Goal: Task Accomplishment & Management: Manage account settings

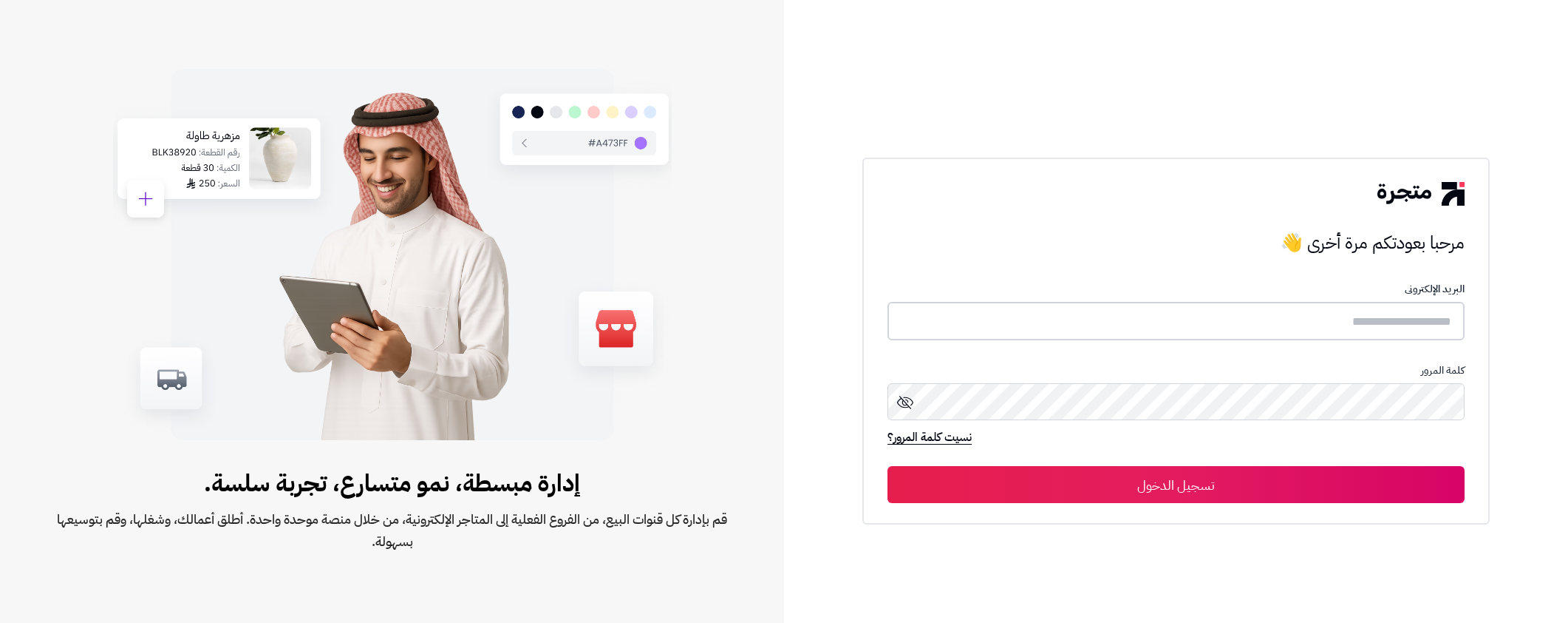
type input "*****"
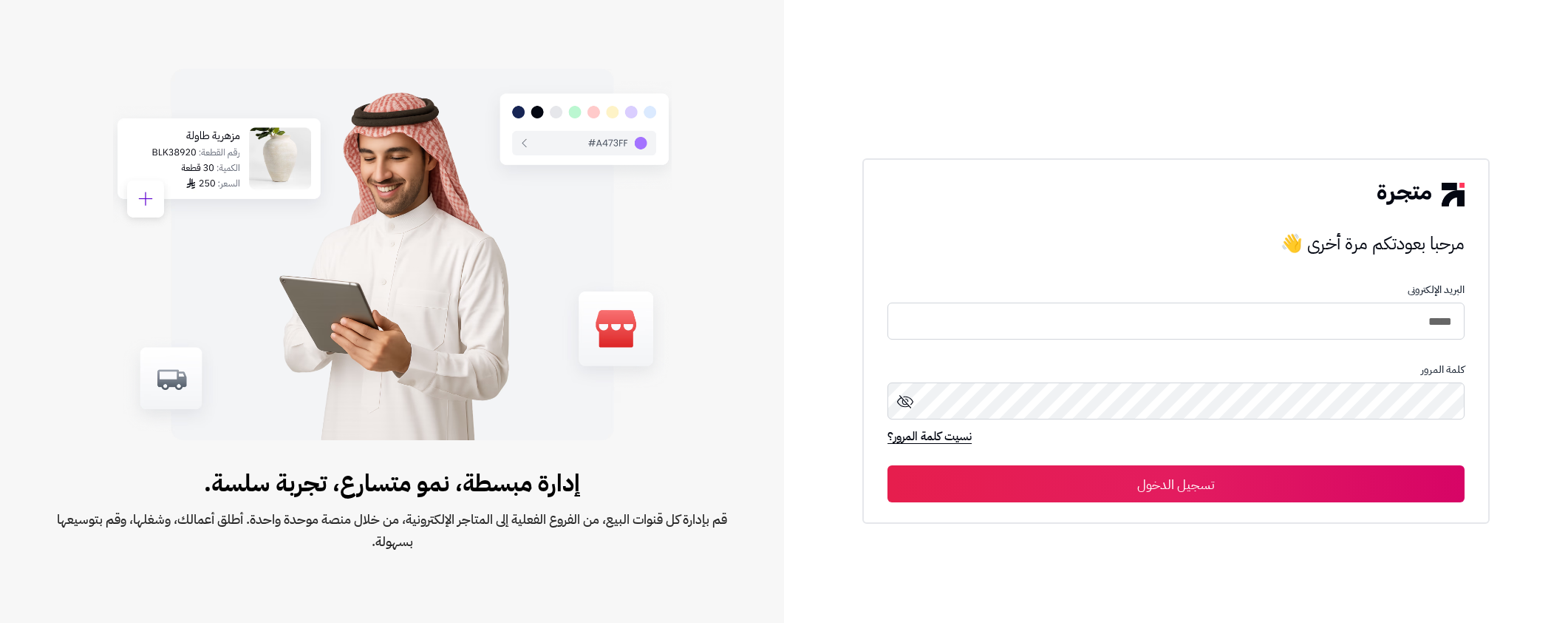
click at [901, 404] on icon at bounding box center [905, 401] width 18 height 18
click at [1336, 488] on button "تسجيل الدخول" at bounding box center [1176, 483] width 577 height 37
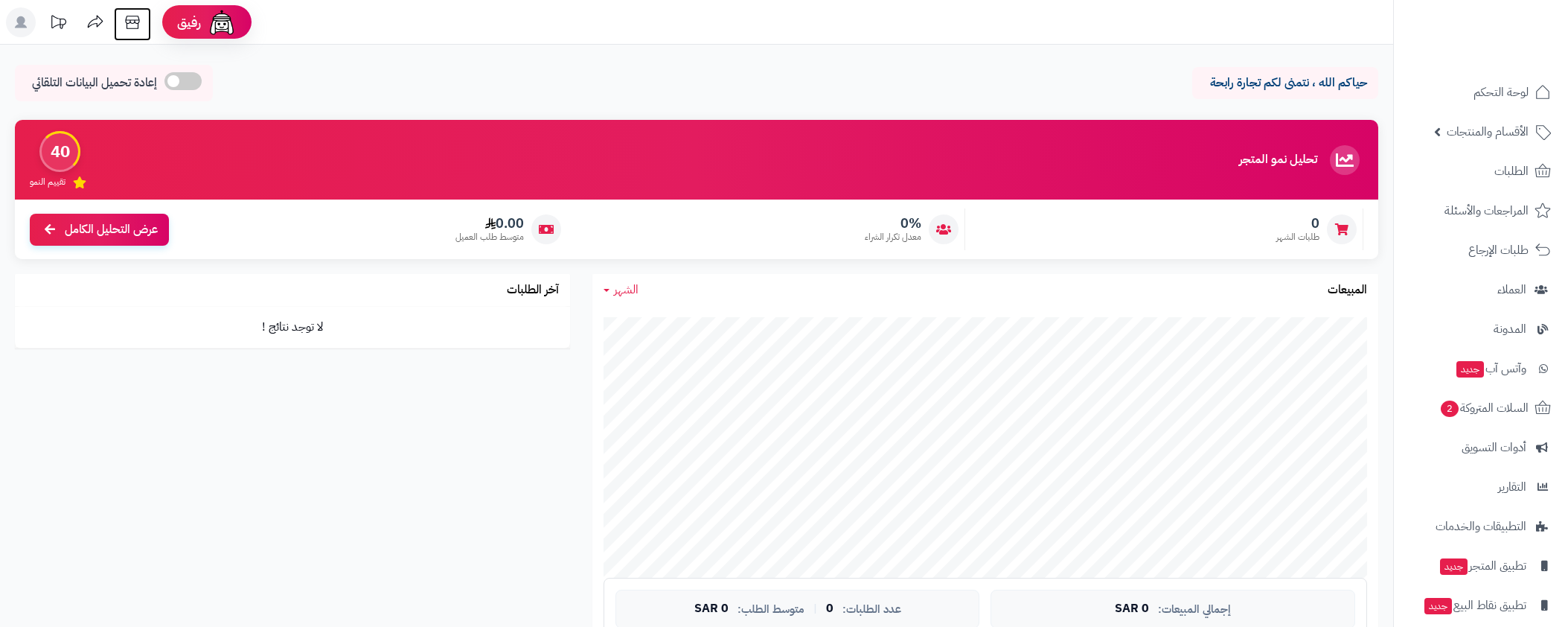
click at [126, 22] on icon at bounding box center [132, 22] width 14 height 13
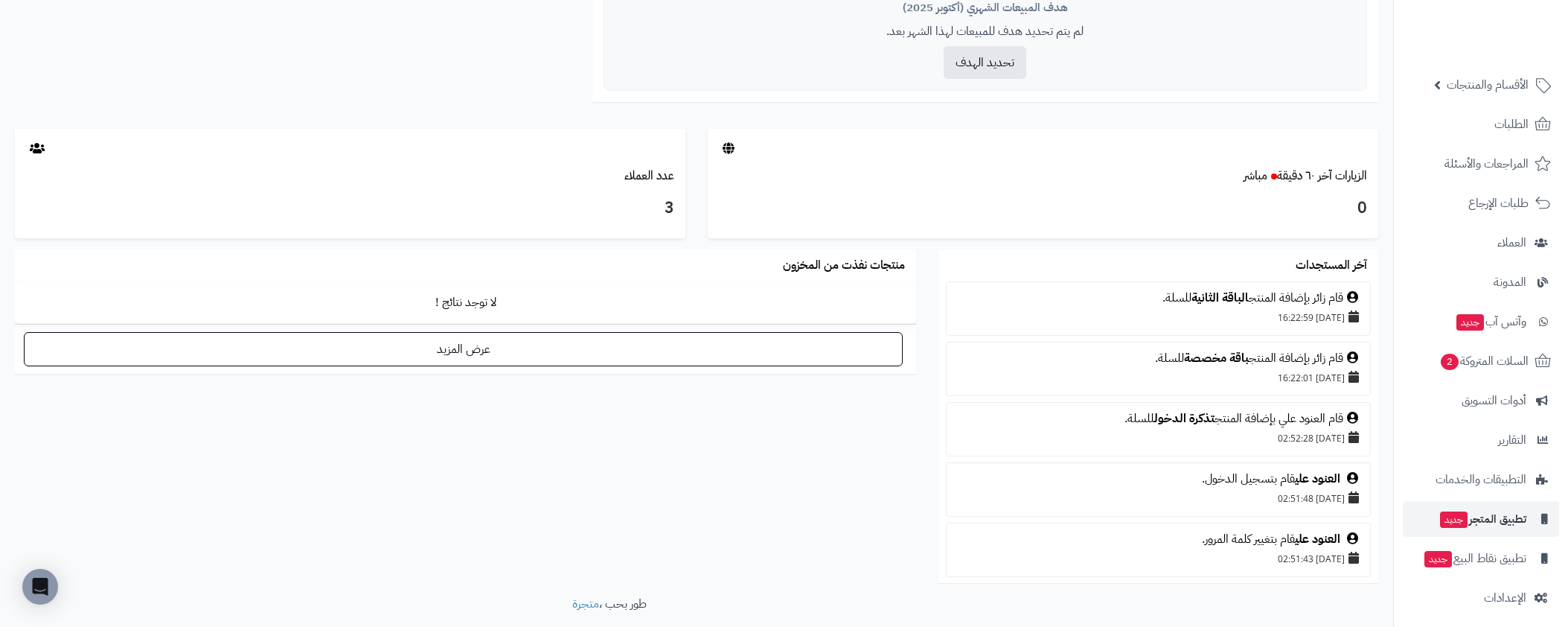
scroll to position [54, 0]
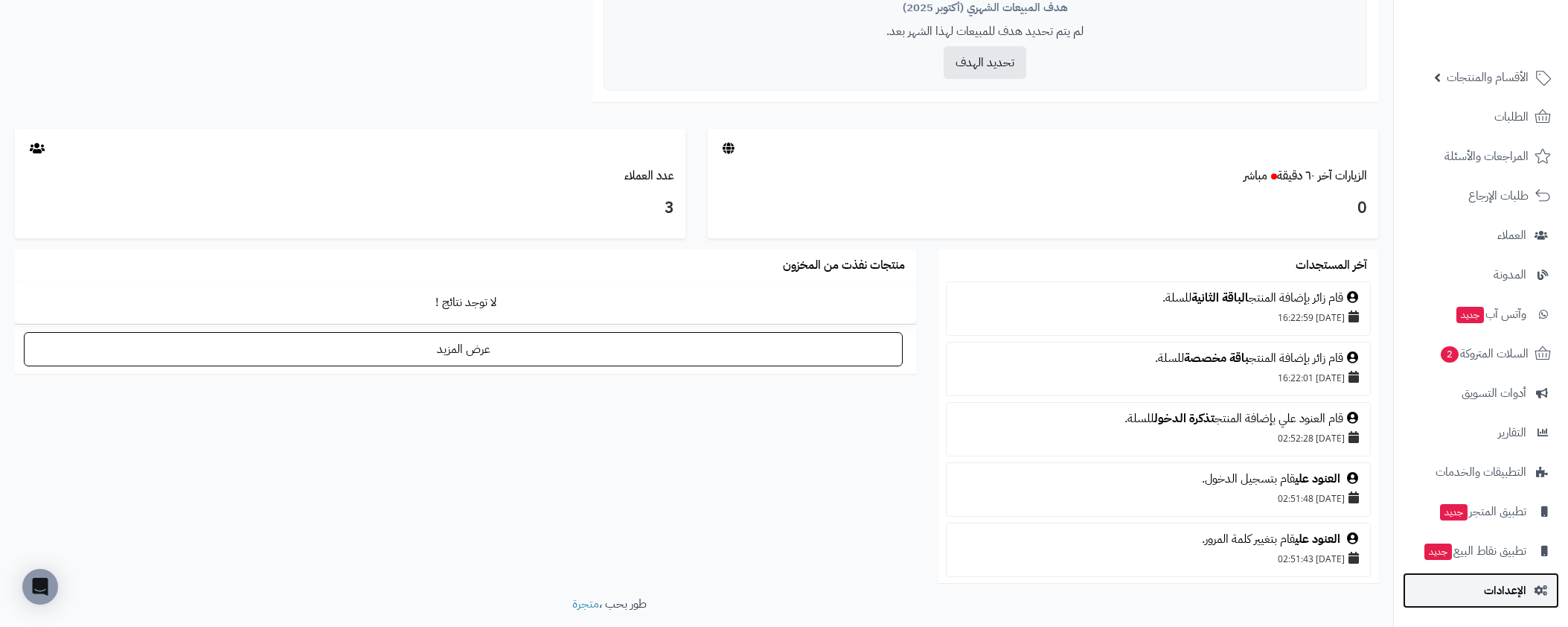
click at [1516, 590] on span "الإعدادات" at bounding box center [1504, 590] width 43 height 21
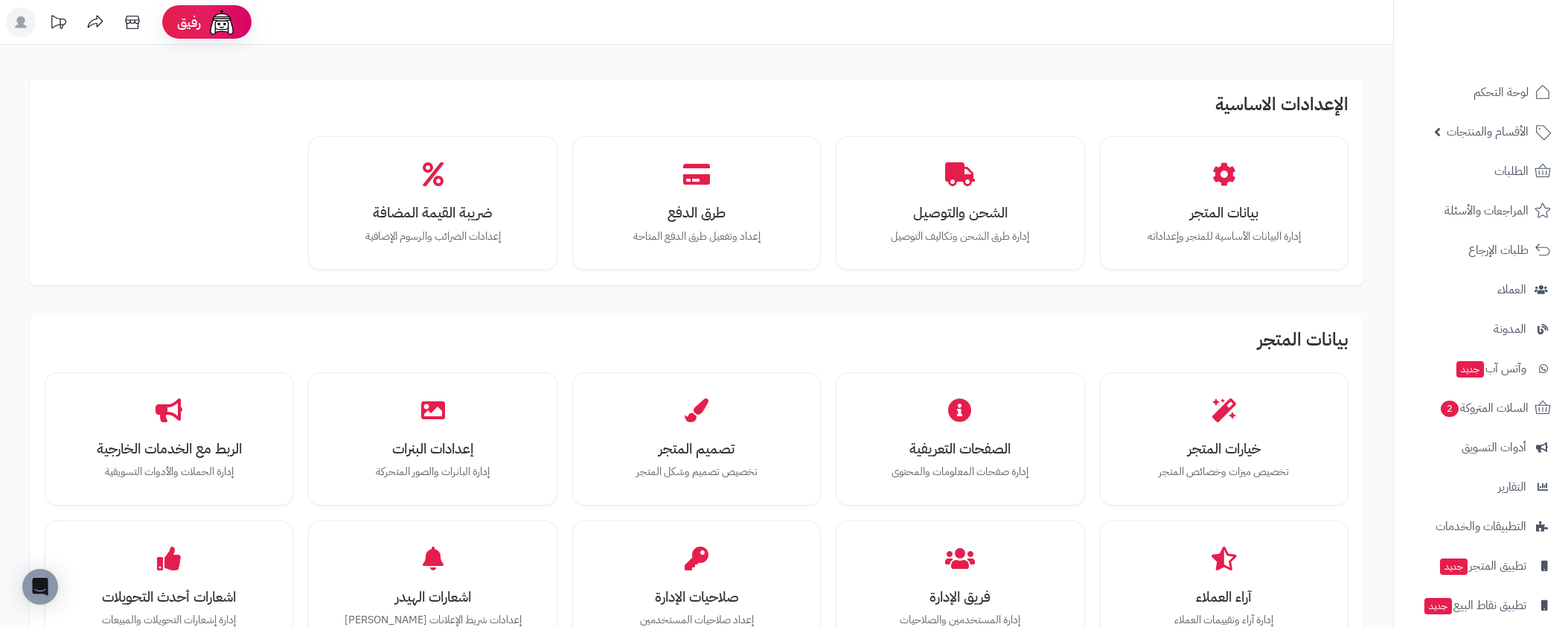
scroll to position [3, 0]
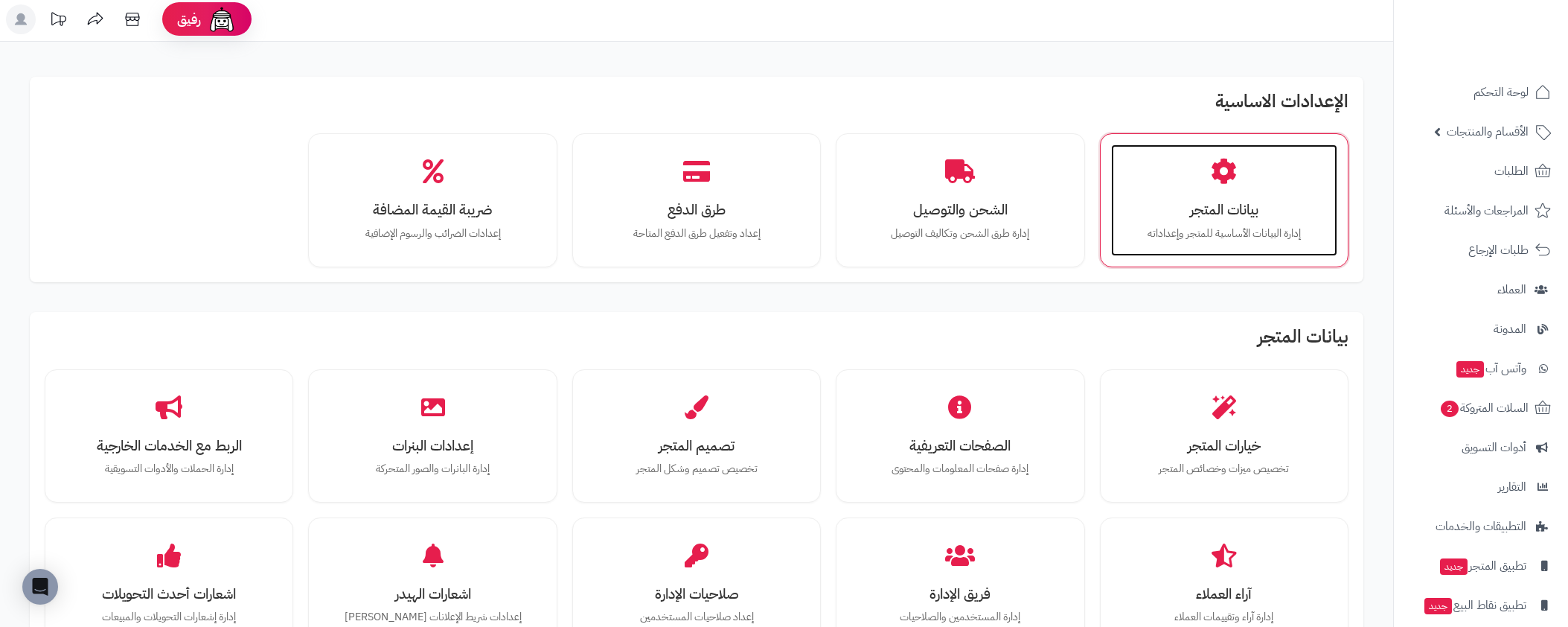
click at [1191, 187] on div "بيانات المتجر إدارة البيانات الأساسية للمتجر وإعداداته" at bounding box center [1223, 200] width 226 height 112
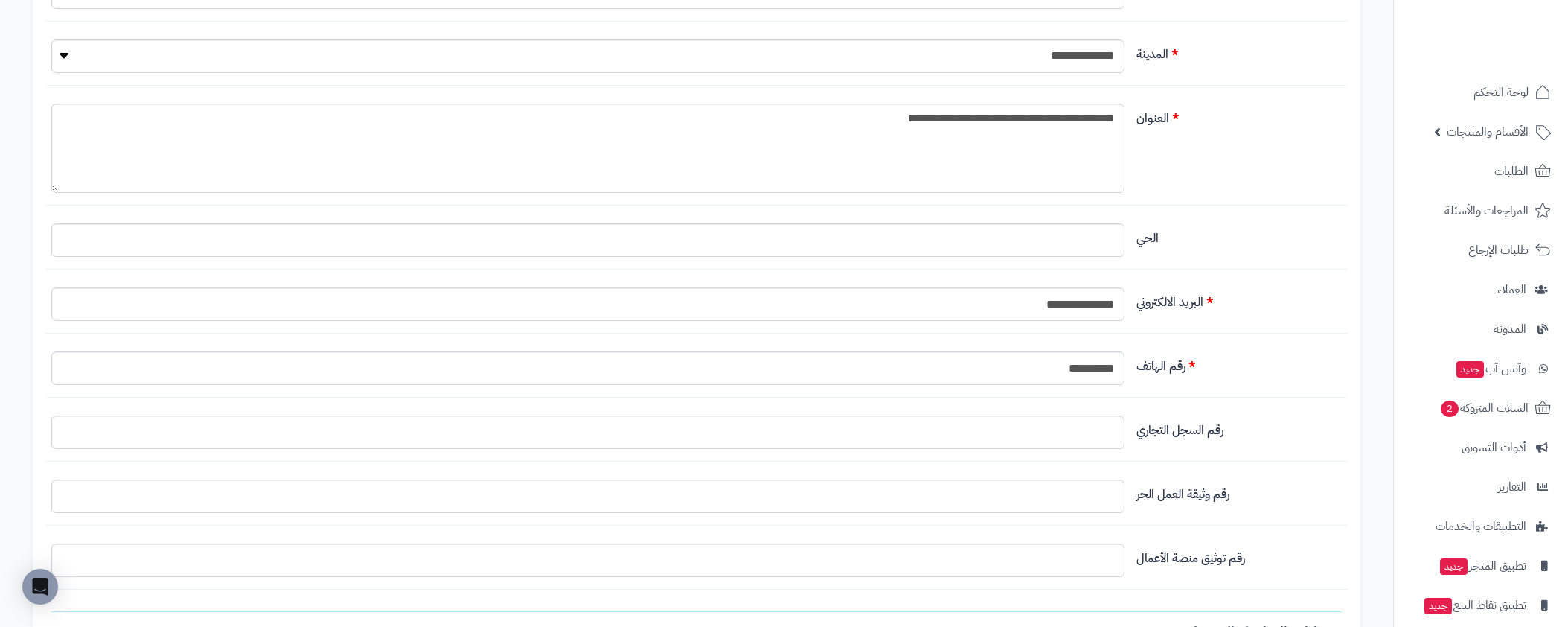
scroll to position [765, 0]
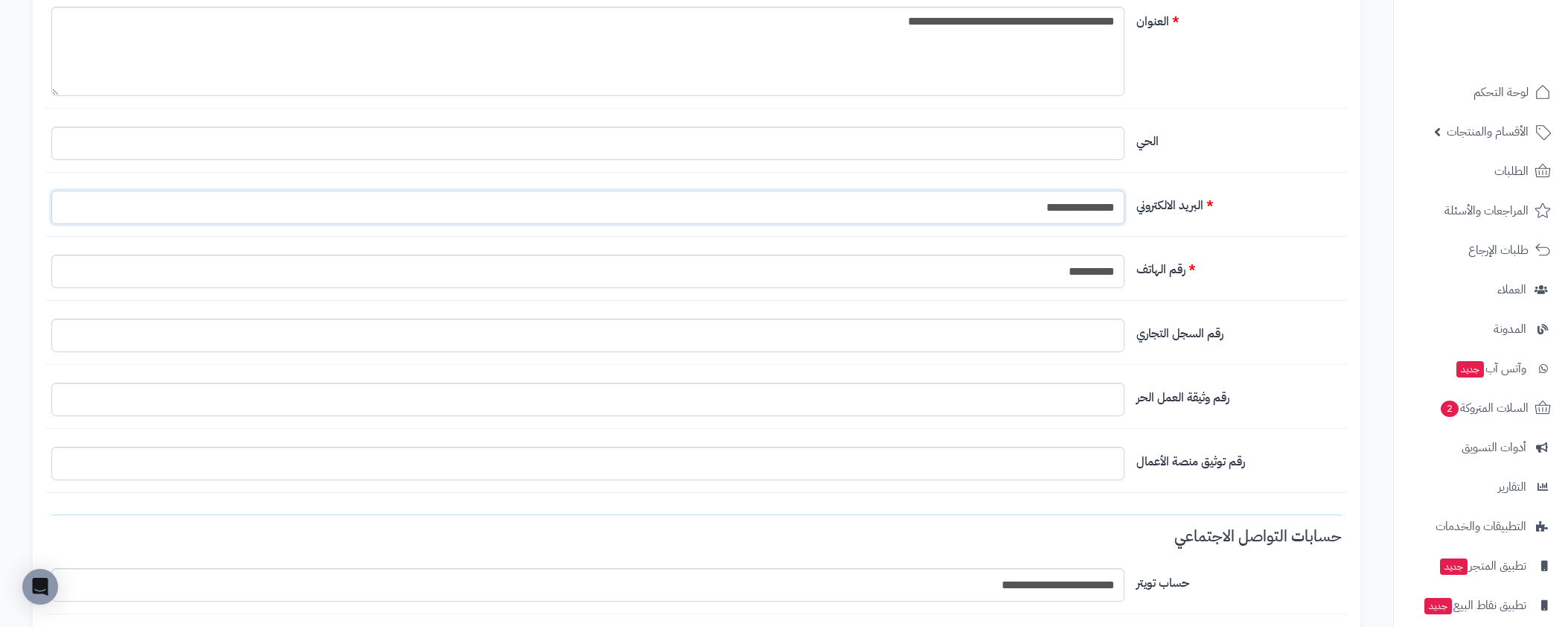
click at [1098, 205] on input "**********" at bounding box center [588, 207] width 1073 height 34
drag, startPoint x: 1102, startPoint y: 206, endPoint x: 1189, endPoint y: 206, distance: 87.0
click at [1189, 206] on div "**********" at bounding box center [697, 213] width 1302 height 46
click at [1223, 245] on div "**********" at bounding box center [697, 404] width 1328 height 2043
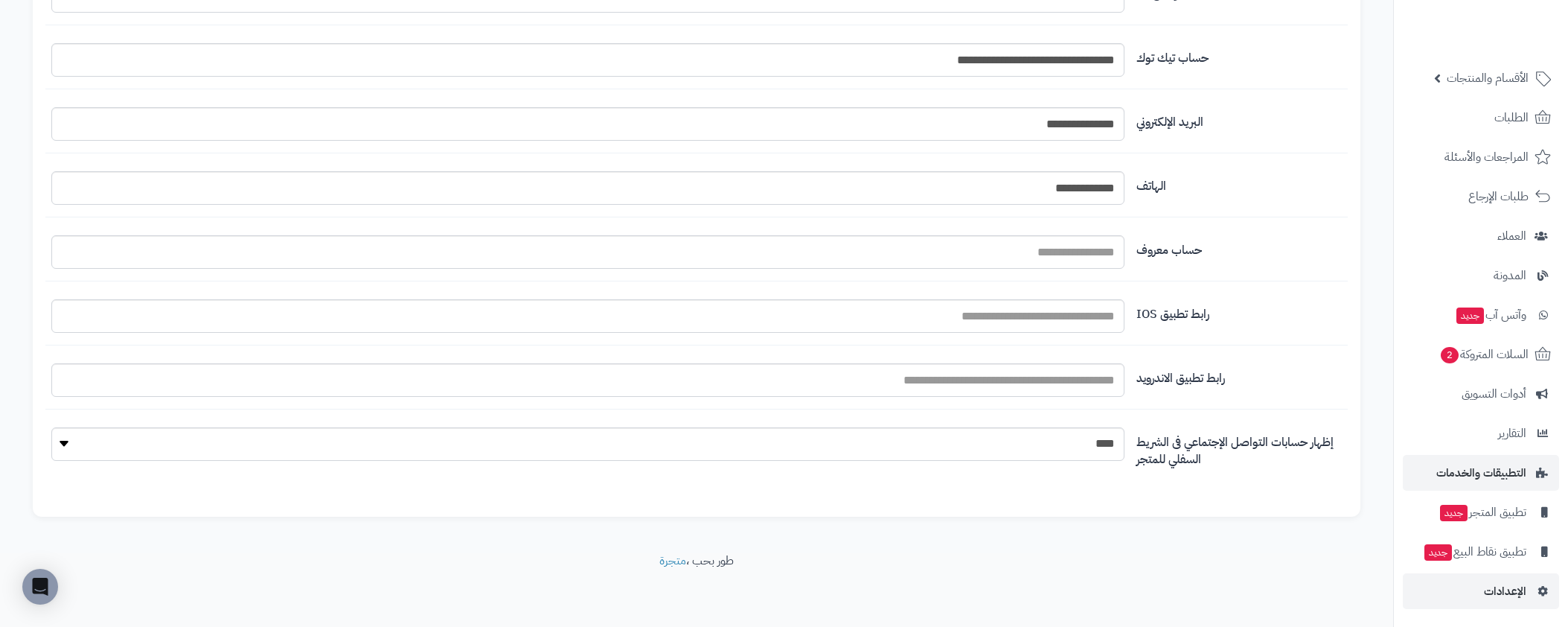
scroll to position [54, 0]
click at [1502, 590] on span "الإعدادات" at bounding box center [1504, 590] width 43 height 21
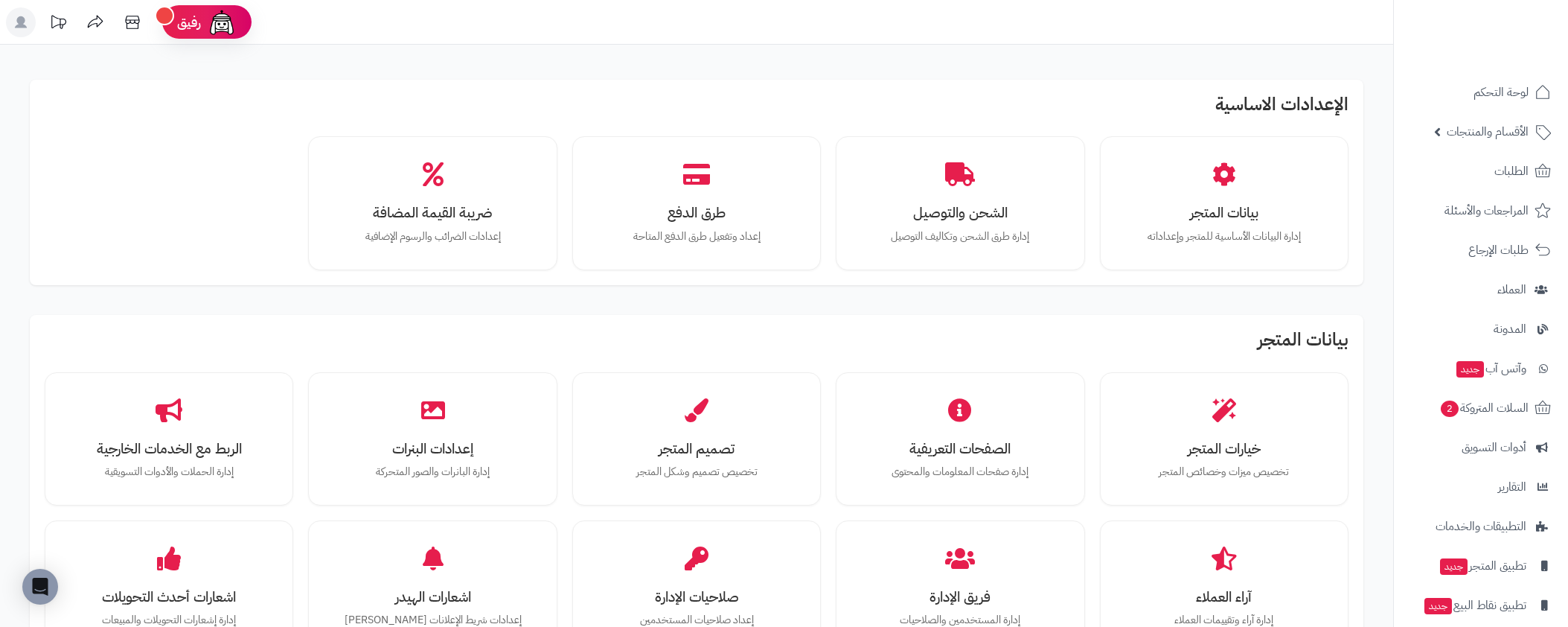
click at [22, 23] on icon at bounding box center [21, 22] width 12 height 12
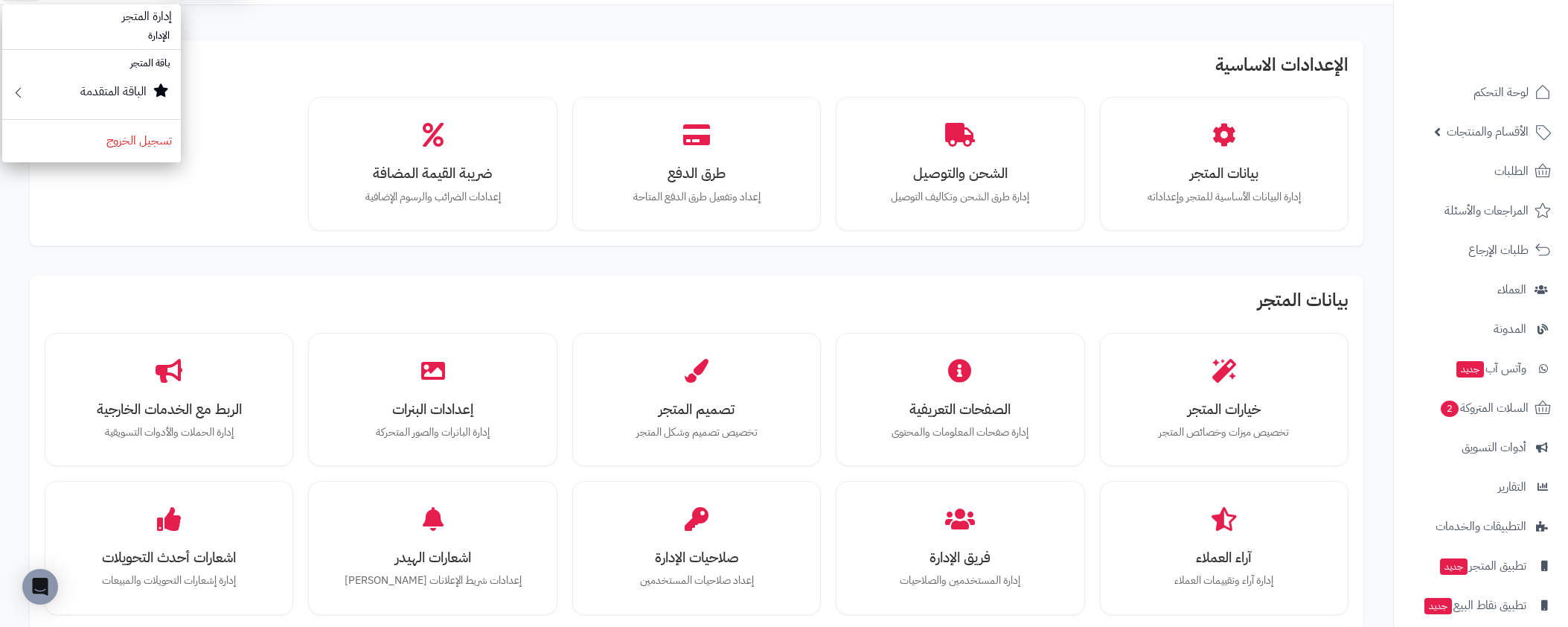
scroll to position [84, 0]
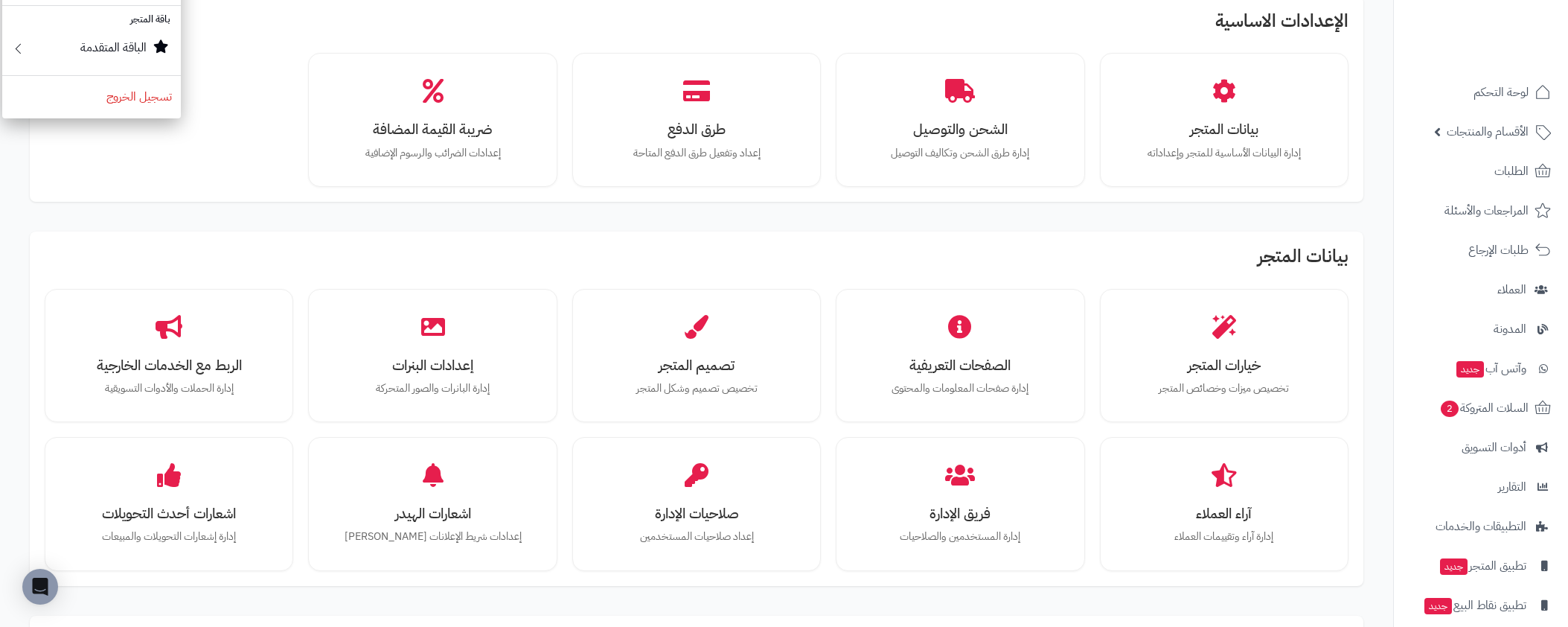
click at [1117, 251] on h2 "بيانات المتجر" at bounding box center [697, 259] width 1304 height 27
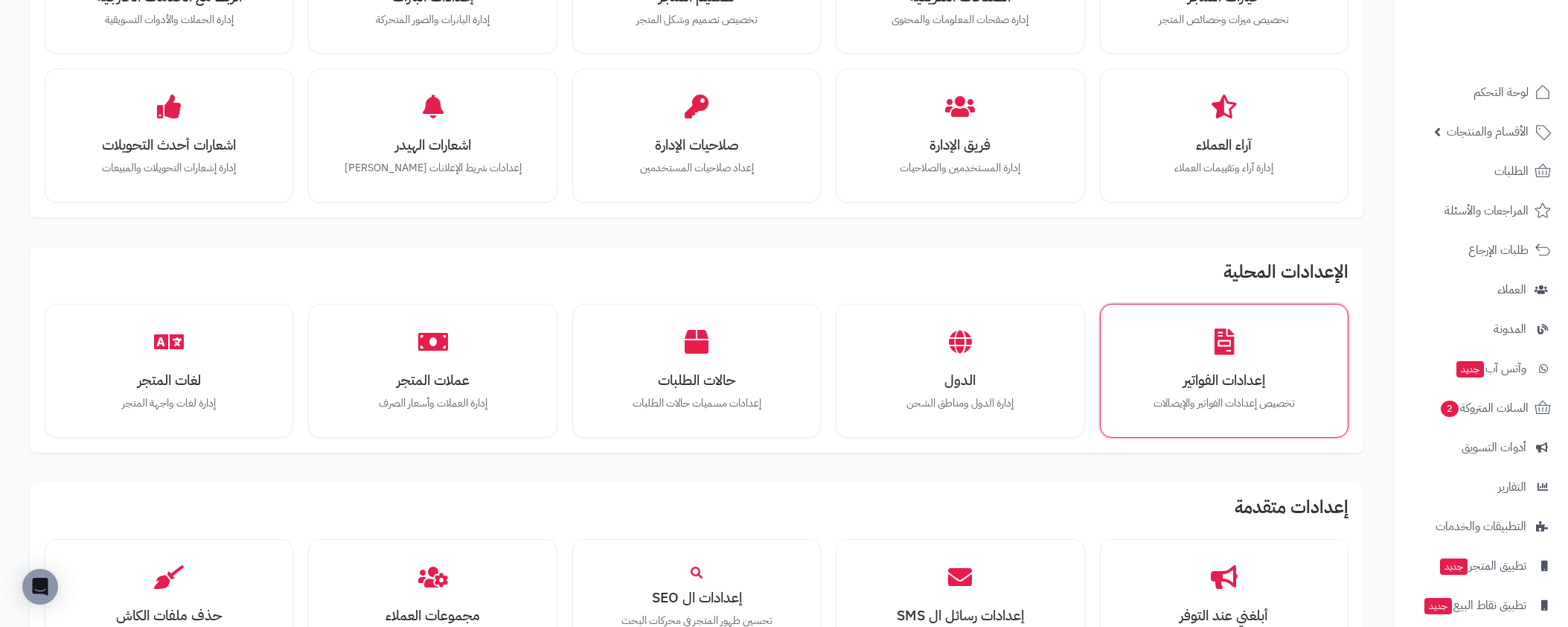
scroll to position [453, 0]
click at [1201, 387] on h3 "إعدادات الفواتير" at bounding box center [1223, 379] width 196 height 16
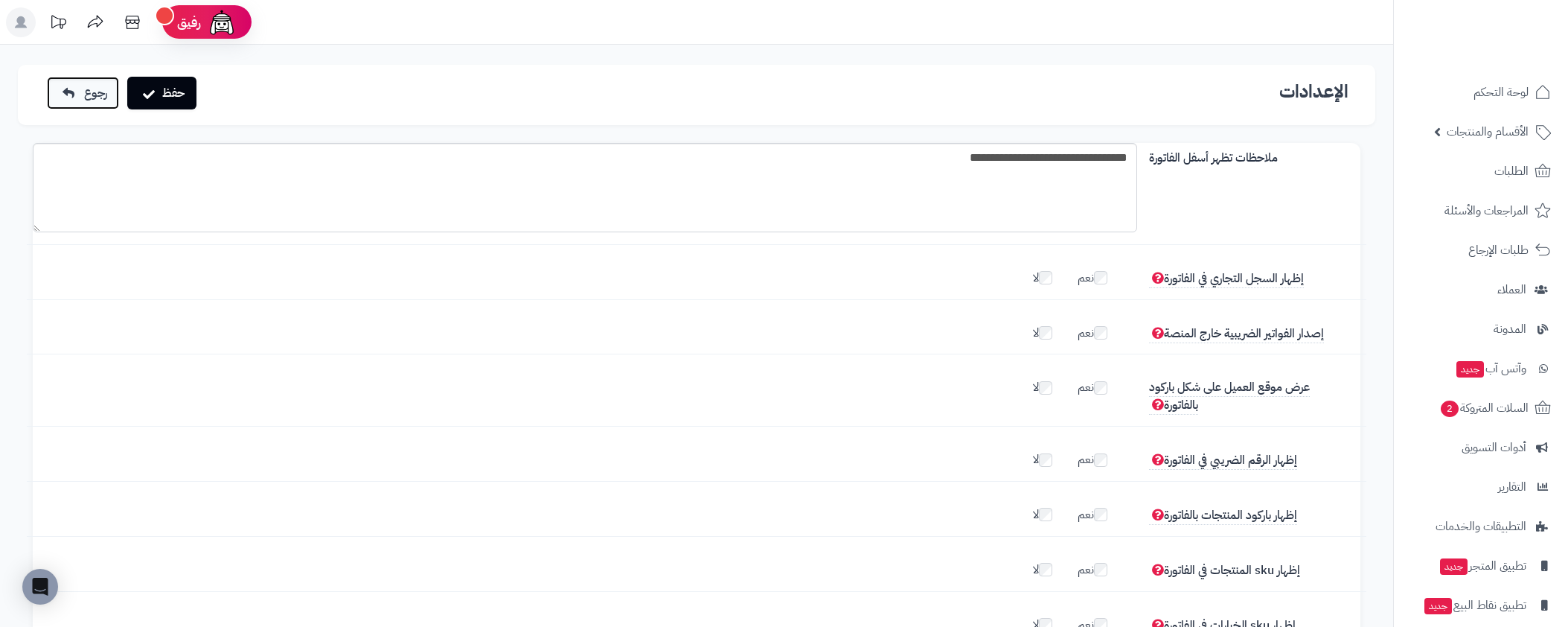
click at [99, 91] on span "رجوع" at bounding box center [95, 93] width 23 height 18
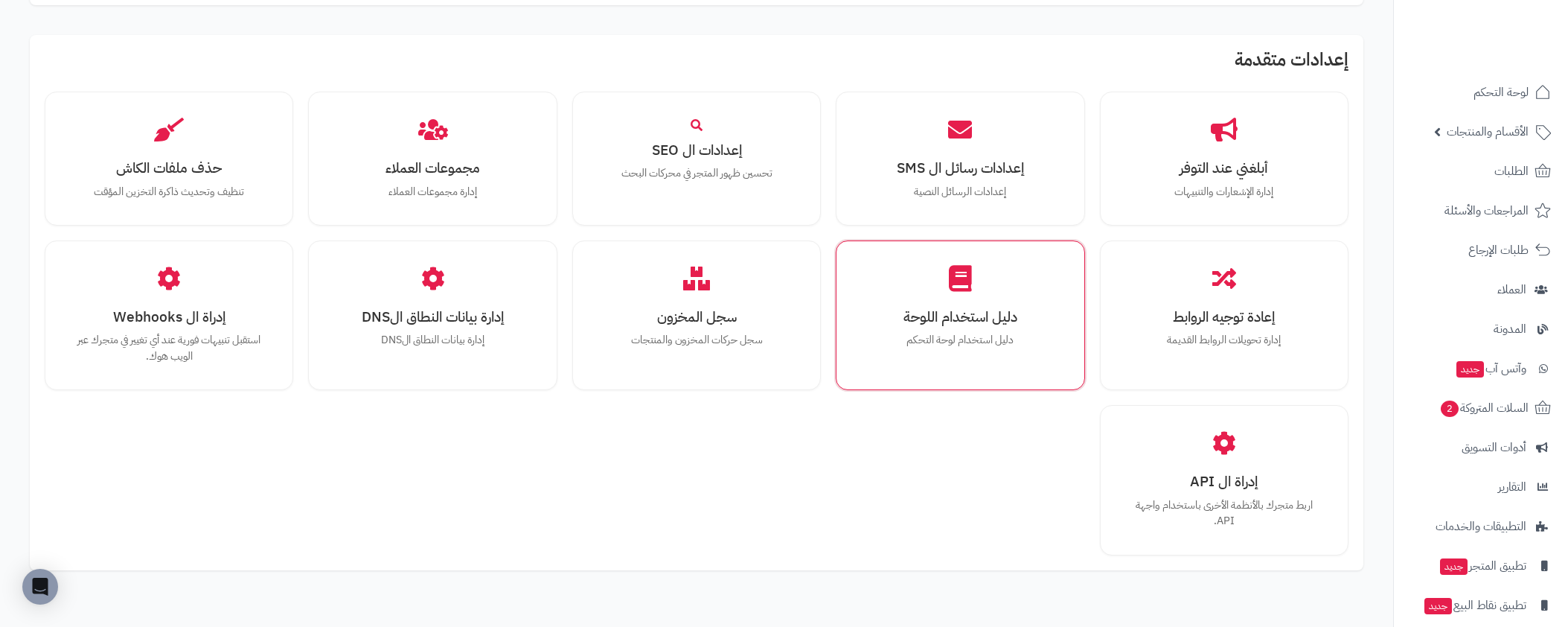
scroll to position [899, 0]
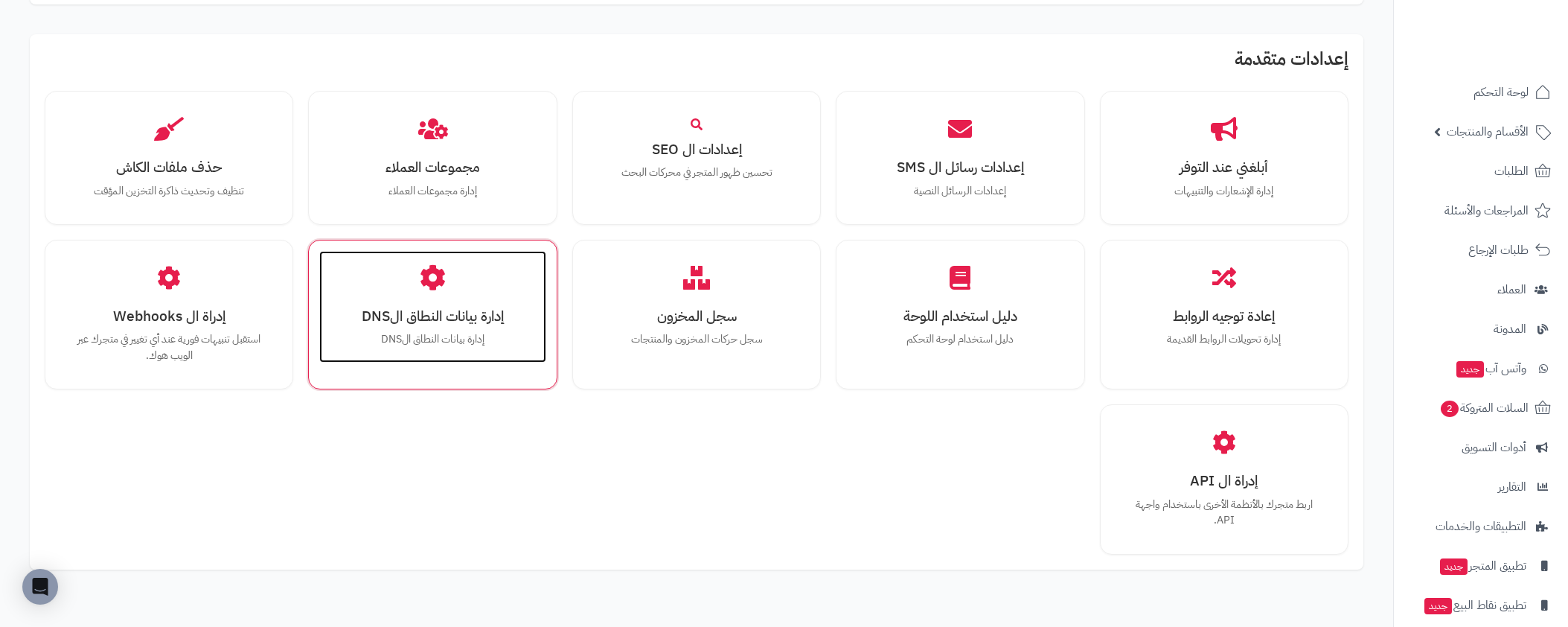
click at [428, 317] on h3 "إدارة بيانات النطاق الDNS" at bounding box center [432, 316] width 196 height 16
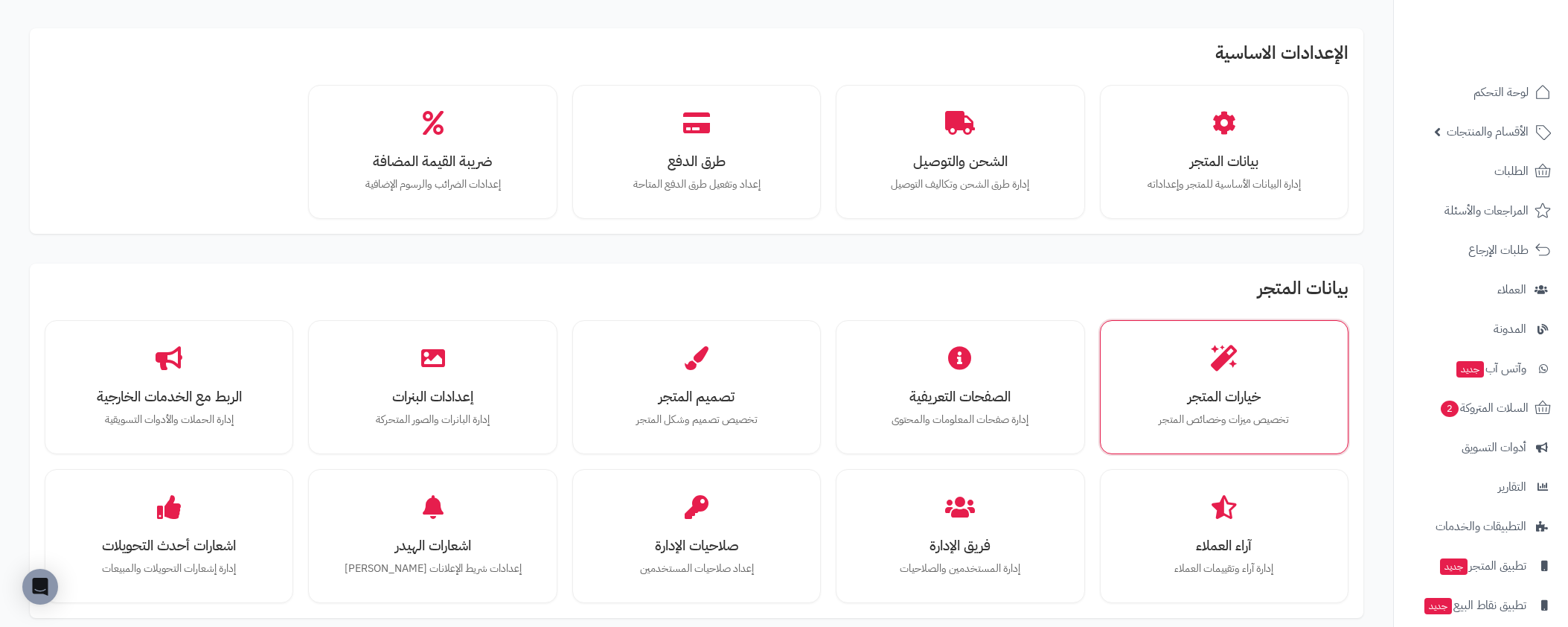
scroll to position [142, 0]
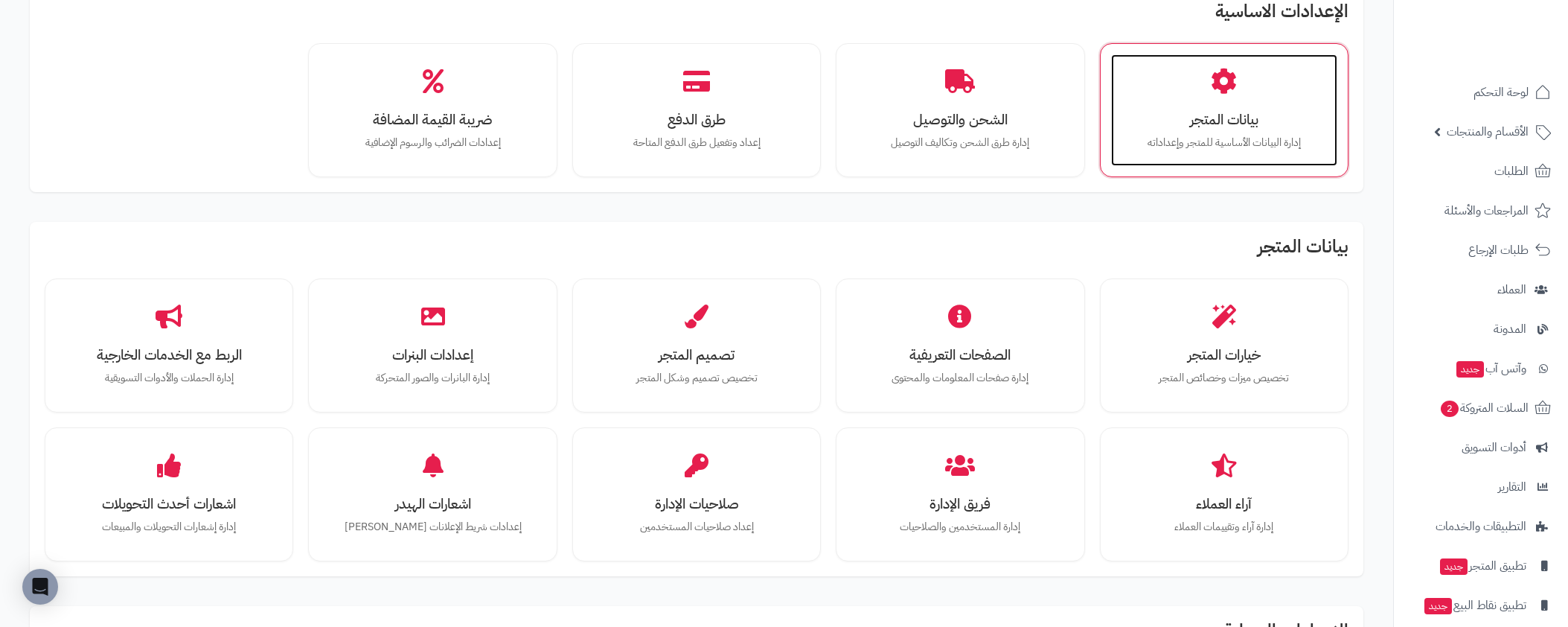
click at [1219, 82] on icon at bounding box center [1224, 82] width 26 height 26
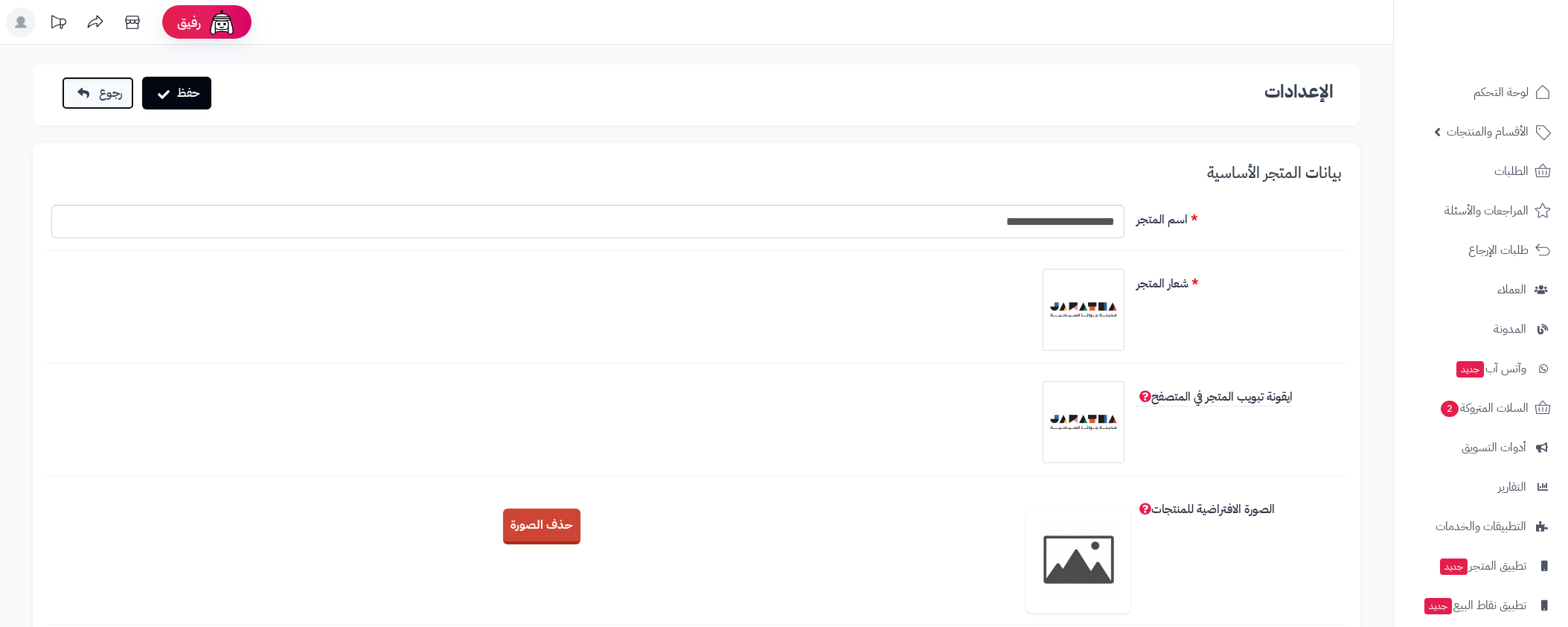
click at [71, 90] on link "رجوع" at bounding box center [98, 93] width 72 height 33
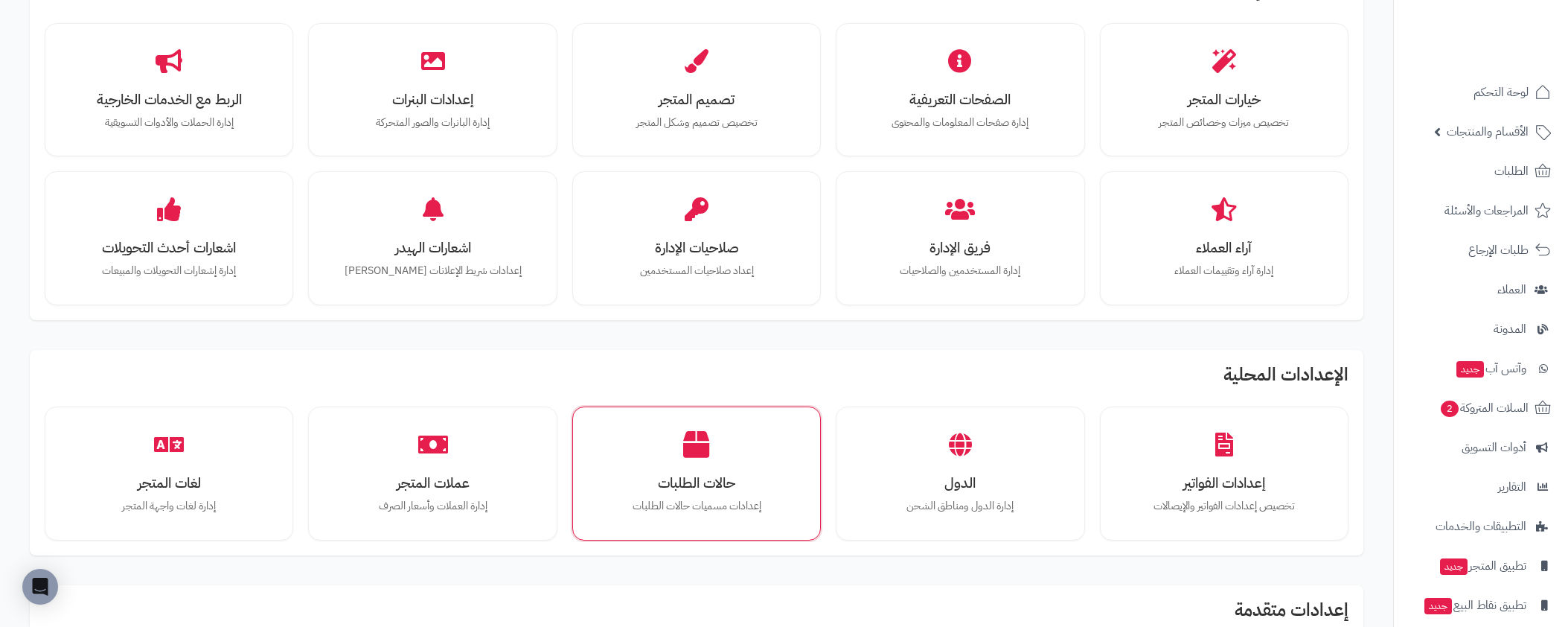
scroll to position [363, 0]
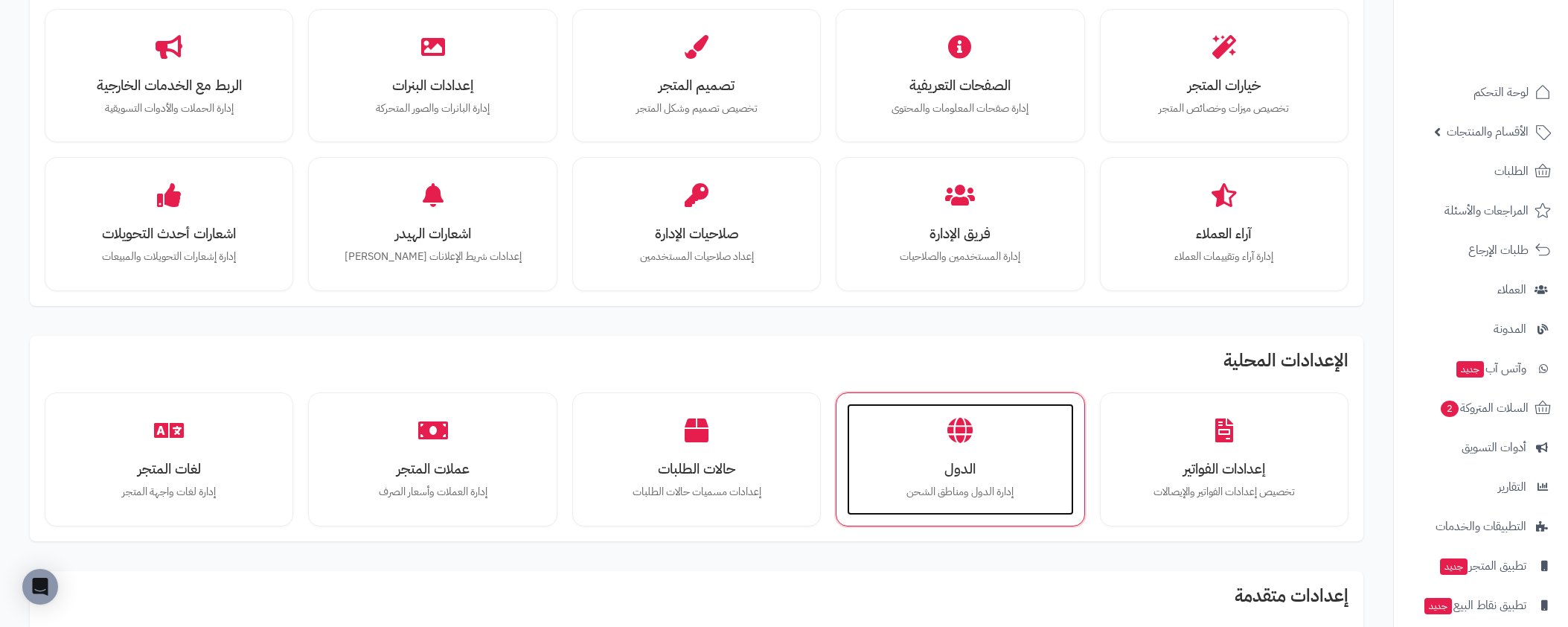
click at [947, 454] on div "الدول إدارة الدول ومناطق الشحن" at bounding box center [959, 460] width 226 height 112
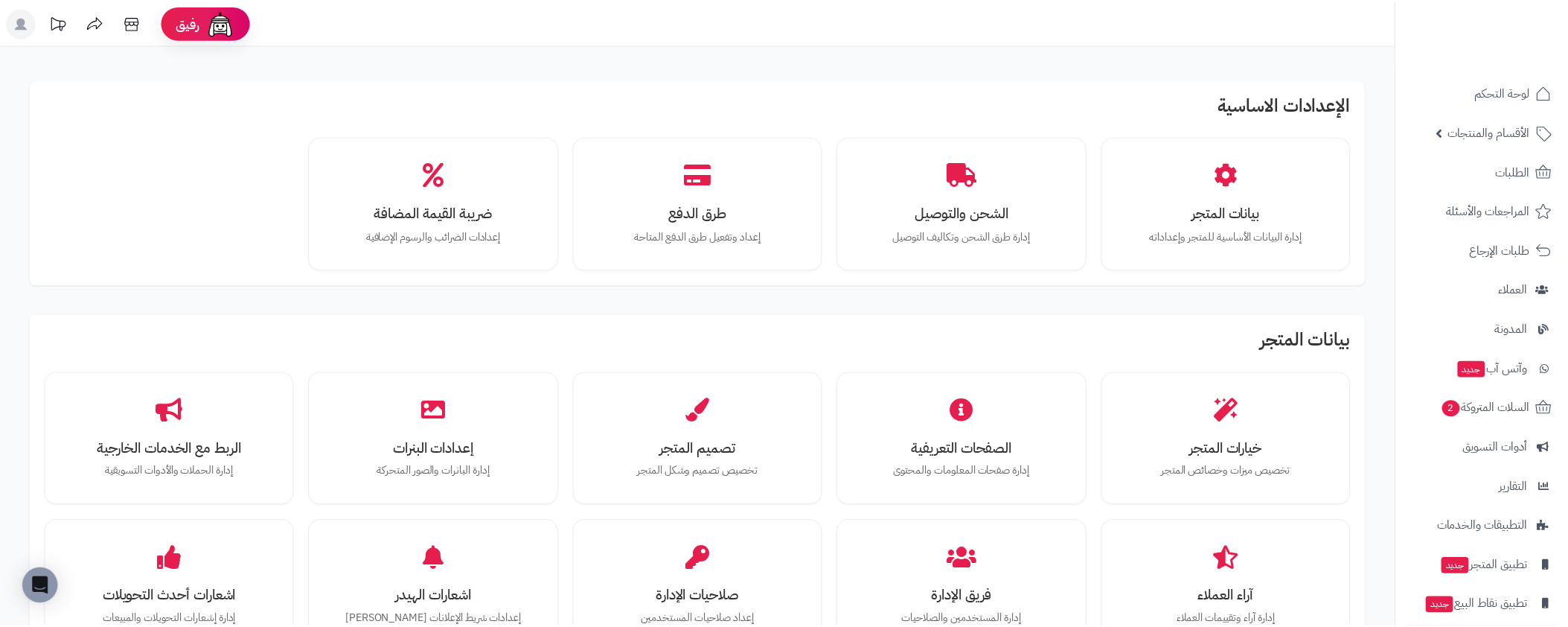
scroll to position [363, 0]
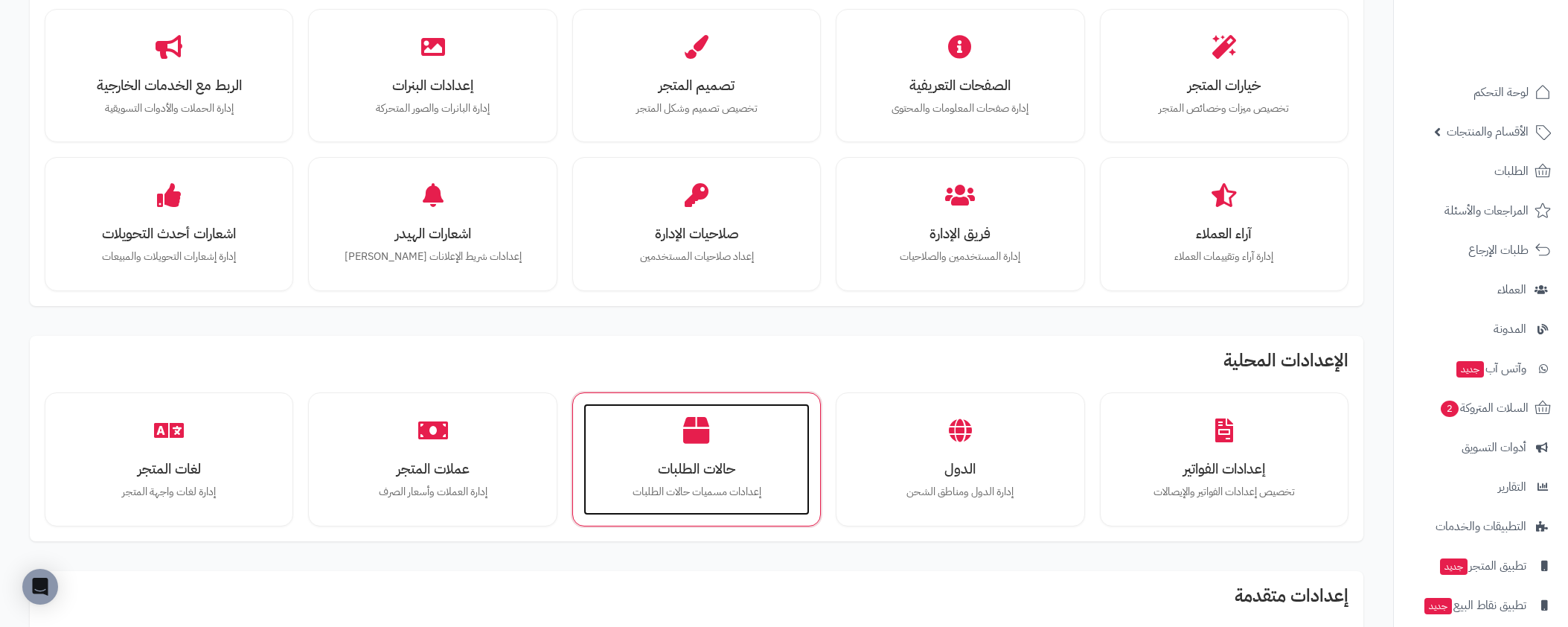
click at [733, 461] on h3 "حالات الطلبات" at bounding box center [696, 469] width 196 height 16
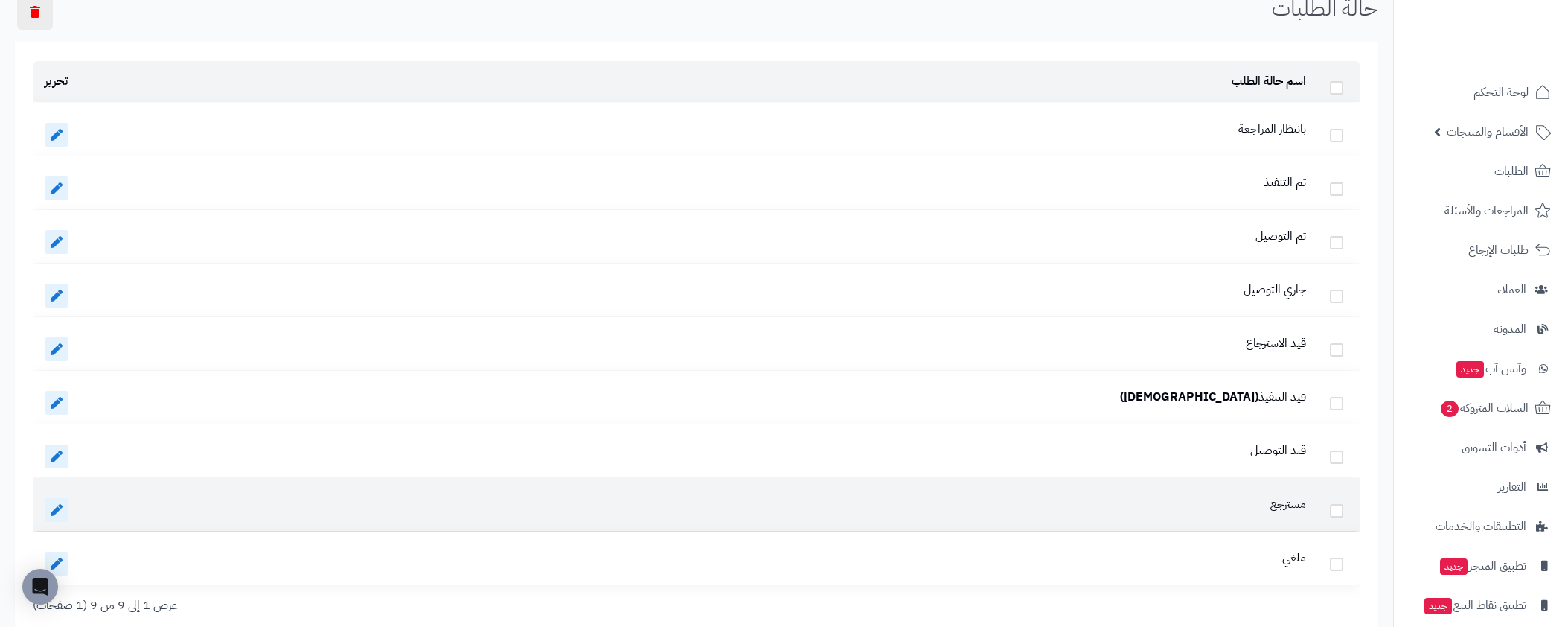
scroll to position [191, 0]
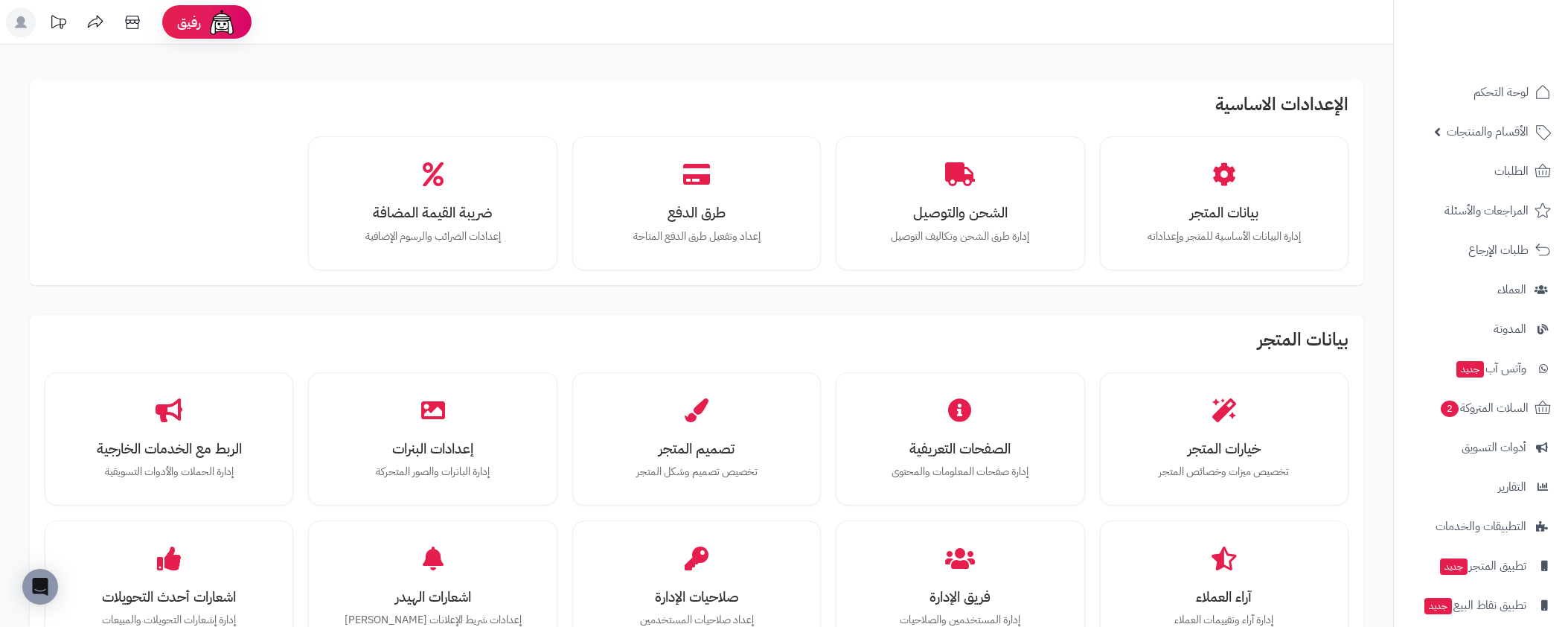
scroll to position [363, 0]
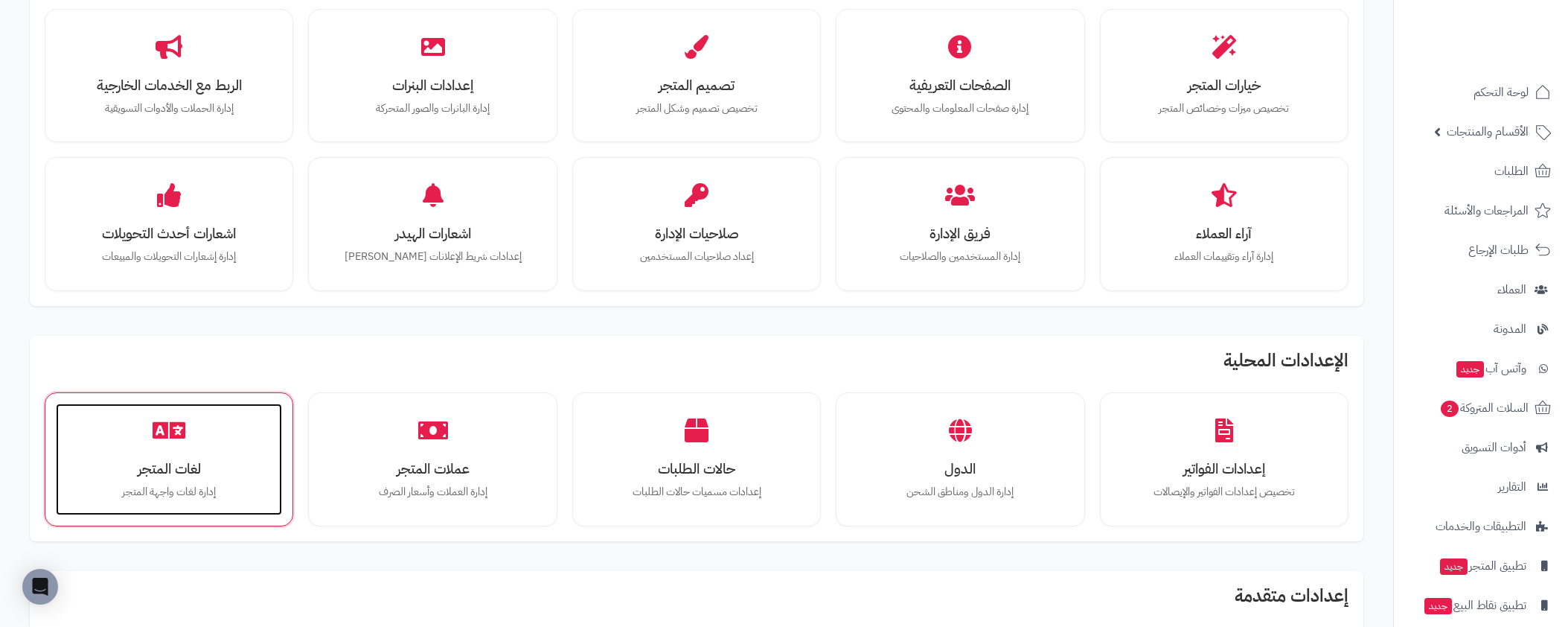
click at [259, 468] on h3 "لغات المتجر" at bounding box center [168, 469] width 196 height 16
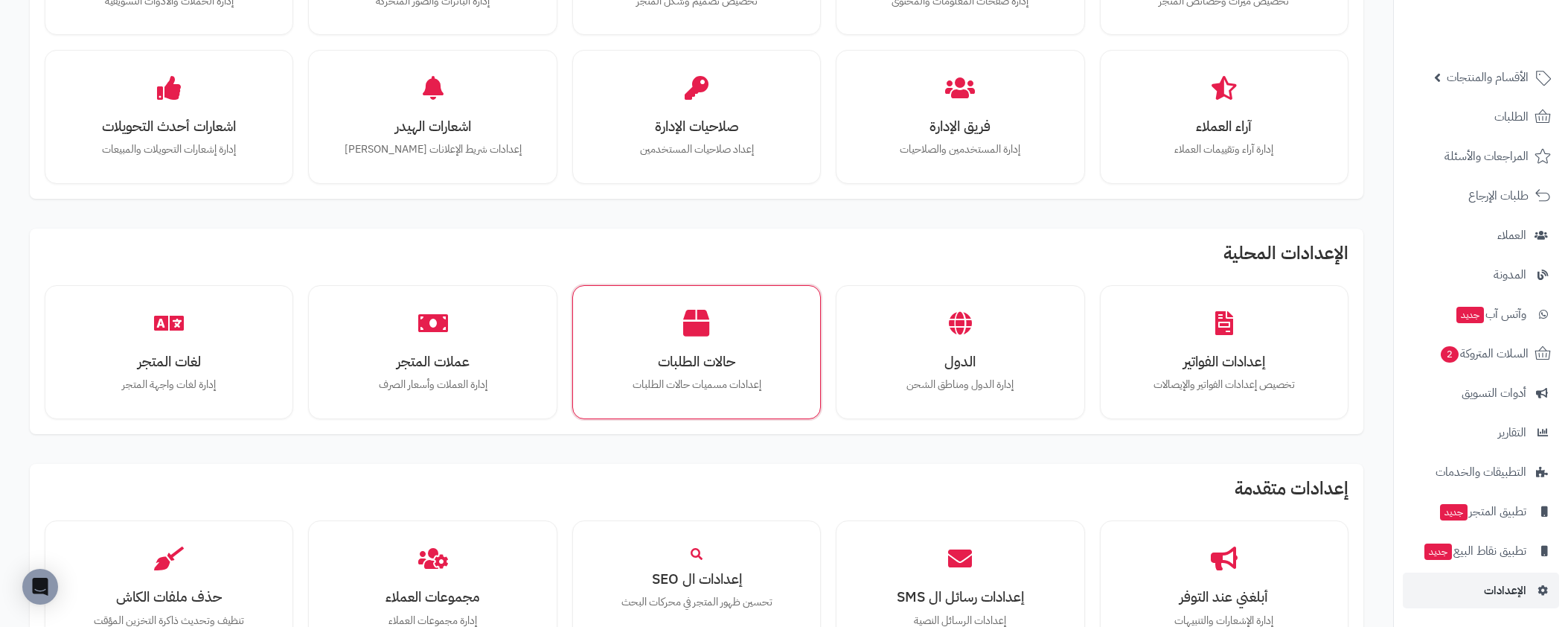
scroll to position [468, 0]
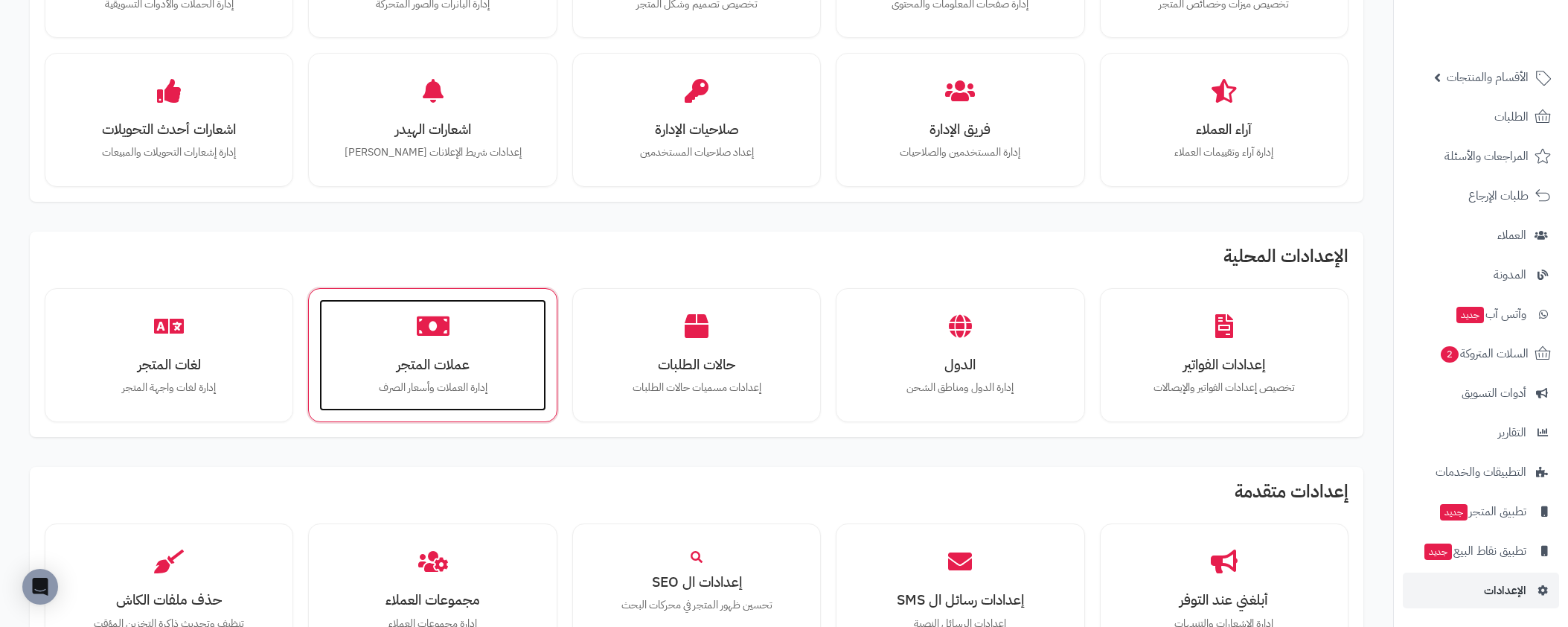
click at [421, 372] on h3 "عملات المتجر" at bounding box center [432, 365] width 196 height 16
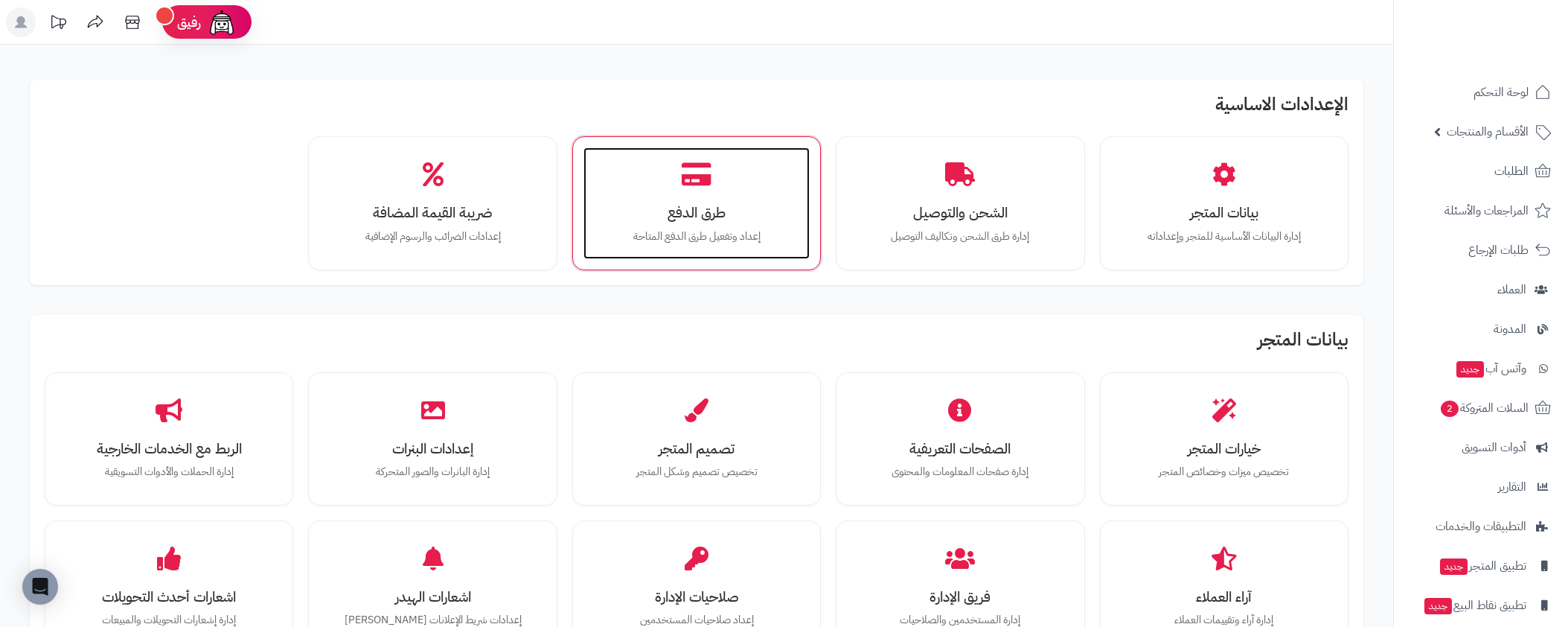
click at [692, 171] on icon at bounding box center [697, 174] width 30 height 26
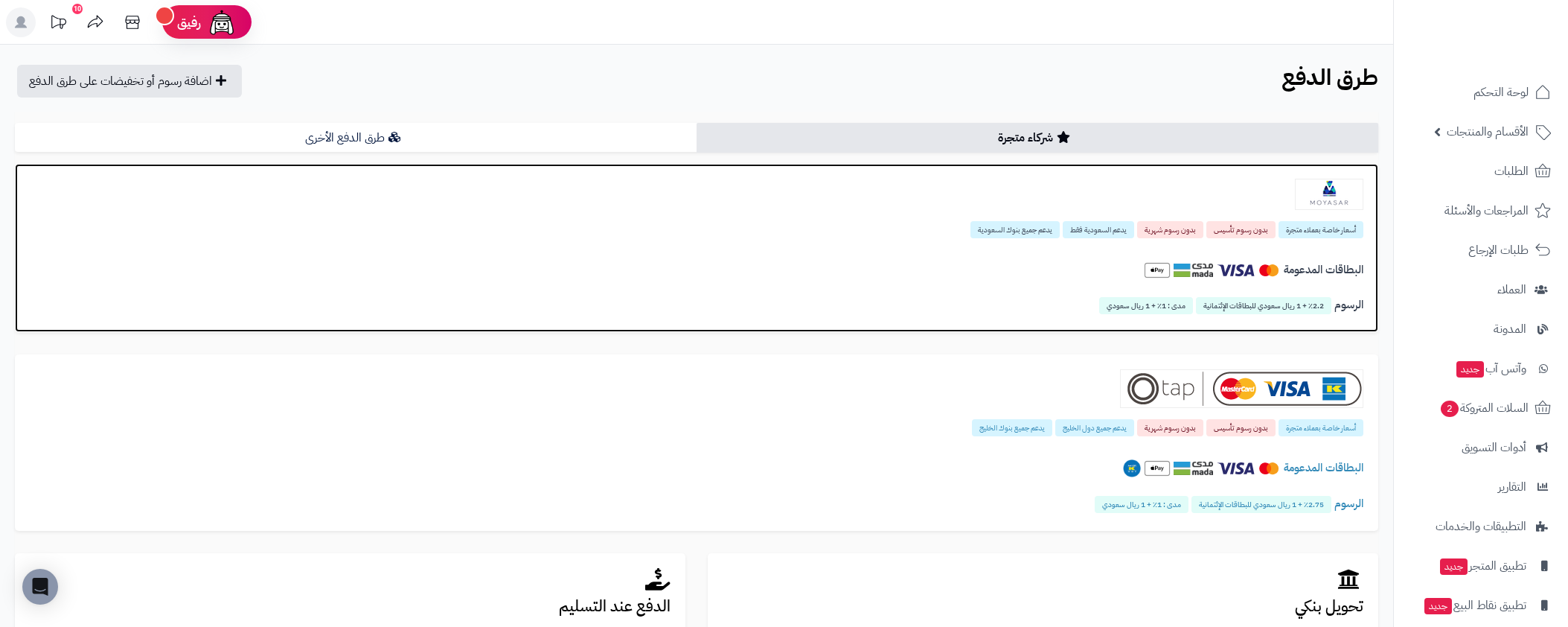
click at [1237, 248] on div "البطاقات المدعومة" at bounding box center [697, 274] width 1334 height 52
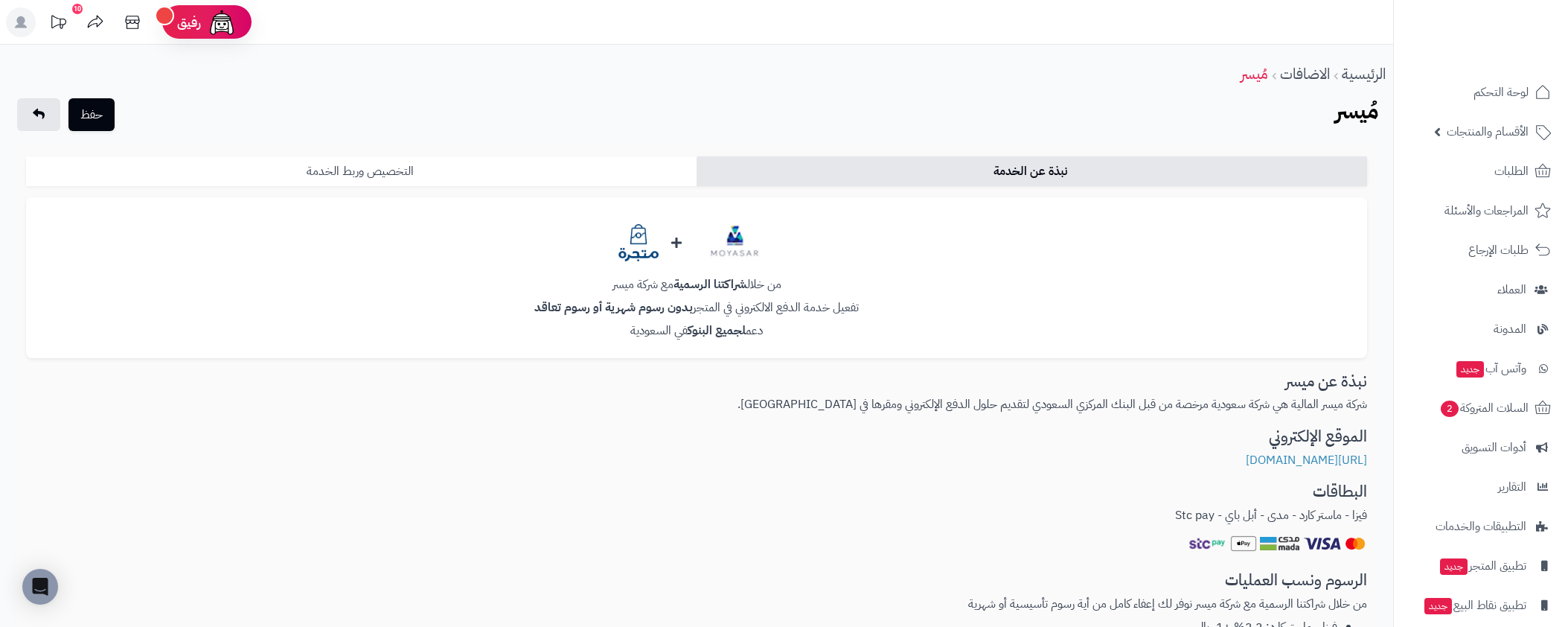
click at [342, 171] on link "التخصيص وربط الخدمة" at bounding box center [361, 171] width 671 height 30
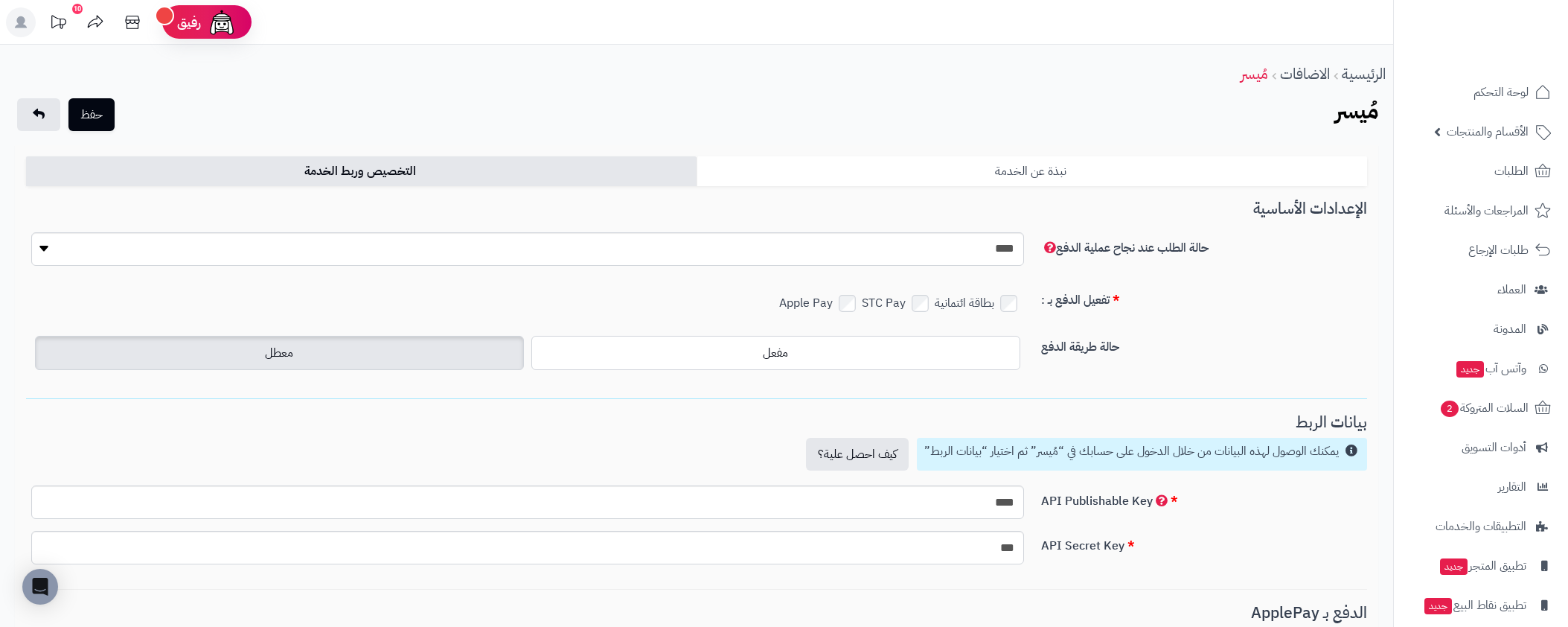
click at [1070, 180] on link "نبذة عن الخدمة" at bounding box center [1032, 171] width 671 height 30
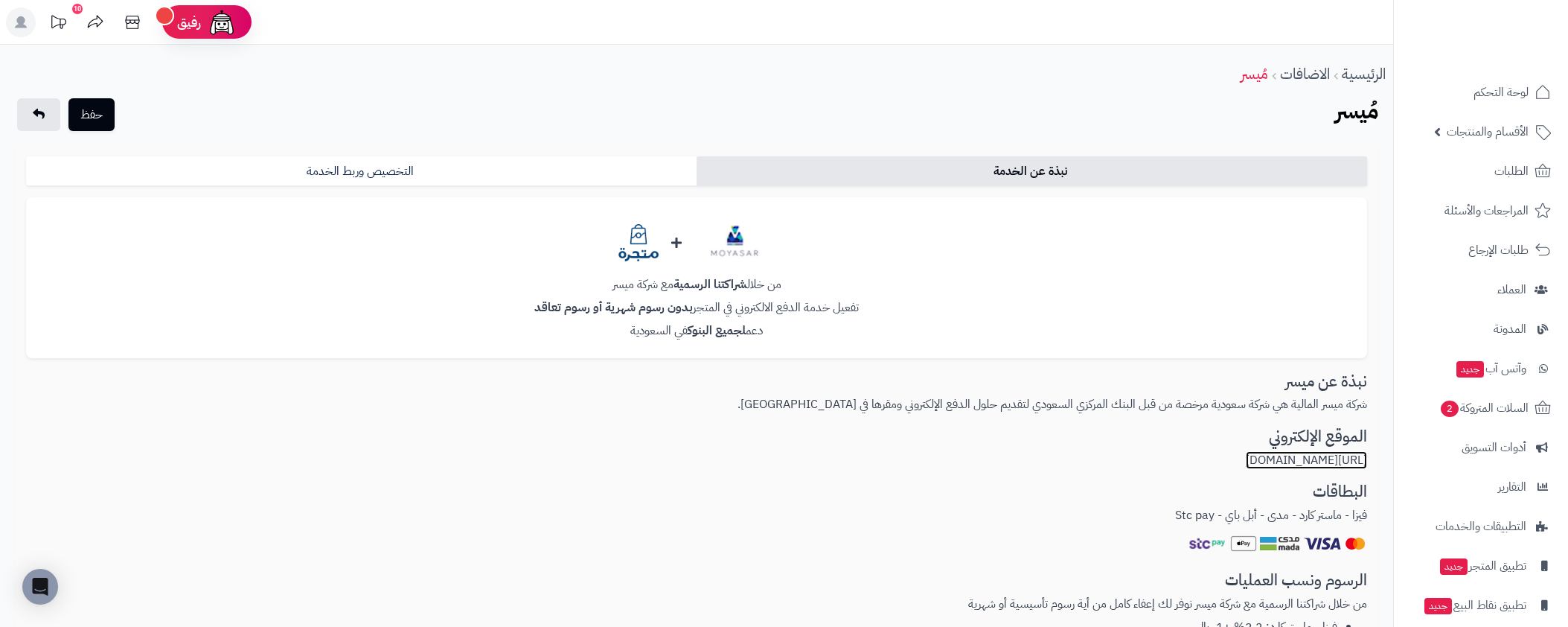
click at [1308, 466] on link "[URL][DOMAIN_NAME]" at bounding box center [1307, 460] width 122 height 18
click at [129, 19] on icon at bounding box center [133, 22] width 30 height 30
click at [23, 27] on icon at bounding box center [21, 22] width 12 height 12
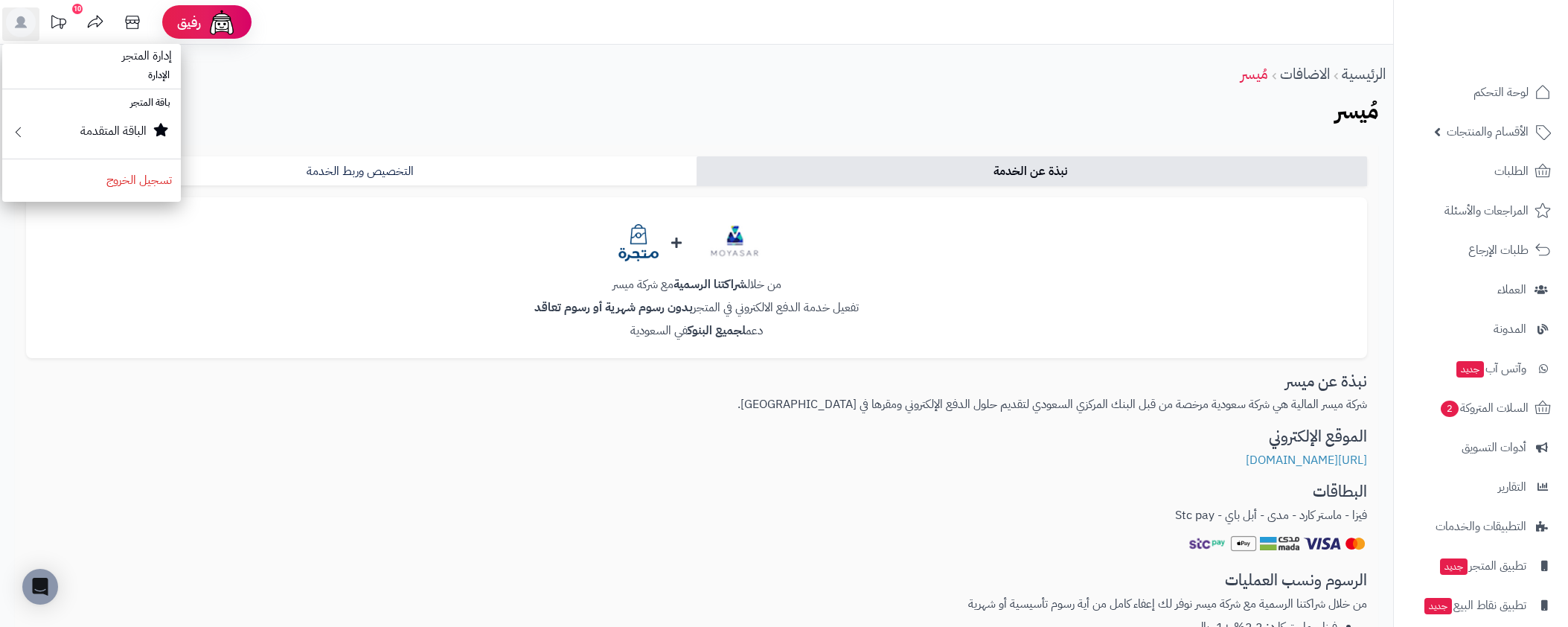
click at [156, 77] on li "الإدارة" at bounding box center [91, 76] width 178 height 22
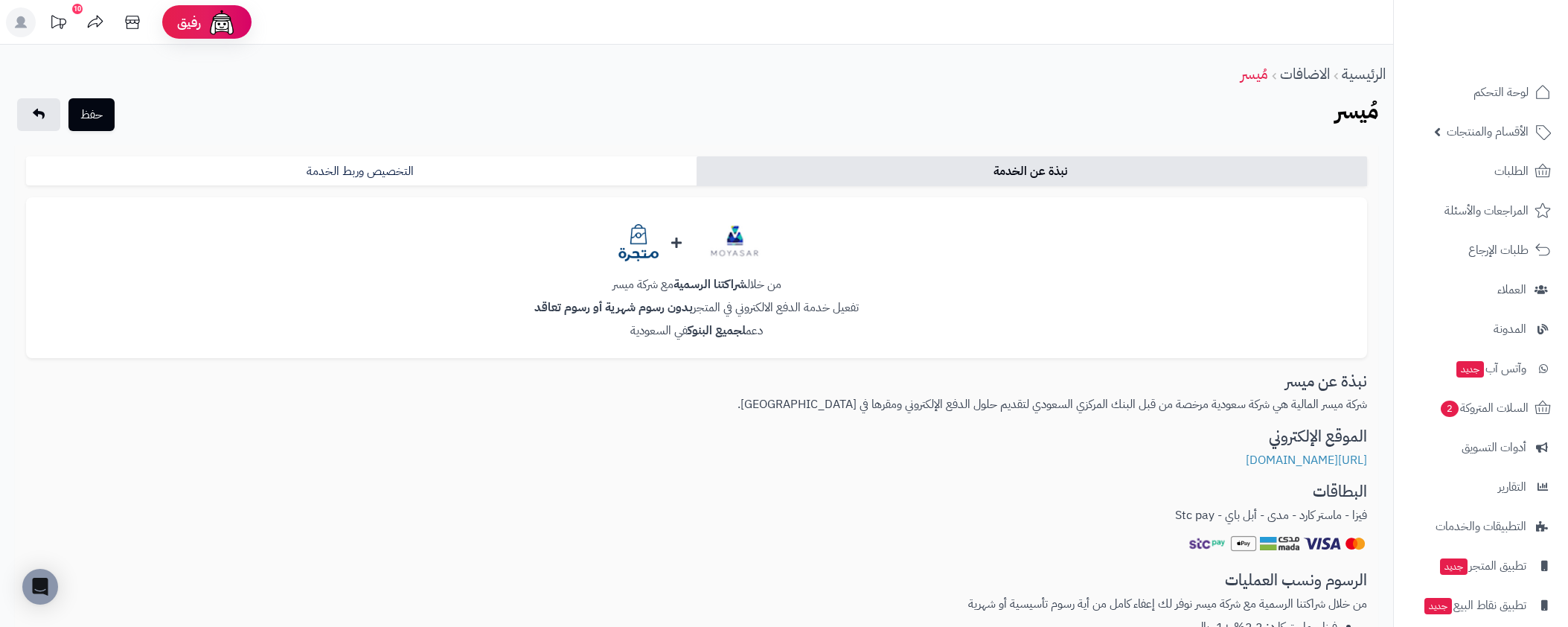
click at [17, 25] on icon at bounding box center [21, 22] width 12 height 12
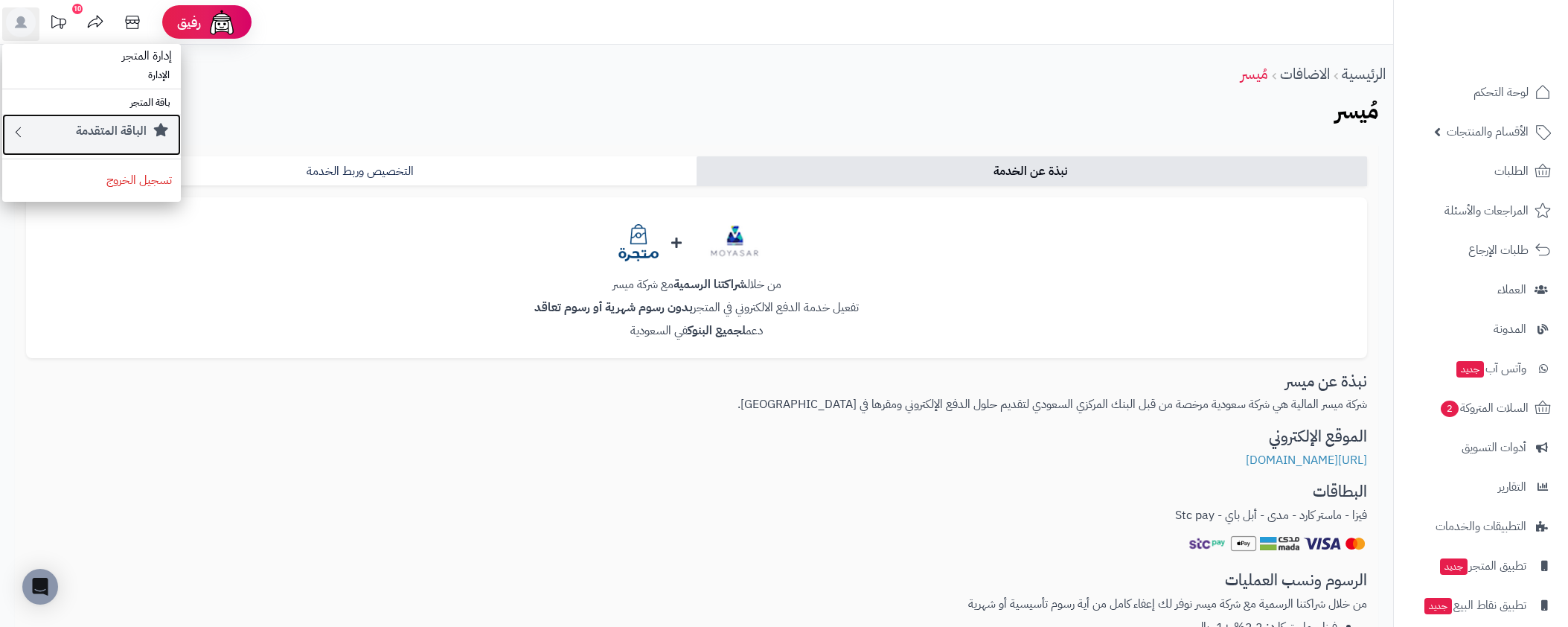
click at [88, 149] on link "الباقة المتقدمة" at bounding box center [91, 135] width 178 height 42
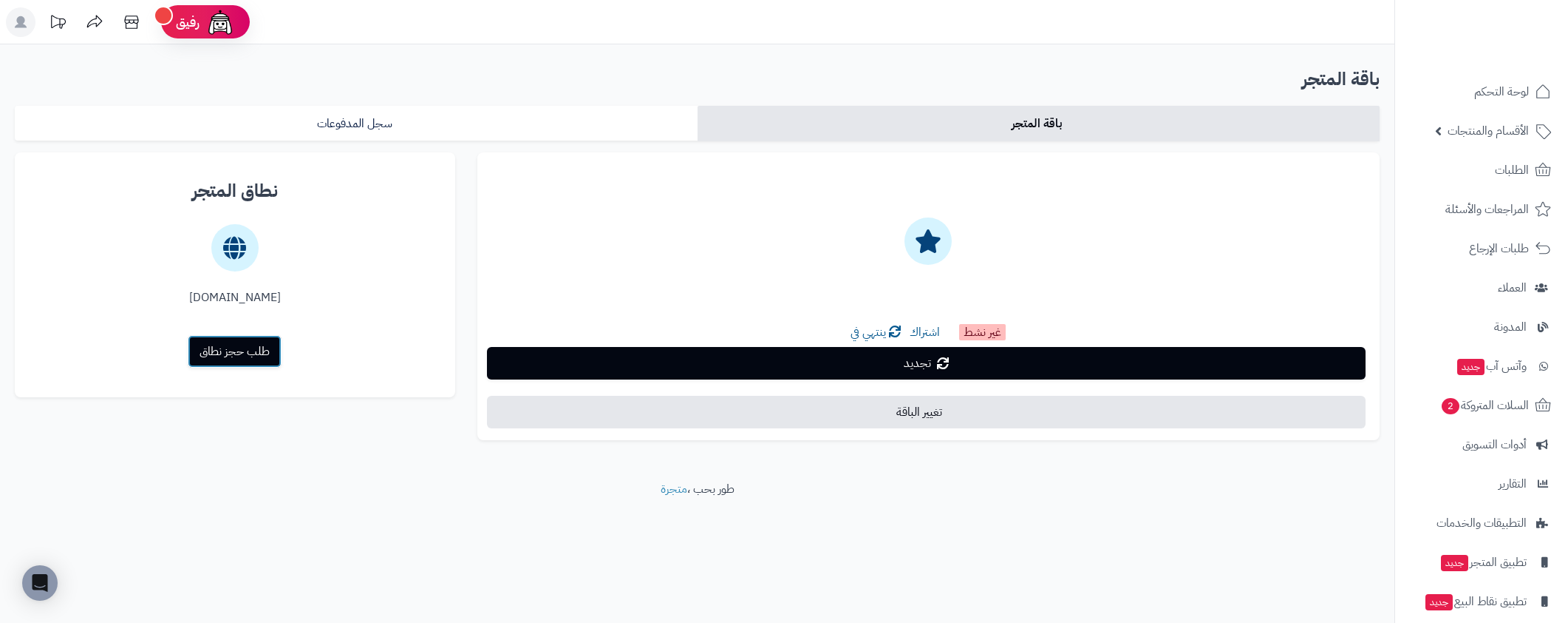
click at [237, 354] on link "طلب حجز نطاق" at bounding box center [235, 351] width 94 height 33
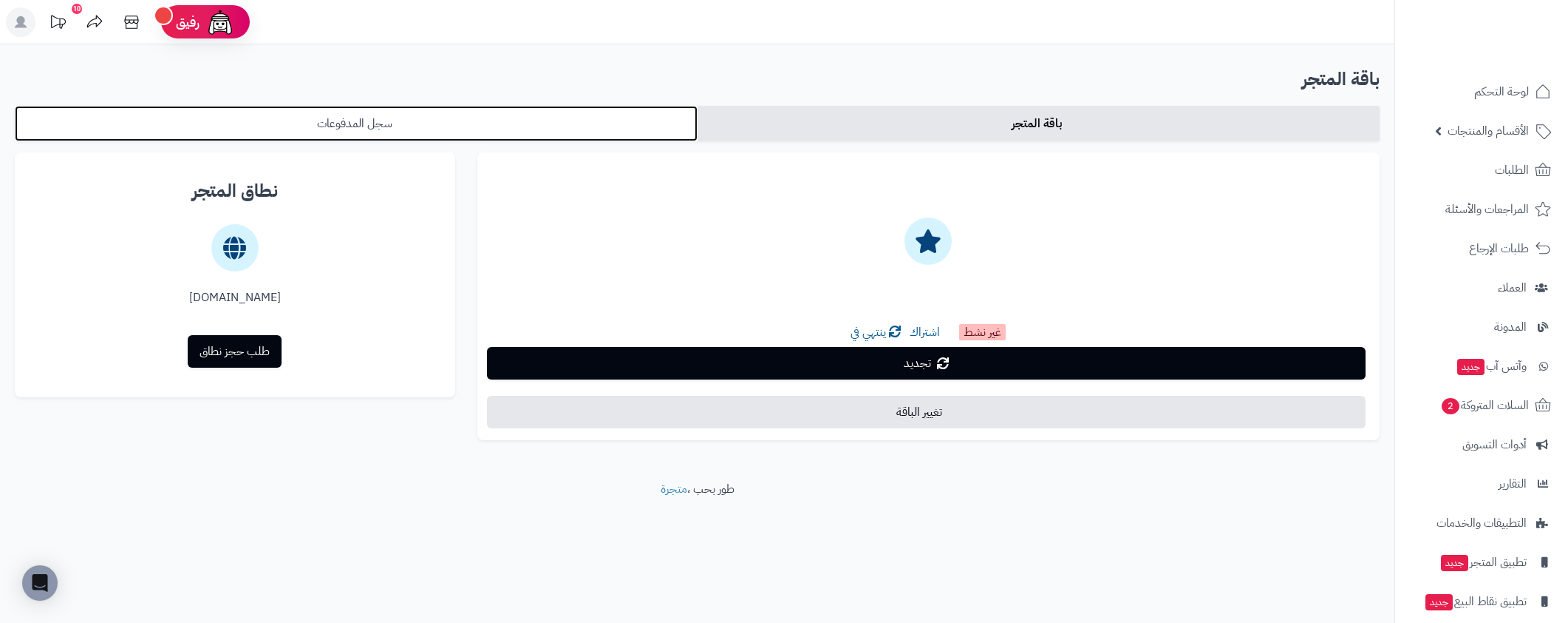
click at [516, 130] on link "سجل المدفوعات" at bounding box center [356, 124] width 683 height 36
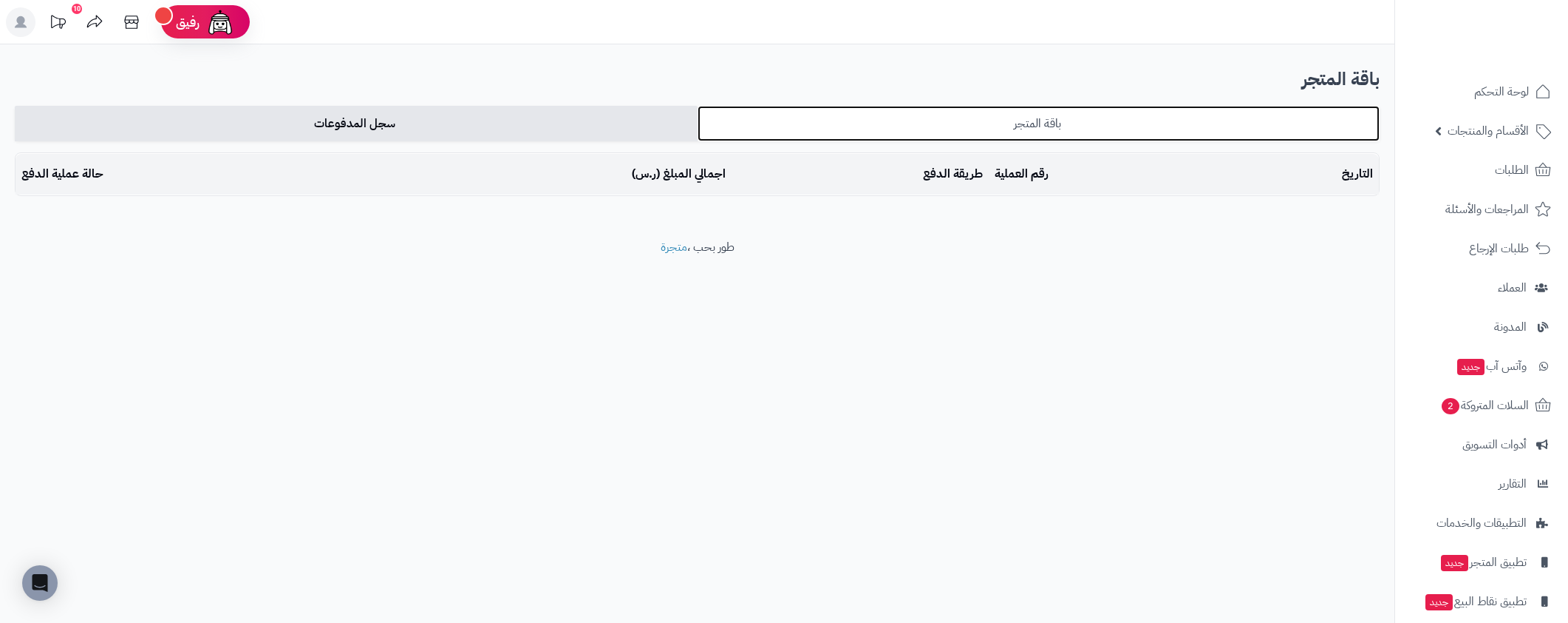
click at [991, 125] on link "باقة المتجر" at bounding box center [1039, 124] width 683 height 36
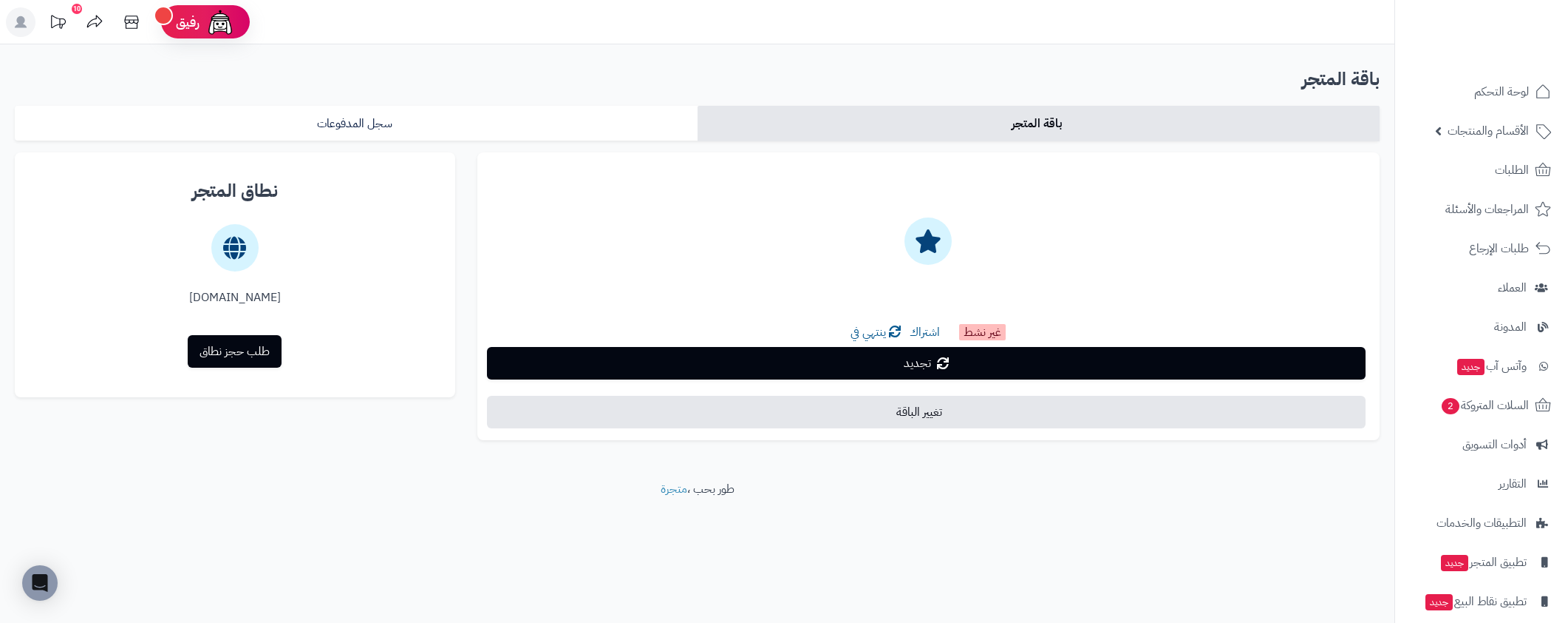
click at [236, 240] on icon at bounding box center [234, 248] width 23 height 48
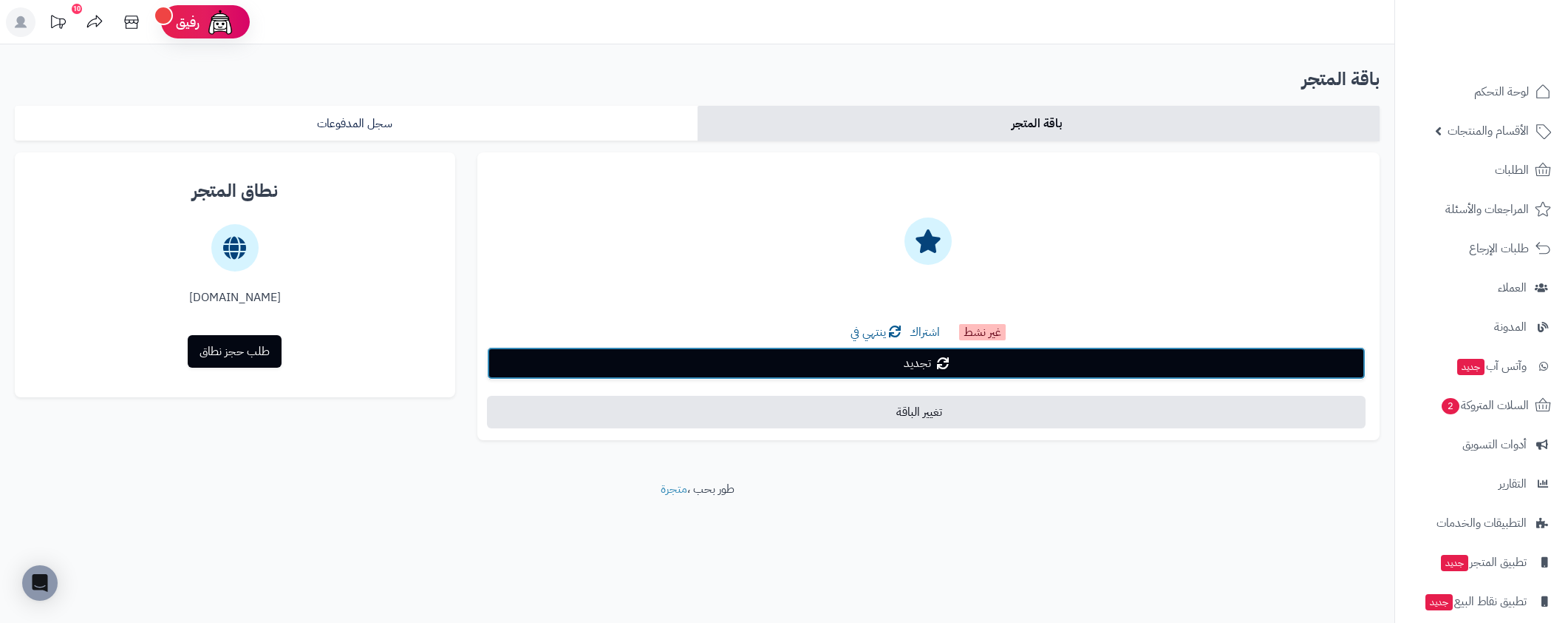
click at [616, 362] on link "تجديد" at bounding box center [927, 363] width 879 height 33
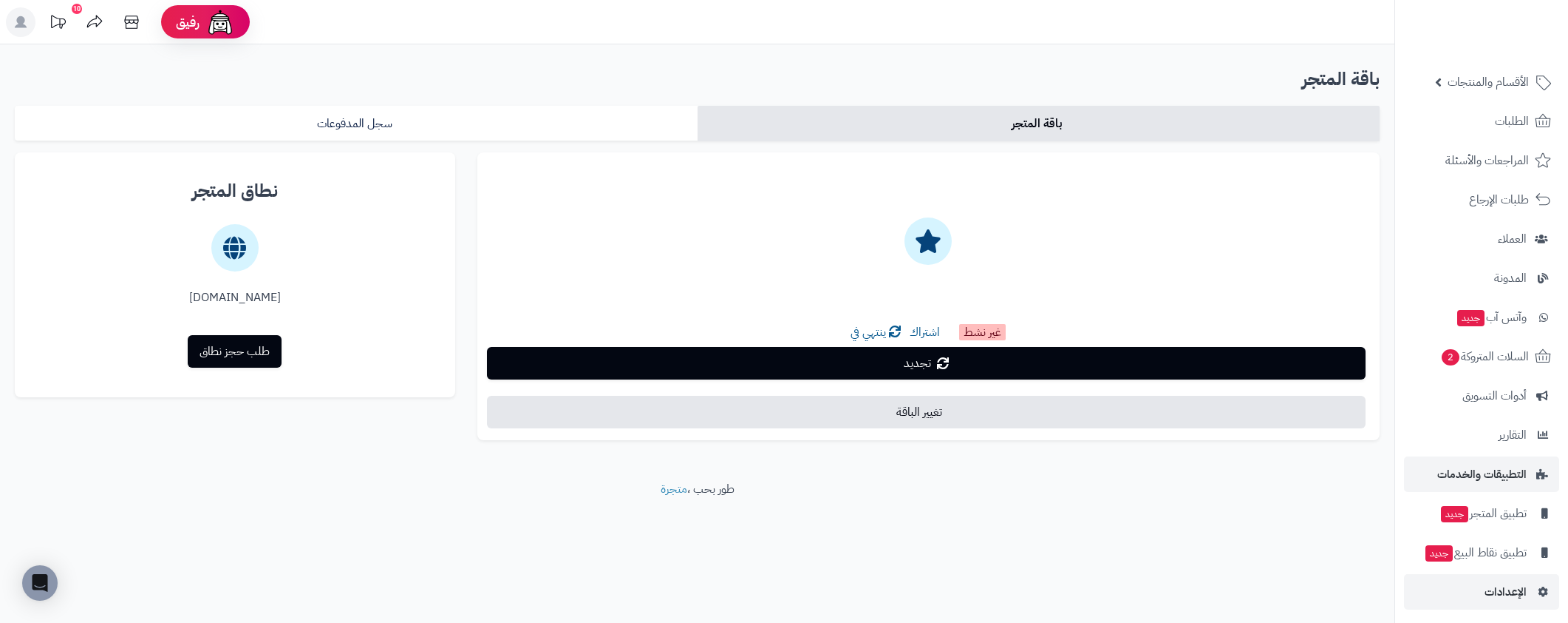
scroll to position [53, 0]
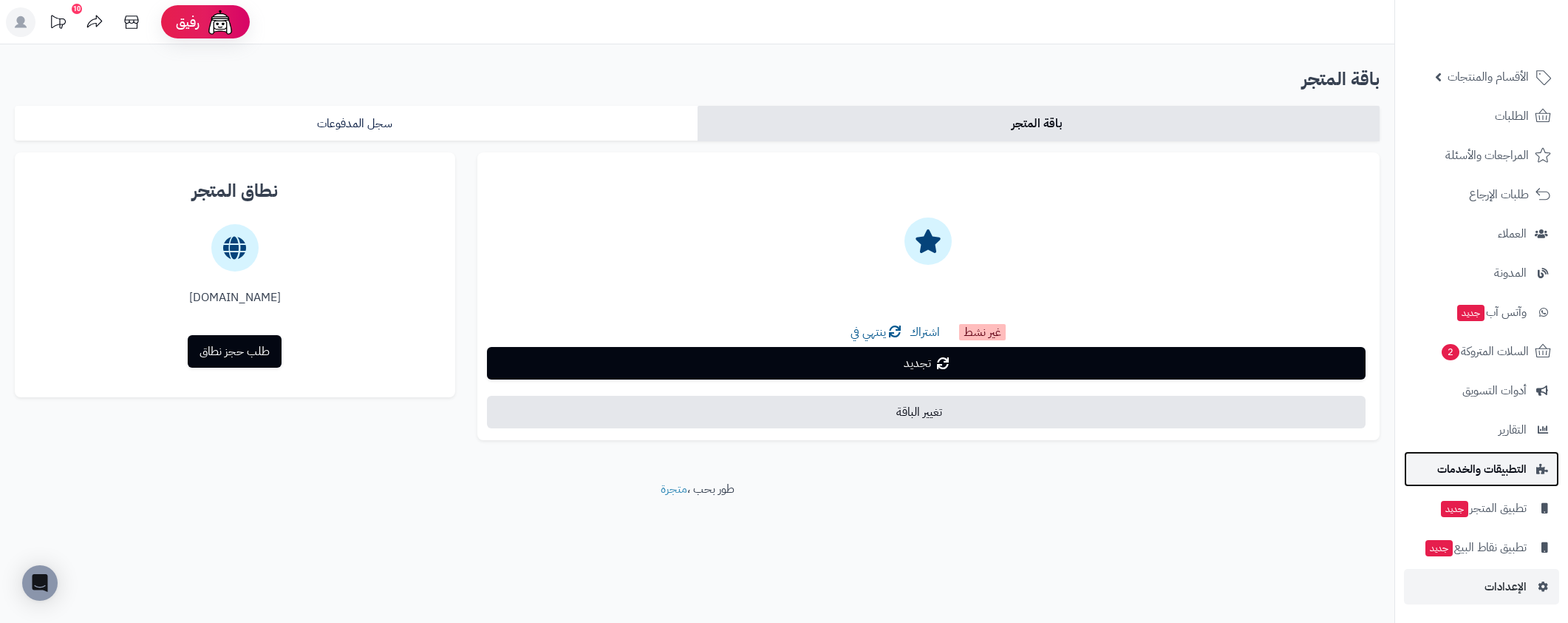
click at [1509, 463] on span "التطبيقات والخدمات" at bounding box center [1482, 468] width 89 height 21
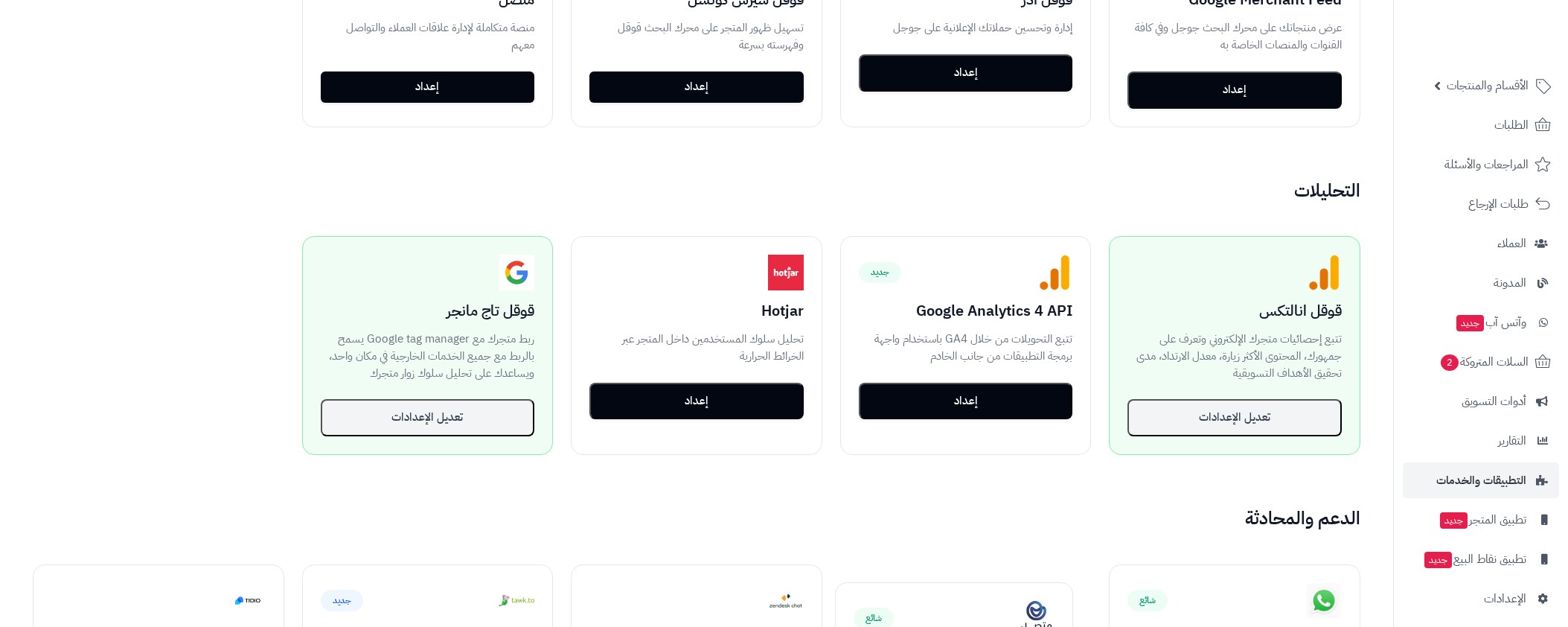
scroll to position [54, 0]
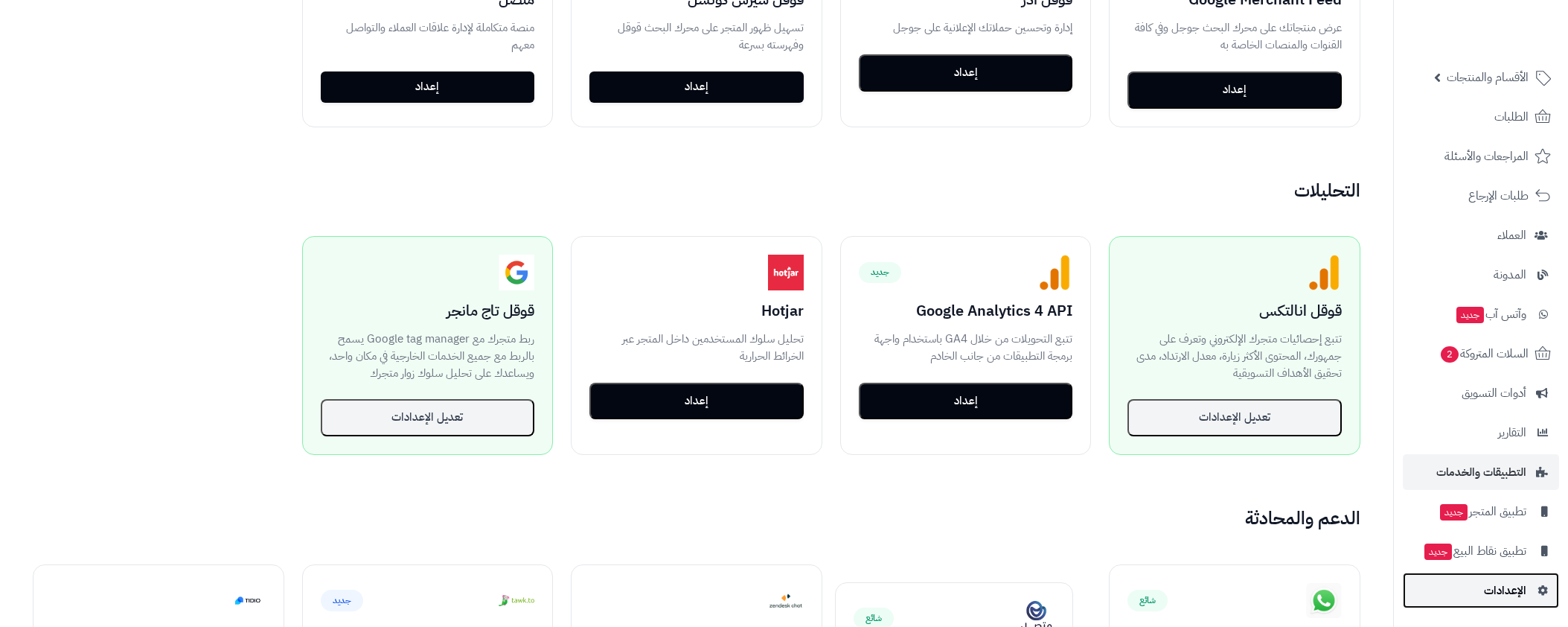
click at [1512, 590] on span "الإعدادات" at bounding box center [1504, 590] width 43 height 21
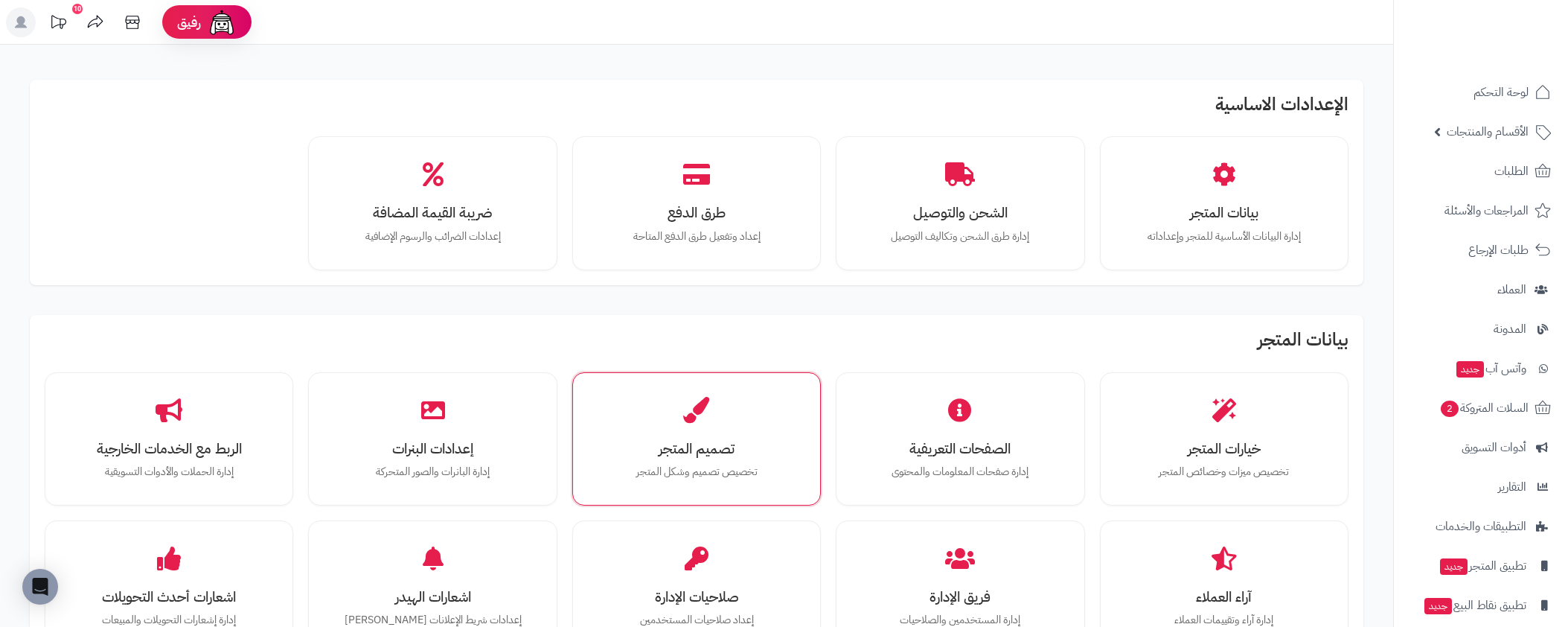
click at [703, 497] on div "تصميم المتجر تخصيص تصميم وشكل المتجر" at bounding box center [696, 439] width 248 height 134
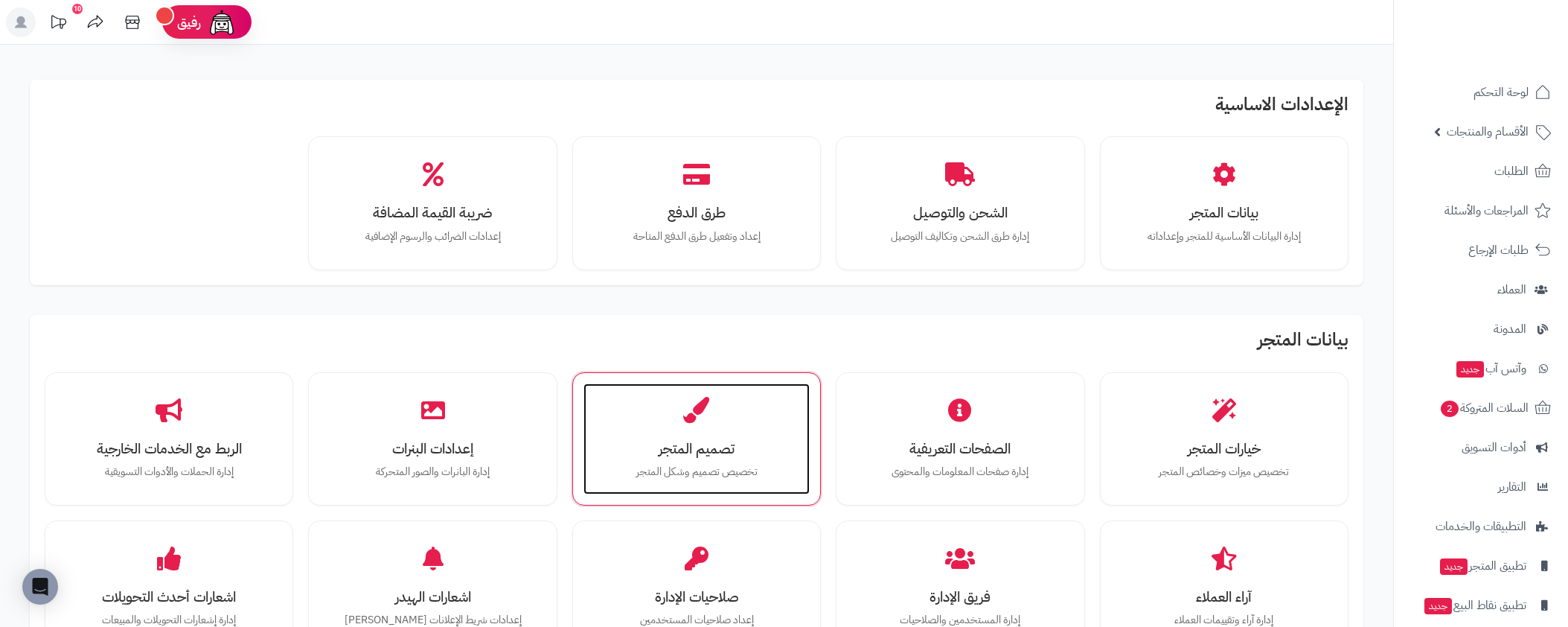
click at [730, 424] on div "تصميم المتجر تخصيص تصميم وشكل المتجر" at bounding box center [696, 439] width 226 height 112
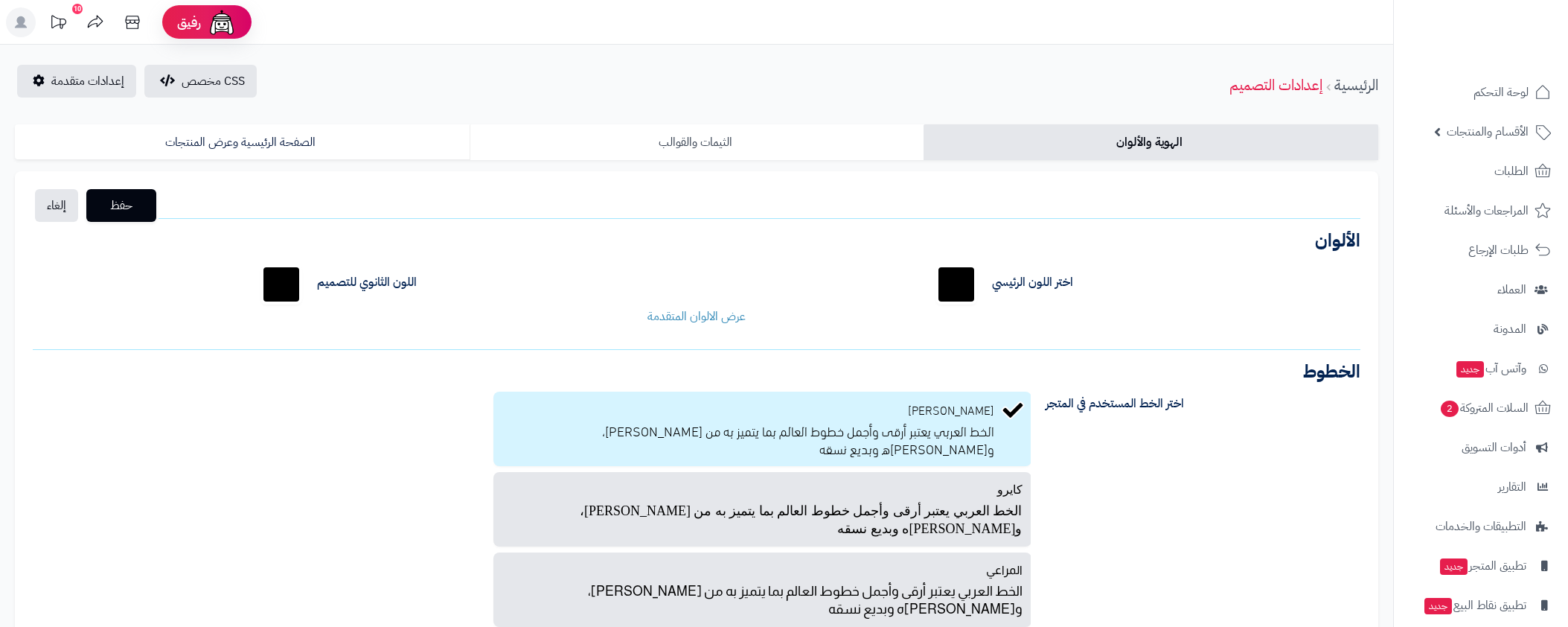
click at [774, 134] on link "الثيمات والقوالب" at bounding box center [697, 143] width 455 height 36
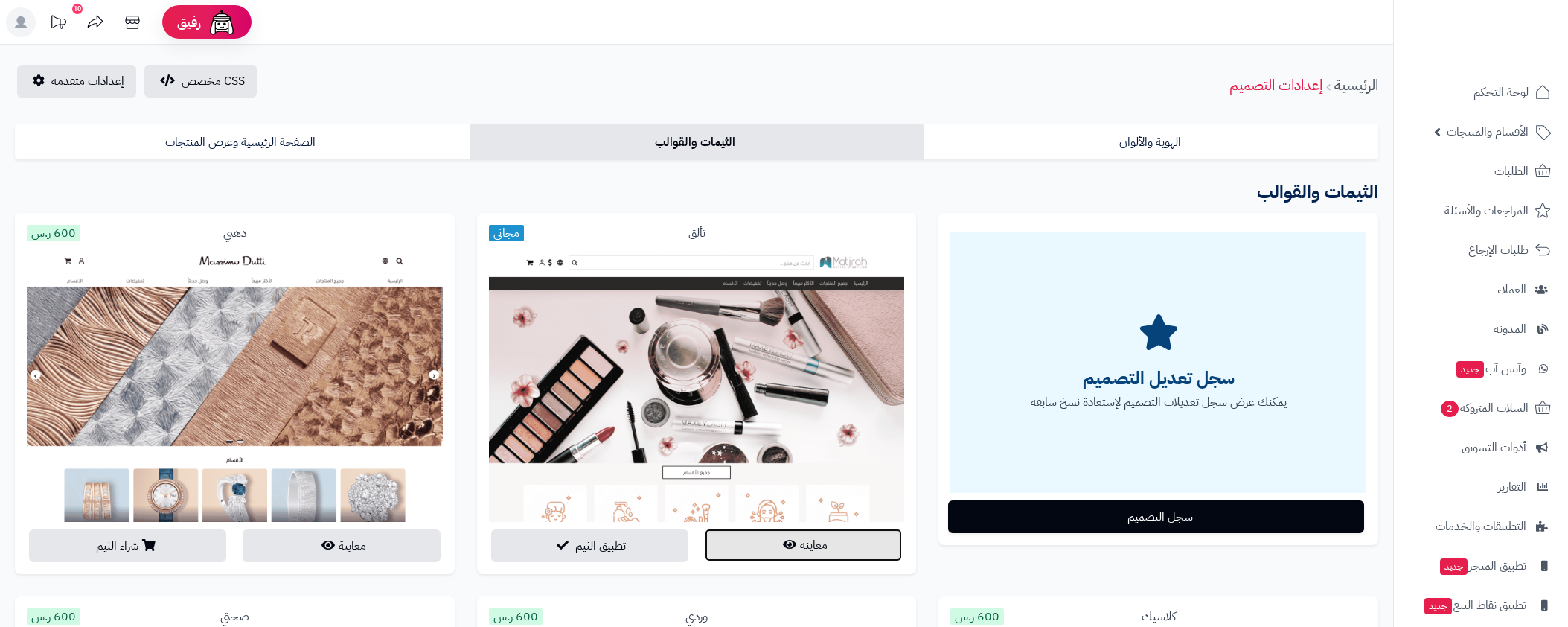
click at [825, 528] on button "معاينة" at bounding box center [803, 544] width 197 height 33
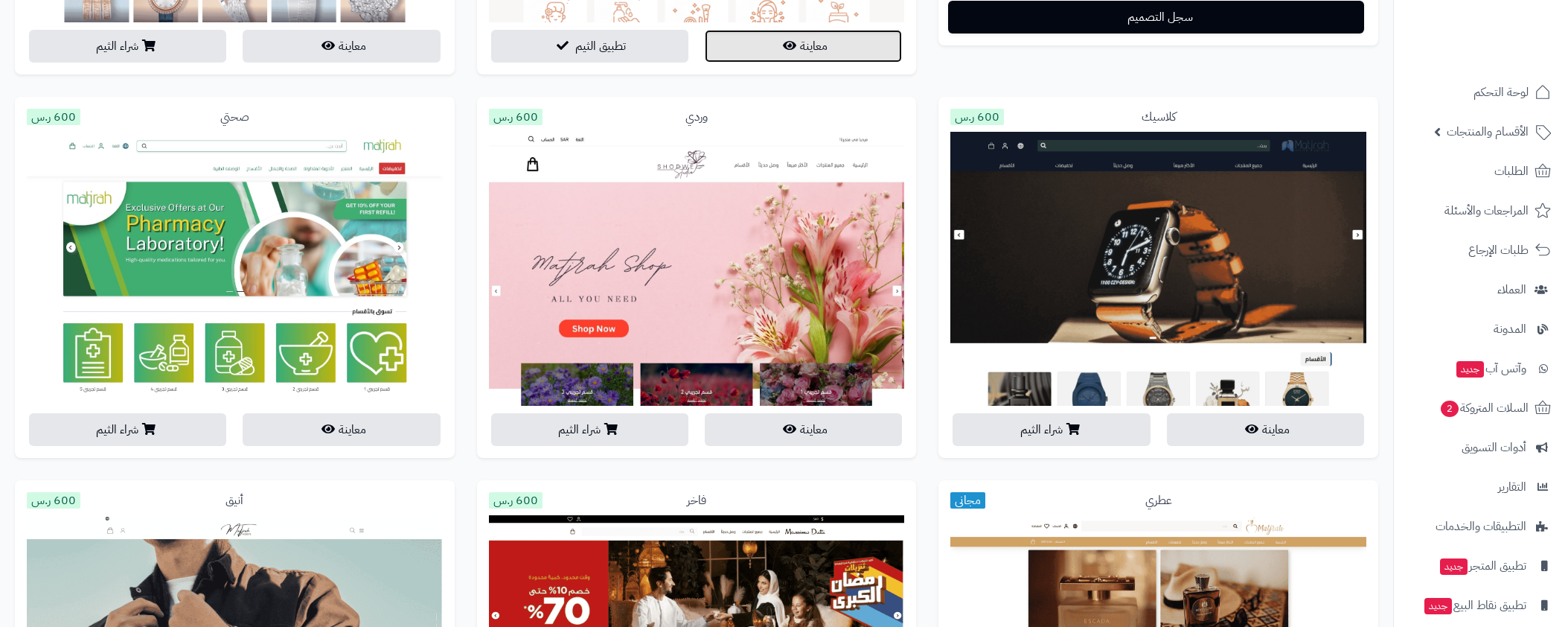
scroll to position [498, 0]
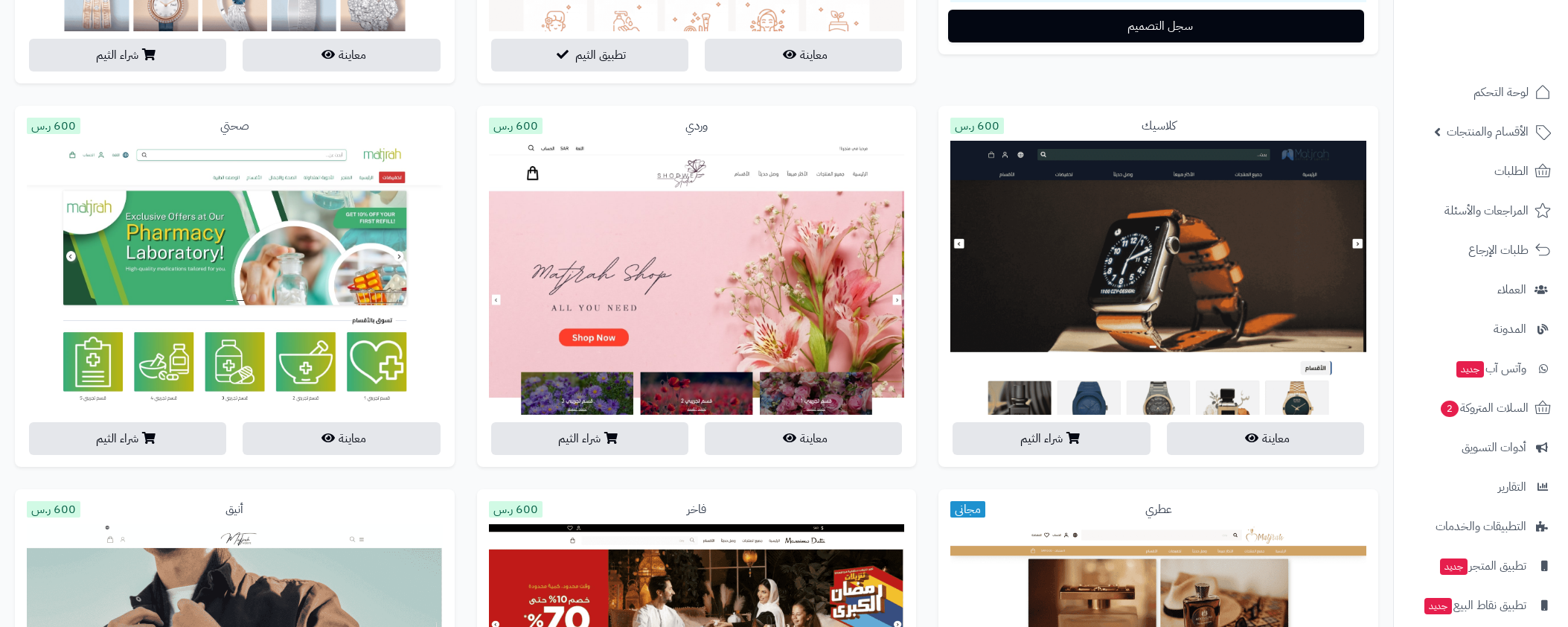
scroll to position [0, 0]
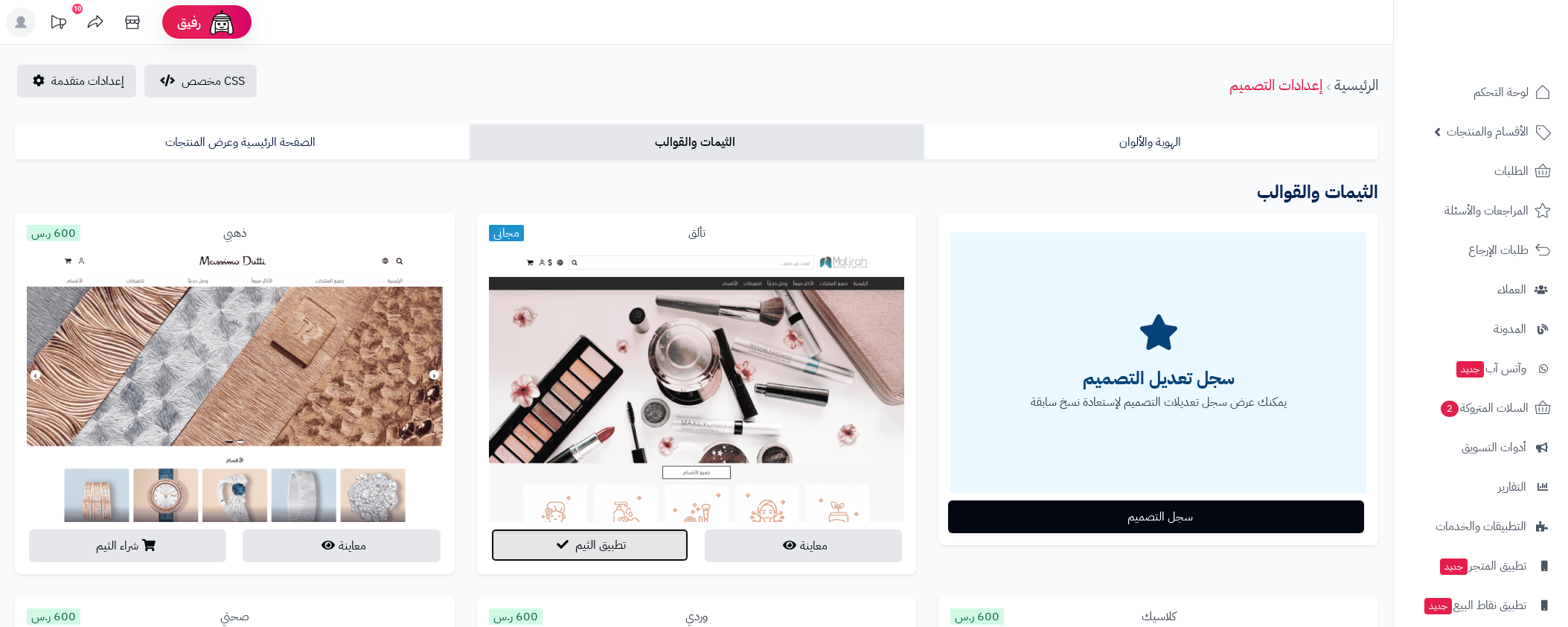
click at [585, 535] on span "تطبيق الثيم" at bounding box center [600, 544] width 51 height 18
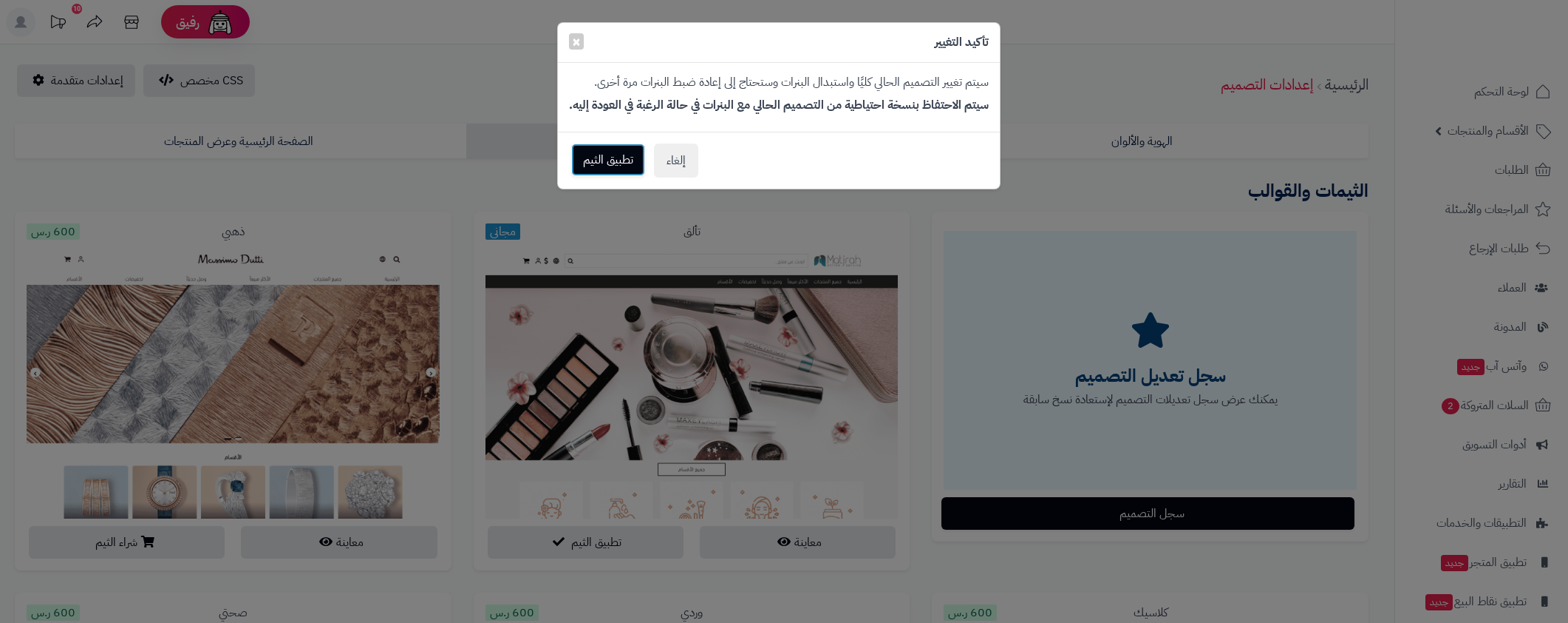
click at [611, 170] on button "تطبيق الثيم" at bounding box center [608, 159] width 74 height 33
click at [673, 160] on button "إلغاء" at bounding box center [673, 159] width 45 height 34
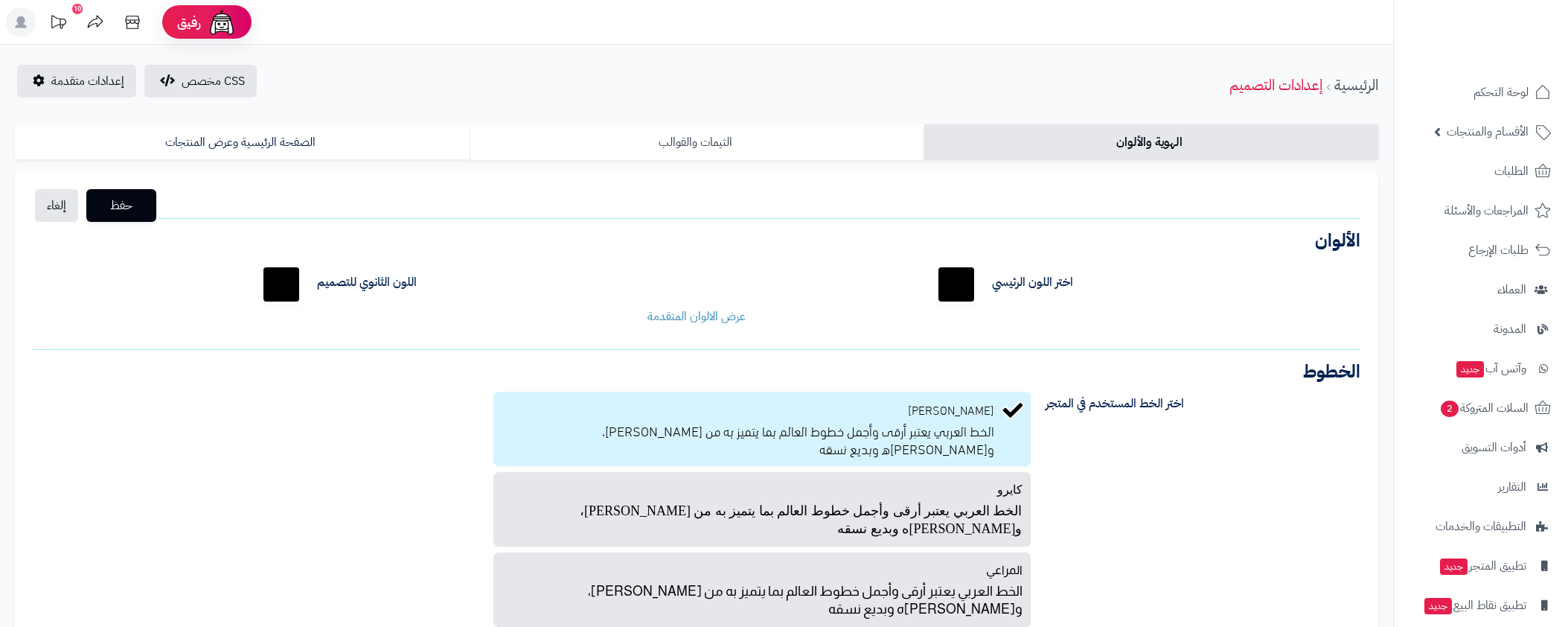
click at [789, 137] on link "الثيمات والقوالب" at bounding box center [697, 143] width 455 height 36
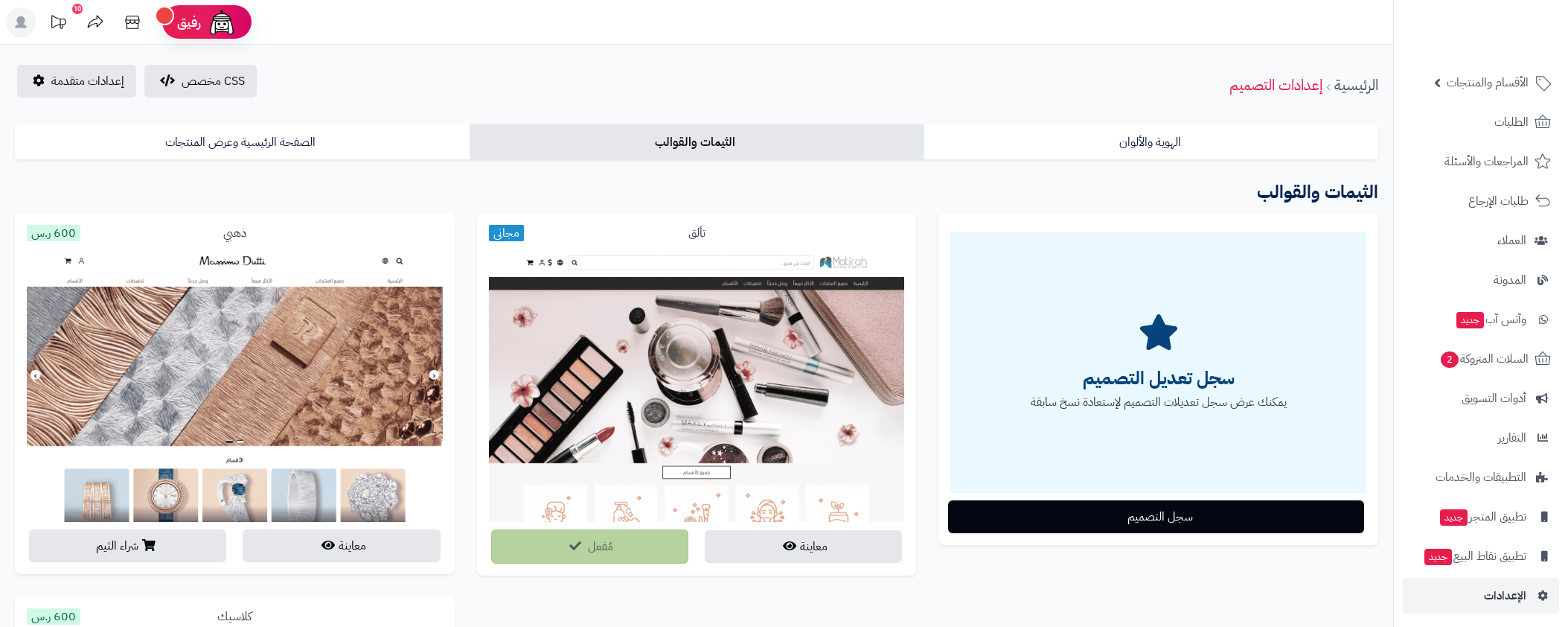
scroll to position [54, 0]
click at [1489, 592] on span "الإعدادات" at bounding box center [1504, 590] width 43 height 21
click at [1466, 588] on link "الإعدادات" at bounding box center [1480, 590] width 157 height 36
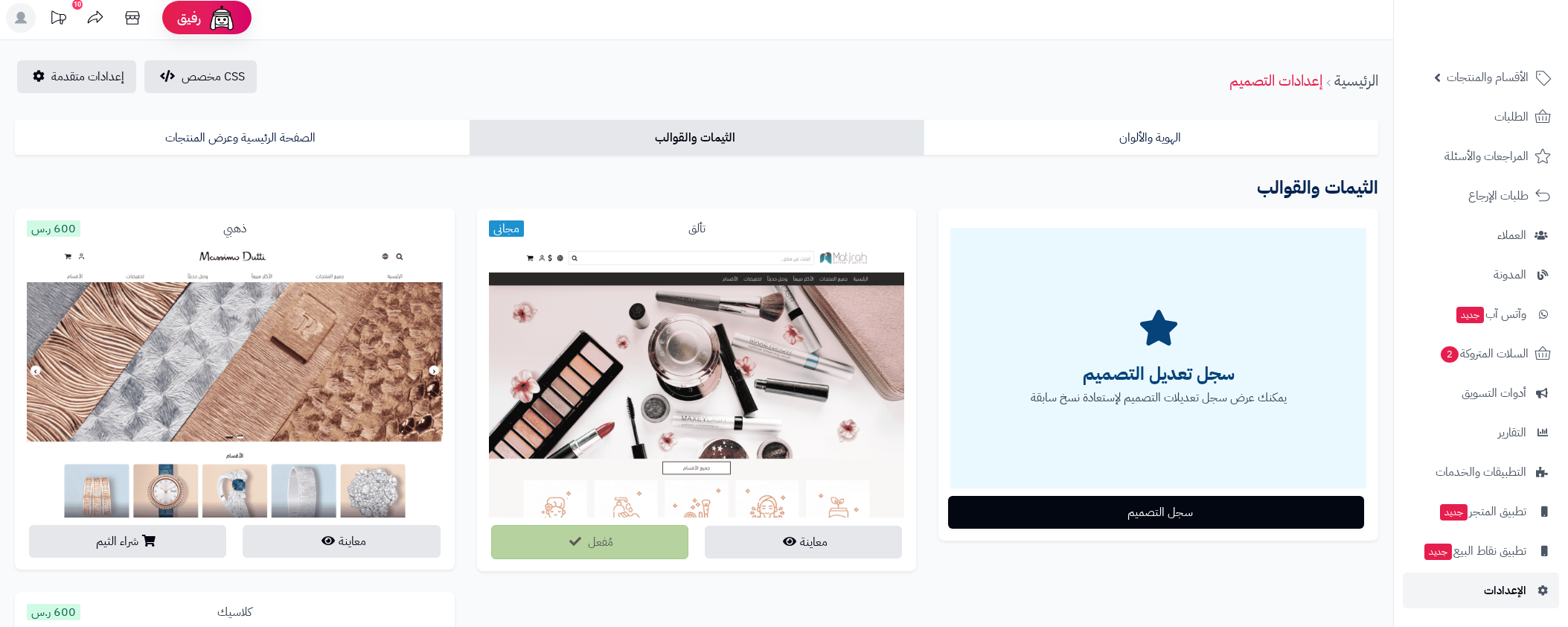
scroll to position [0, 0]
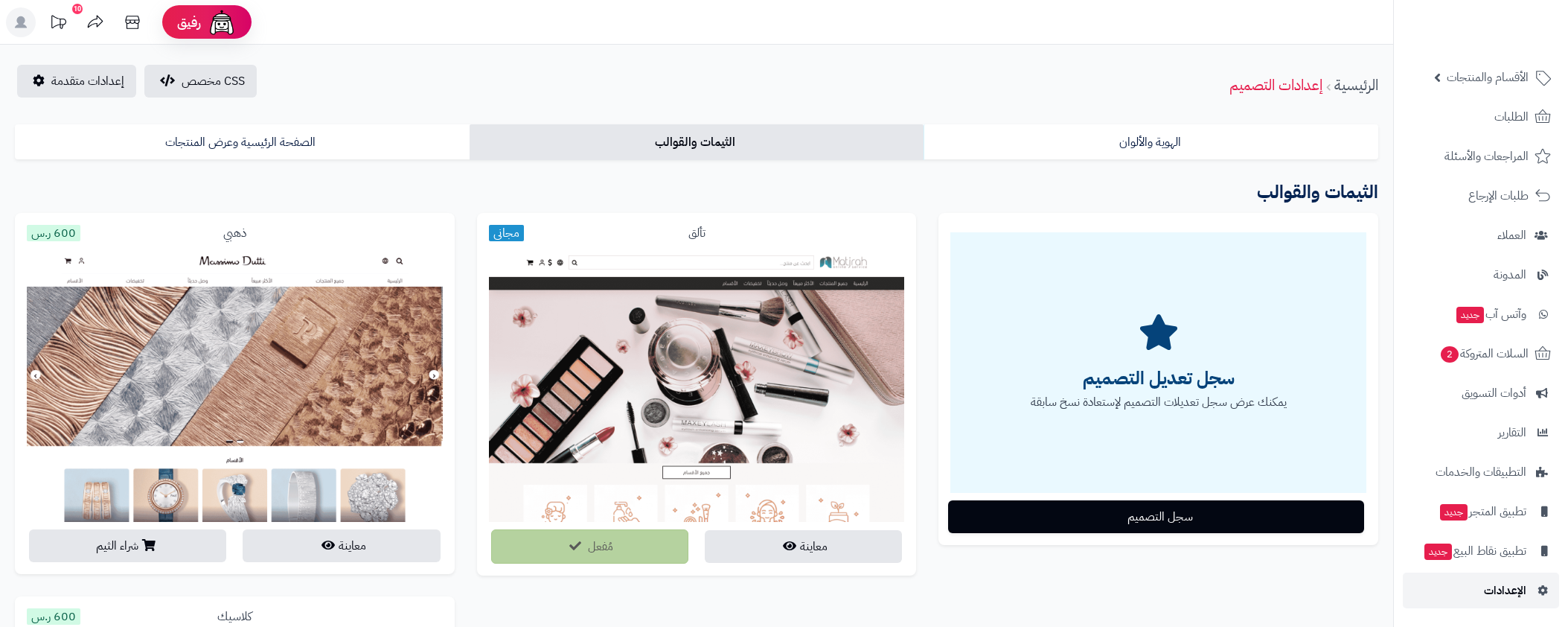
click at [1499, 585] on span "الإعدادات" at bounding box center [1504, 590] width 43 height 21
click at [1528, 582] on link "الإعدادات" at bounding box center [1480, 590] width 157 height 36
click at [1451, 595] on link "الإعدادات" at bounding box center [1480, 590] width 157 height 36
click at [1108, 135] on link "الهوية والألوان" at bounding box center [1150, 143] width 455 height 36
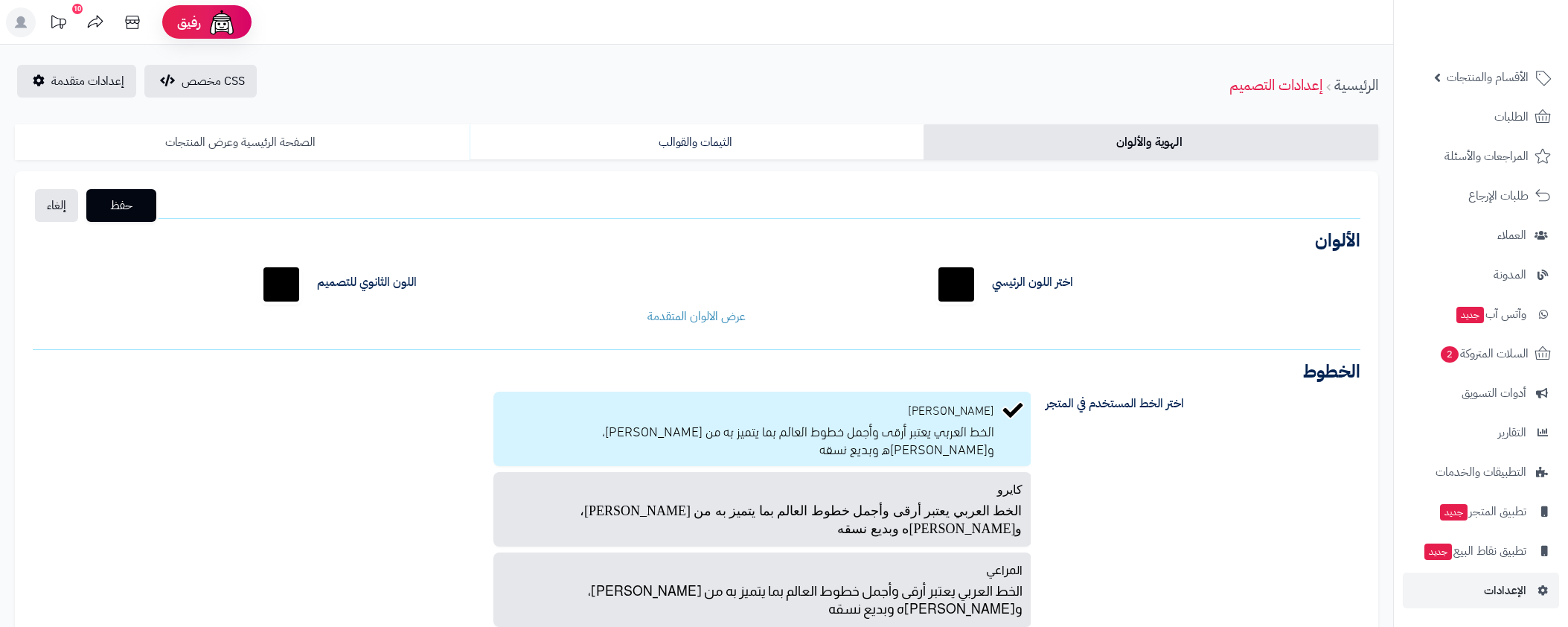
click at [185, 140] on link "الصفحة الرئيسية وعرض المنتجات" at bounding box center [242, 143] width 455 height 36
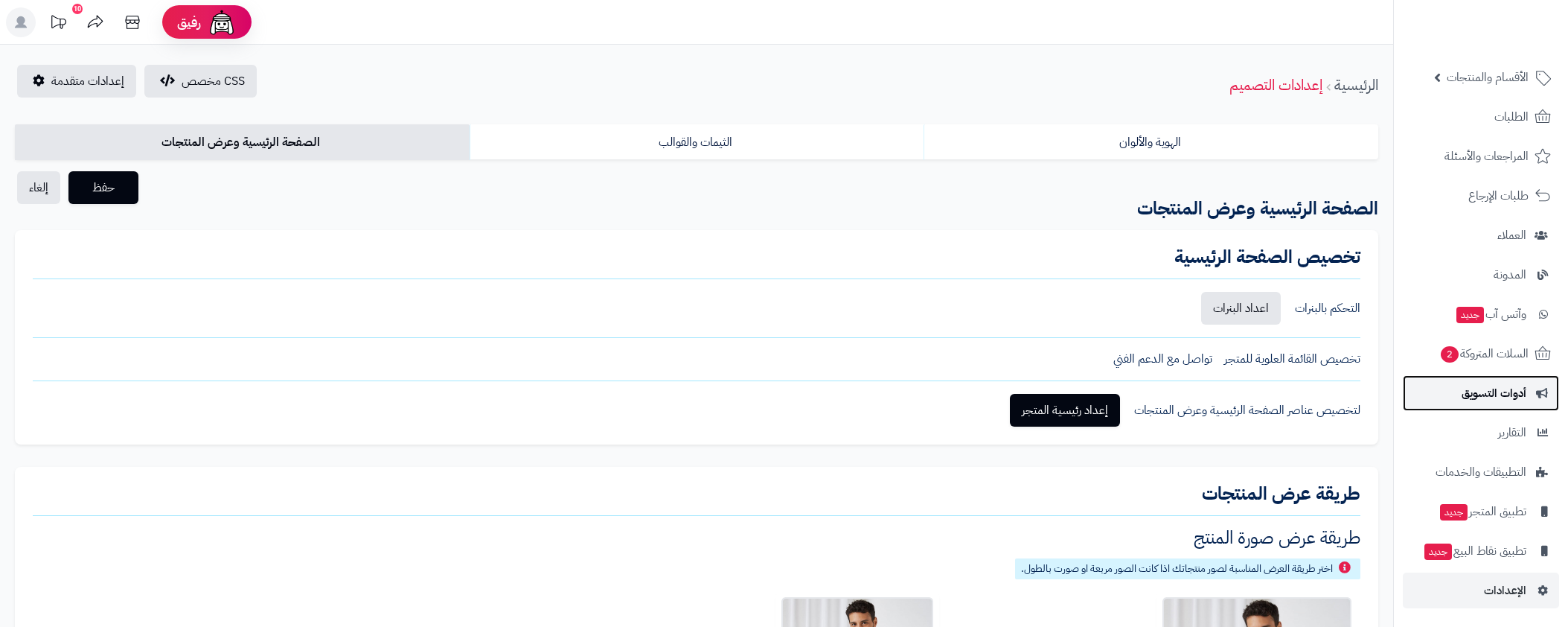
click at [1521, 377] on link "أدوات التسويق" at bounding box center [1480, 393] width 157 height 36
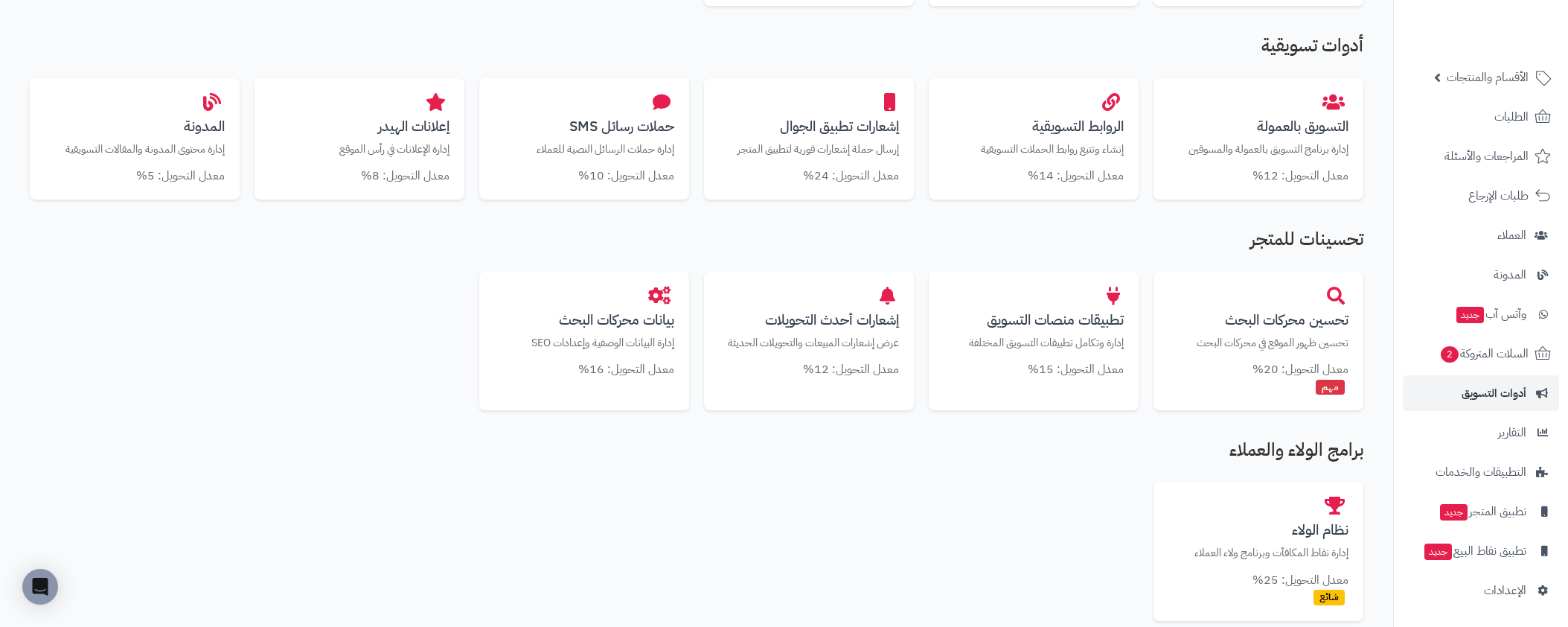
scroll to position [608, 0]
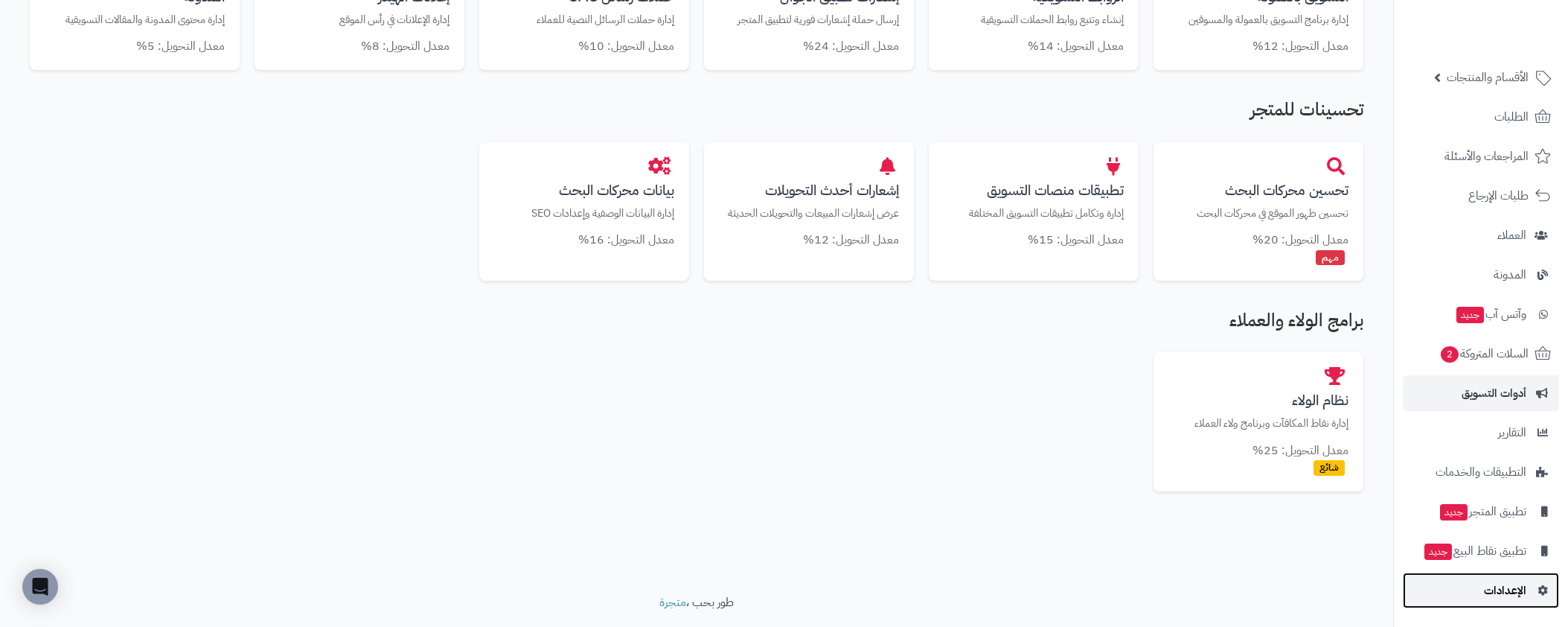
click at [1506, 588] on span "الإعدادات" at bounding box center [1504, 590] width 43 height 21
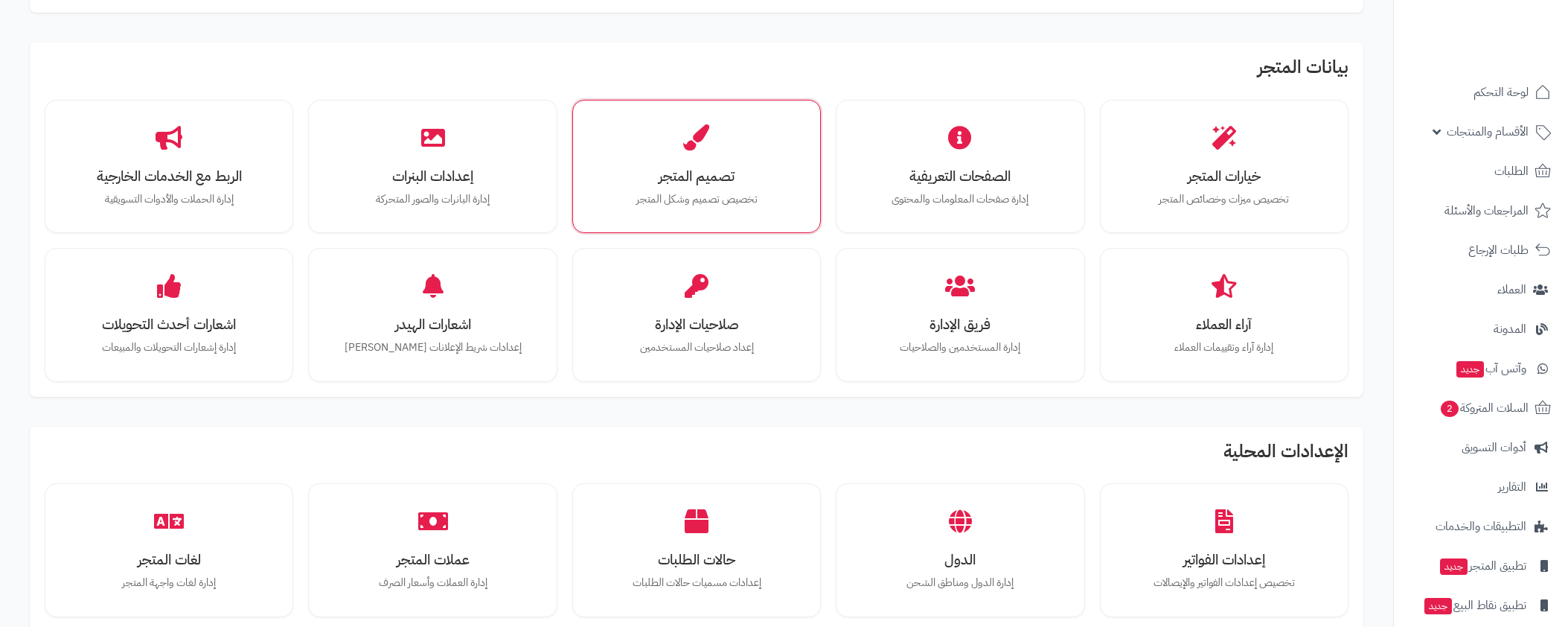
scroll to position [271, 0]
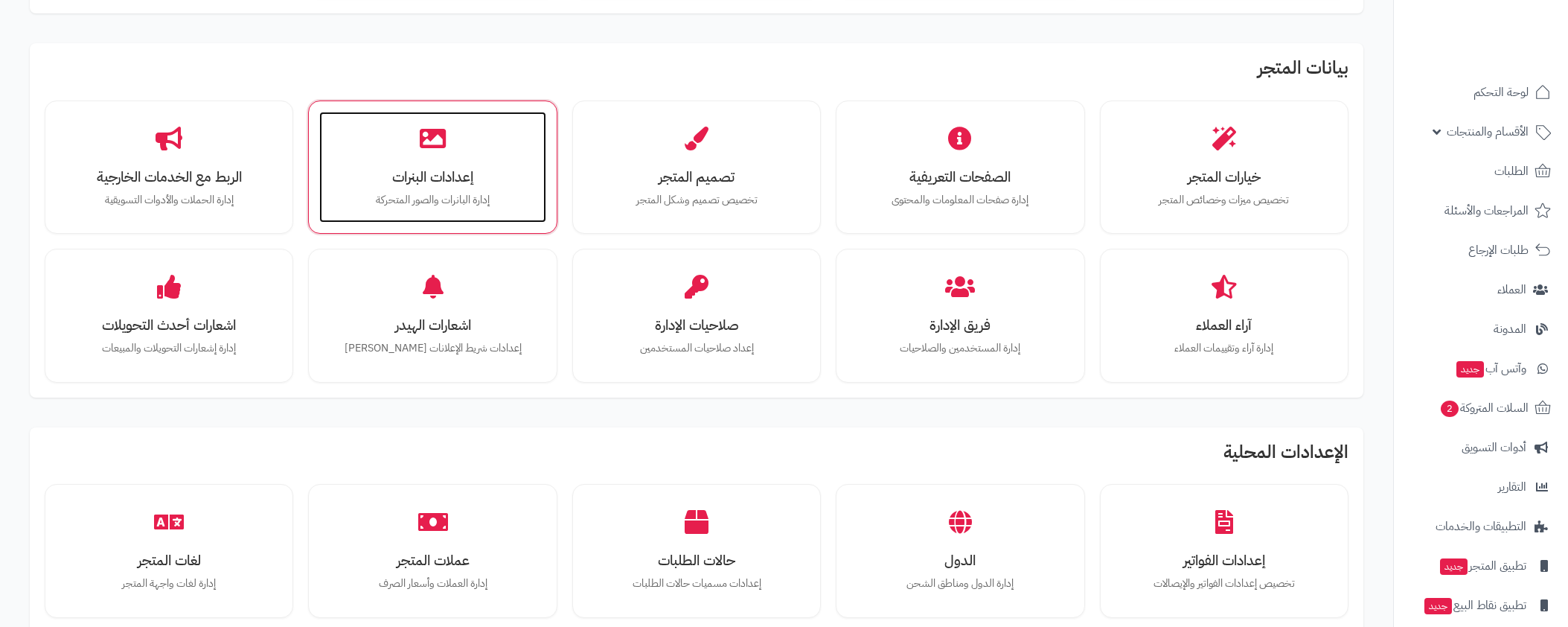
click at [386, 165] on div "إعدادات البنرات إدارة البانرات والصور المتحركة" at bounding box center [432, 167] width 226 height 112
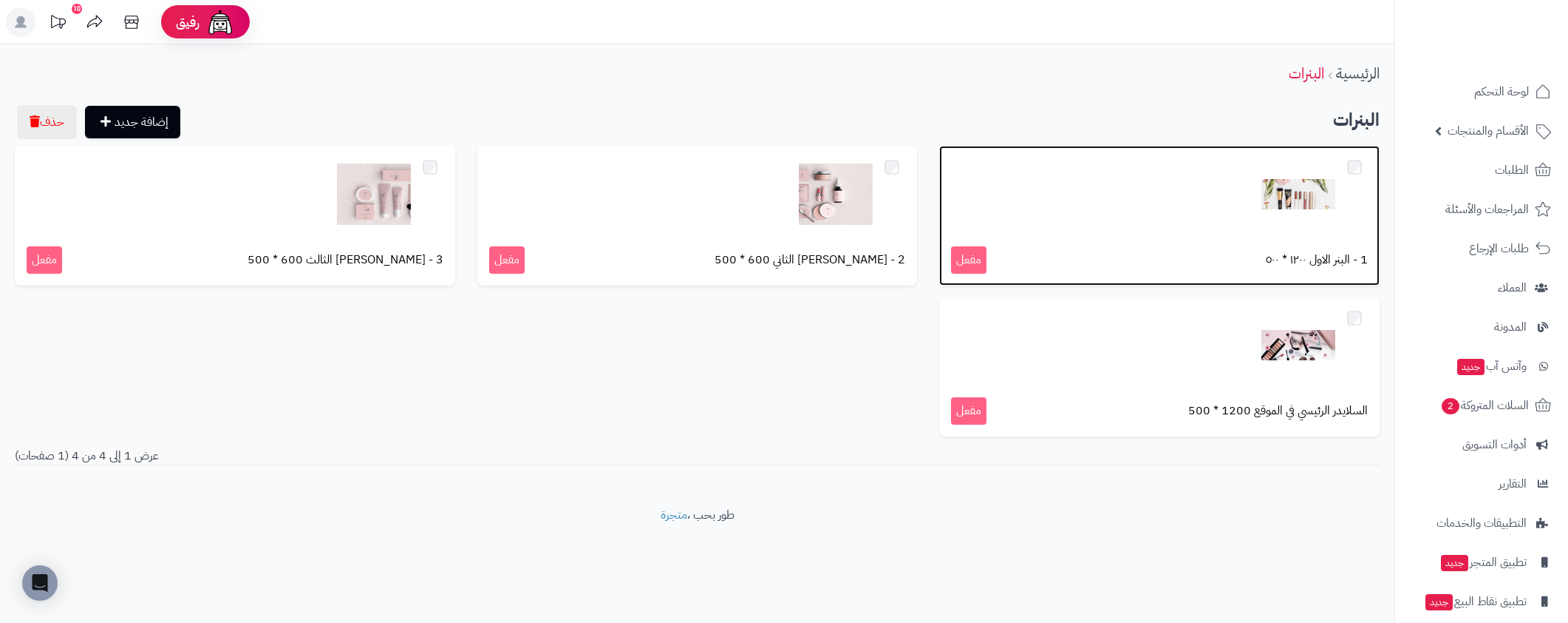
click at [1296, 211] on img at bounding box center [1298, 194] width 74 height 74
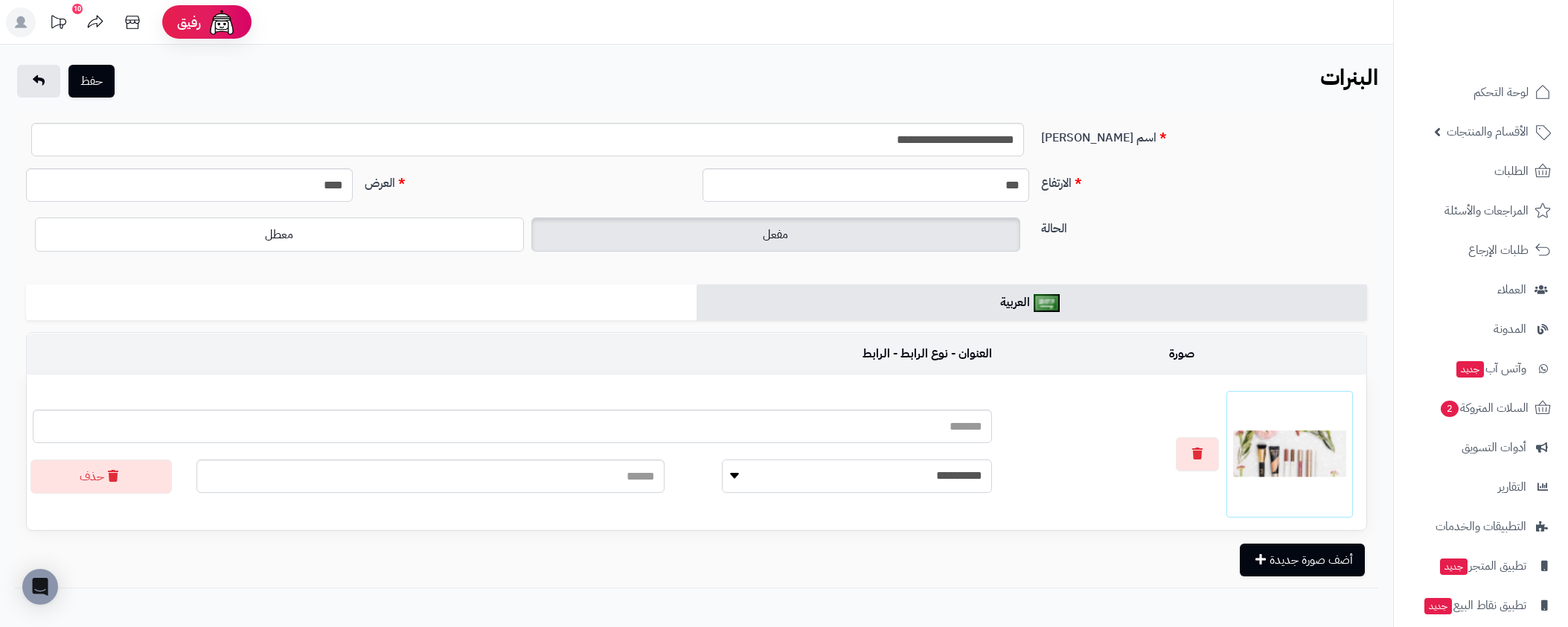
click at [722, 484] on select "**********" at bounding box center [856, 476] width 270 height 34
click at [783, 476] on select "**********" at bounding box center [856, 476] width 270 height 34
click at [398, 307] on ul "العربية" at bounding box center [696, 302] width 1341 height 36
click at [94, 79] on button "حفظ" at bounding box center [92, 80] width 46 height 33
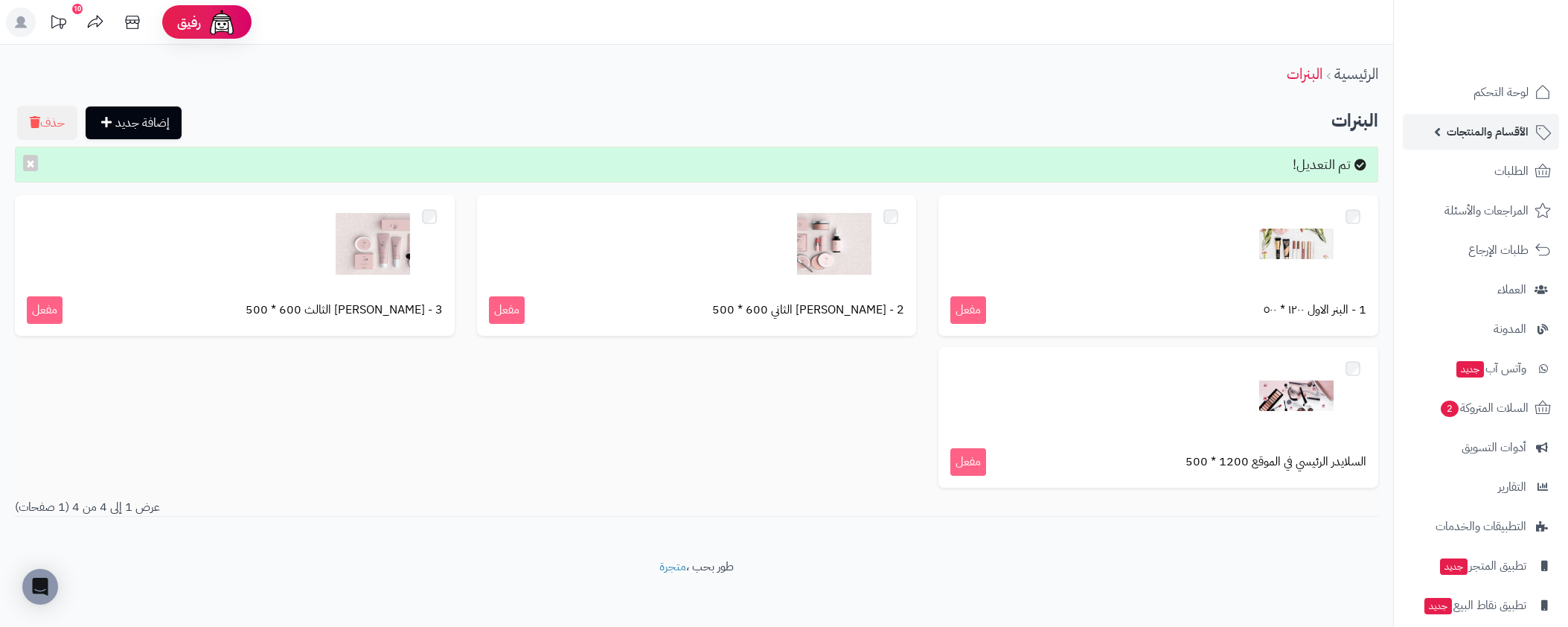
click at [1510, 139] on span "الأقسام والمنتجات" at bounding box center [1487, 132] width 82 height 21
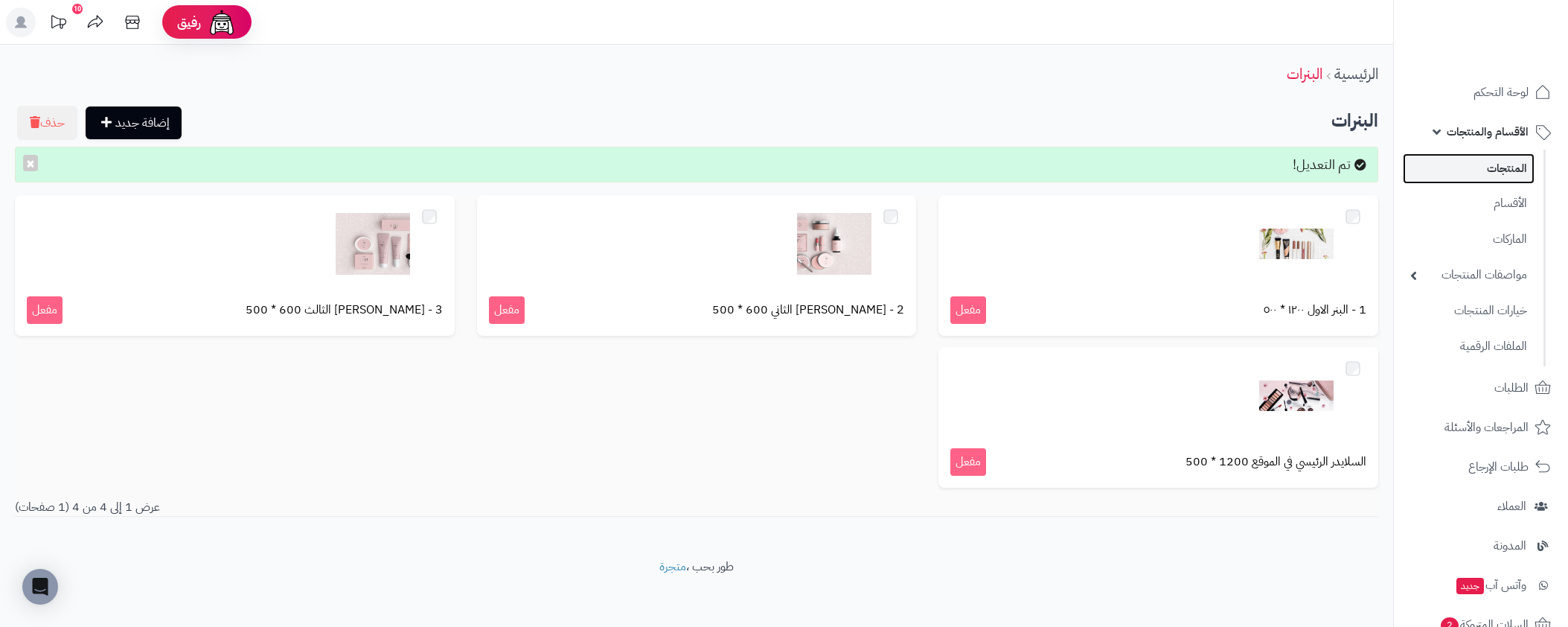
click at [1510, 171] on link "المنتجات" at bounding box center [1468, 168] width 132 height 31
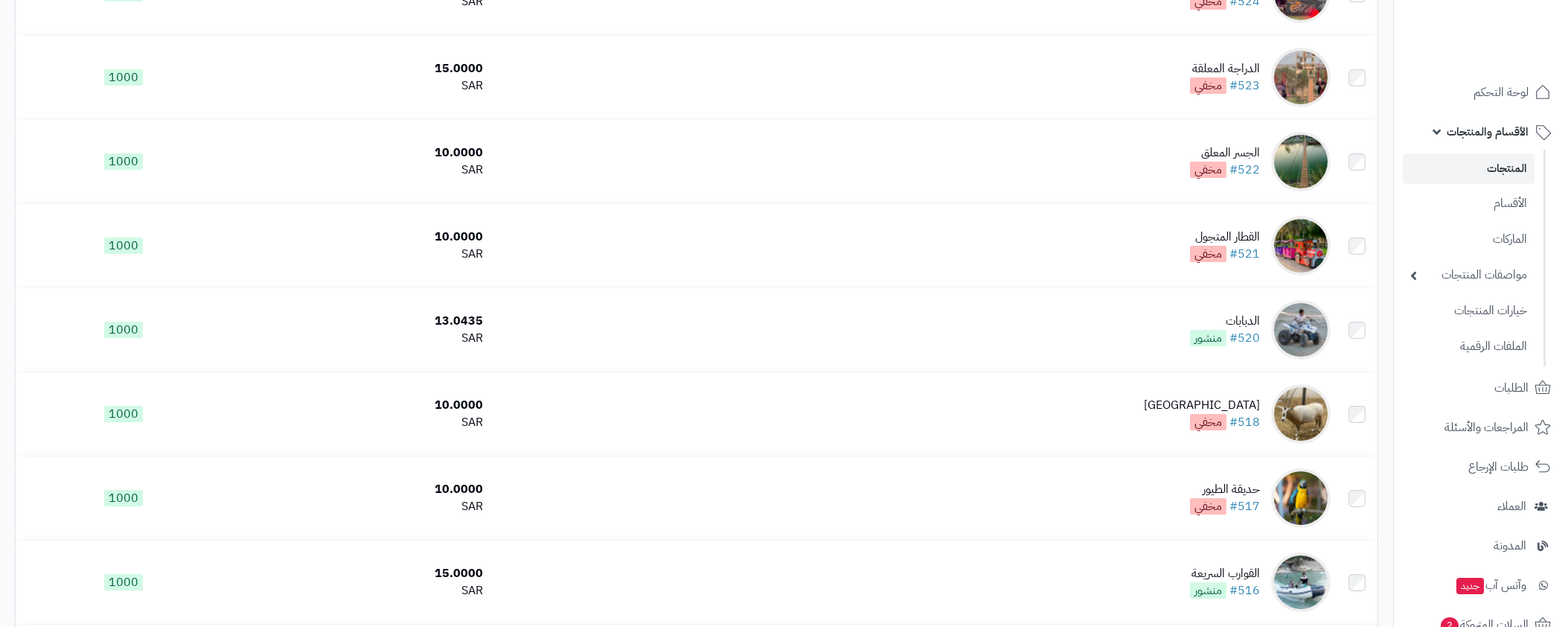
scroll to position [755, 0]
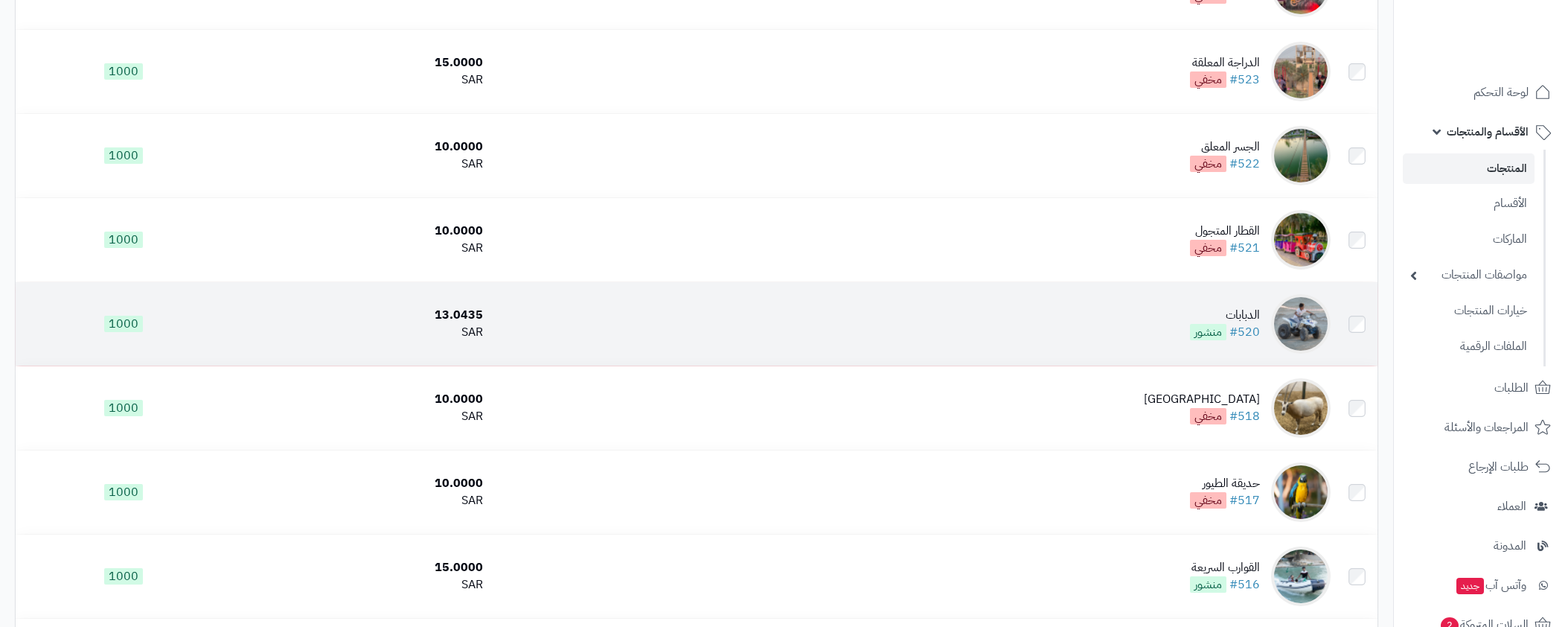
click at [1211, 339] on td "الدبابات #520 منشور" at bounding box center [912, 324] width 847 height 84
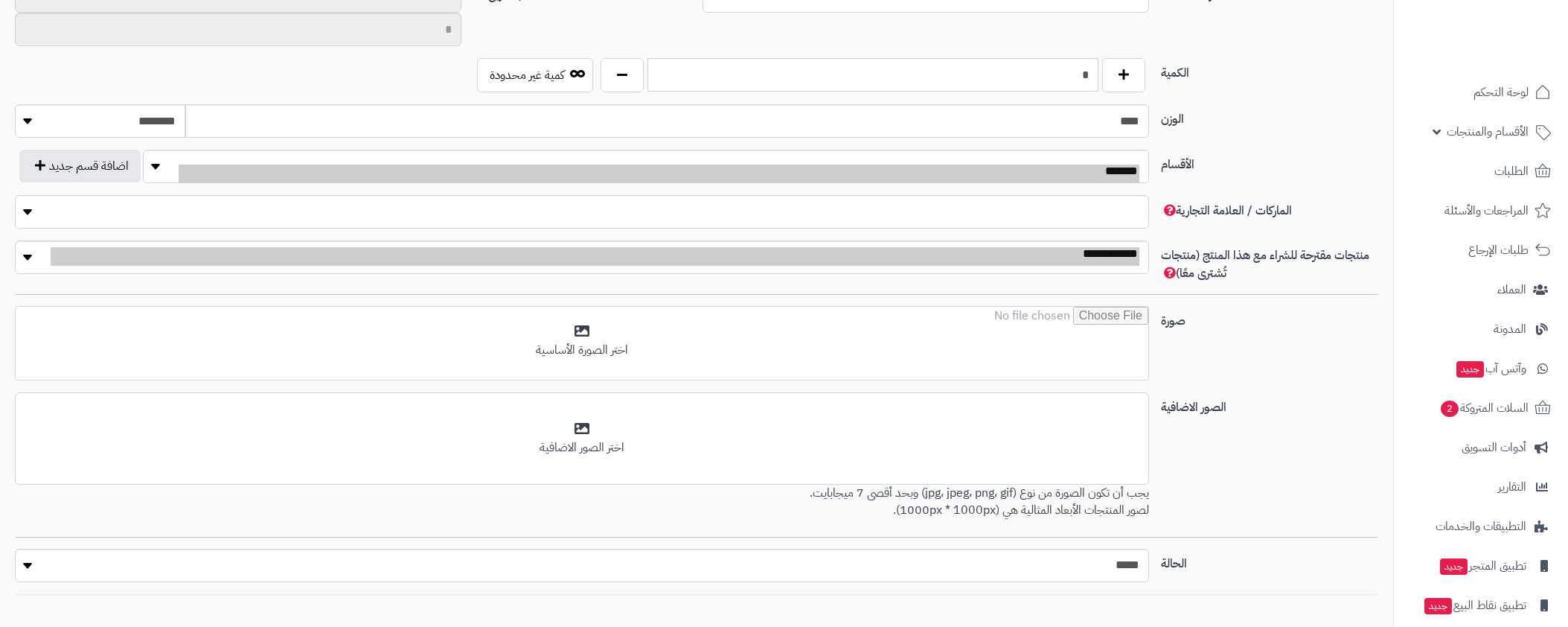
scroll to position [481, 0]
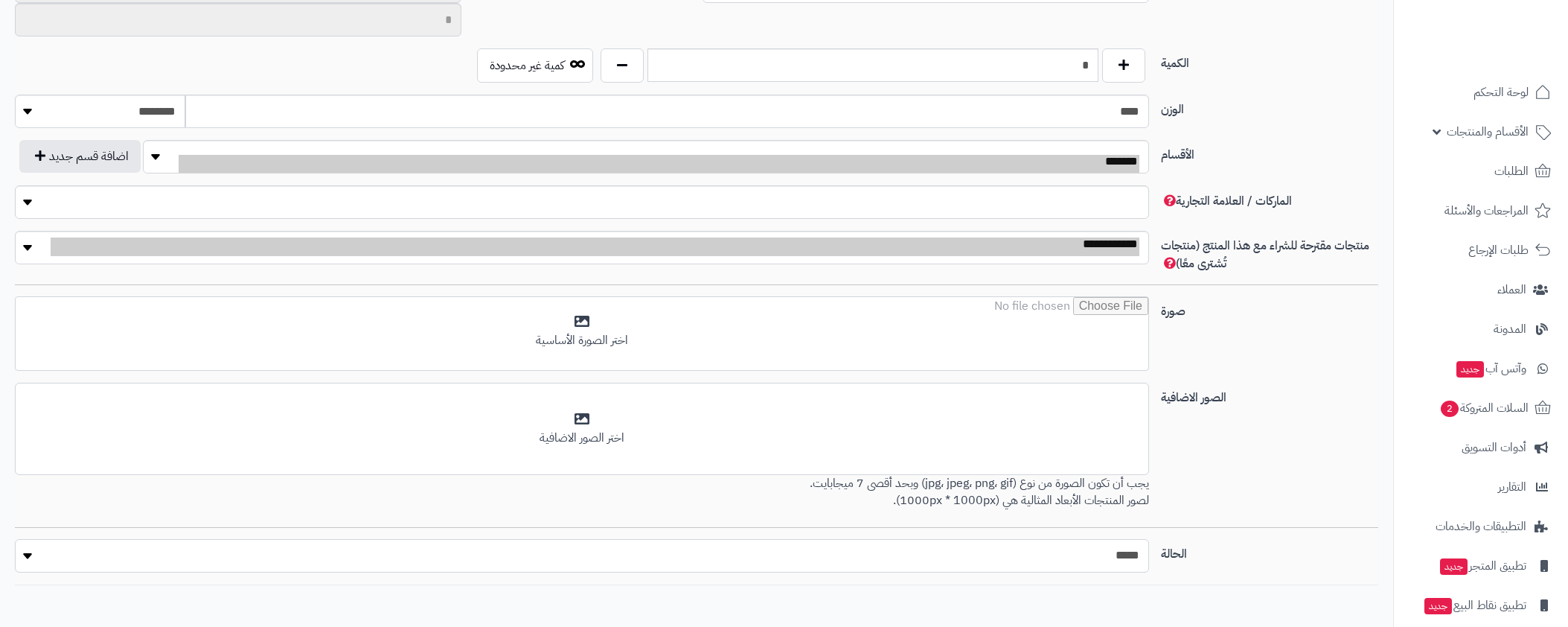
click at [1094, 557] on select "***** ****" at bounding box center [582, 555] width 1134 height 34
select select "*"
click at [15, 538] on select "***** ****" at bounding box center [582, 555] width 1134 height 34
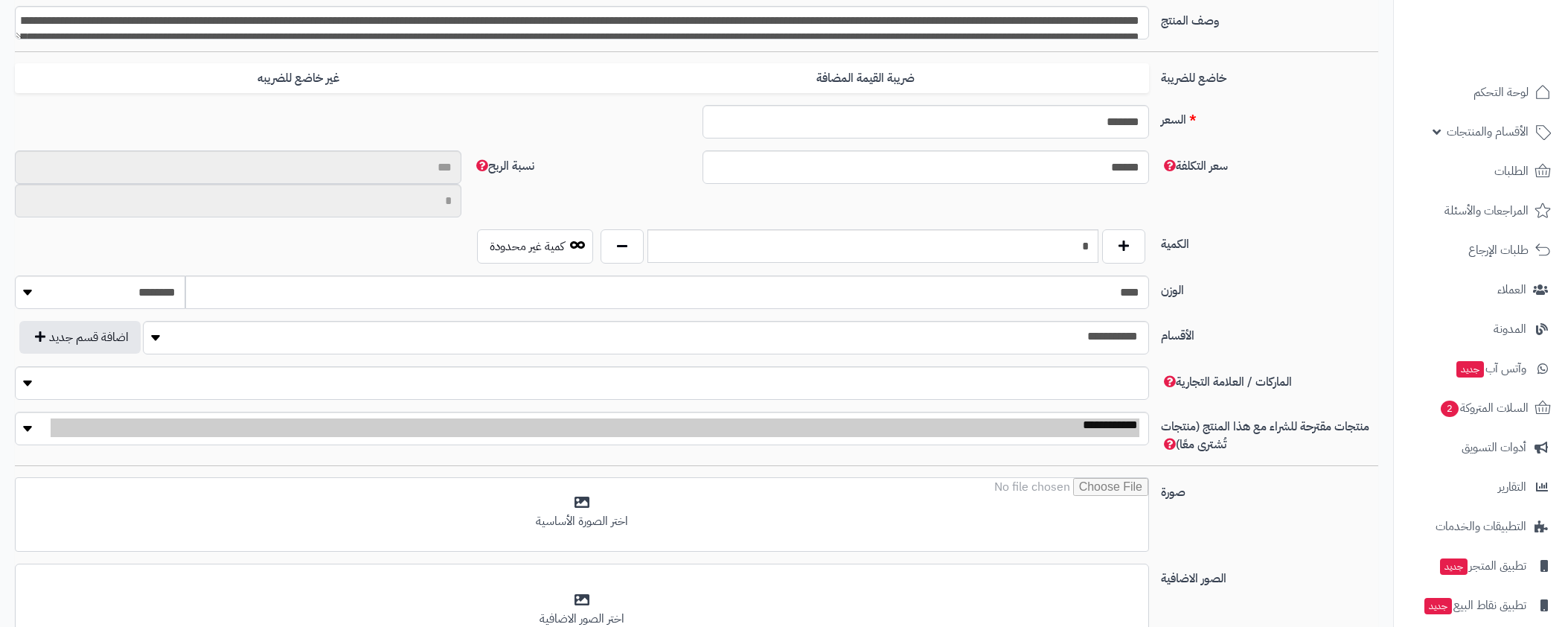
scroll to position [76, 0]
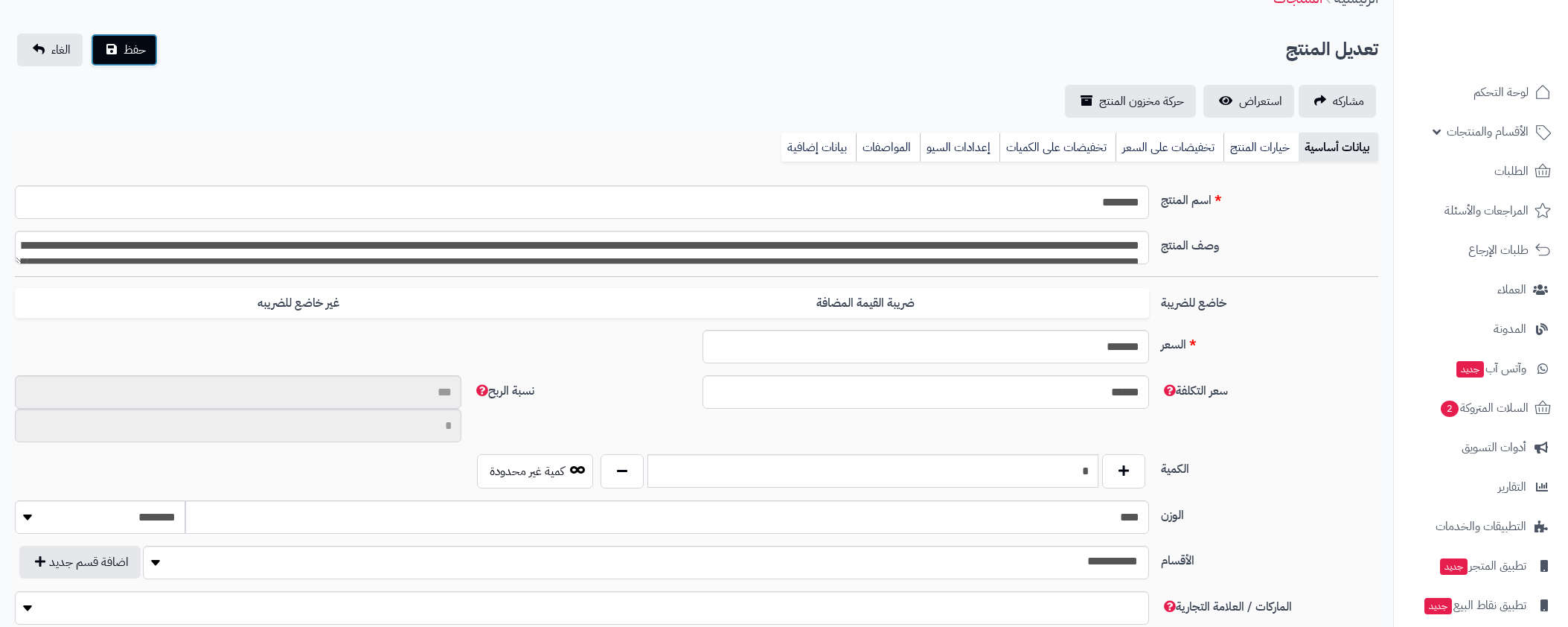
click at [122, 43] on button "حفظ" at bounding box center [124, 50] width 67 height 33
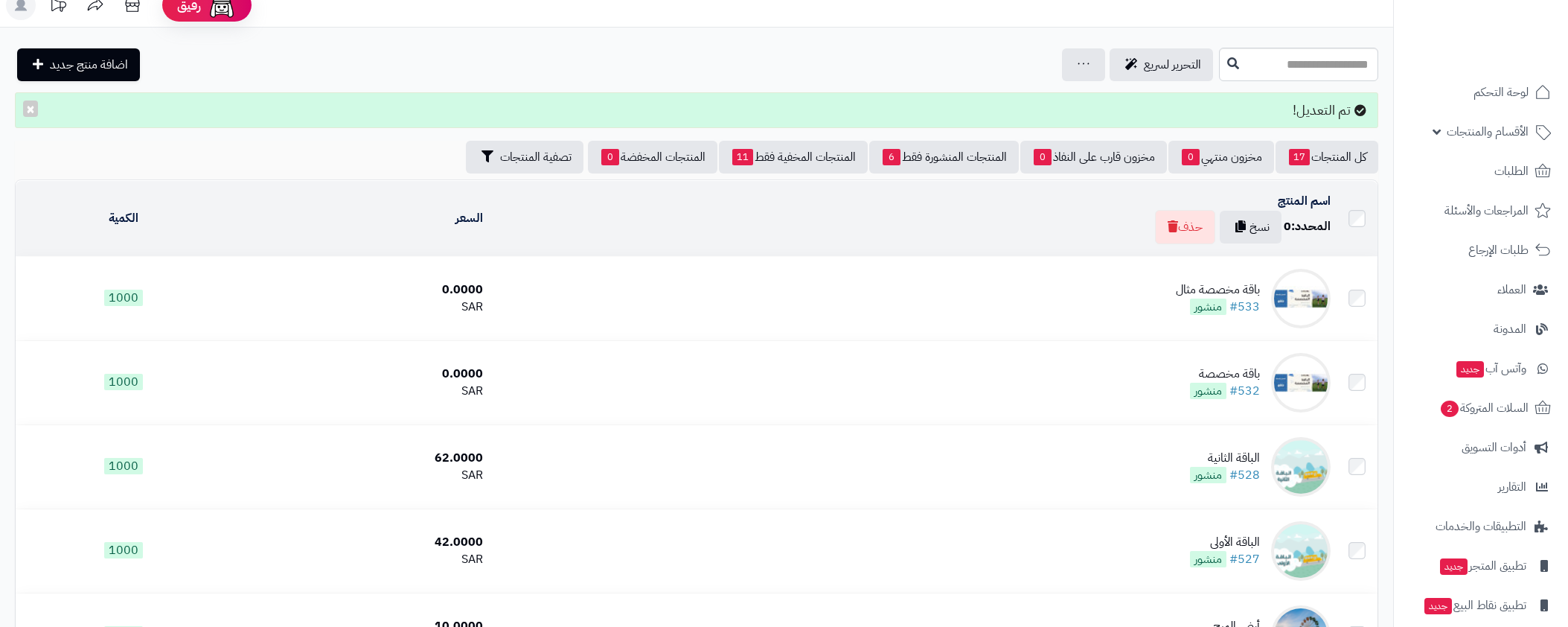
scroll to position [21, 0]
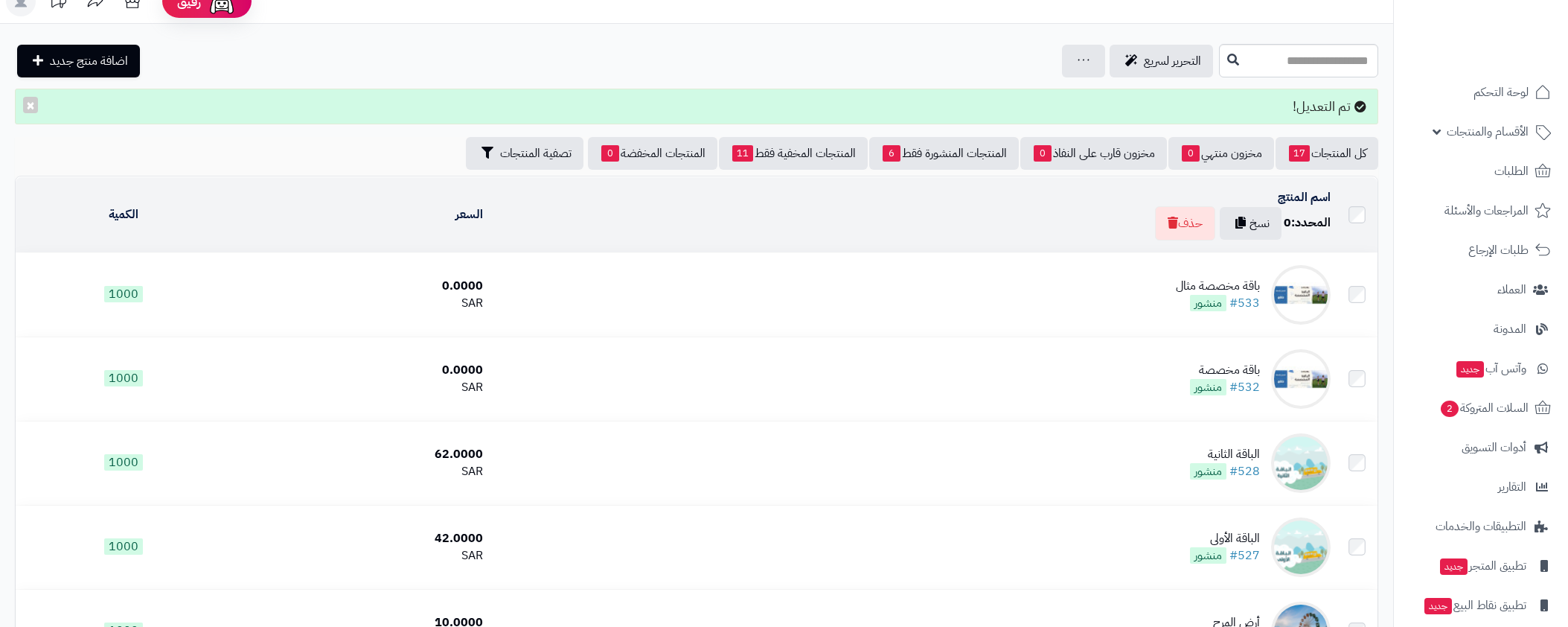
drag, startPoint x: 1045, startPoint y: 288, endPoint x: 1069, endPoint y: 265, distance: 33.2
click at [1047, 289] on td "باقة مخصصة مثال #533 منشور" at bounding box center [912, 295] width 847 height 84
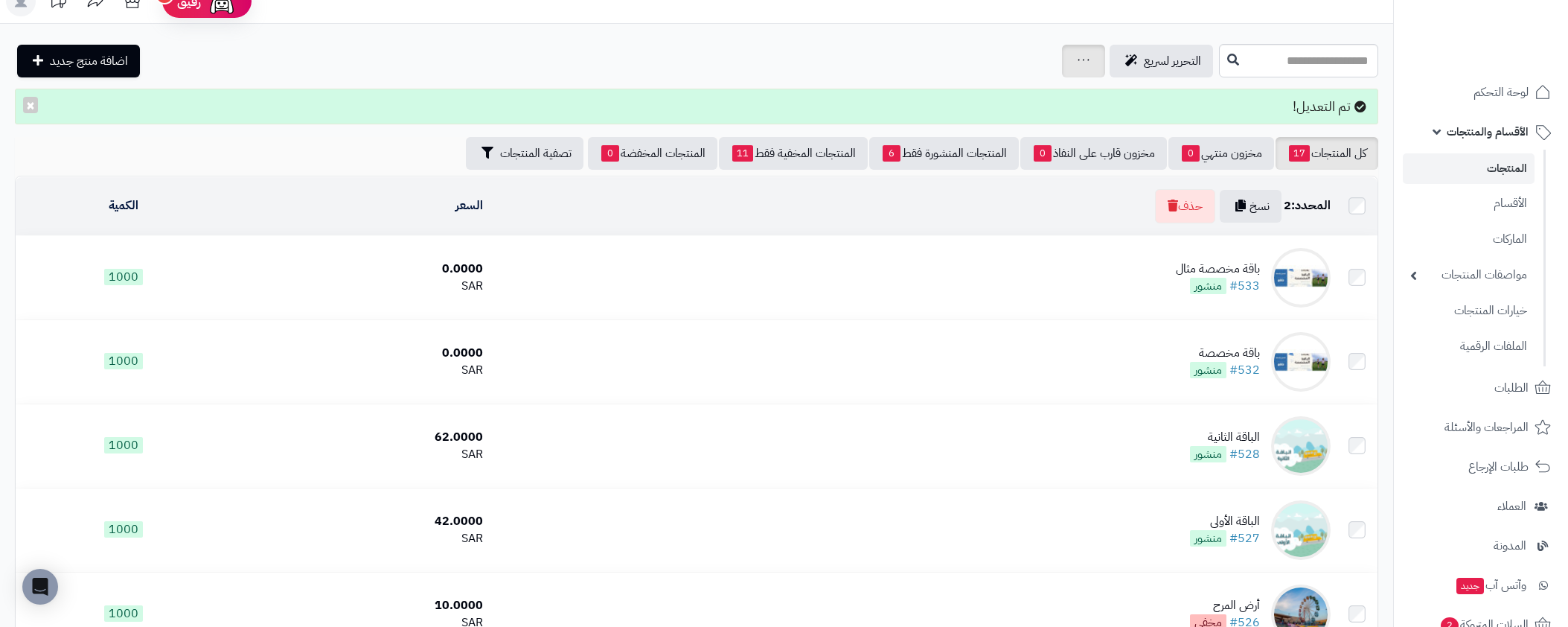
click at [1079, 62] on icon at bounding box center [1084, 60] width 12 height 10
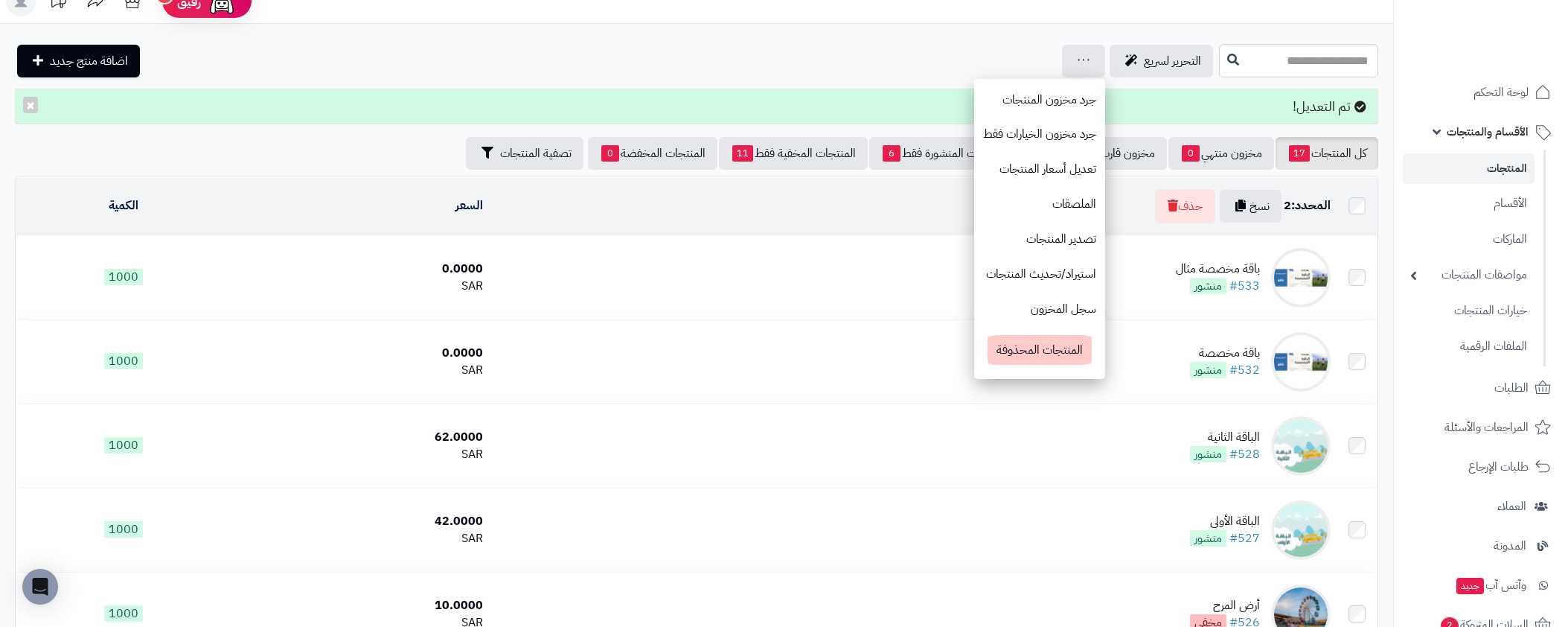
click at [849, 54] on div "التحرير لسريع جرد مخزون المنتجات جرد مخزون الخيارات فقط تعديل أسعار المنتجات ال…" at bounding box center [615, 61] width 1200 height 33
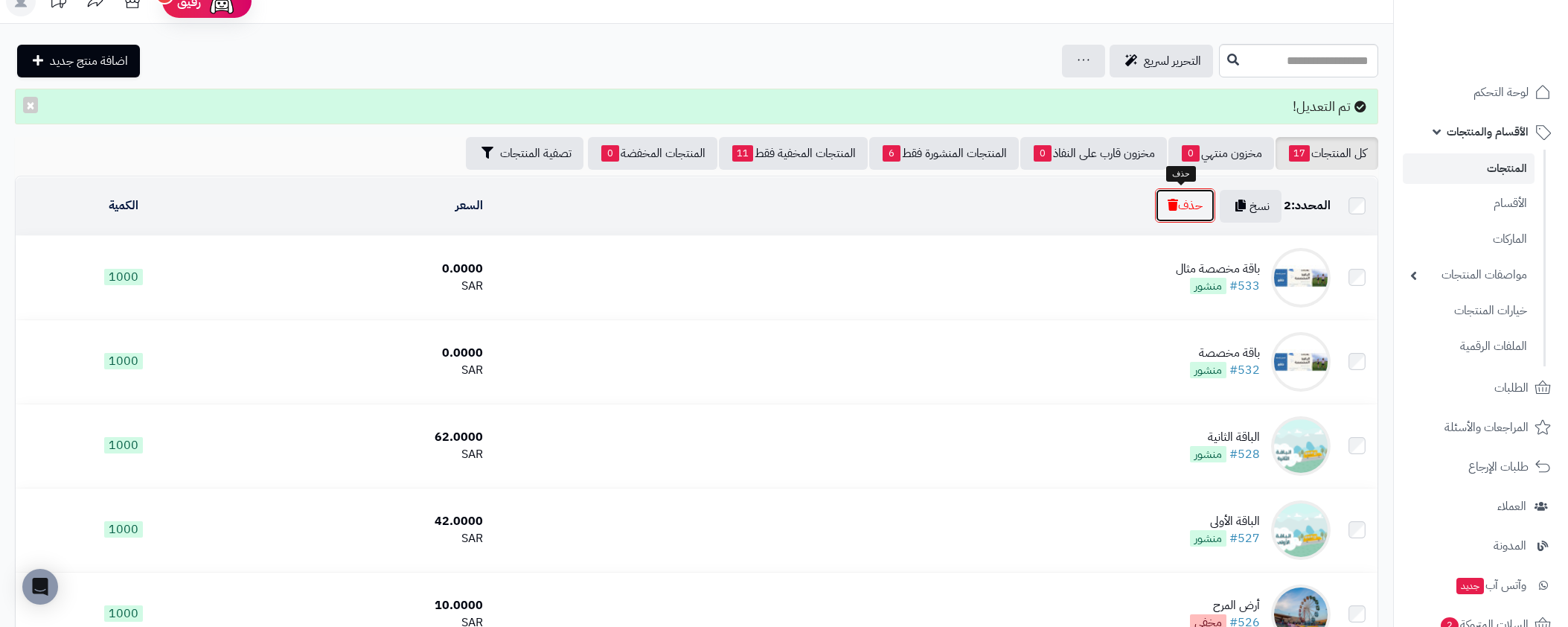
click at [1184, 202] on button "حذف" at bounding box center [1185, 205] width 60 height 34
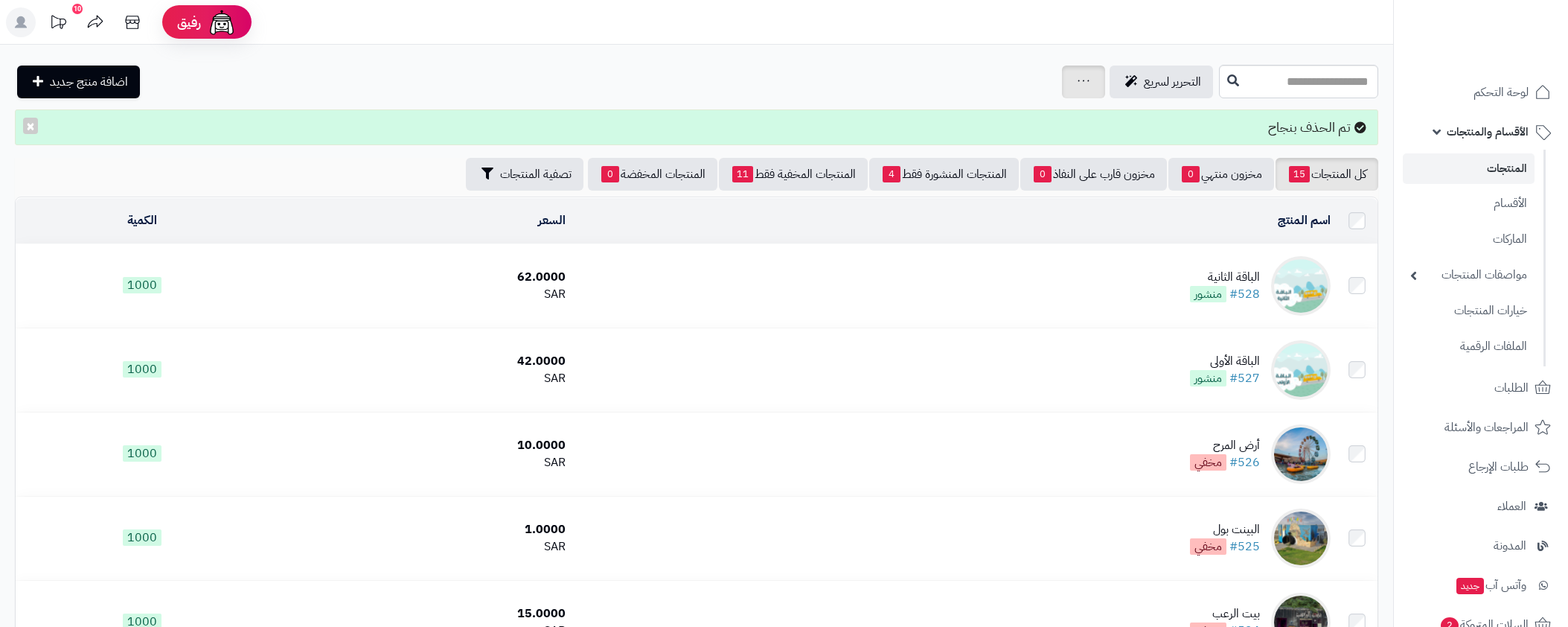
click at [1081, 78] on div "جرد مخزون المنتجات جرد مخزون الخيارات فقط تعديل أسعار المنتجات الملصقات تصدير ا…" at bounding box center [1083, 82] width 43 height 33
click at [1143, 84] on span "التحرير لسريع" at bounding box center [1171, 82] width 57 height 18
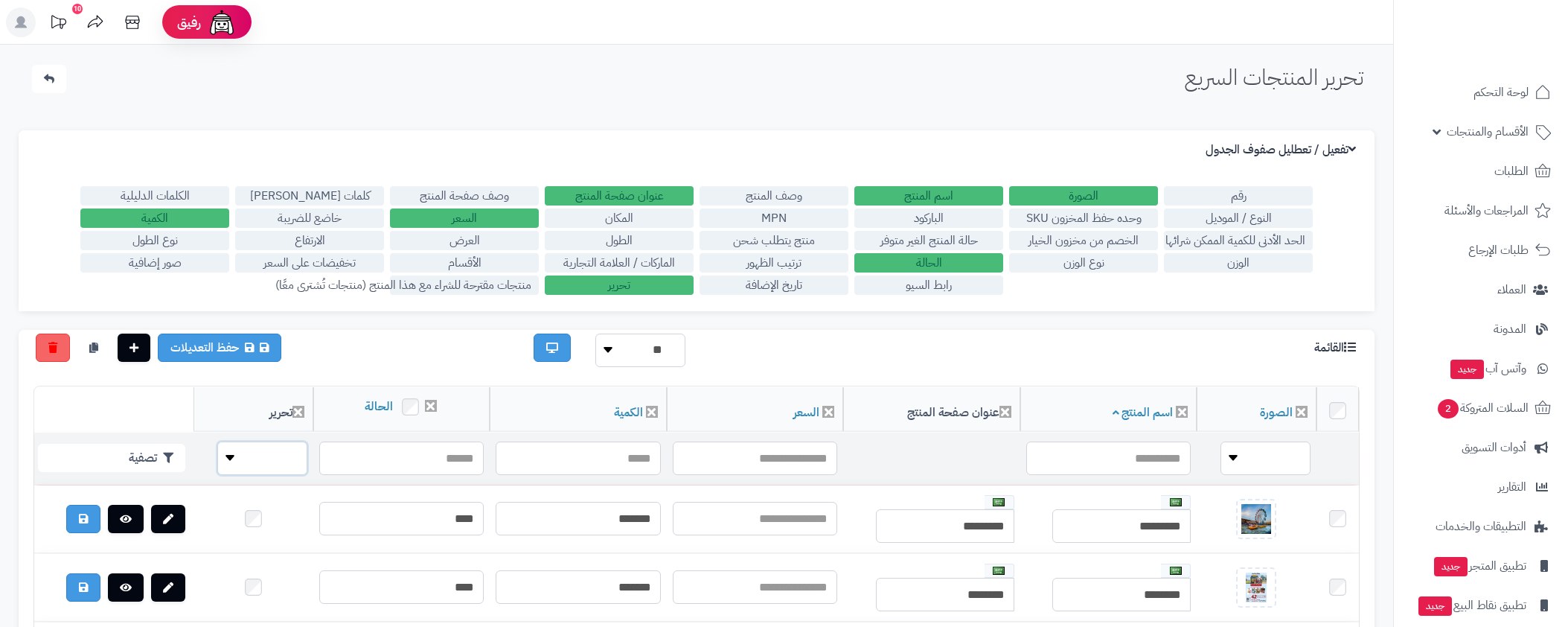
click at [217, 457] on select "**** ****" at bounding box center [262, 459] width 90 height 34
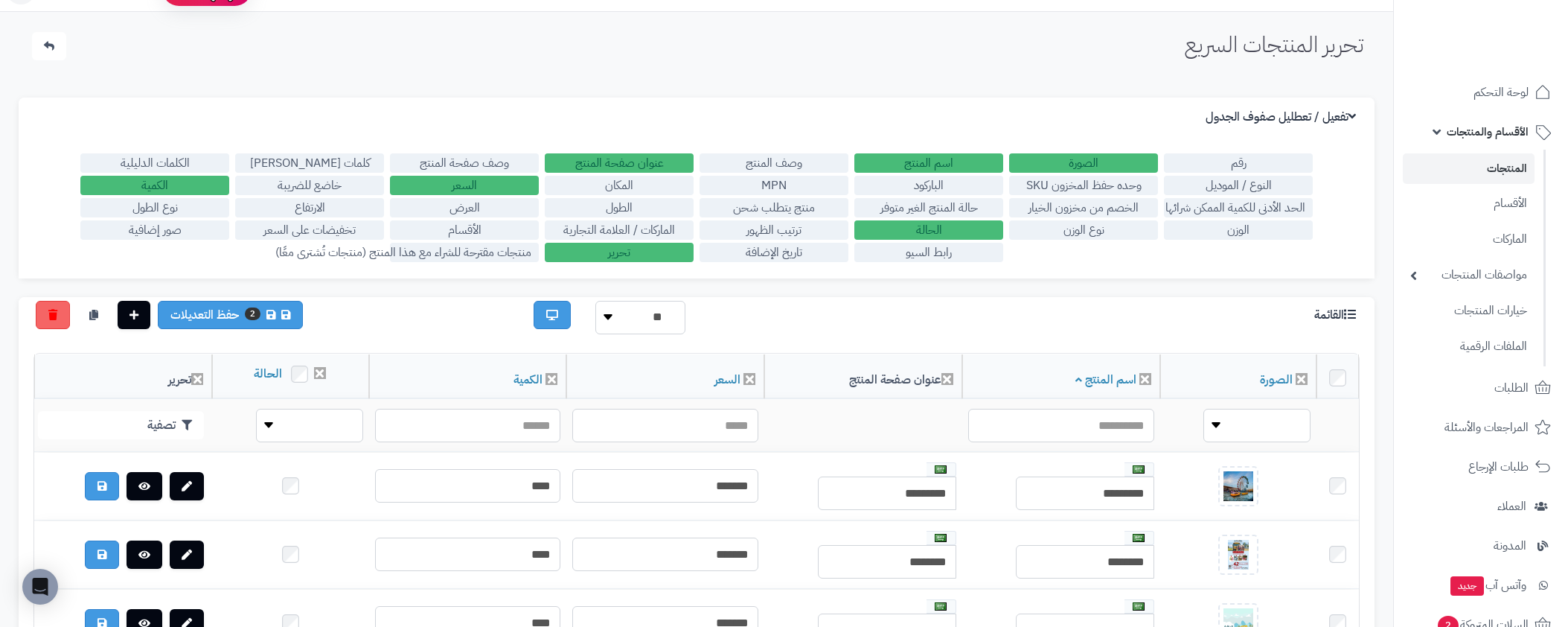
scroll to position [34, 0]
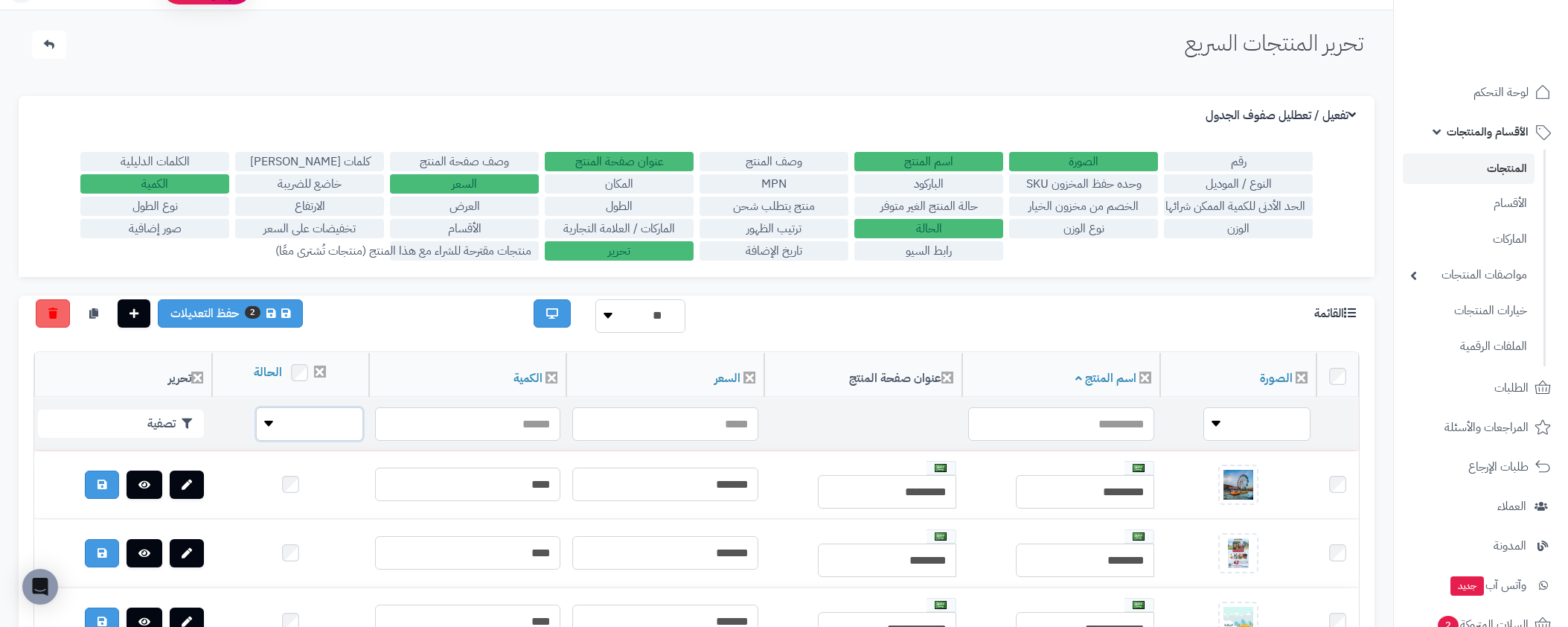
click at [288, 424] on select "**** ****" at bounding box center [309, 424] width 107 height 34
select select "*"
click at [256, 407] on select "**** ****" at bounding box center [309, 424] width 107 height 34
click at [399, 310] on div "2 حفظ التعديلات" at bounding box center [246, 313] width 450 height 28
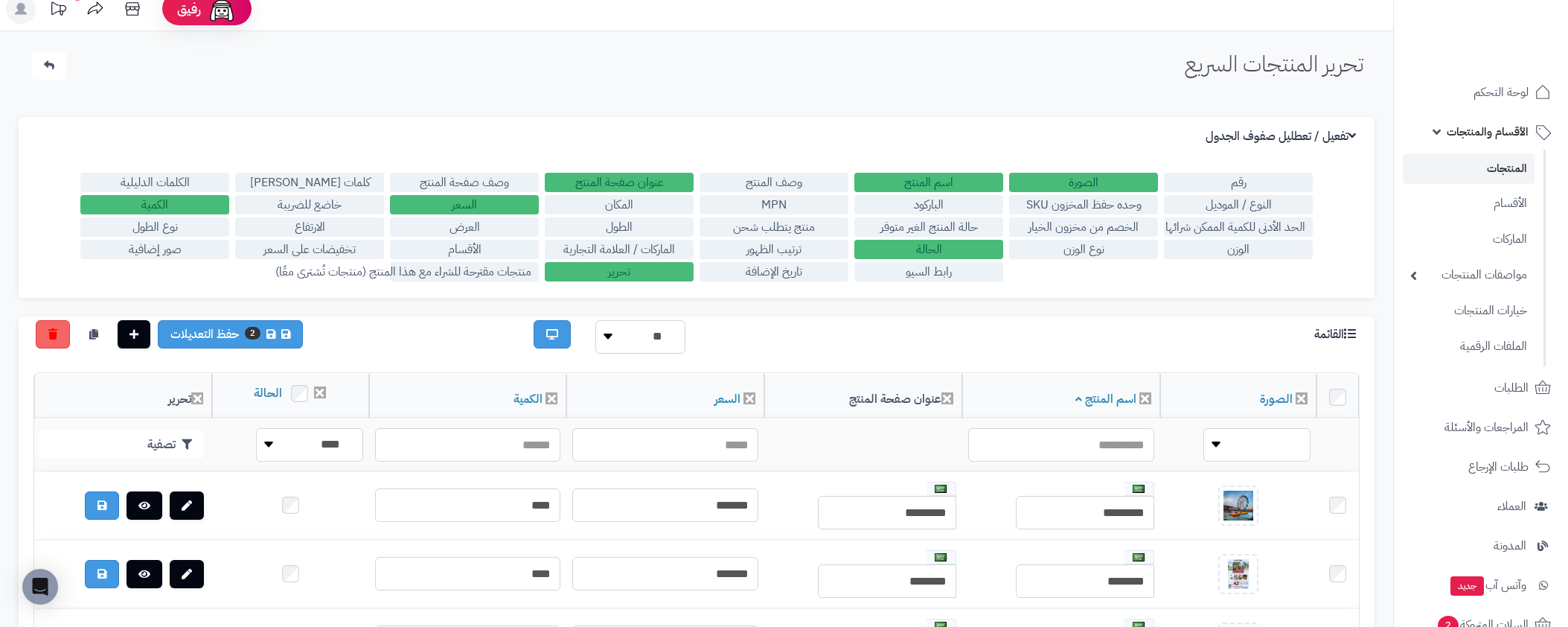
scroll to position [0, 0]
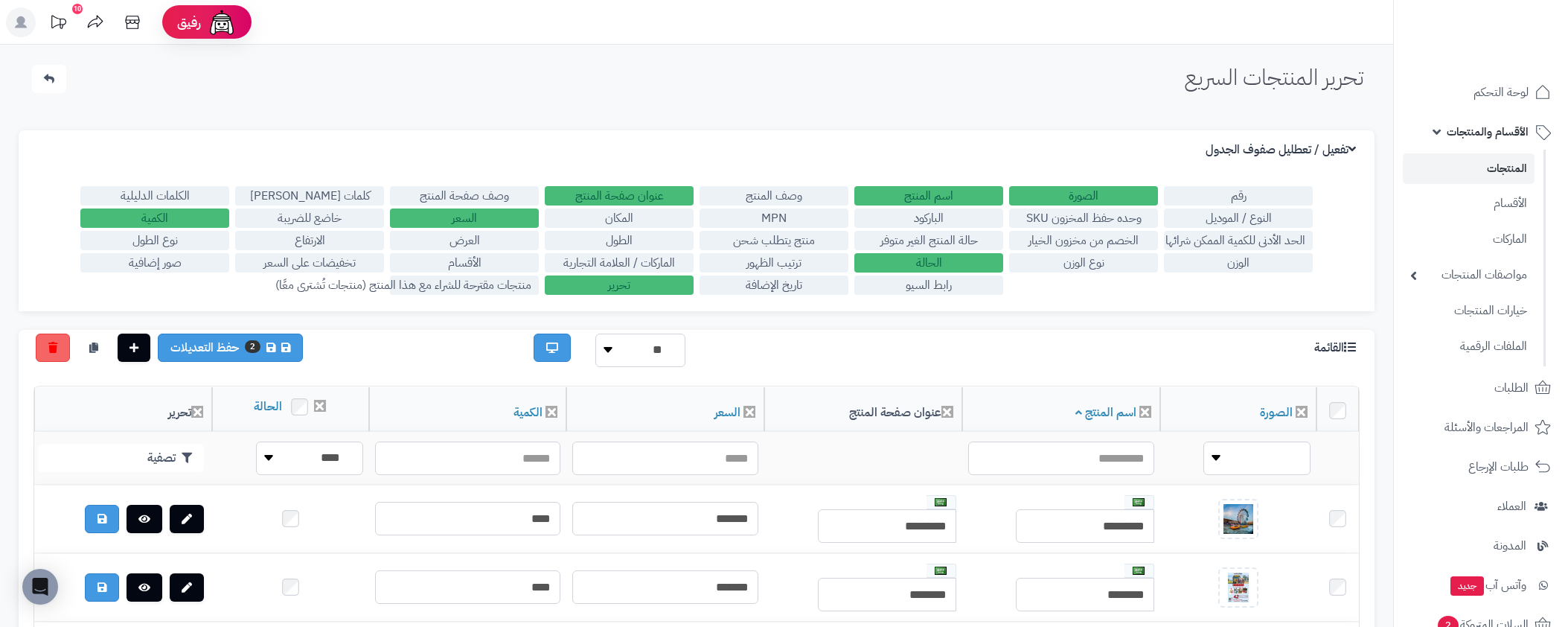
click at [1512, 172] on link "المنتجات" at bounding box center [1468, 168] width 132 height 31
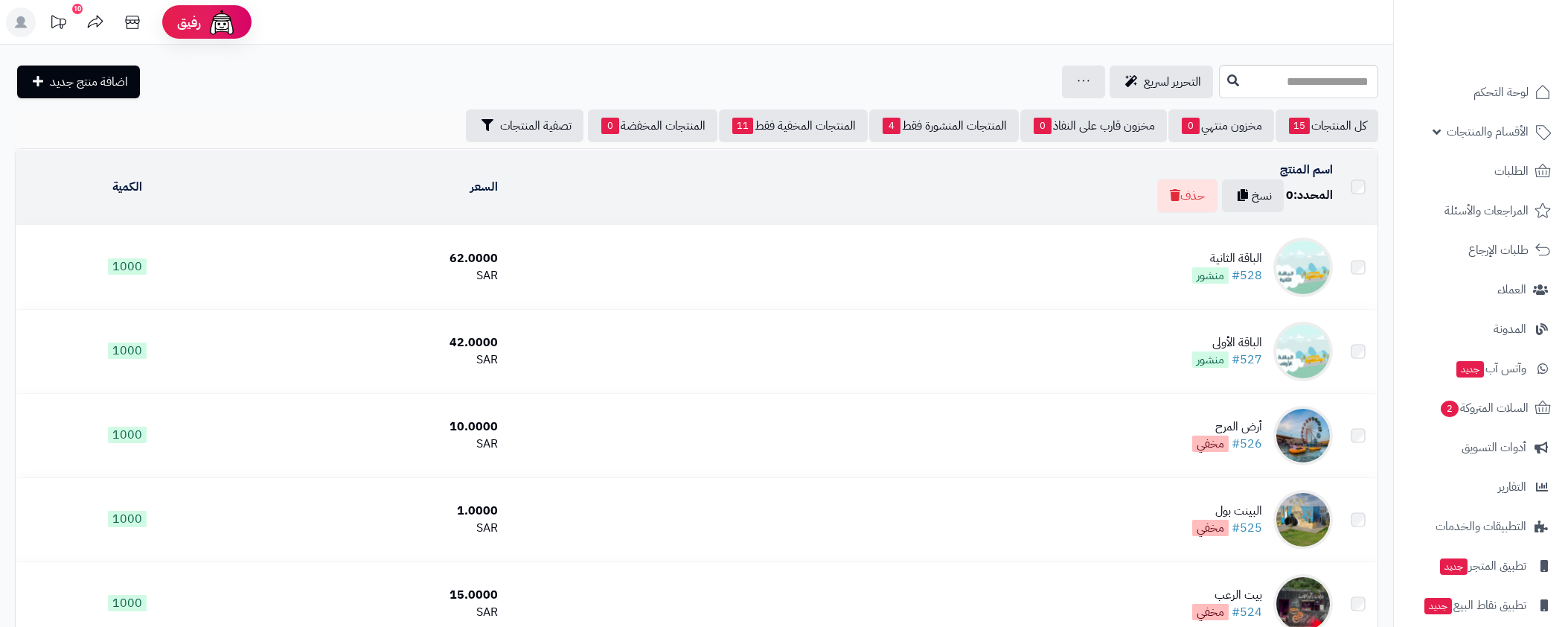
scroll to position [29, 0]
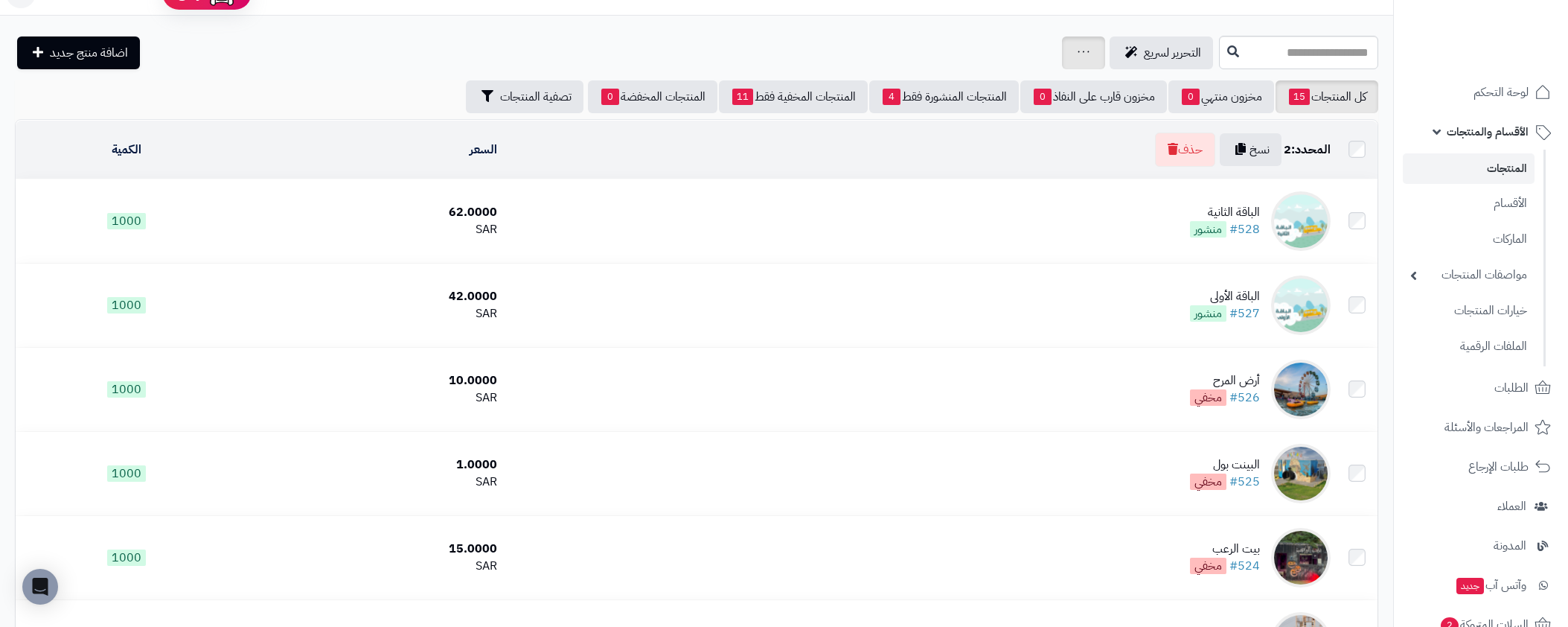
click at [1079, 54] on icon at bounding box center [1084, 52] width 12 height 10
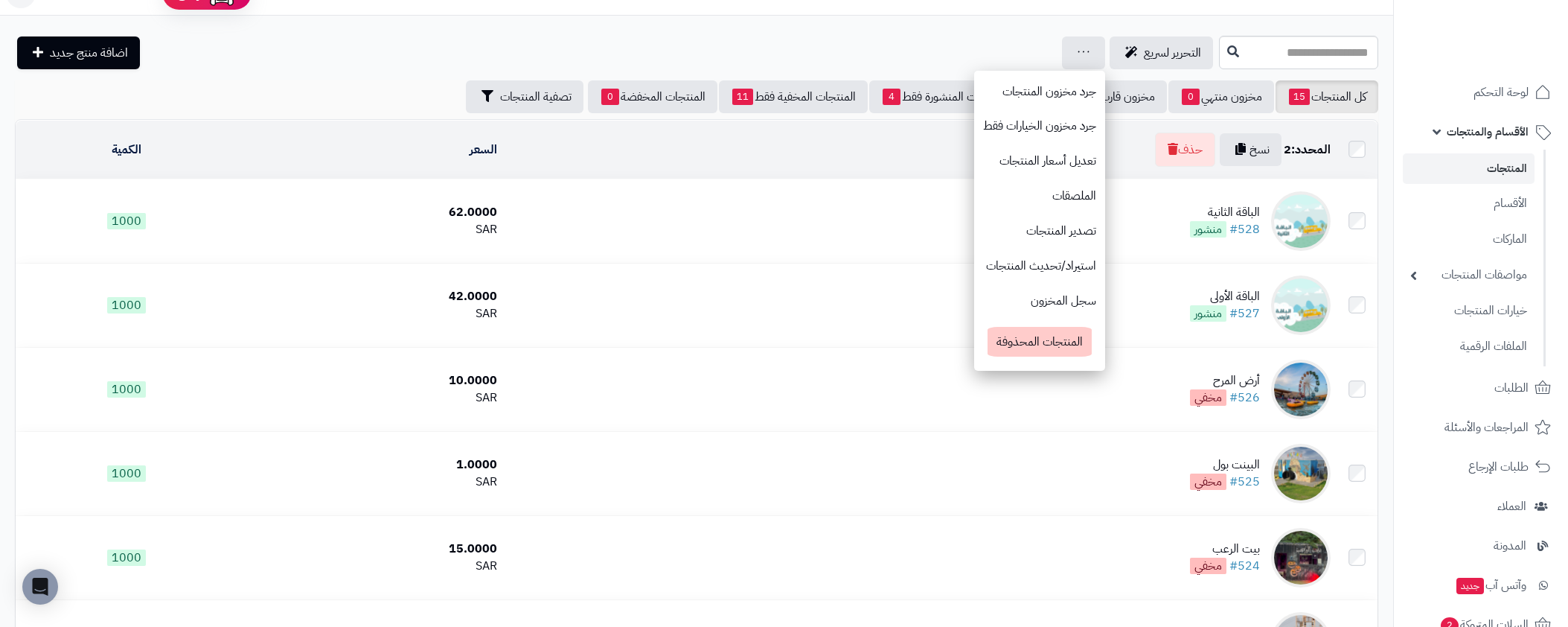
click at [903, 49] on div "التحرير لسريع جرد مخزون المنتجات جرد مخزون الخيارات فقط تعديل أسعار المنتجات ال…" at bounding box center [615, 53] width 1200 height 33
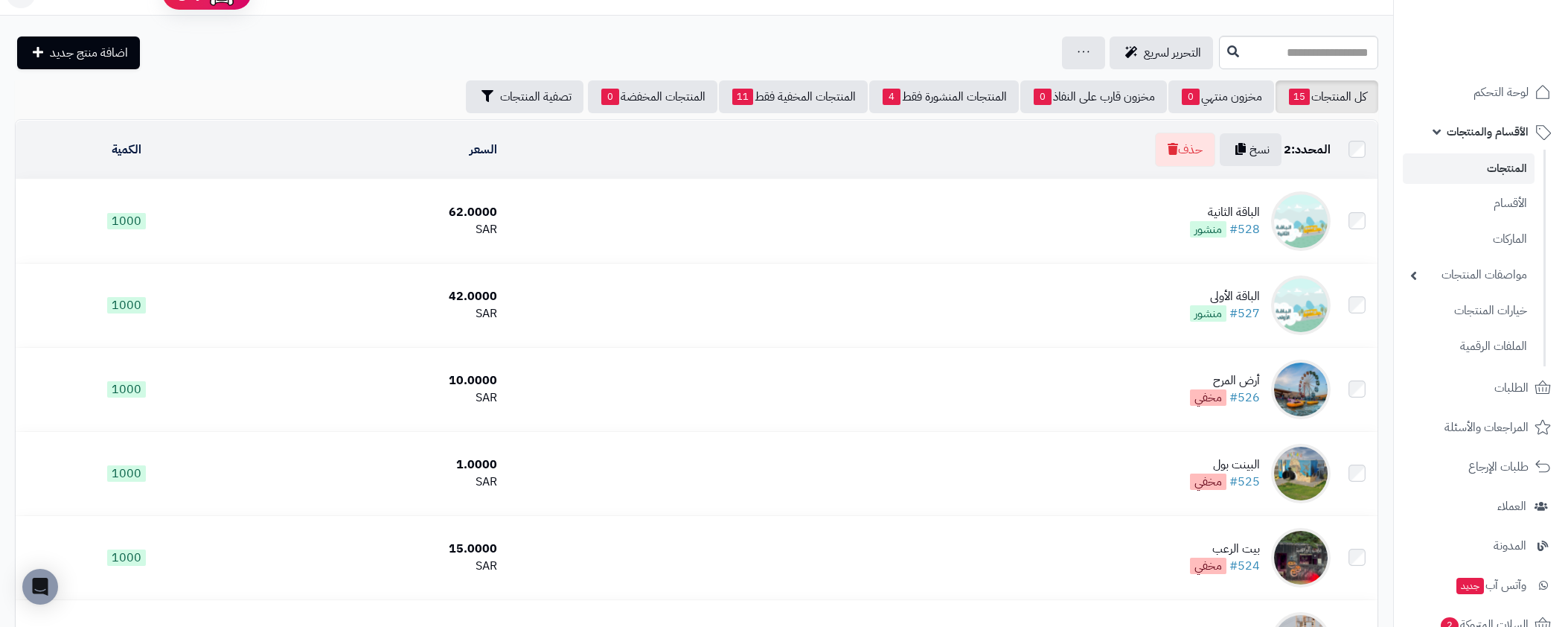
click at [1106, 229] on td "الباقة الثانية #528 منشور" at bounding box center [920, 221] width 833 height 84
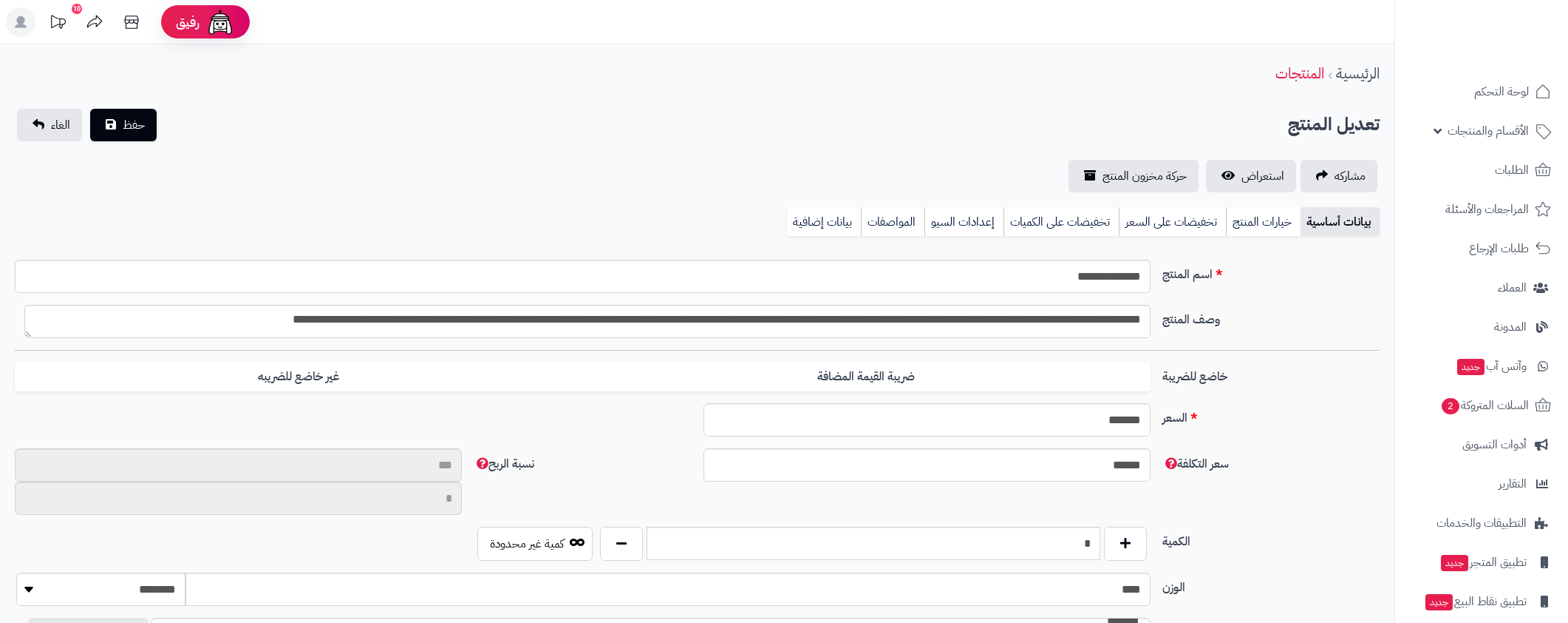
type input "**"
type input "*********"
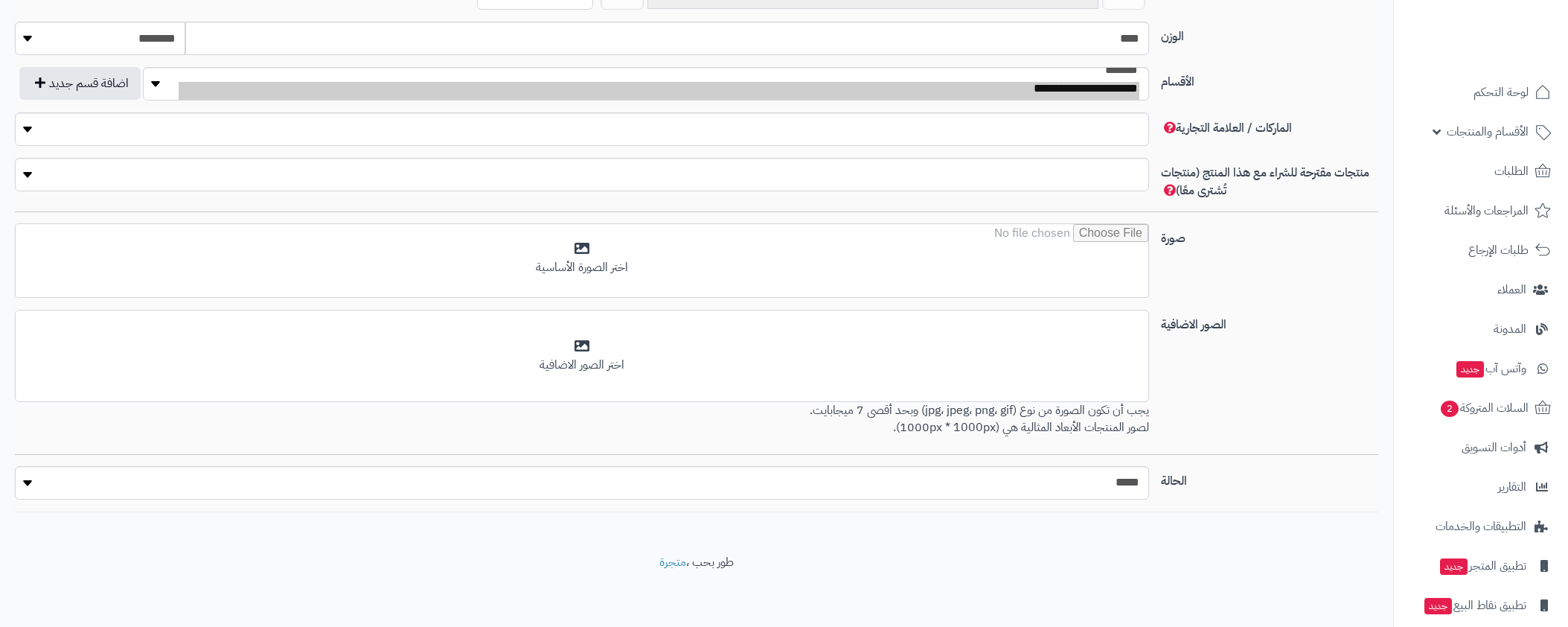
scroll to position [556, 0]
click at [714, 466] on select "***** ****" at bounding box center [582, 481] width 1134 height 34
select select "*"
click at [15, 465] on select "***** ****" at bounding box center [582, 481] width 1134 height 34
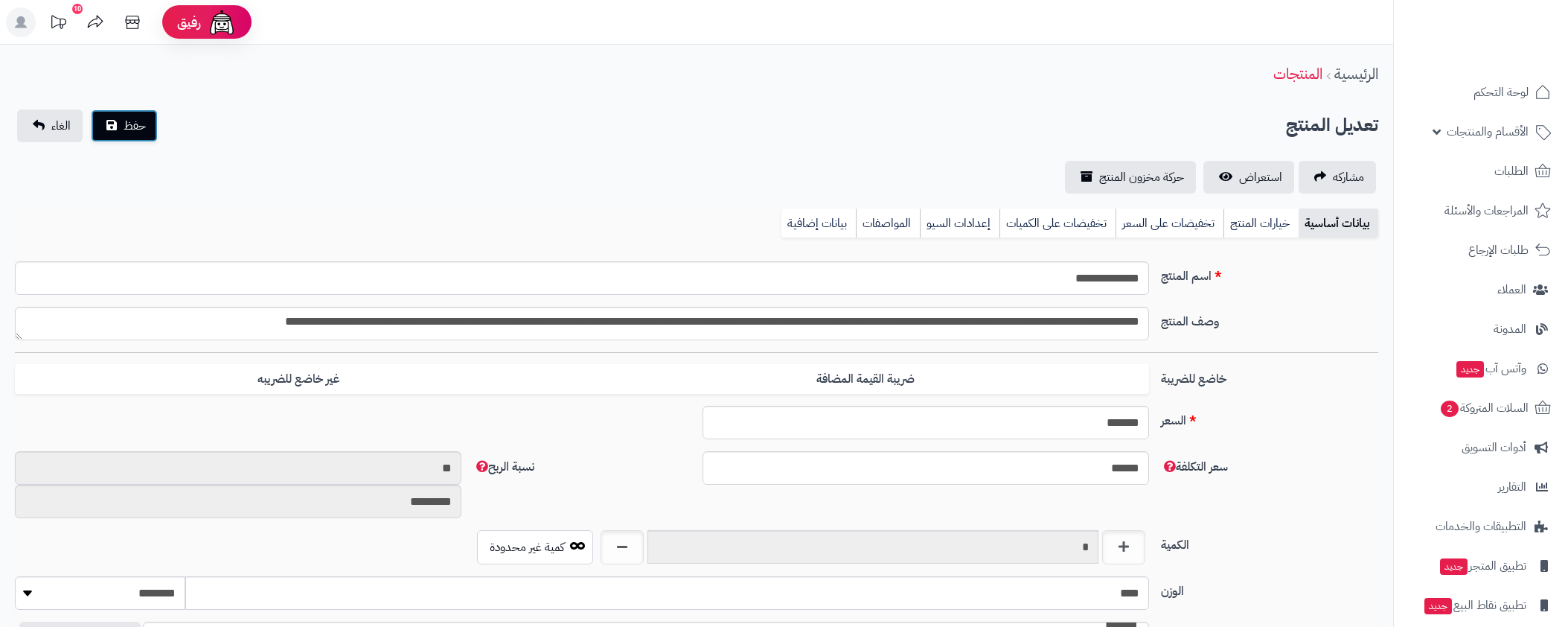
click at [138, 133] on span "حفظ" at bounding box center [135, 126] width 22 height 18
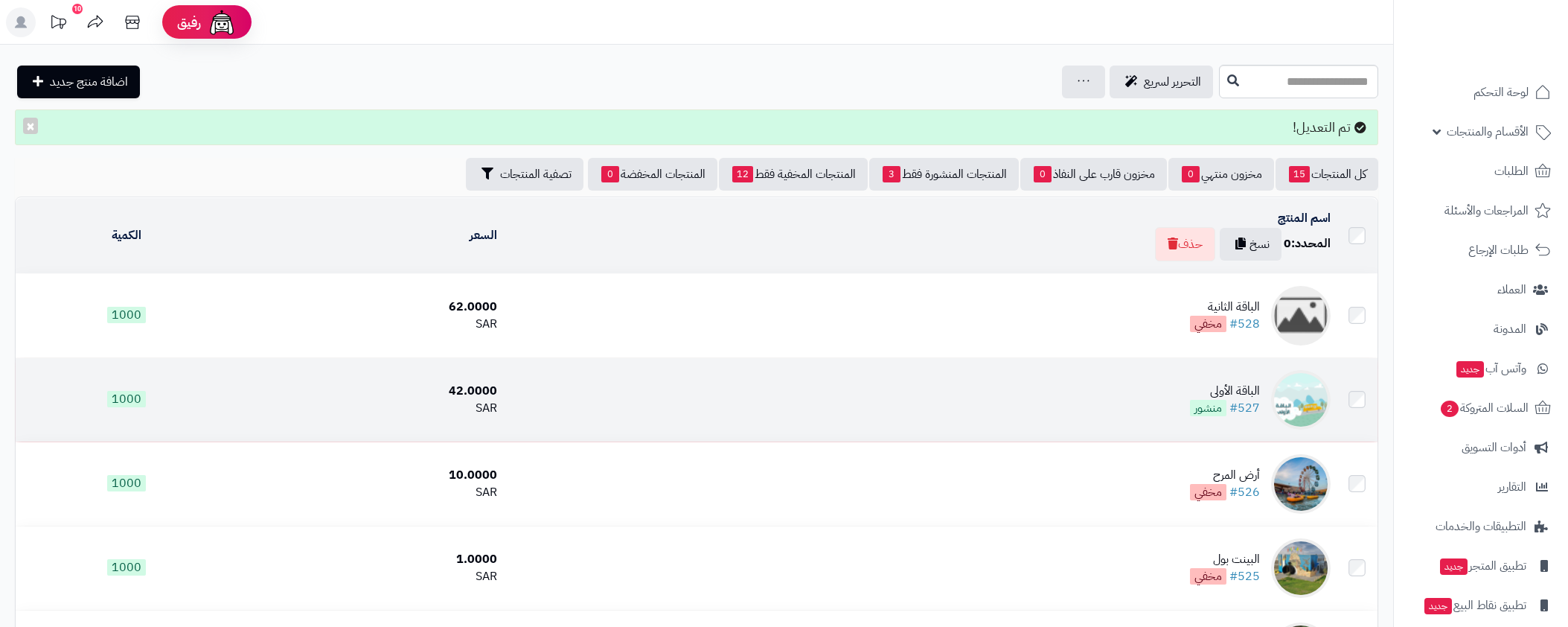
click at [1139, 427] on td "الباقة الأولى #527 منشور" at bounding box center [920, 400] width 833 height 84
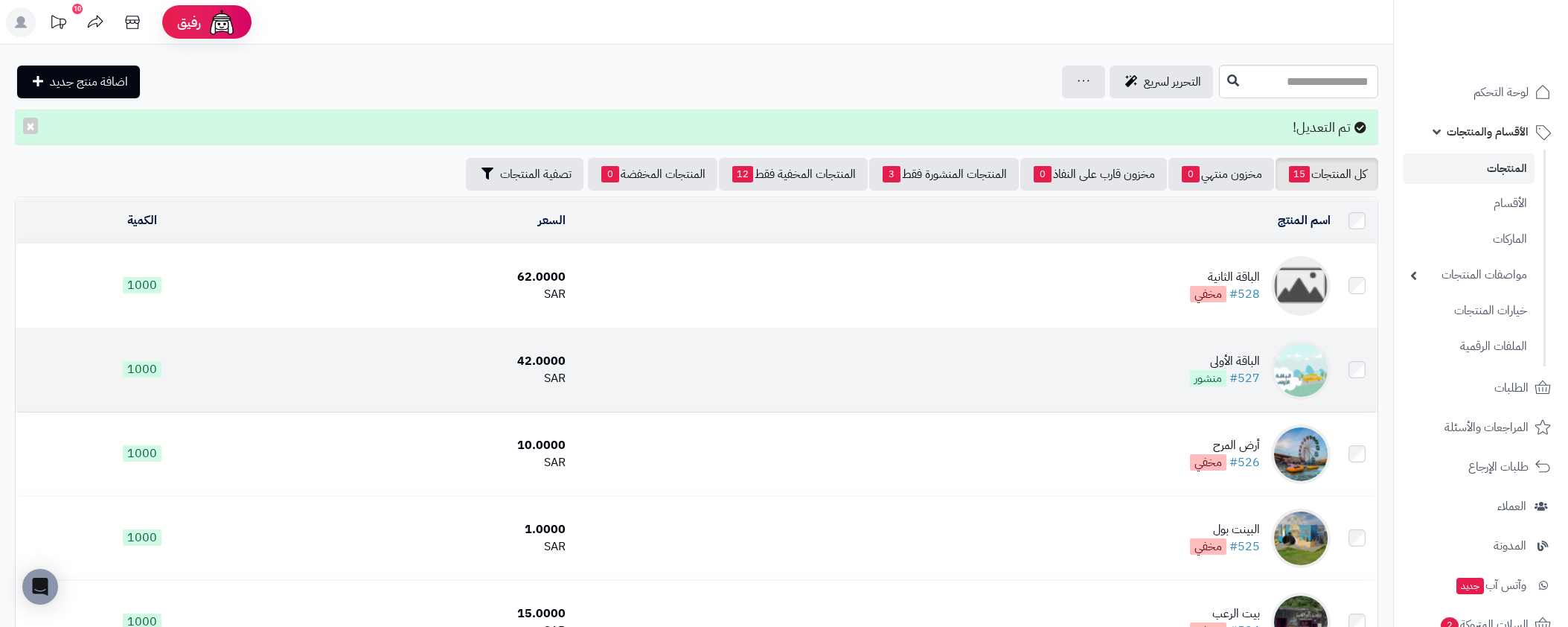
click at [1119, 345] on td "الباقة الأولى #527 منشور" at bounding box center [953, 370] width 765 height 84
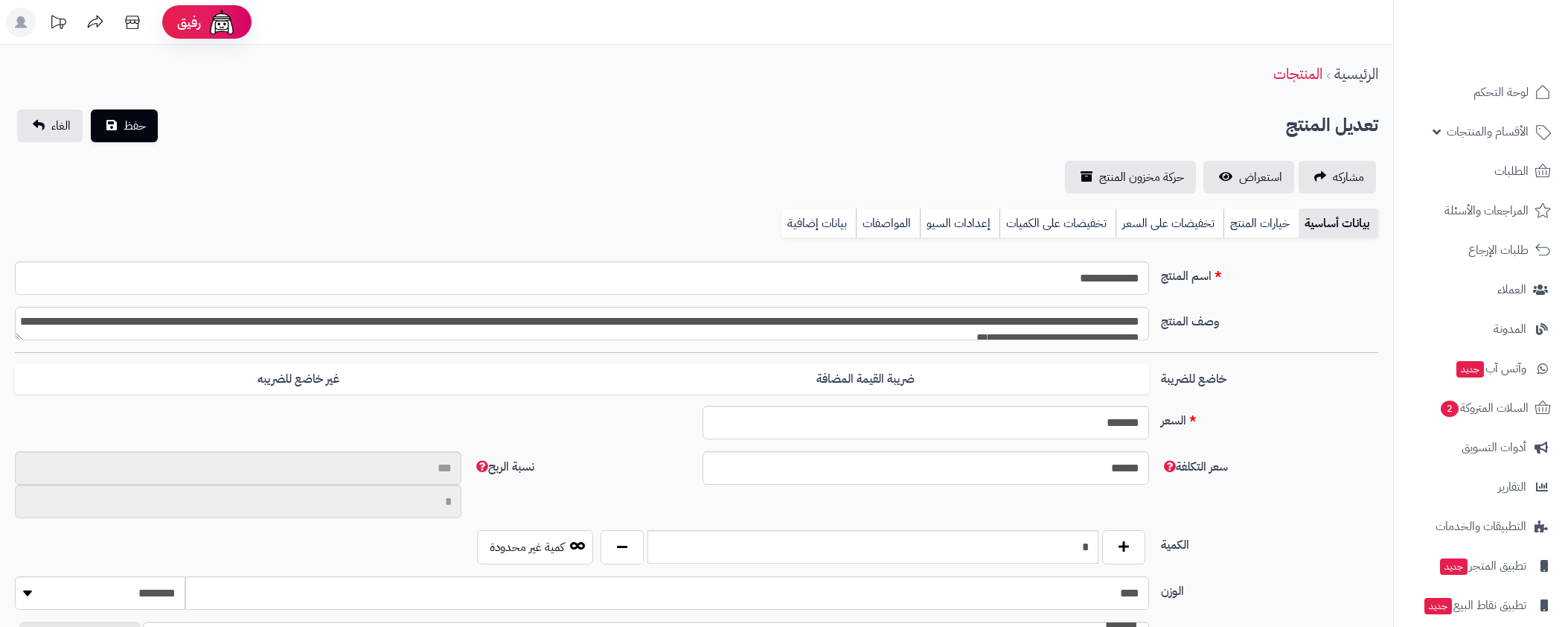
scroll to position [481, 0]
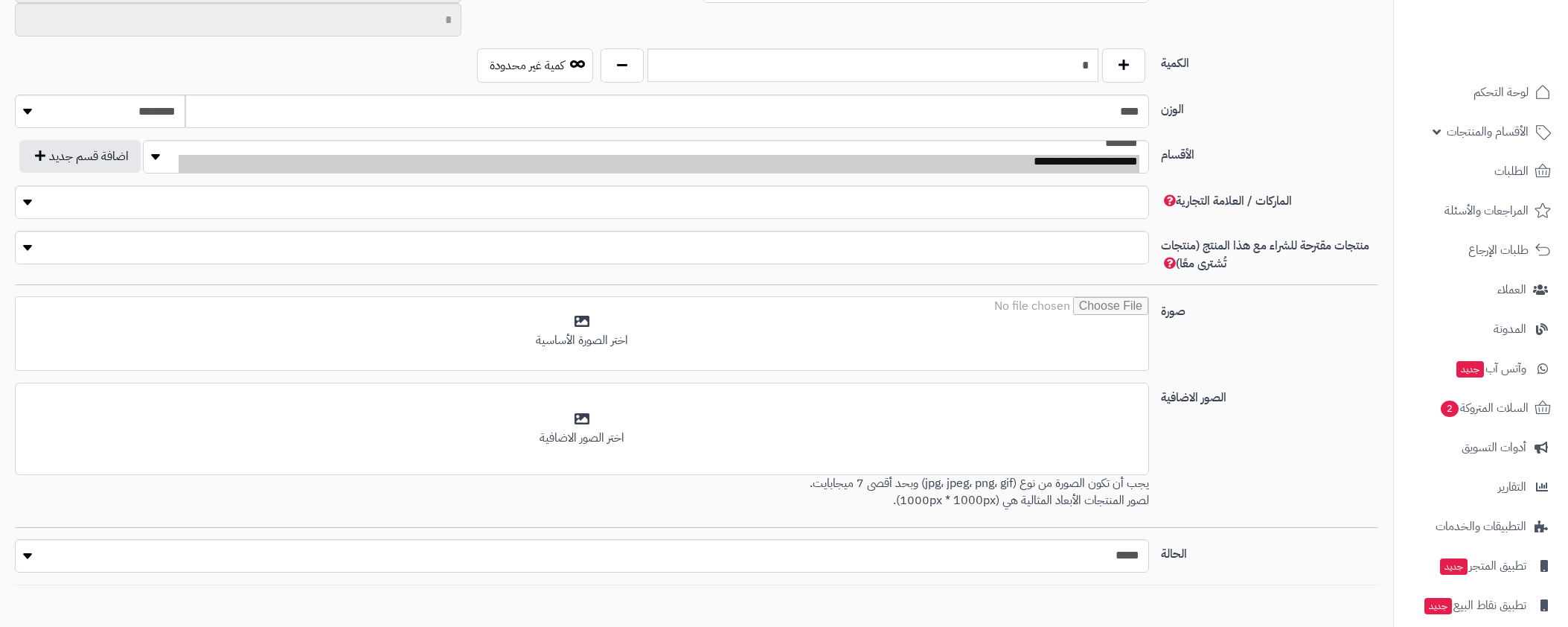
type input "**"
type input "*********"
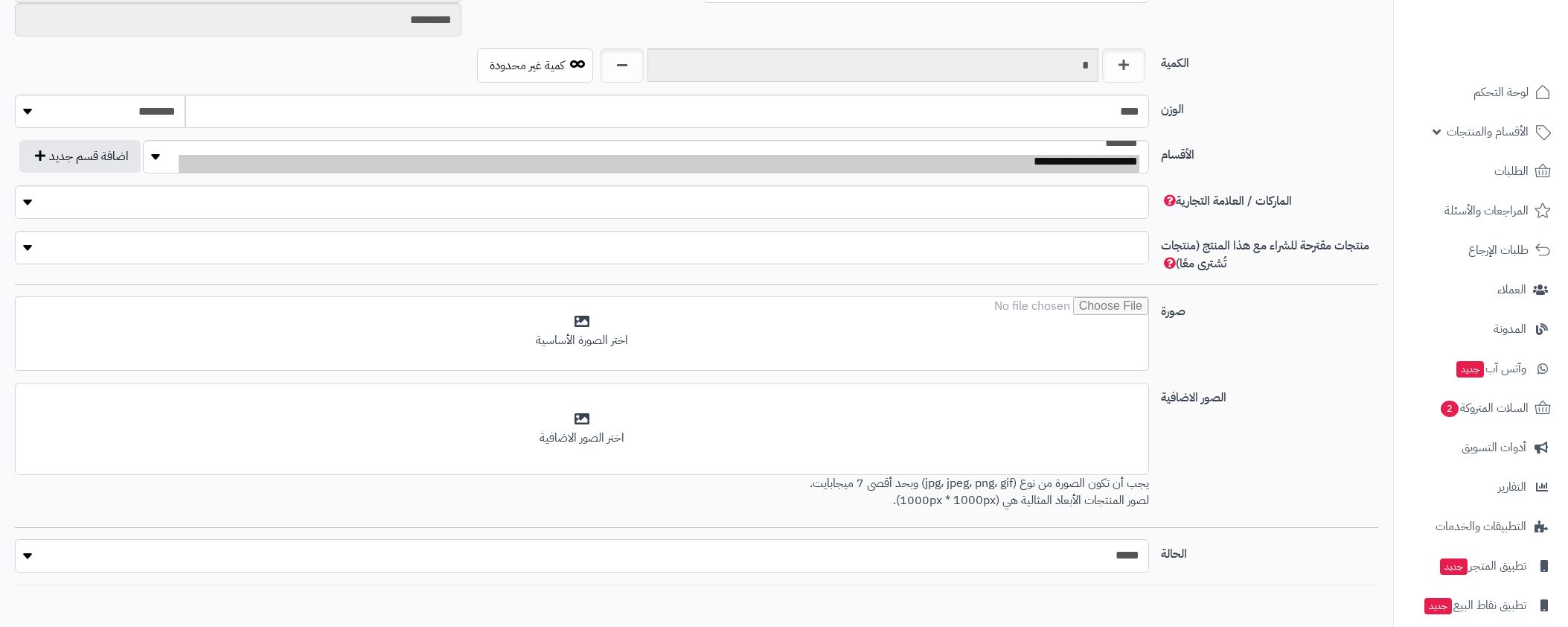
click at [901, 562] on select "***** ****" at bounding box center [582, 555] width 1134 height 34
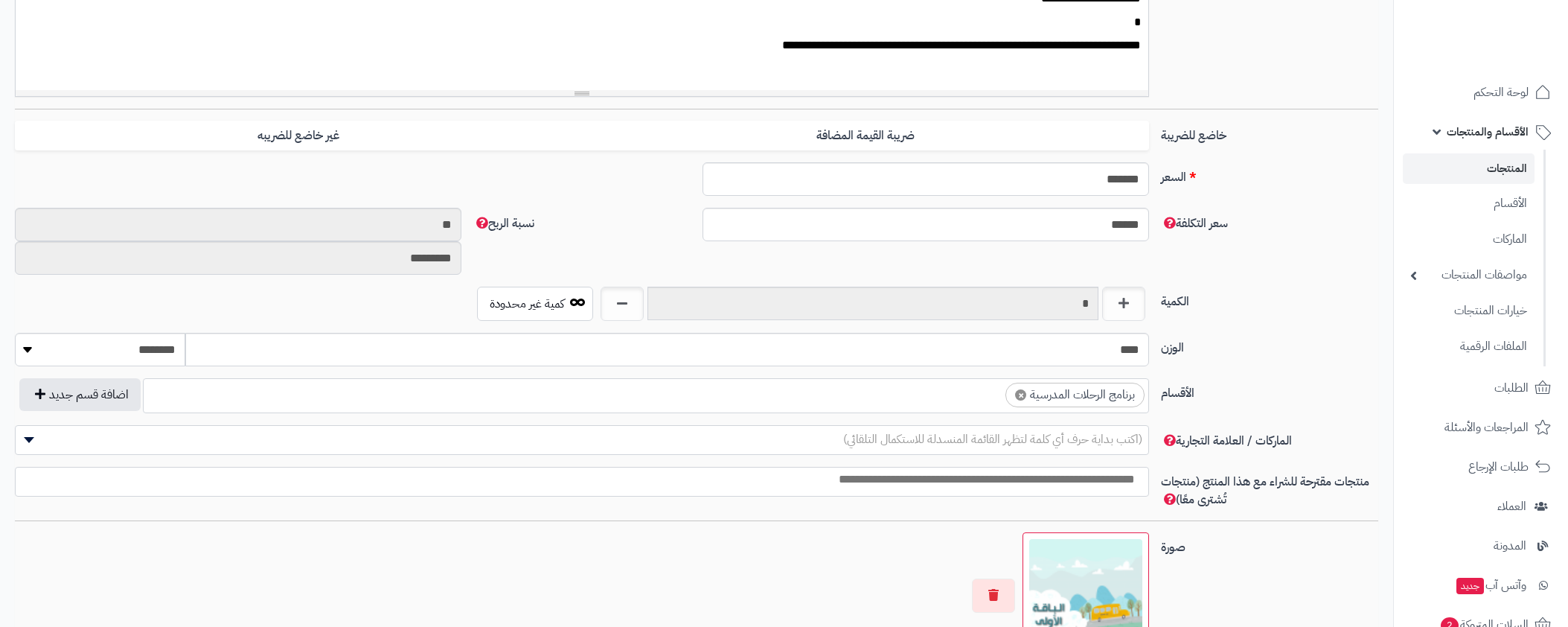
select select "*"
type input "*****"
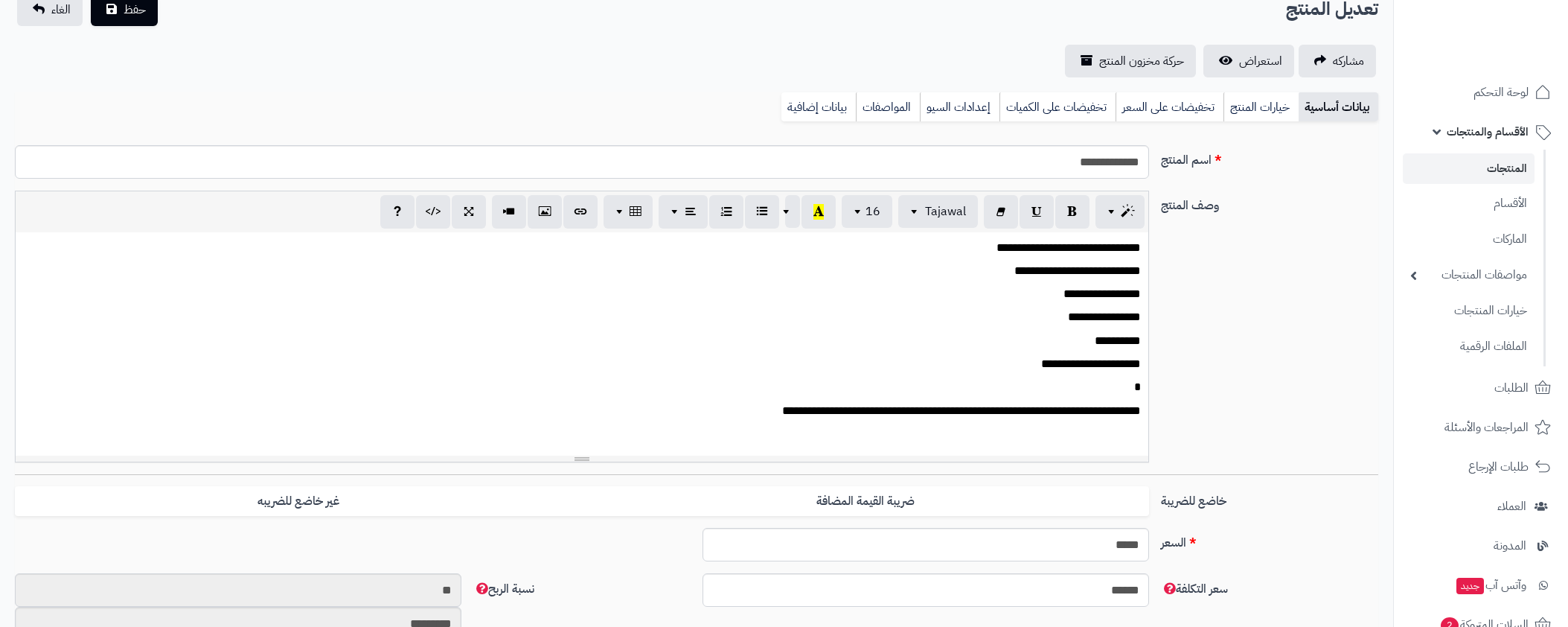
scroll to position [0, 0]
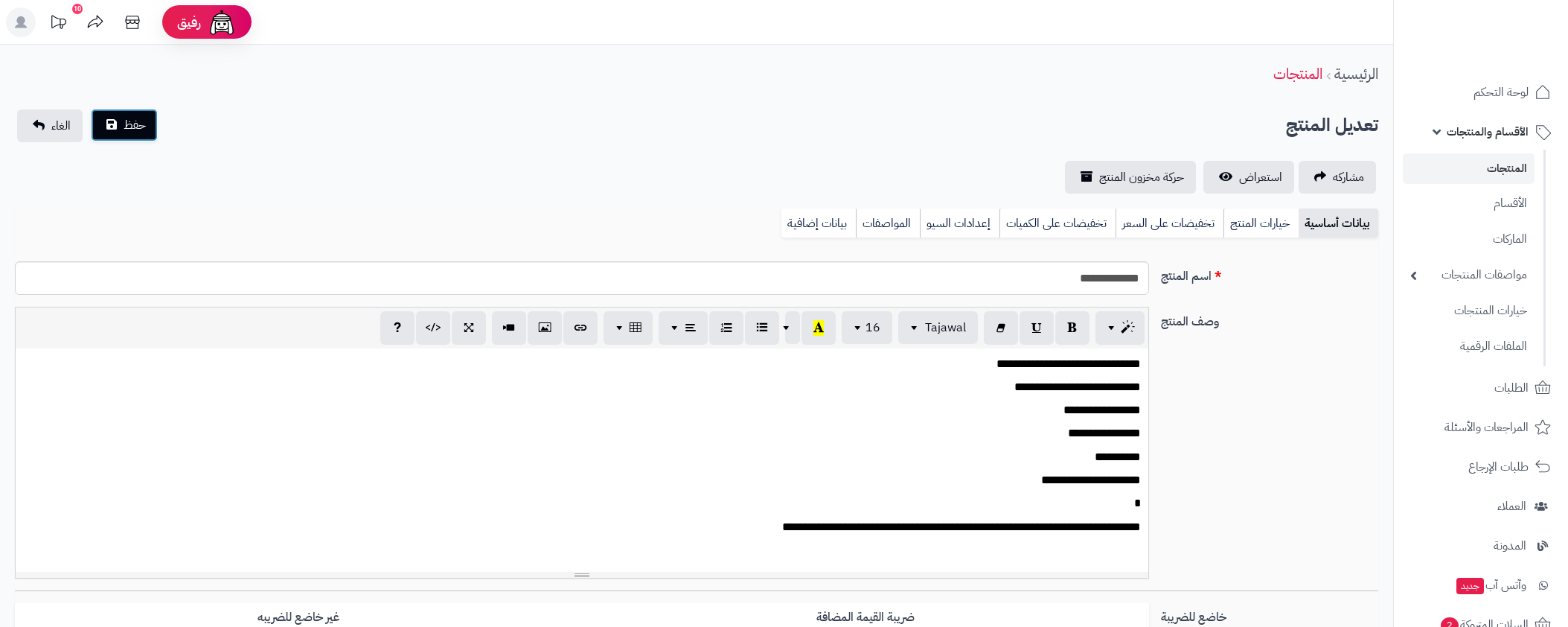
click at [131, 130] on span "حفظ" at bounding box center [135, 125] width 22 height 18
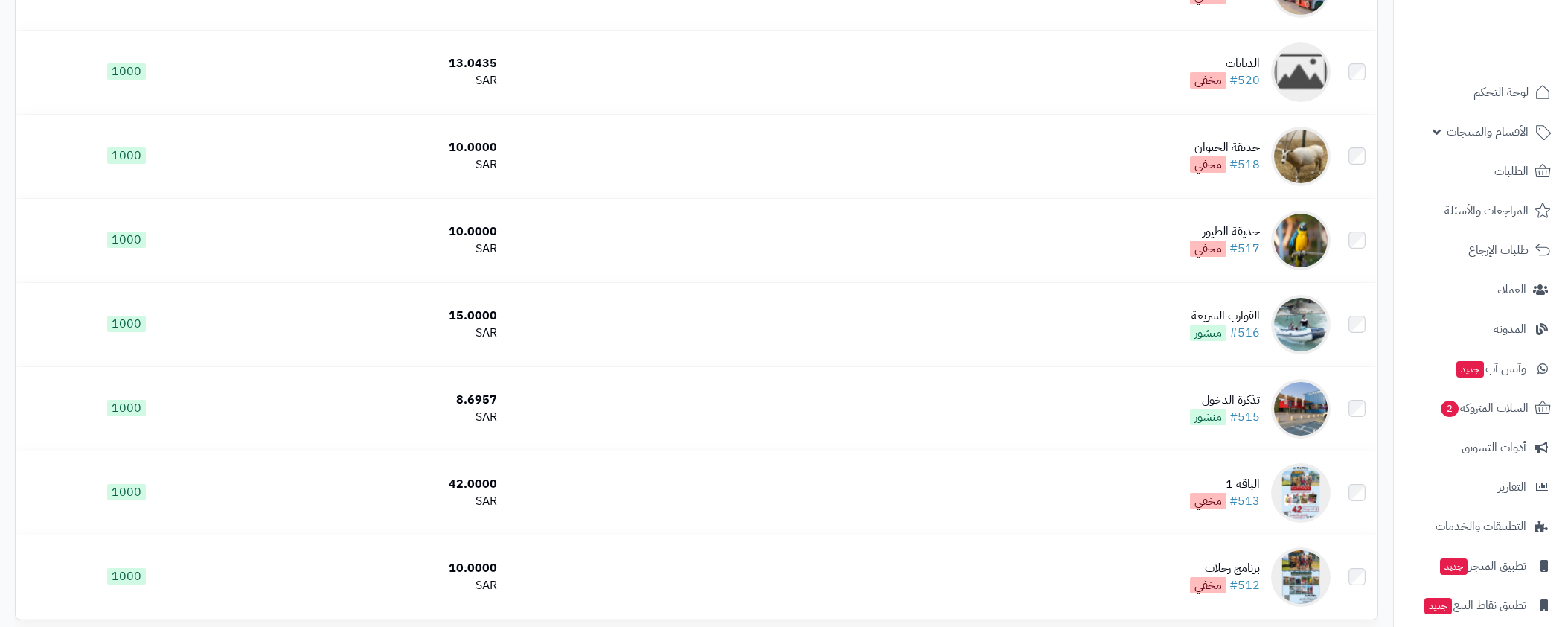
scroll to position [919, 0]
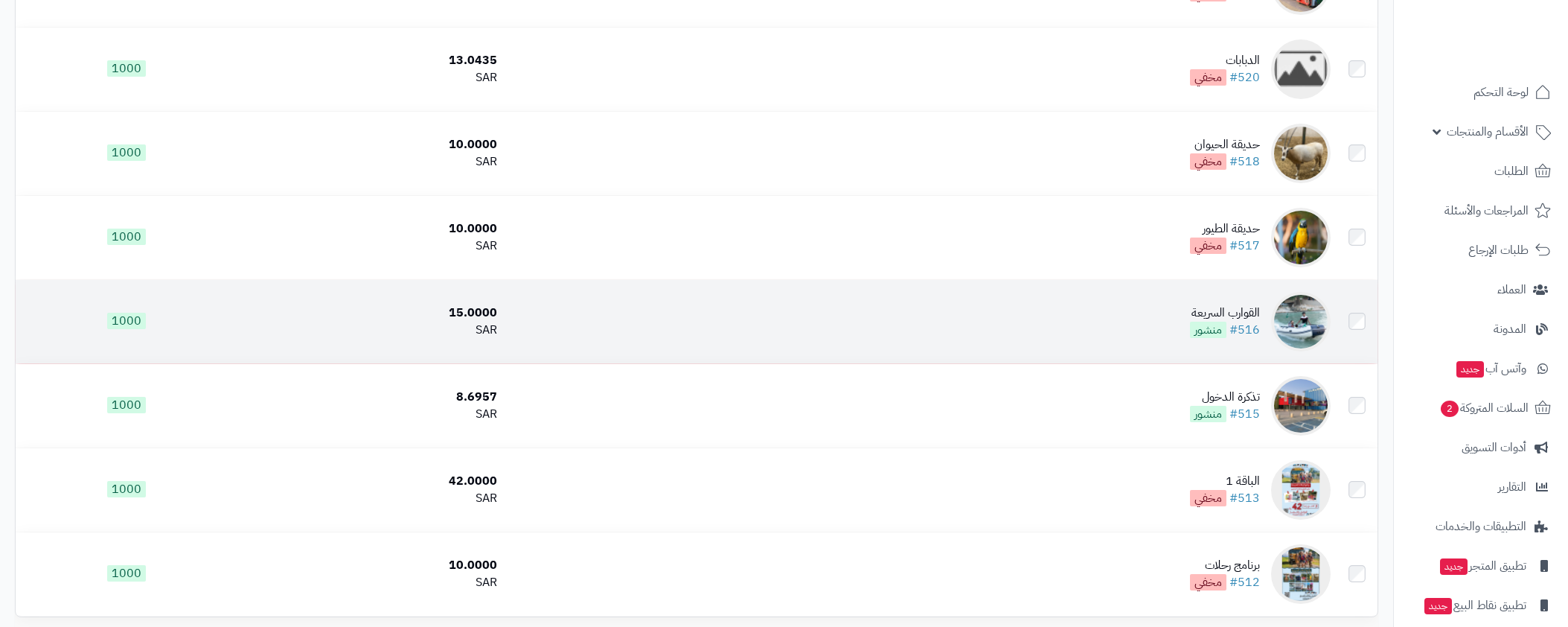
click at [1141, 304] on td "القوارب السريعة #516 منشور" at bounding box center [920, 322] width 833 height 84
click at [1152, 316] on td "القوارب السريعة #516 منشور" at bounding box center [920, 322] width 833 height 84
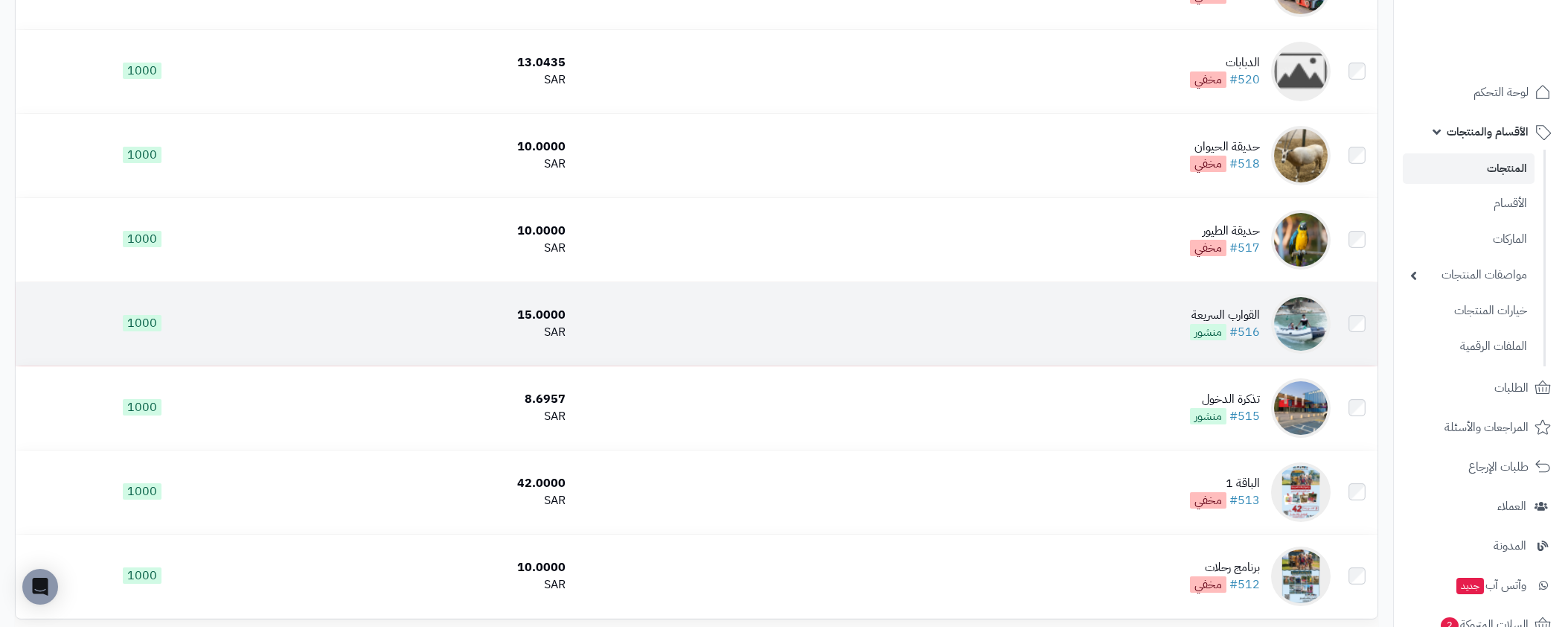
click at [1211, 317] on div "القوارب السريعة" at bounding box center [1225, 315] width 70 height 17
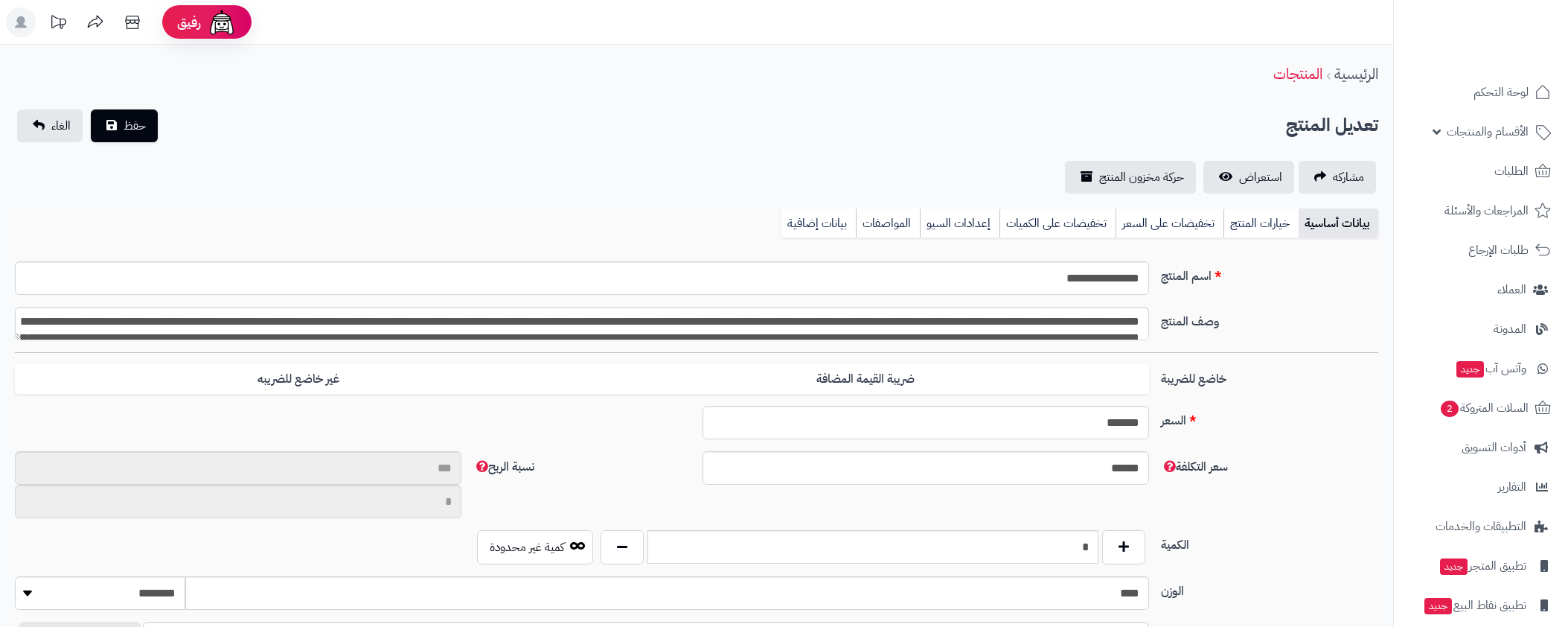
scroll to position [7, 0]
type input "**"
type input "*********"
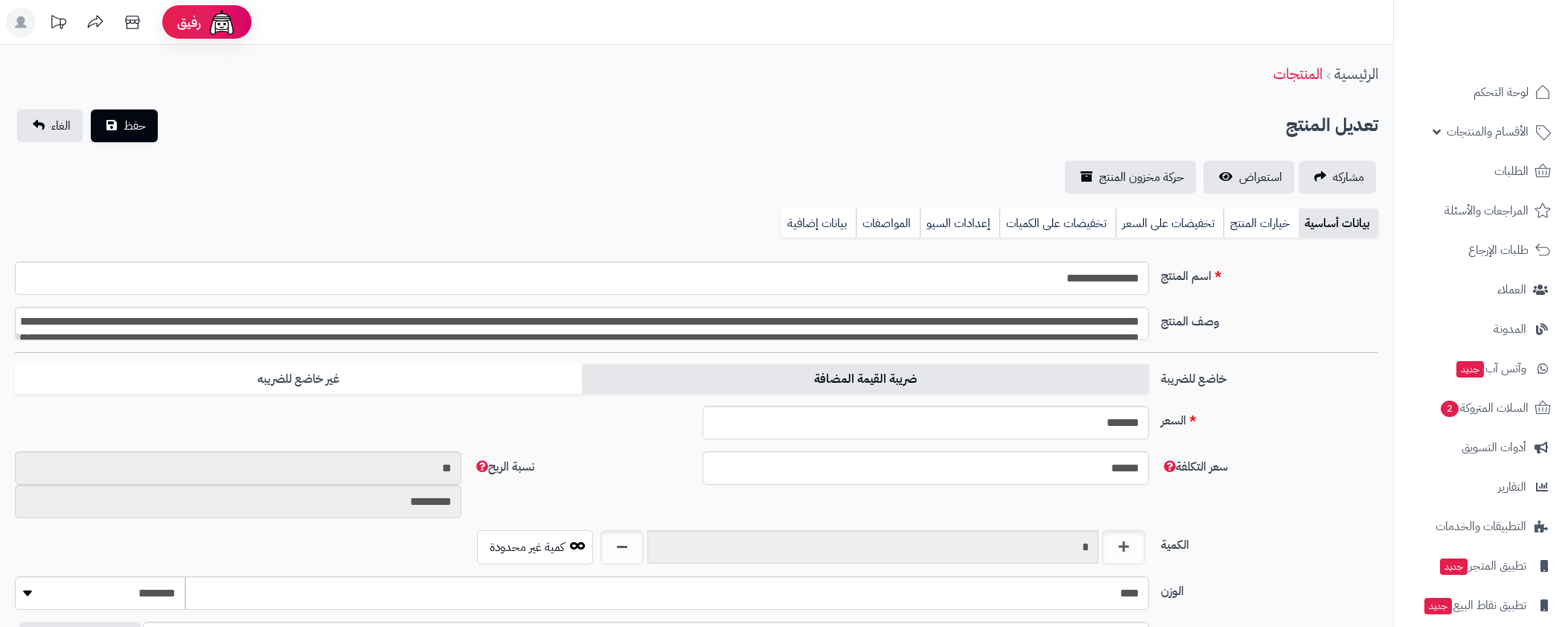
scroll to position [481, 0]
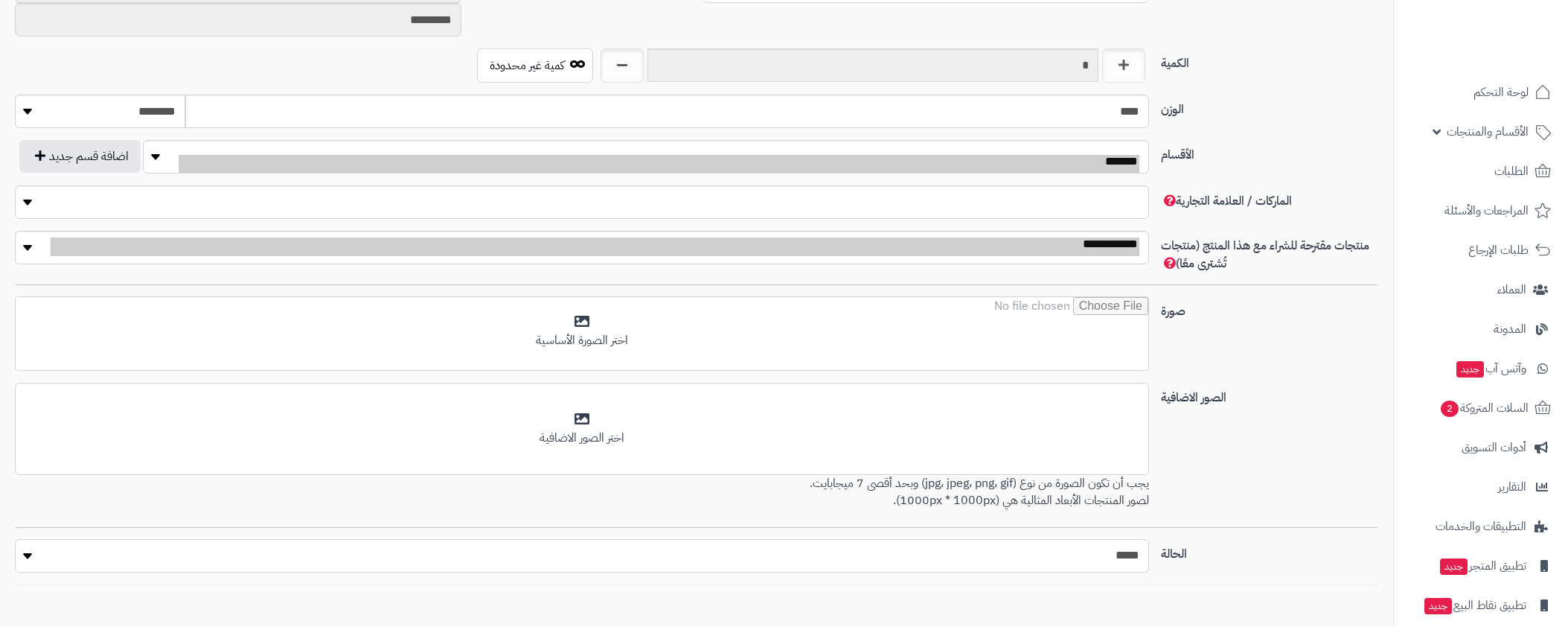
click at [1032, 554] on select "***** ****" at bounding box center [582, 555] width 1134 height 34
select select "*"
click at [15, 538] on select "***** ****" at bounding box center [582, 555] width 1134 height 34
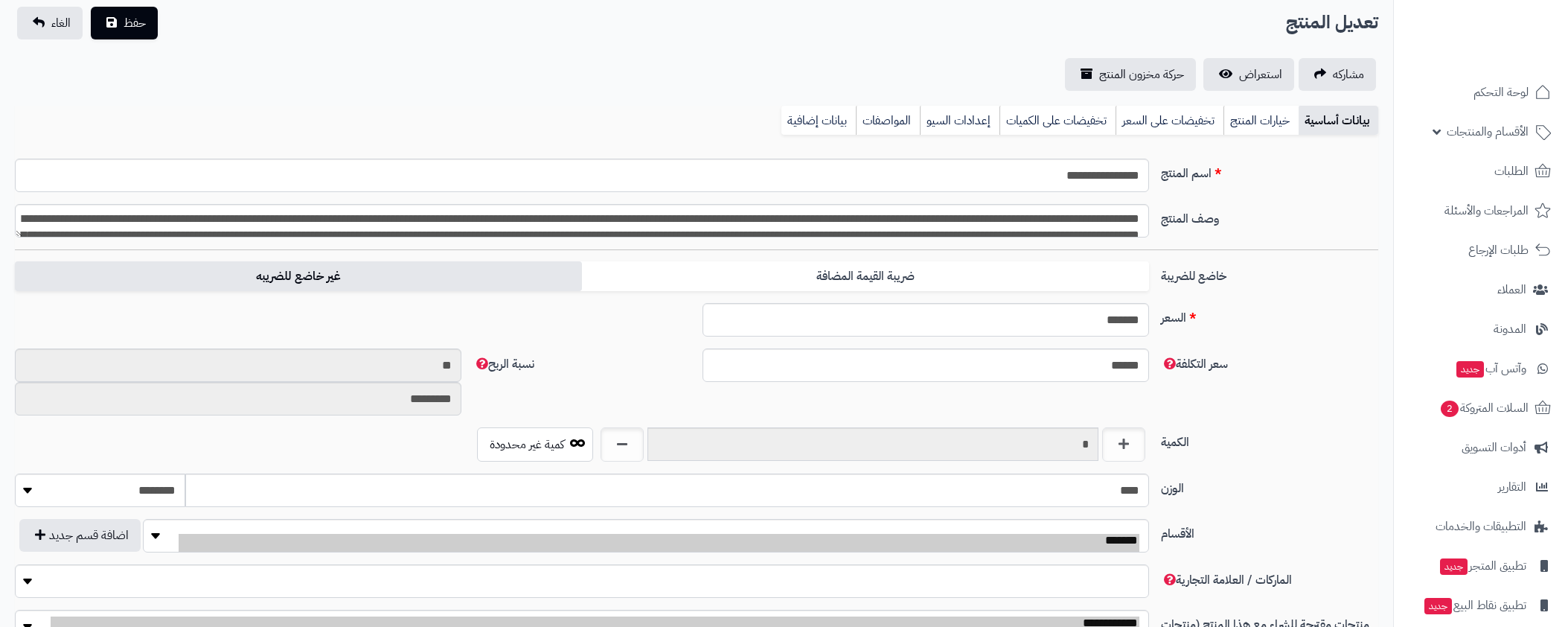
scroll to position [0, 0]
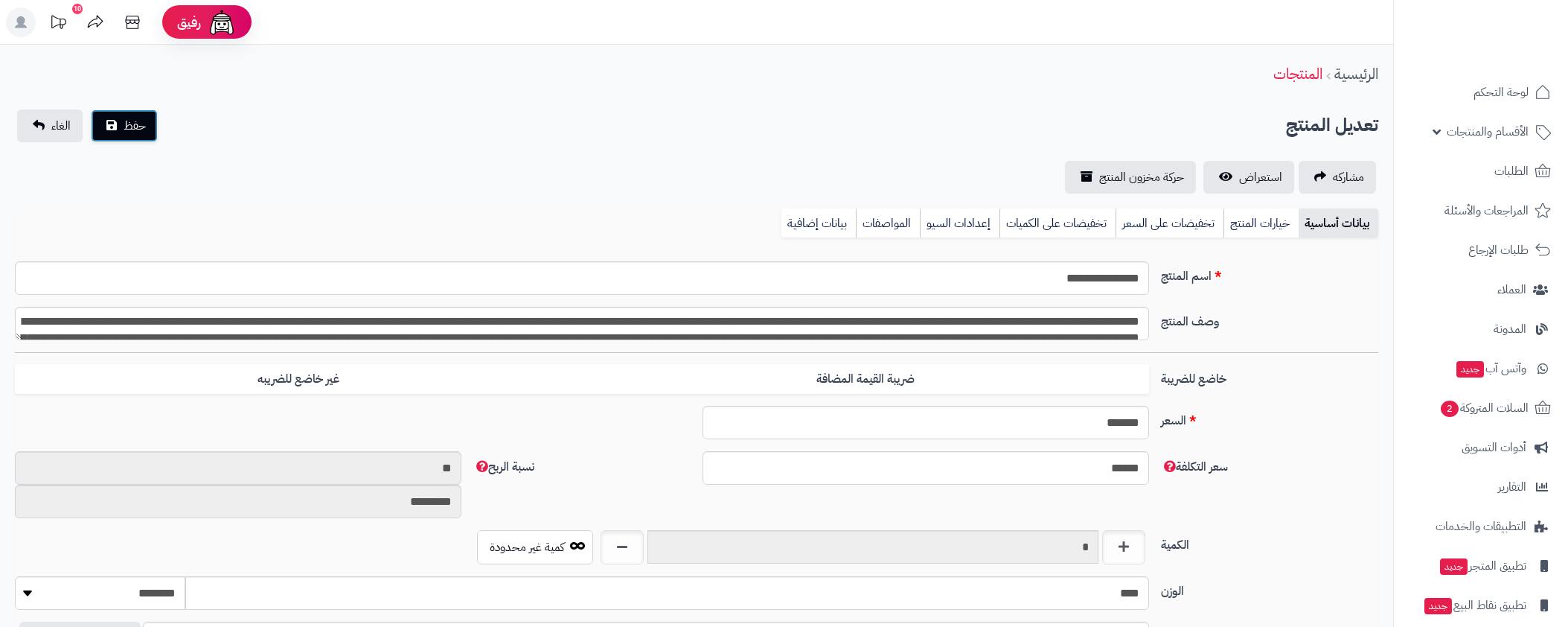
click at [119, 122] on button "حفظ" at bounding box center [124, 126] width 67 height 33
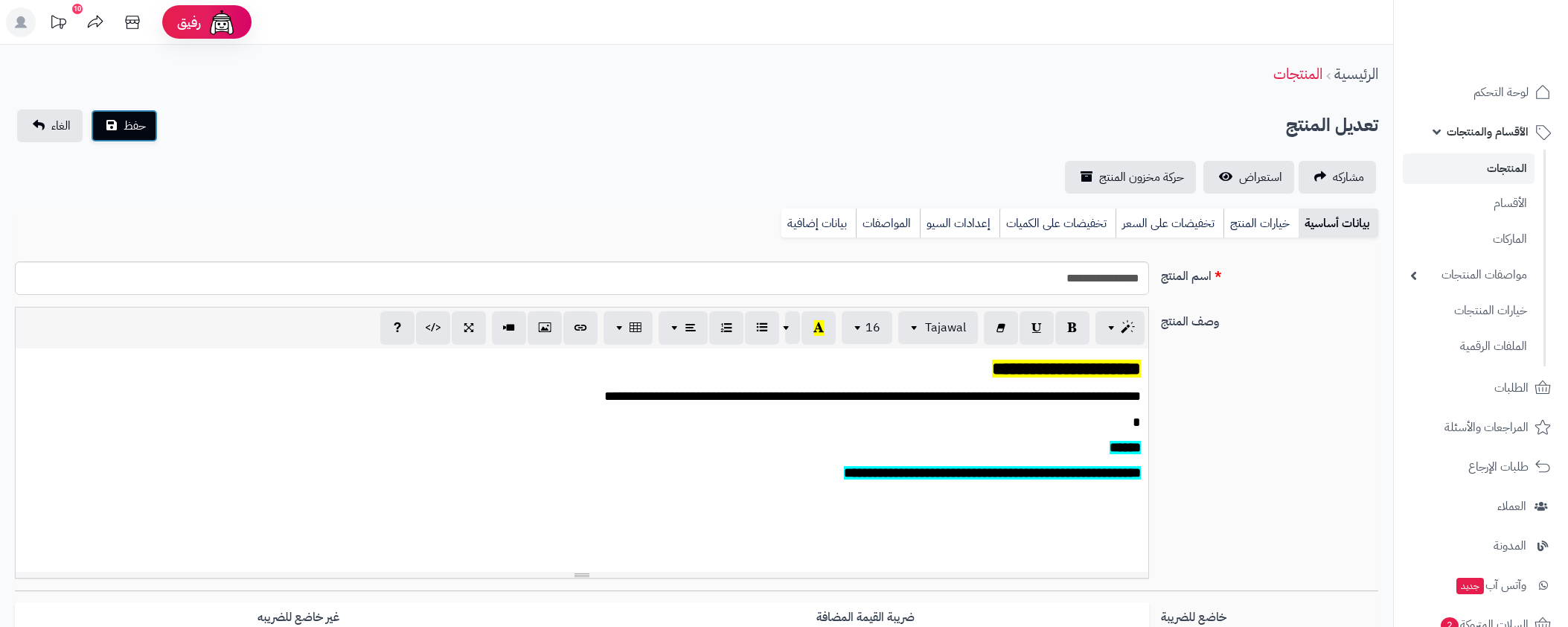
type input "*****"
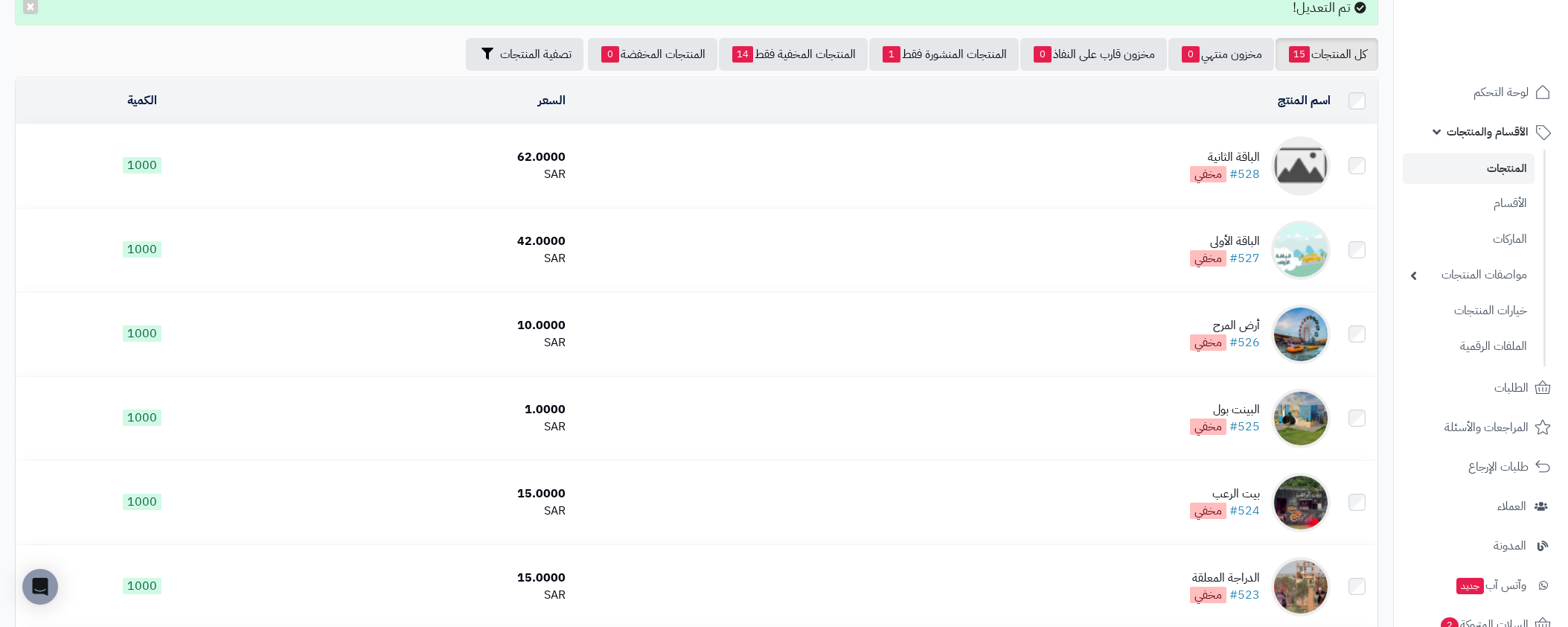
scroll to position [95, 0]
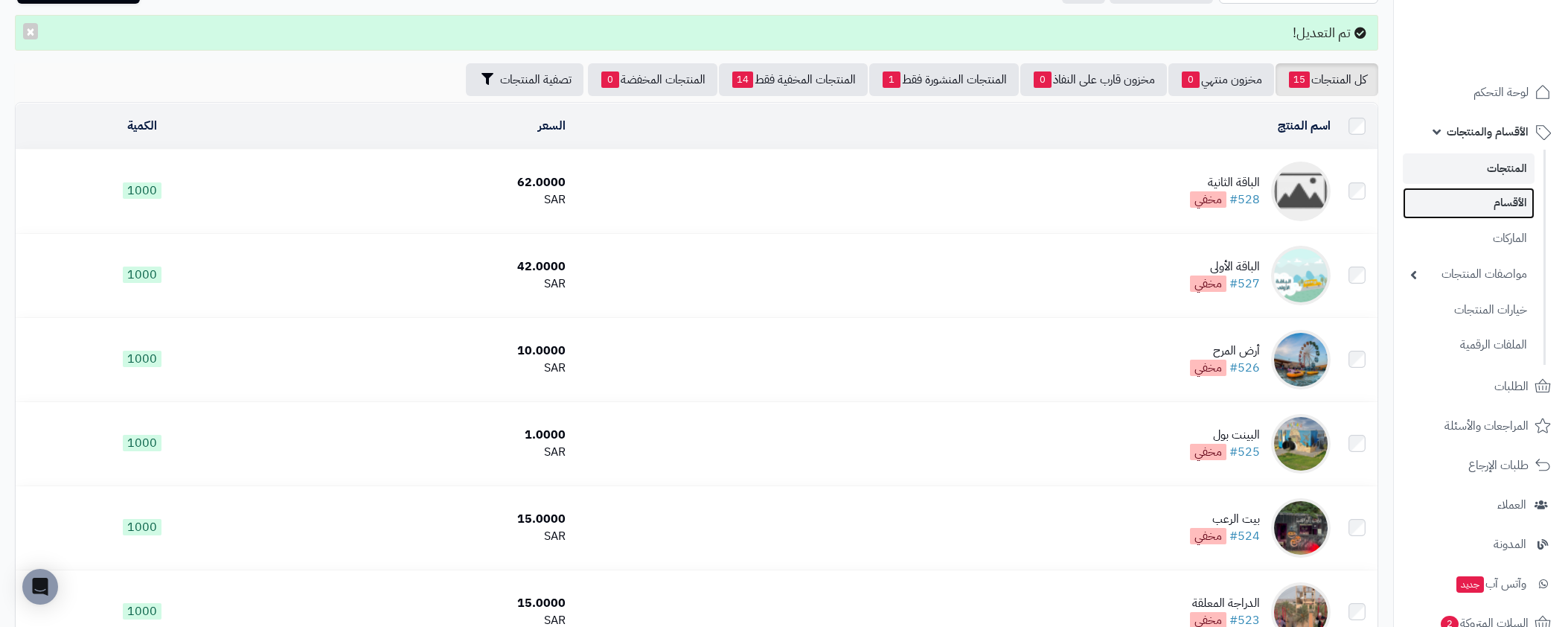
click at [1463, 196] on link "الأقسام" at bounding box center [1468, 202] width 132 height 31
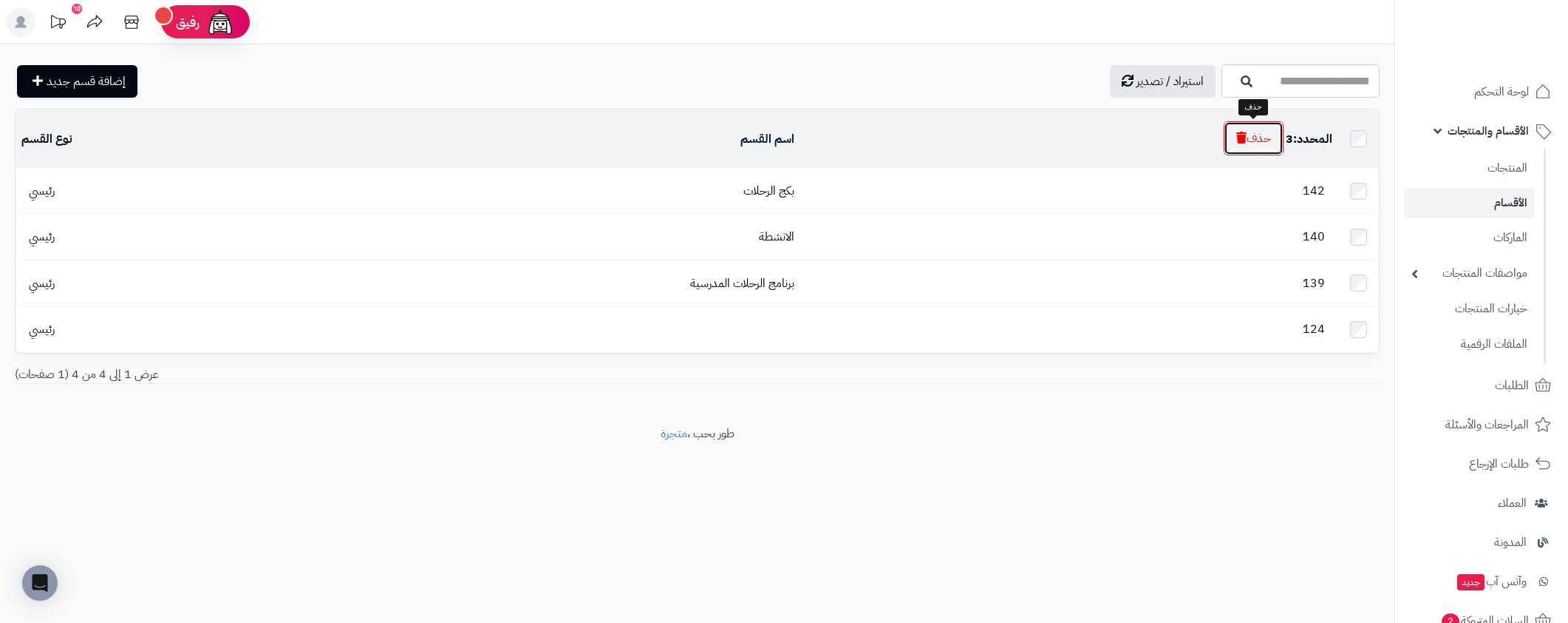
click at [1255, 134] on button "حذف" at bounding box center [1253, 138] width 59 height 34
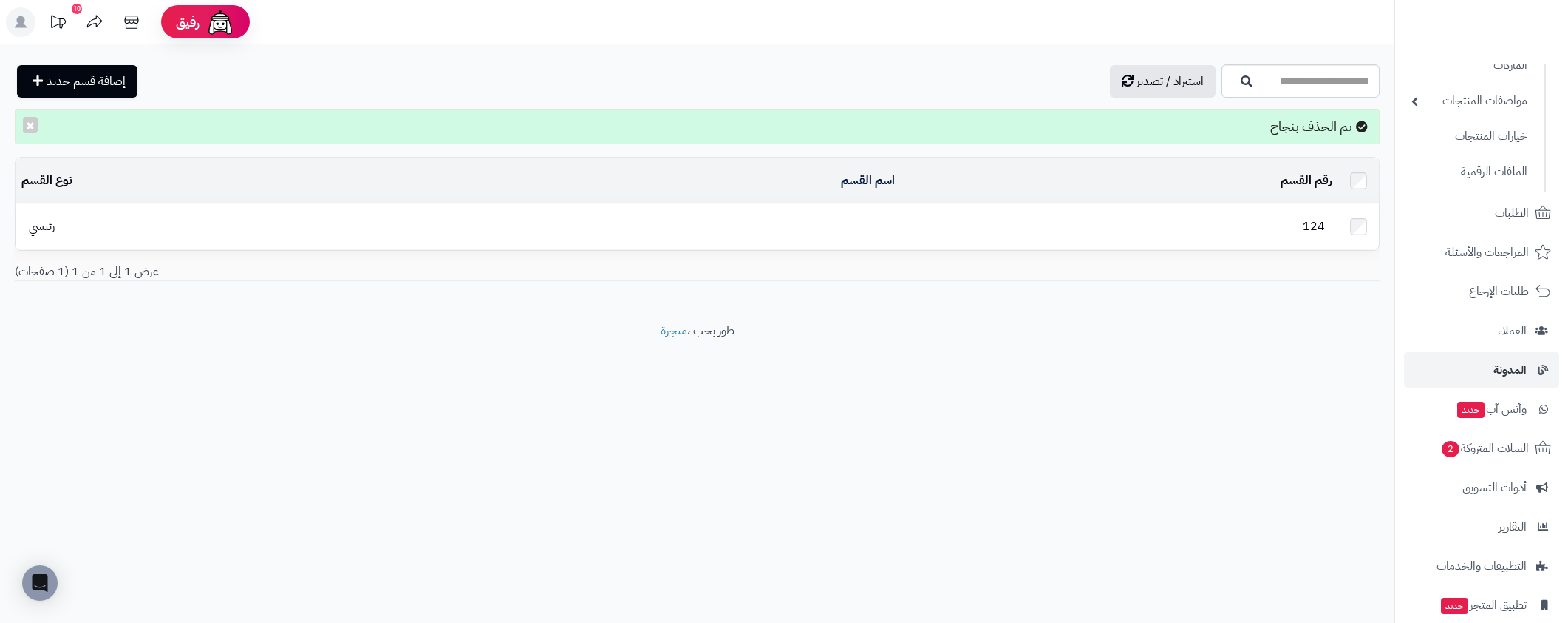
scroll to position [269, 0]
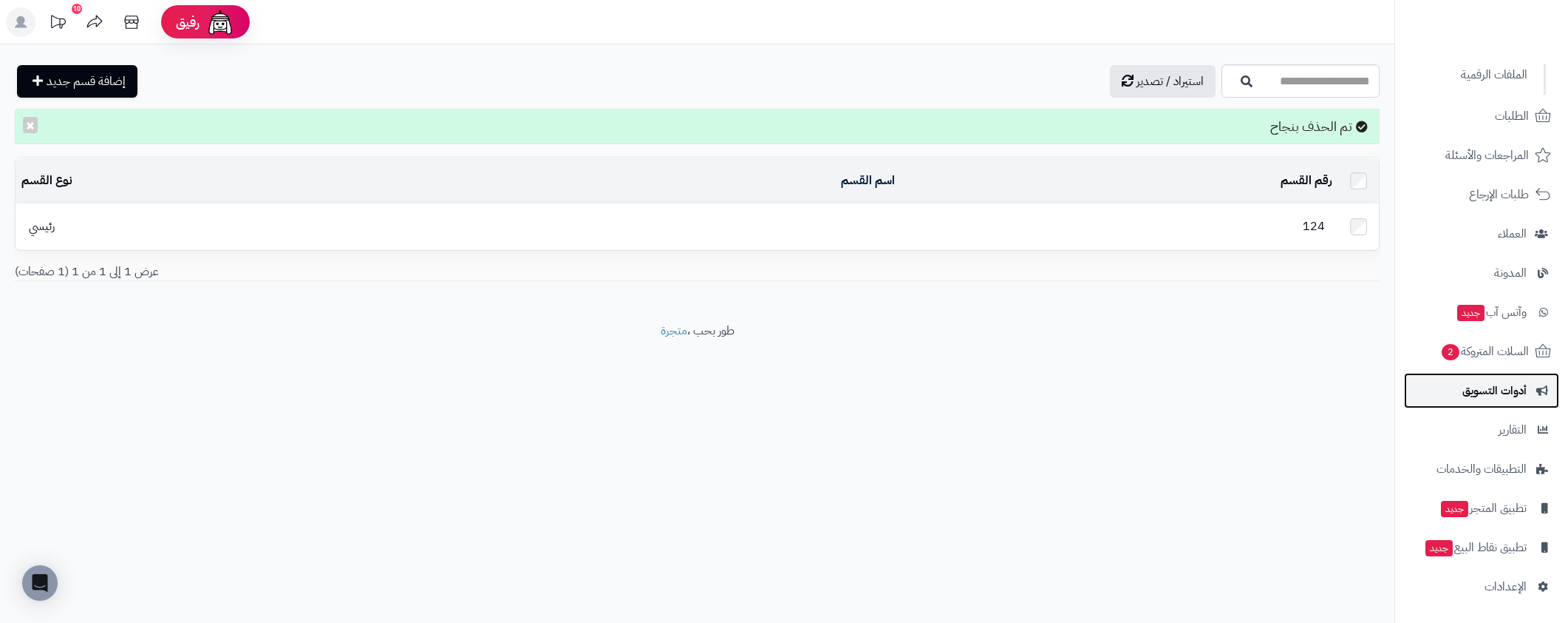
click at [1495, 387] on span "أدوات التسويق" at bounding box center [1494, 390] width 64 height 21
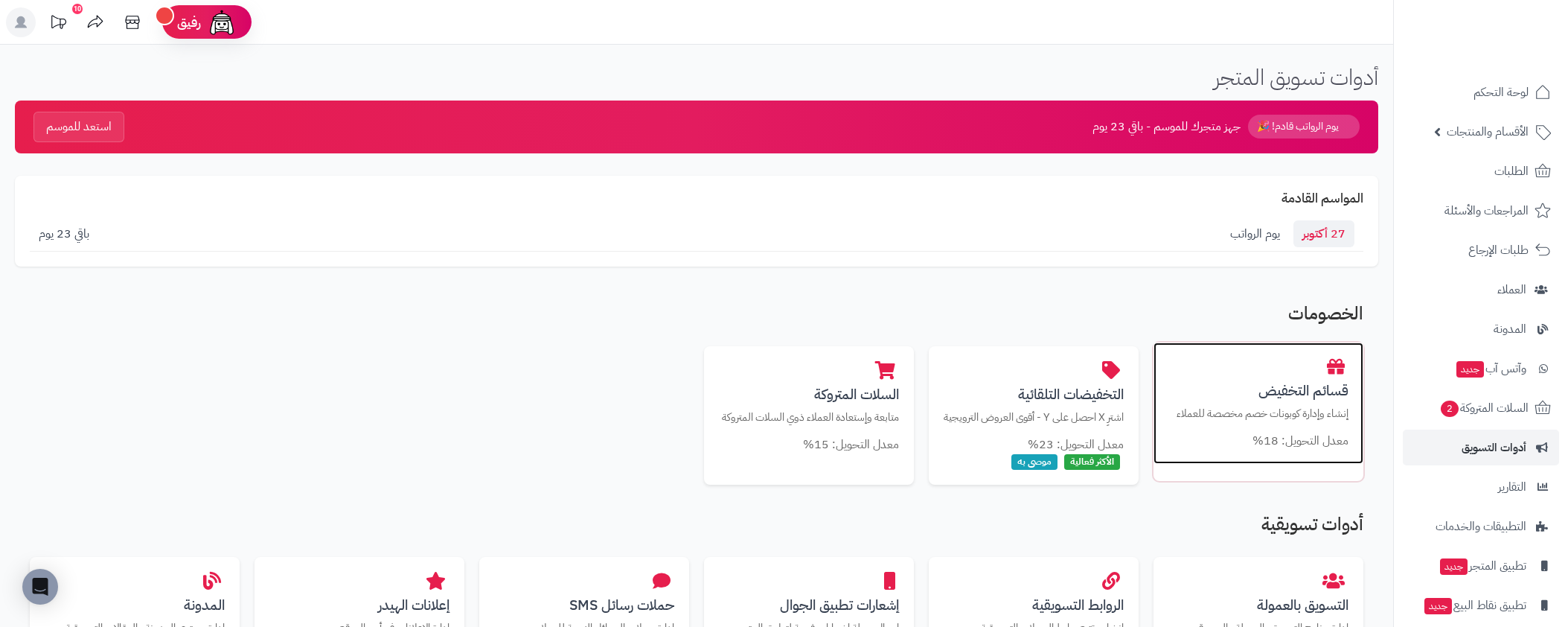
click at [1223, 401] on div "قسائم التخفيض إنشاء وإدارة كوبونات خصم مخصصة للعملاء معدل التحويل: 18%" at bounding box center [1258, 403] width 210 height 122
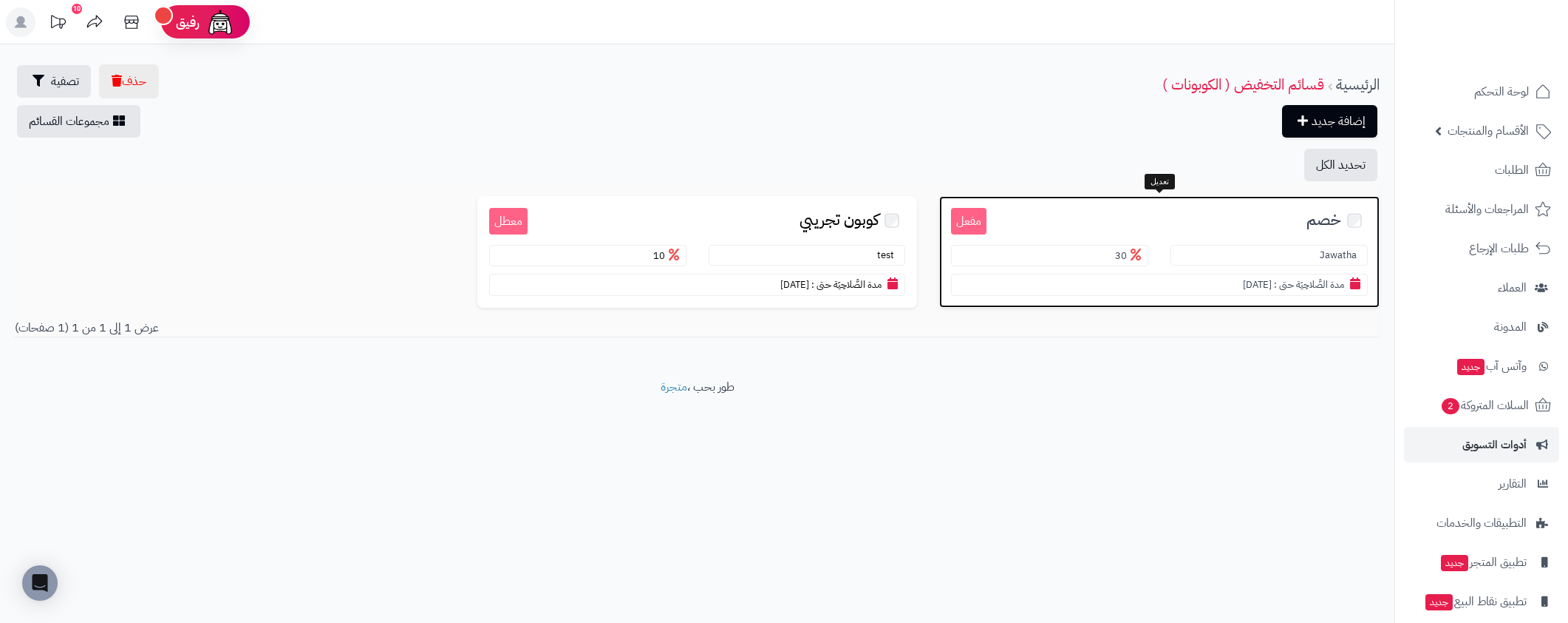
click at [1276, 225] on h3 "خصم" at bounding box center [1177, 219] width 381 height 22
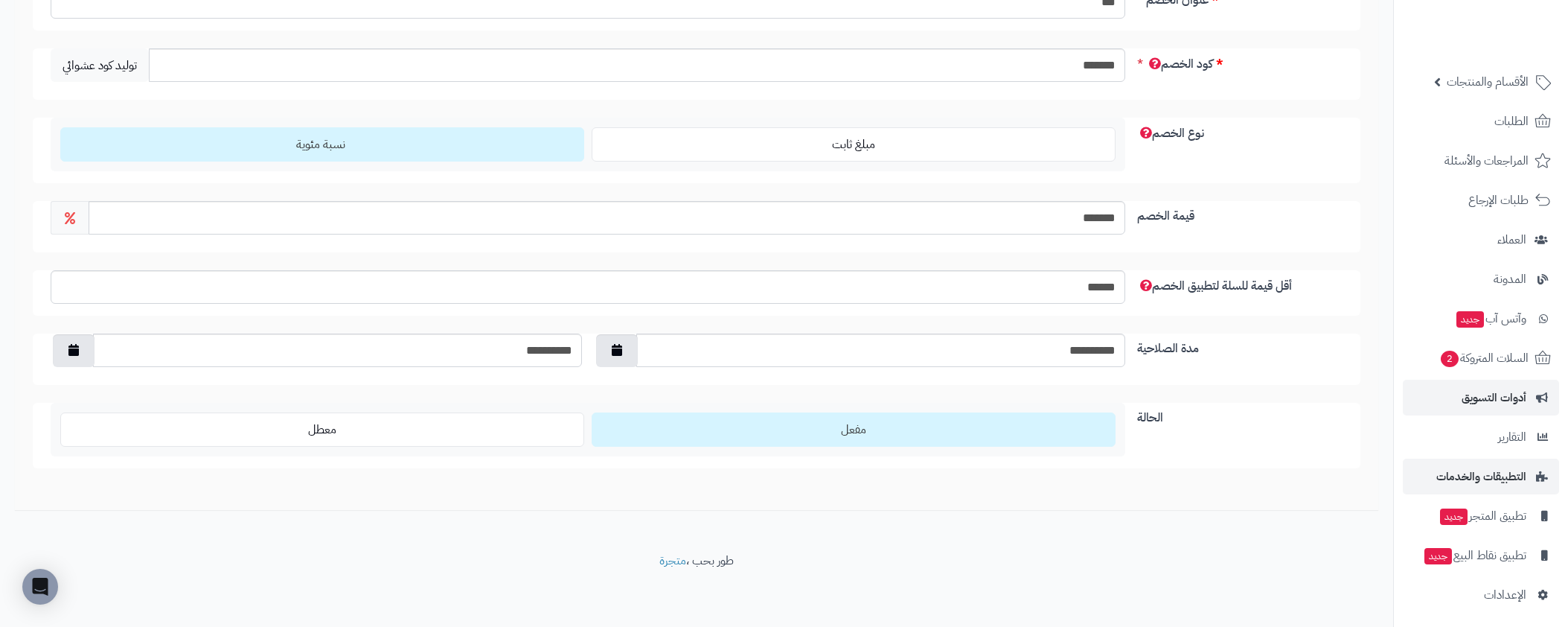
scroll to position [54, 0]
click at [1513, 476] on span "التطبيقات والخدمات" at bounding box center [1481, 471] width 90 height 21
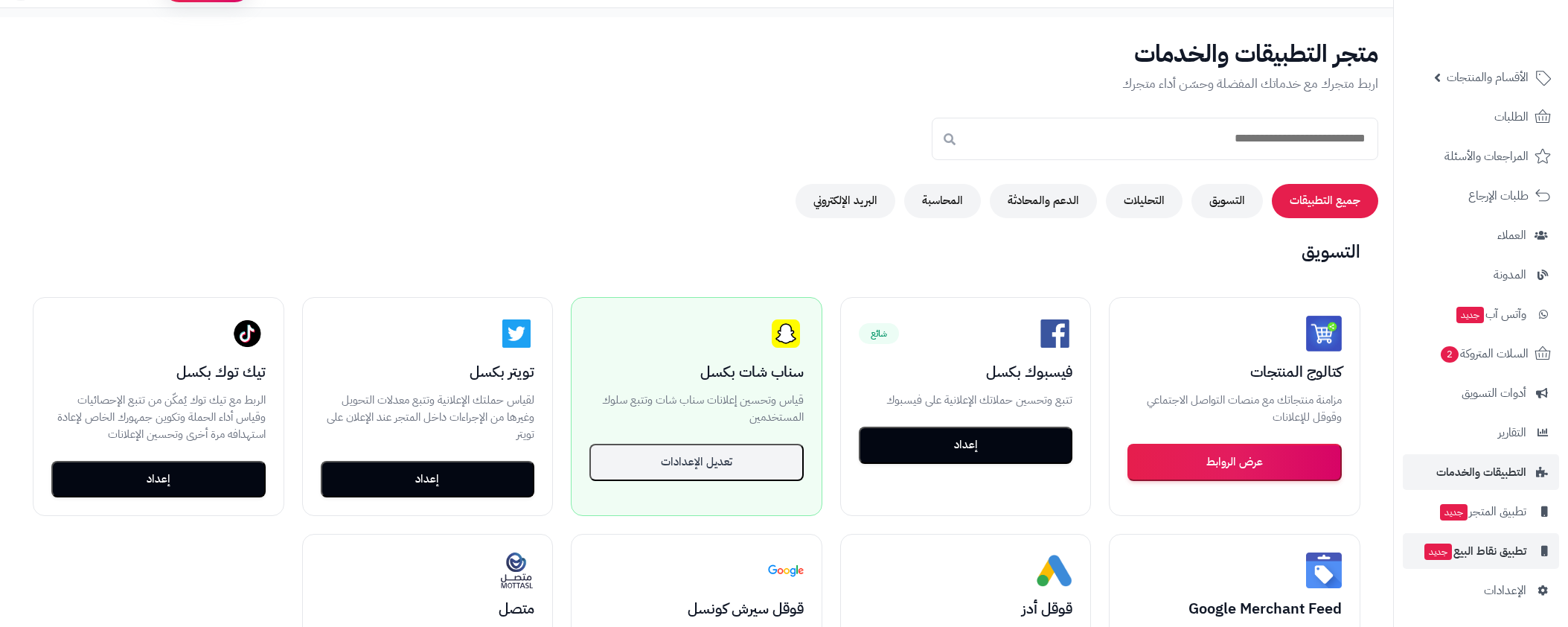
scroll to position [166, 0]
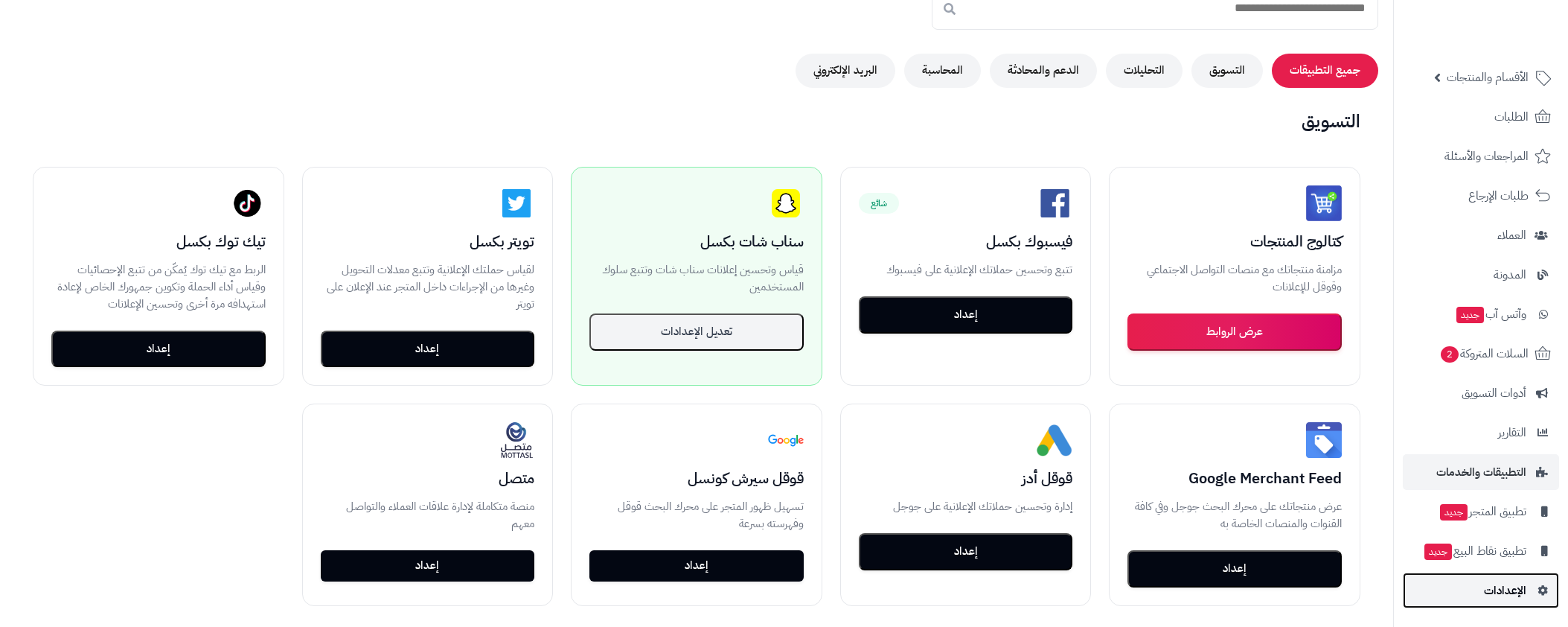
click at [1521, 582] on span "الإعدادات" at bounding box center [1504, 590] width 43 height 21
click at [1526, 597] on link "الإعدادات" at bounding box center [1480, 590] width 157 height 36
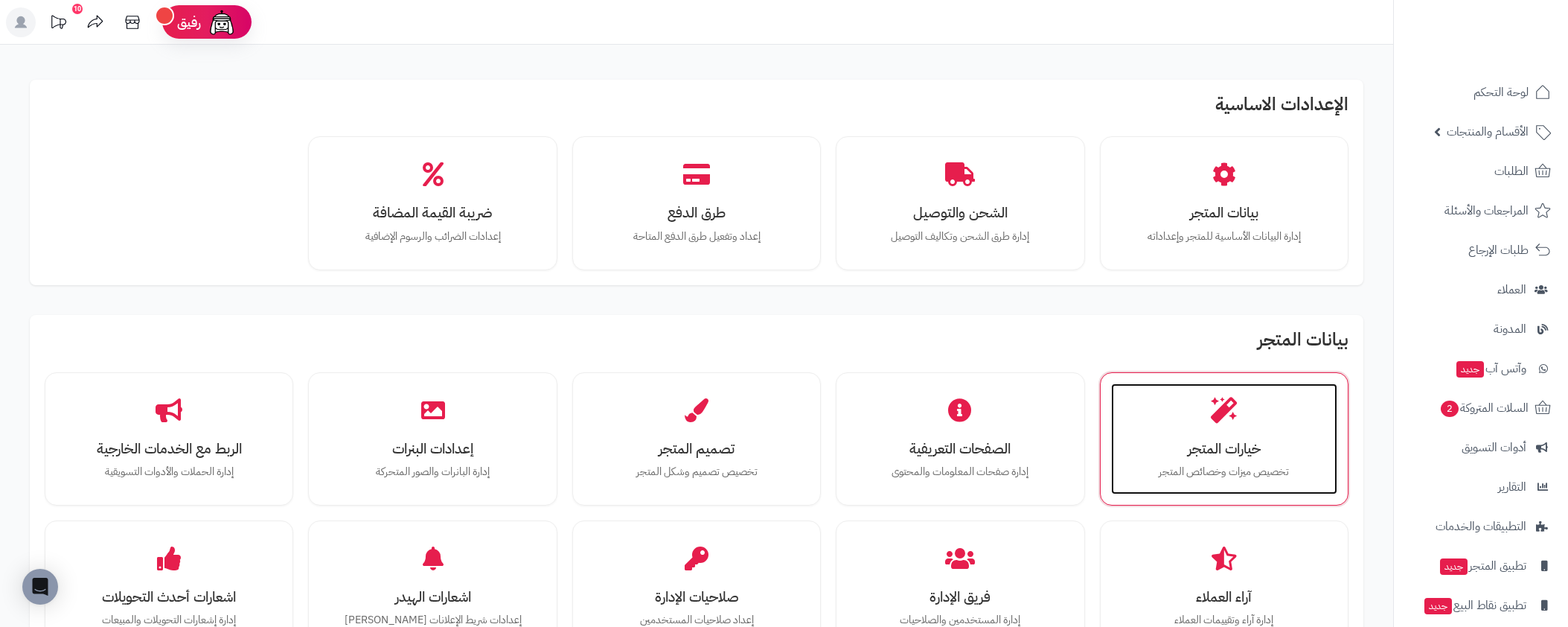
click at [1272, 488] on div "خيارات المتجر تخصيص ميزات وخصائص المتجر" at bounding box center [1223, 439] width 226 height 112
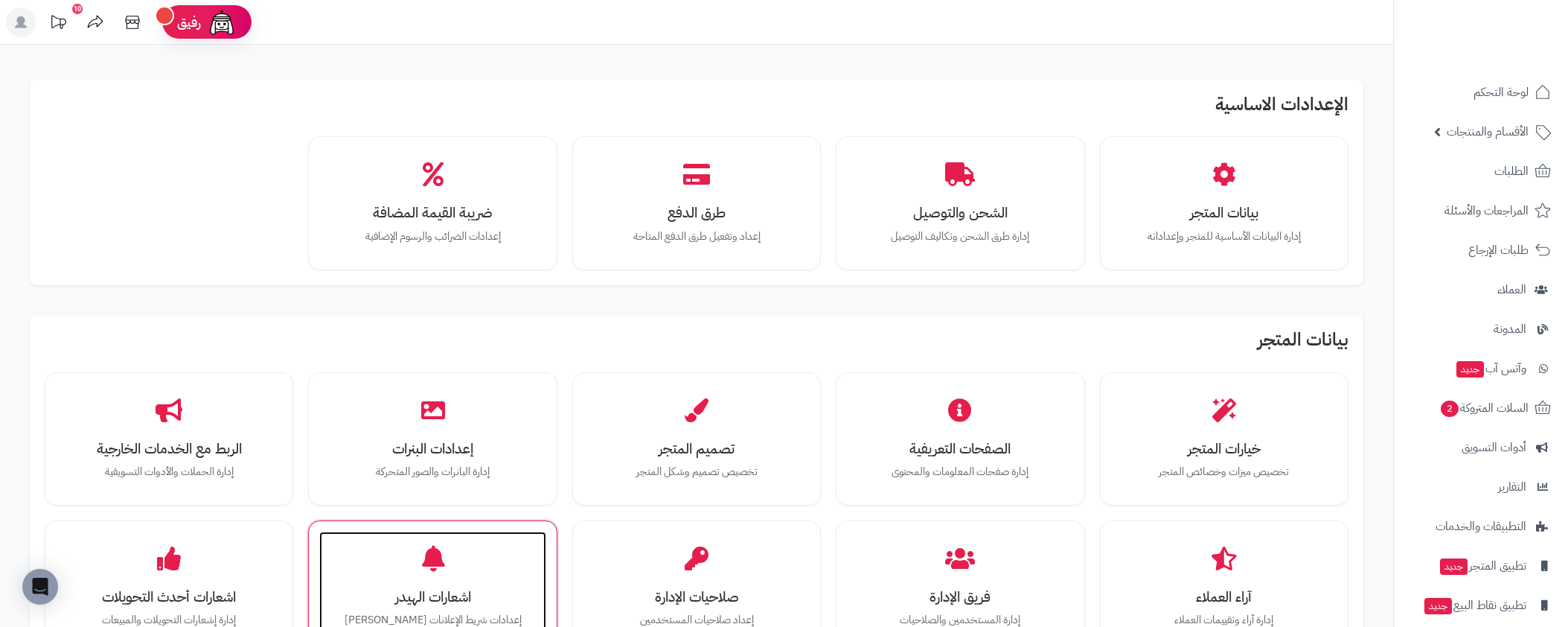
click at [482, 577] on div "اشعارات الهيدر إعدادات شريط الإعلانات [PERSON_NAME]" at bounding box center [432, 587] width 226 height 112
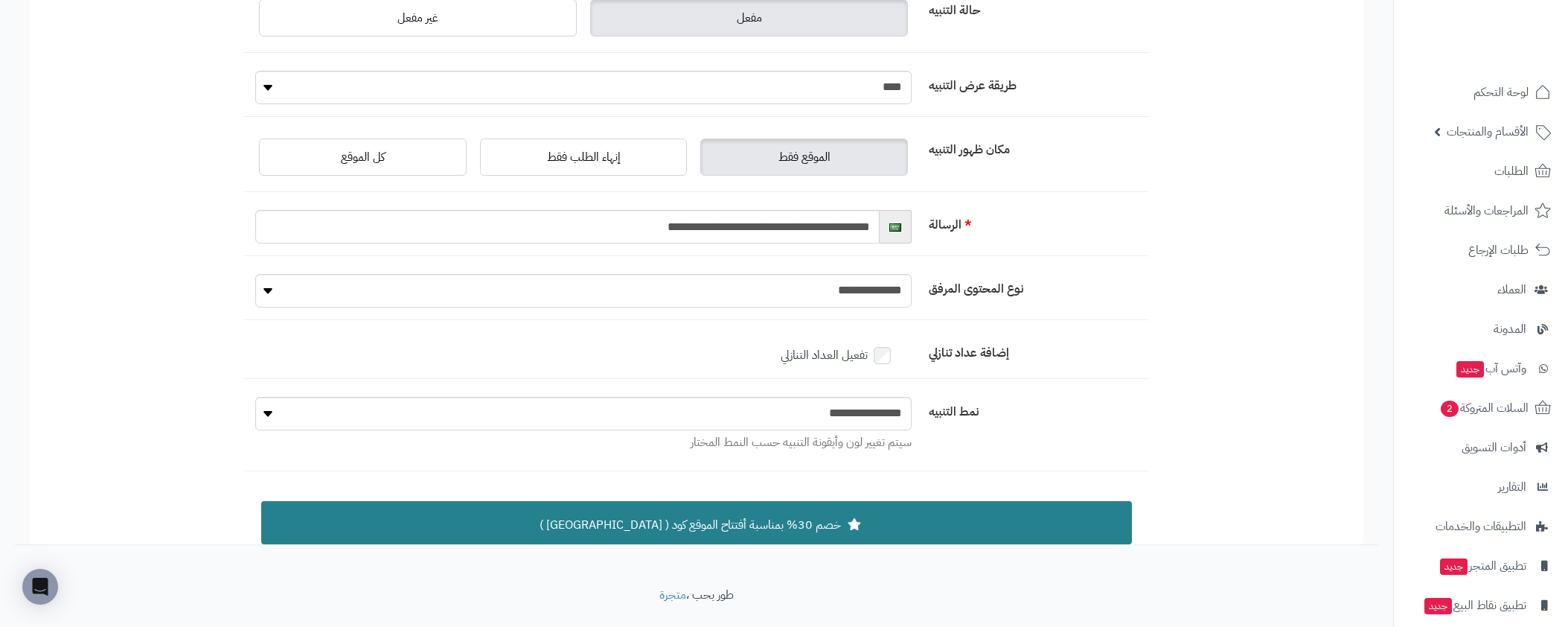
scroll to position [149, 0]
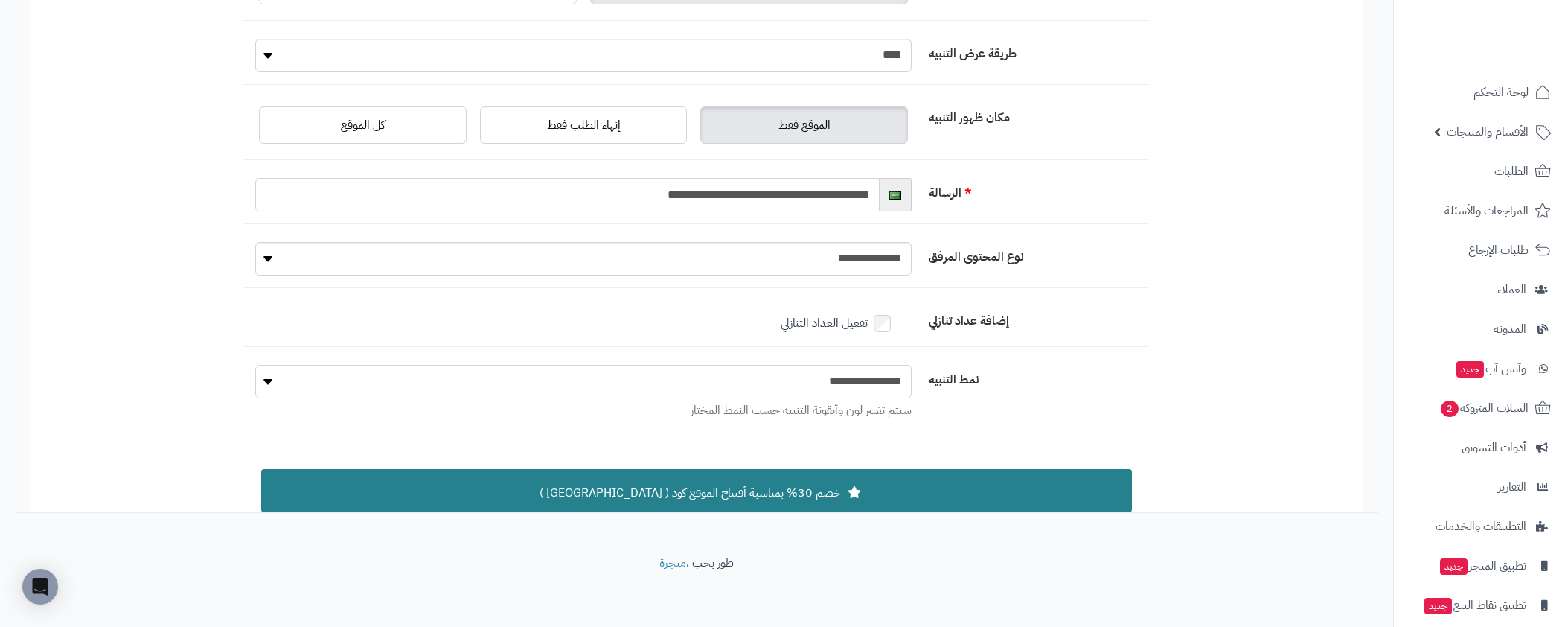
click at [803, 378] on select "**********" at bounding box center [583, 382] width 656 height 34
click at [255, 365] on select "**********" at bounding box center [583, 382] width 656 height 34
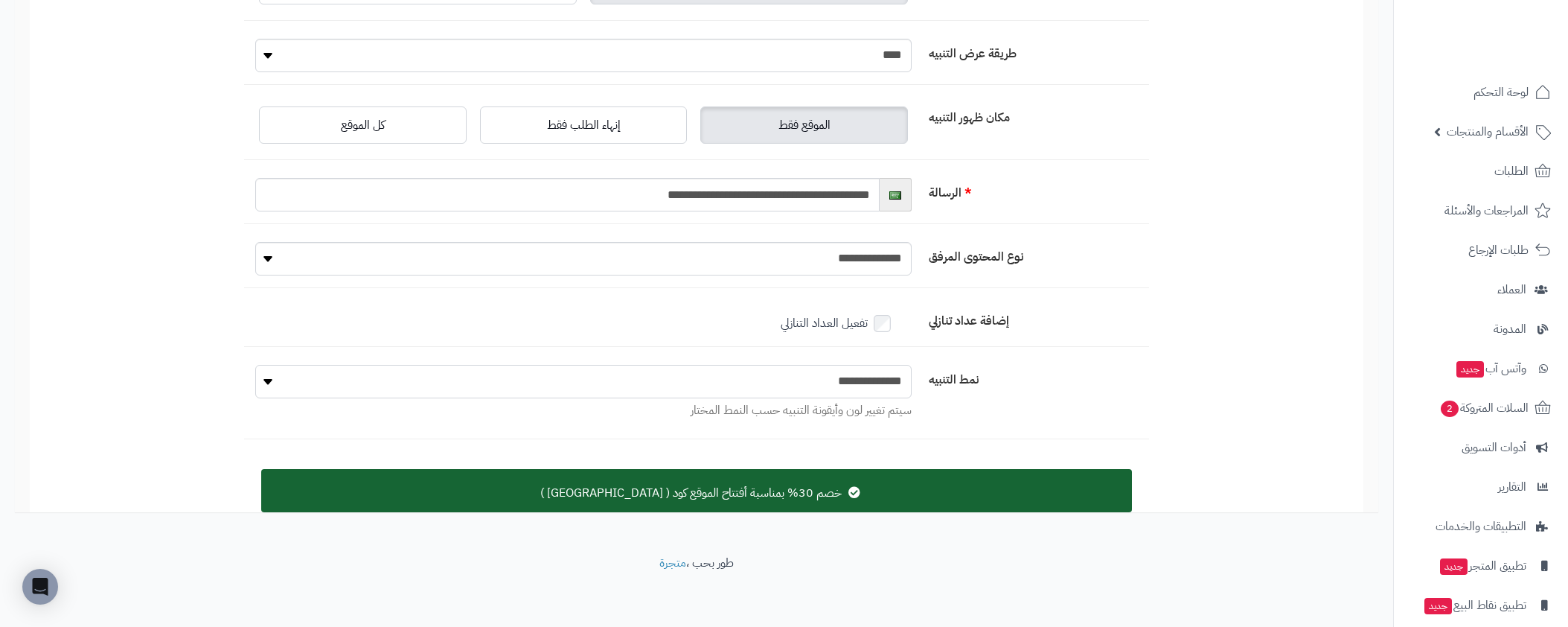
click at [845, 380] on select "**********" at bounding box center [583, 382] width 656 height 34
select select "*"
click at [255, 398] on select "**********" at bounding box center [583, 382] width 656 height 34
type input "**********"
select select "****"
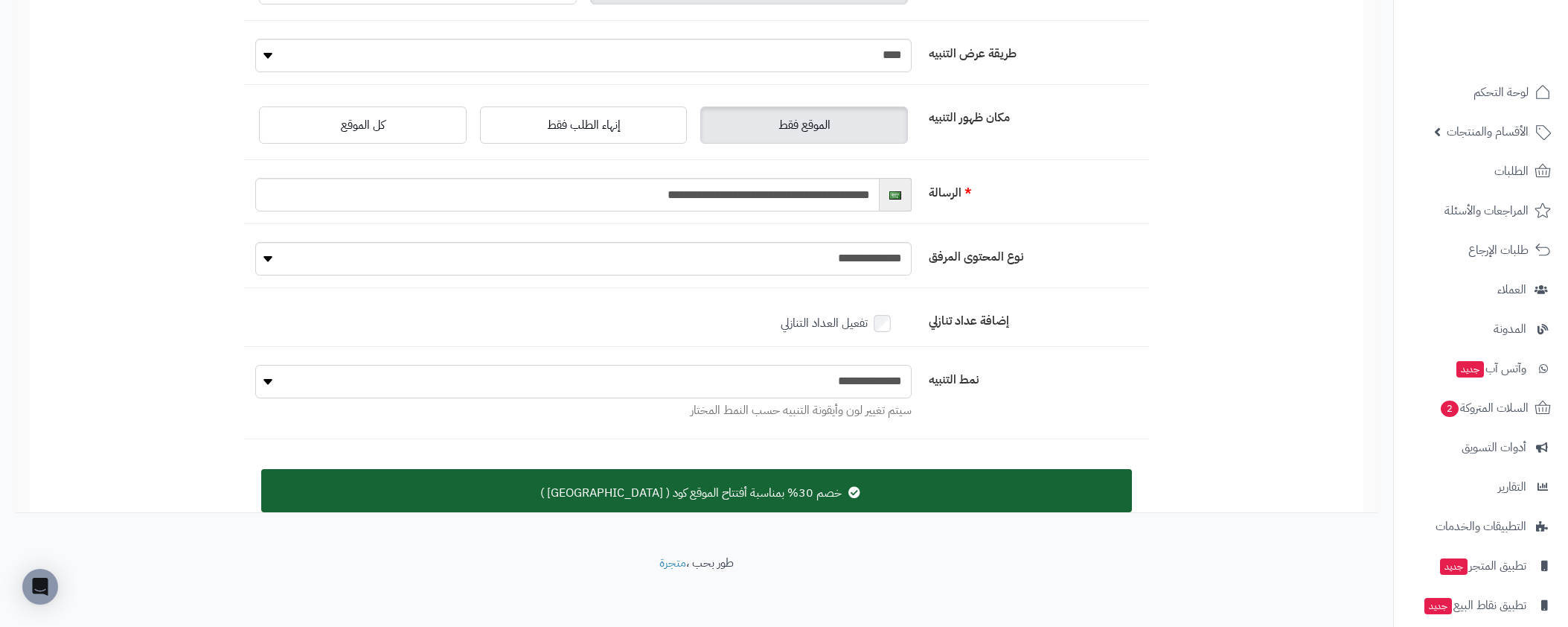
select select "*******"
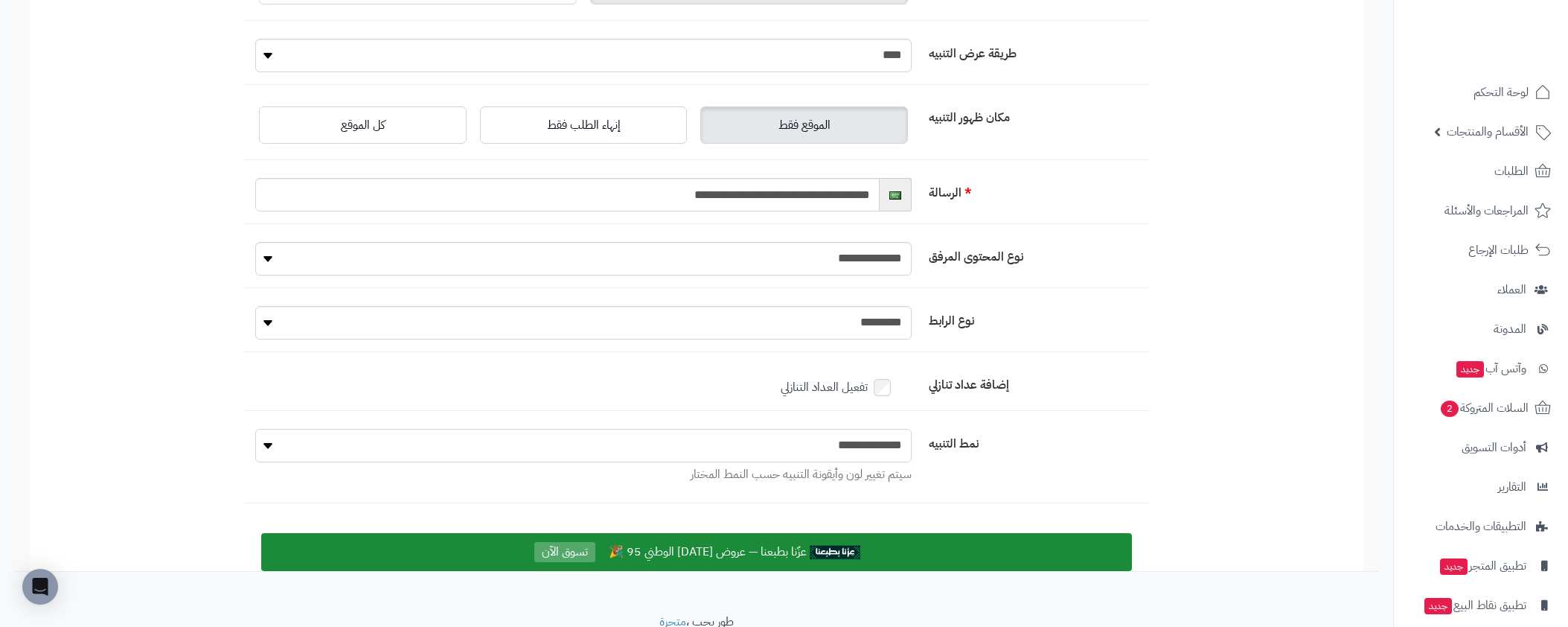
click at [853, 441] on select "**********" at bounding box center [583, 446] width 656 height 34
click at [255, 429] on select "**********" at bounding box center [583, 446] width 656 height 34
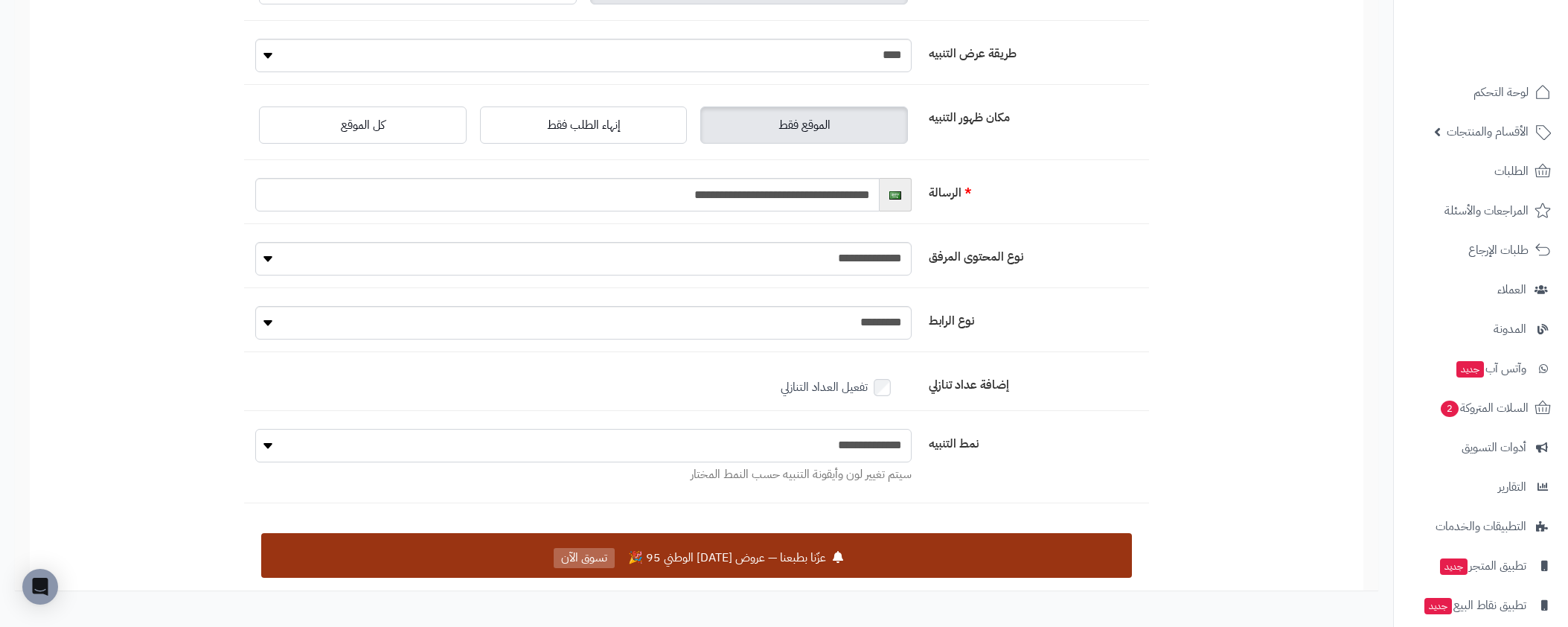
click at [856, 450] on select "**********" at bounding box center [583, 446] width 656 height 34
select select "*"
click at [255, 429] on select "**********" at bounding box center [583, 446] width 656 height 34
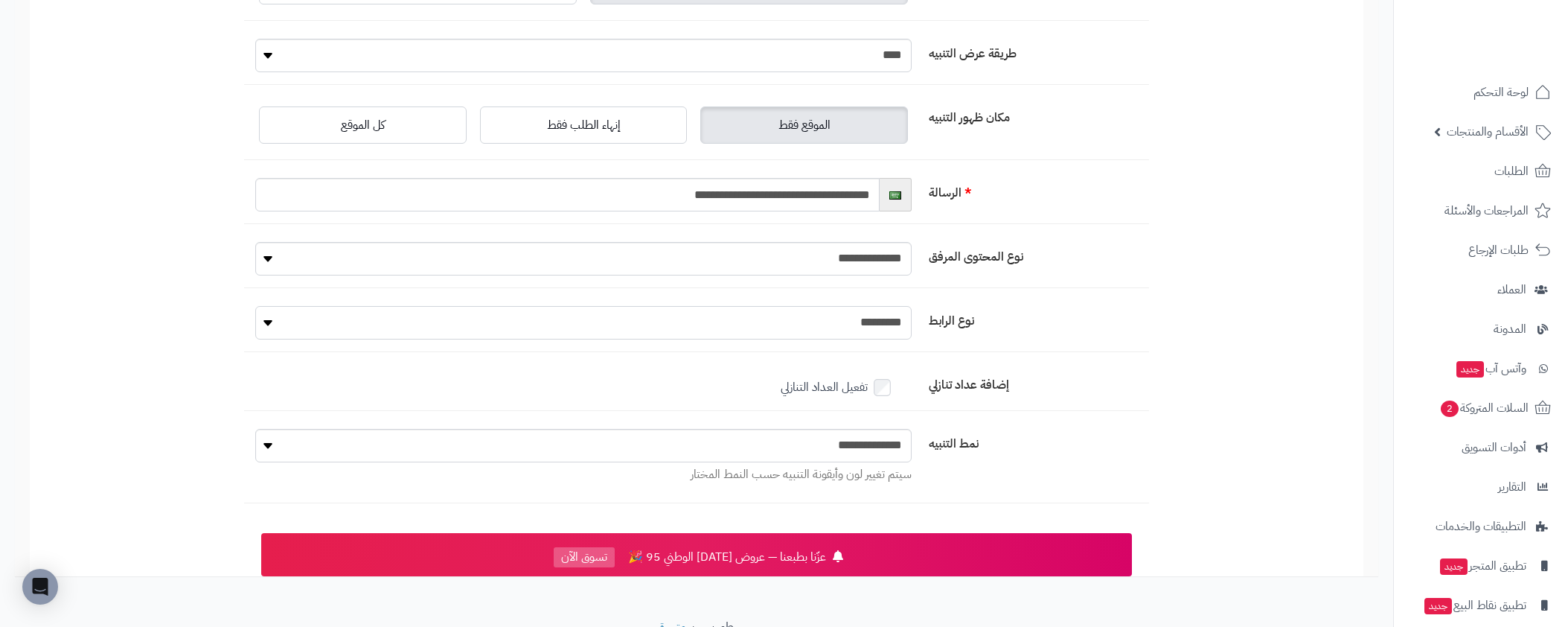
click at [867, 328] on select "**********" at bounding box center [583, 323] width 656 height 34
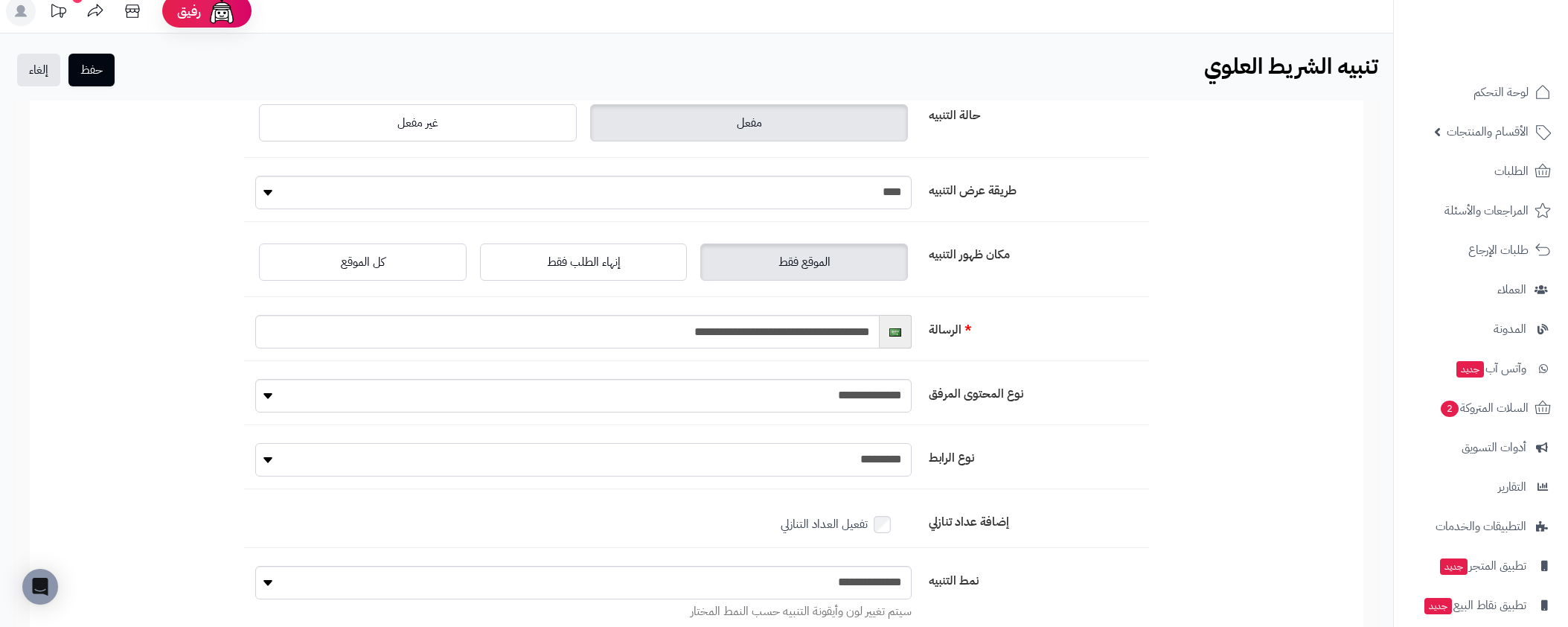
scroll to position [0, 0]
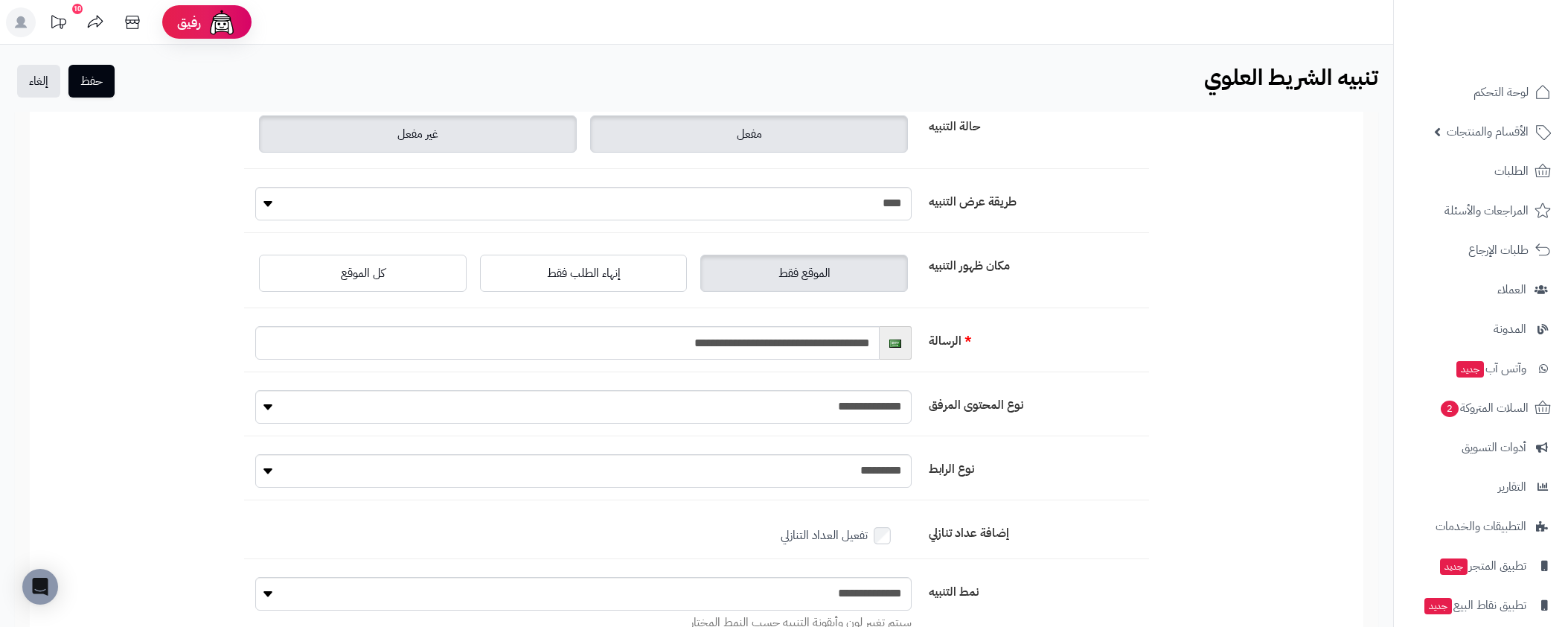
click at [438, 130] on span "غير مفعل" at bounding box center [418, 134] width 41 height 18
click at [701, 145] on label "مفعل" at bounding box center [749, 134] width 318 height 37
click at [879, 195] on select "**** *****" at bounding box center [583, 203] width 656 height 34
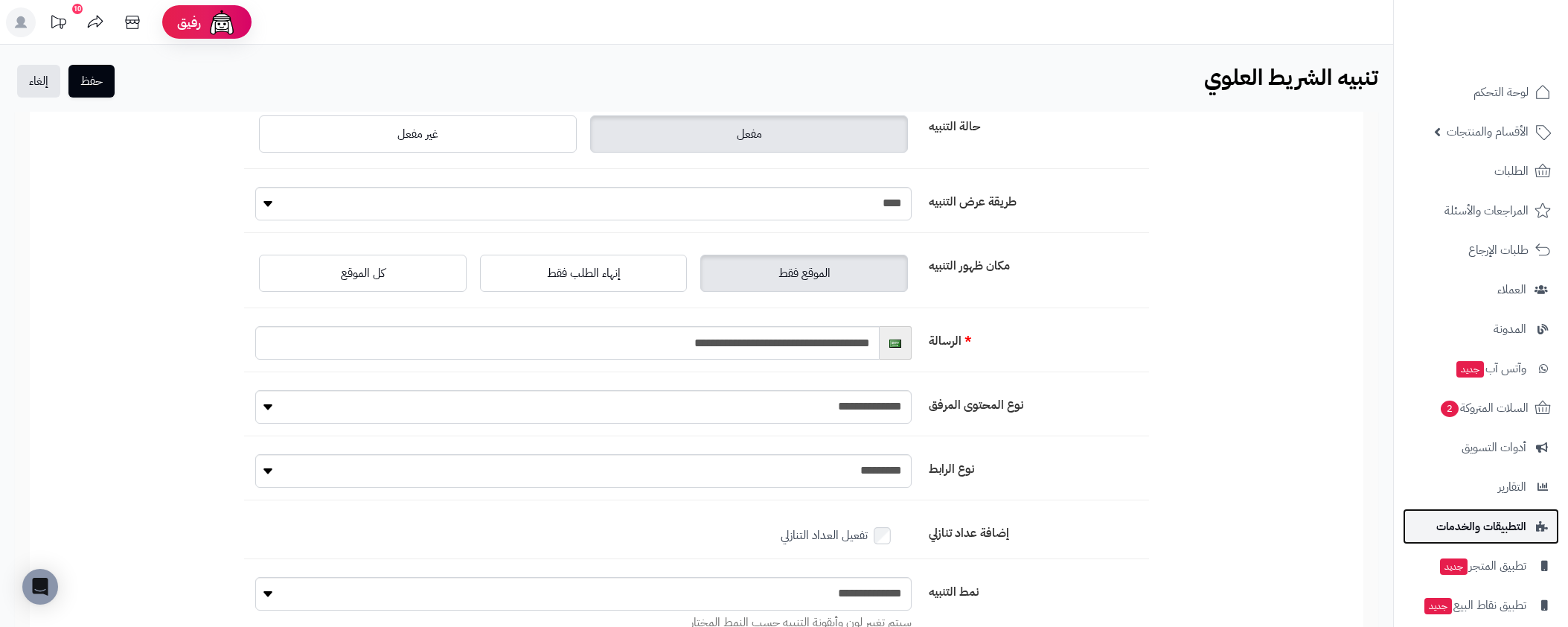
click at [1477, 521] on span "التطبيقات والخدمات" at bounding box center [1481, 525] width 90 height 21
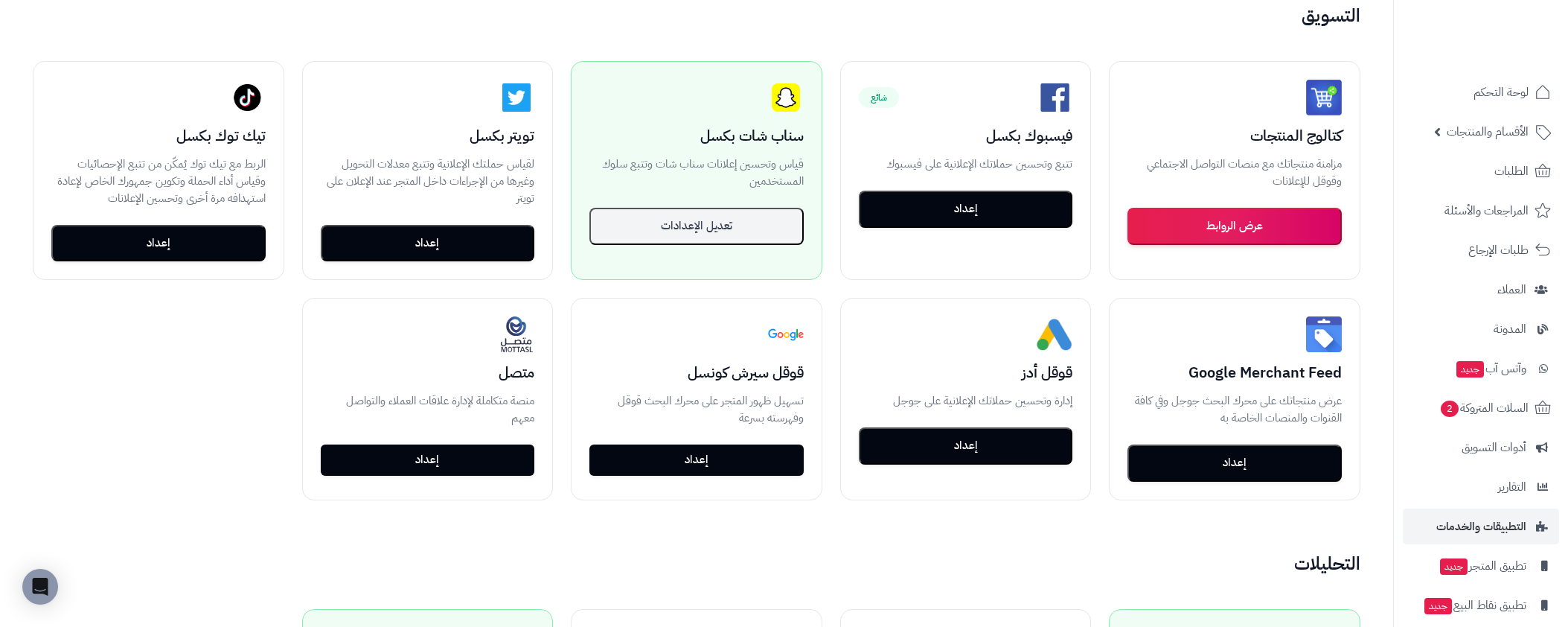
scroll to position [256, 0]
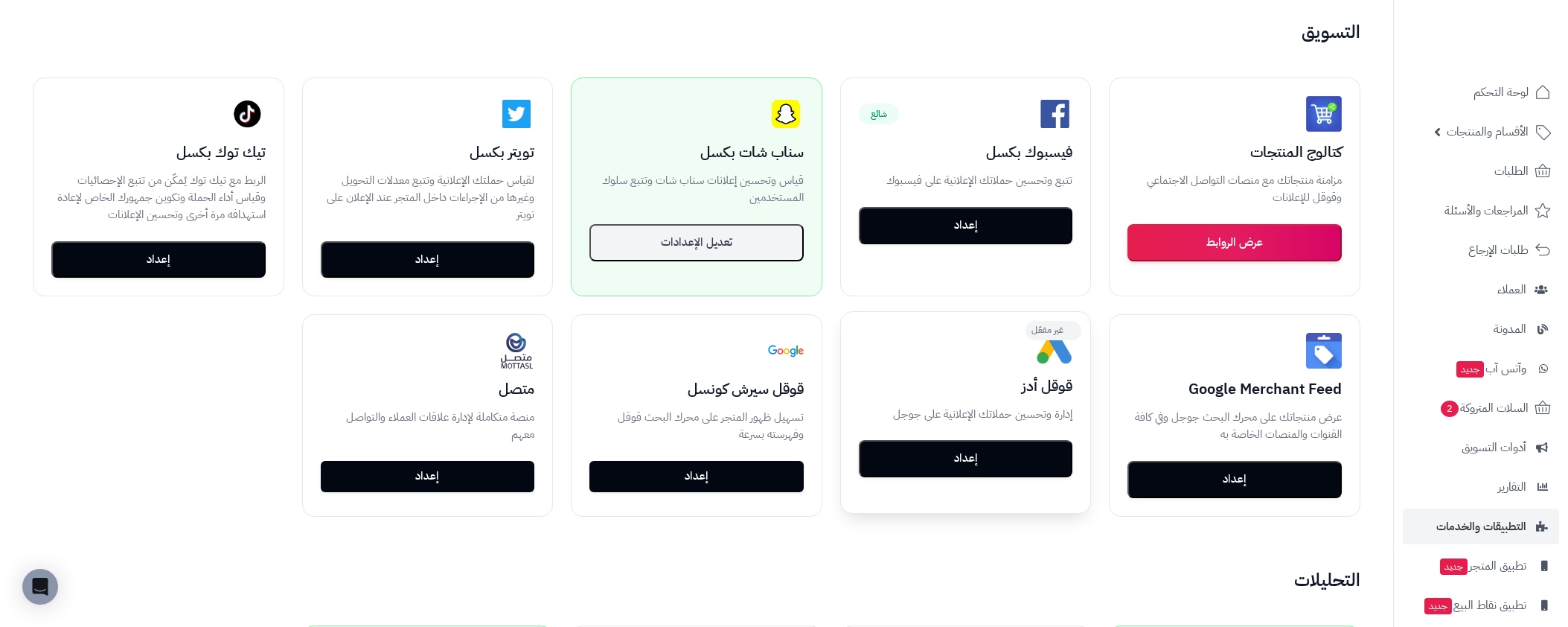
click at [1003, 468] on button "إعداد" at bounding box center [965, 458] width 214 height 37
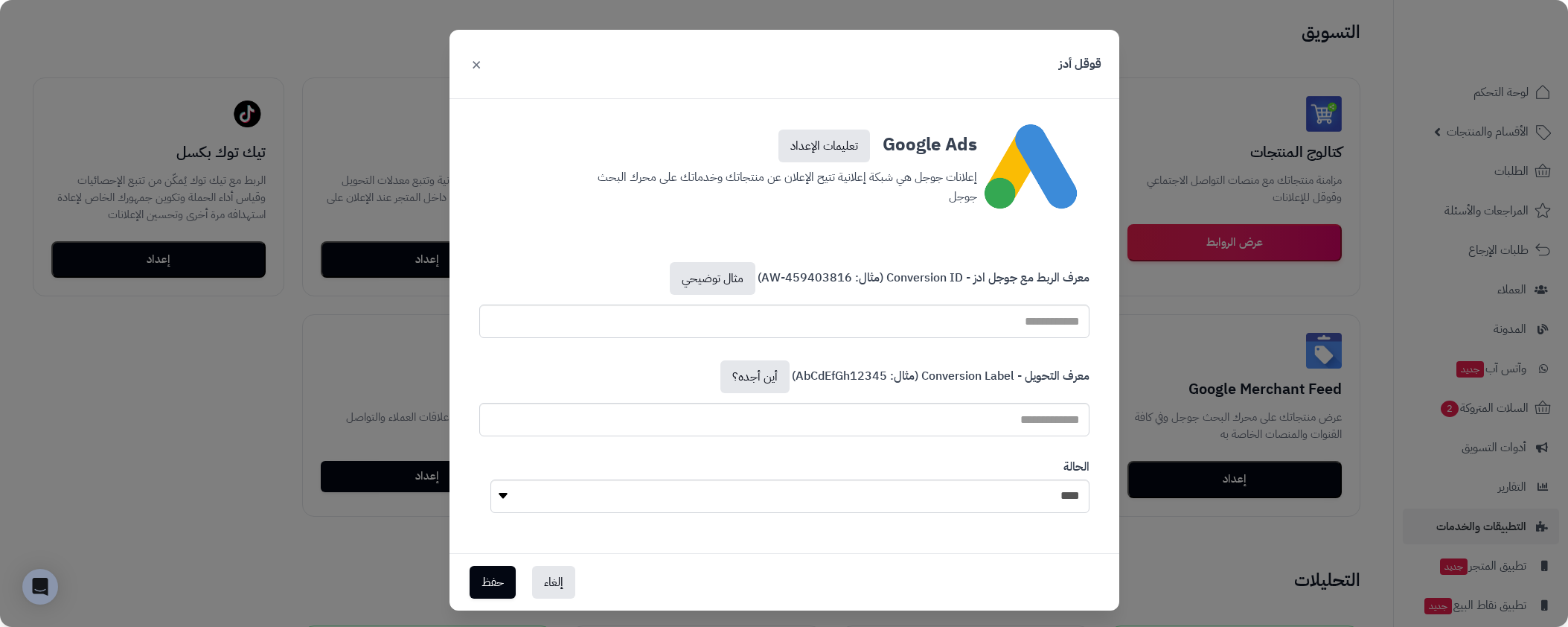
scroll to position [20, 0]
click at [1222, 386] on div "قوقل أدز × Google Ads تعليمات الإعداد إعلانات جوجل هي شبكة إعلانية تتيح الإعلان…" at bounding box center [784, 313] width 1568 height 627
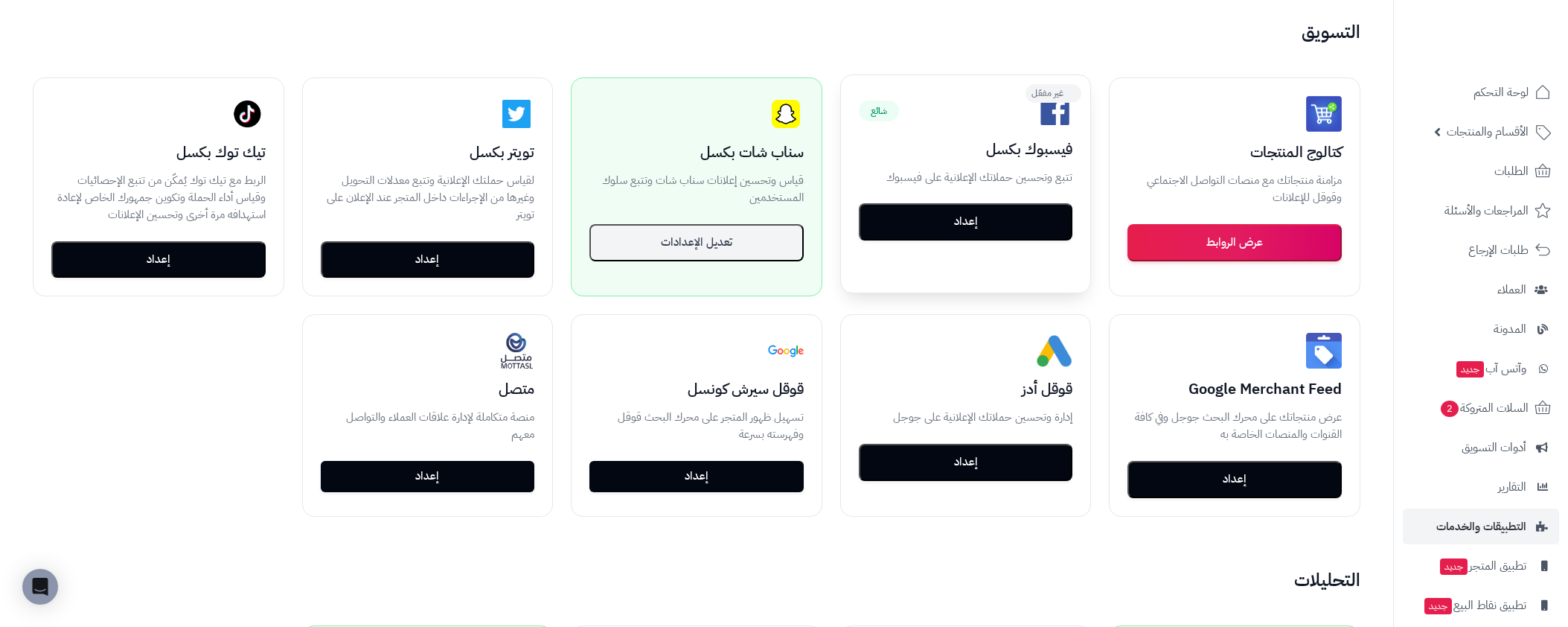
click at [935, 213] on button "إعداد" at bounding box center [965, 221] width 214 height 37
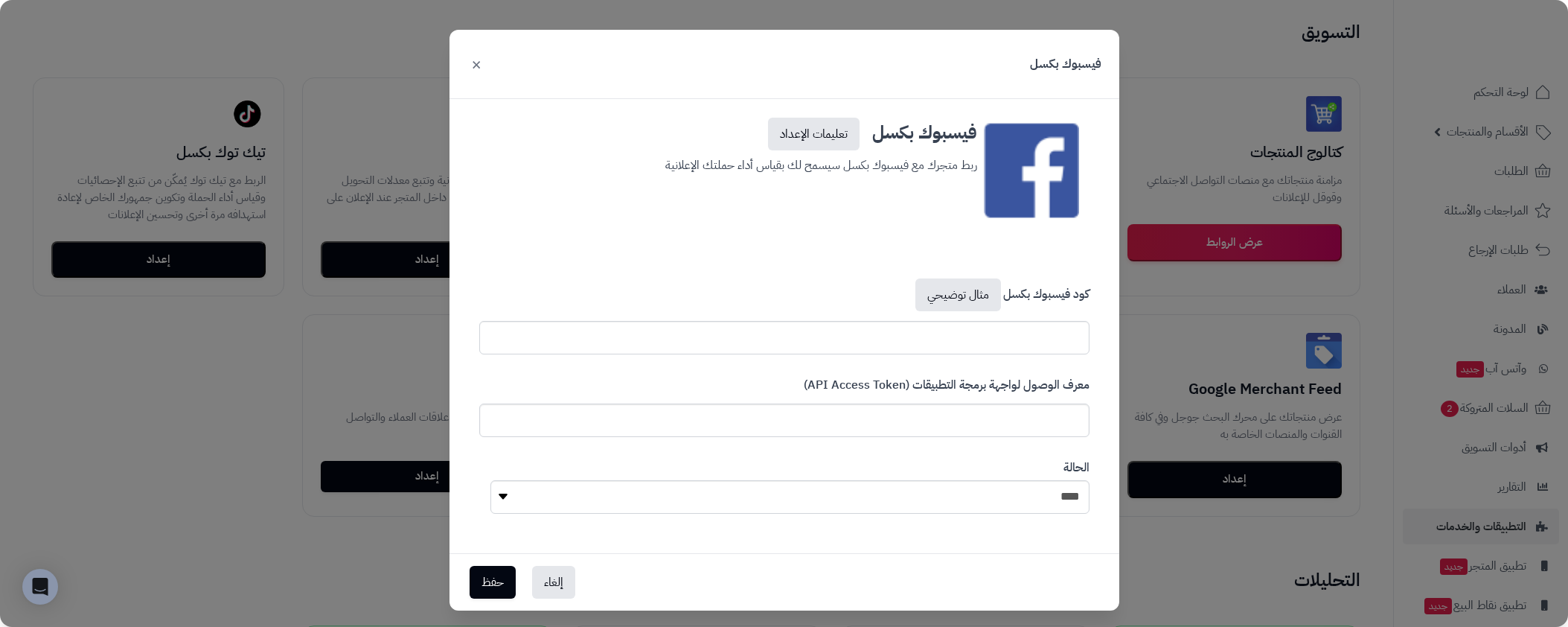
scroll to position [33, 0]
click at [1228, 392] on div "فيسبوك بكسل × فيسبوك بكسل تعليمات الإعداد ربط متجرك مع فيسبوك بكسل سيسمح لك بقي…" at bounding box center [784, 313] width 1568 height 627
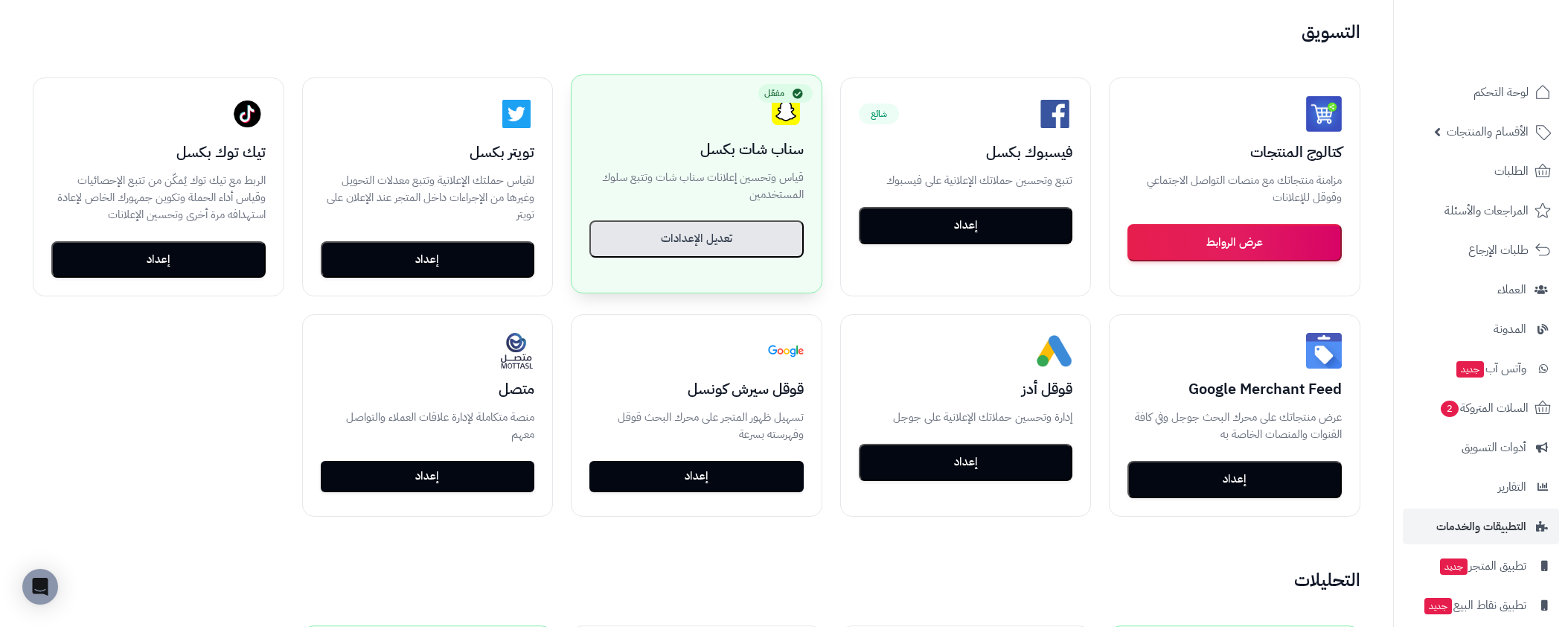
click at [767, 239] on button "تعديل الإعدادات" at bounding box center [696, 238] width 214 height 37
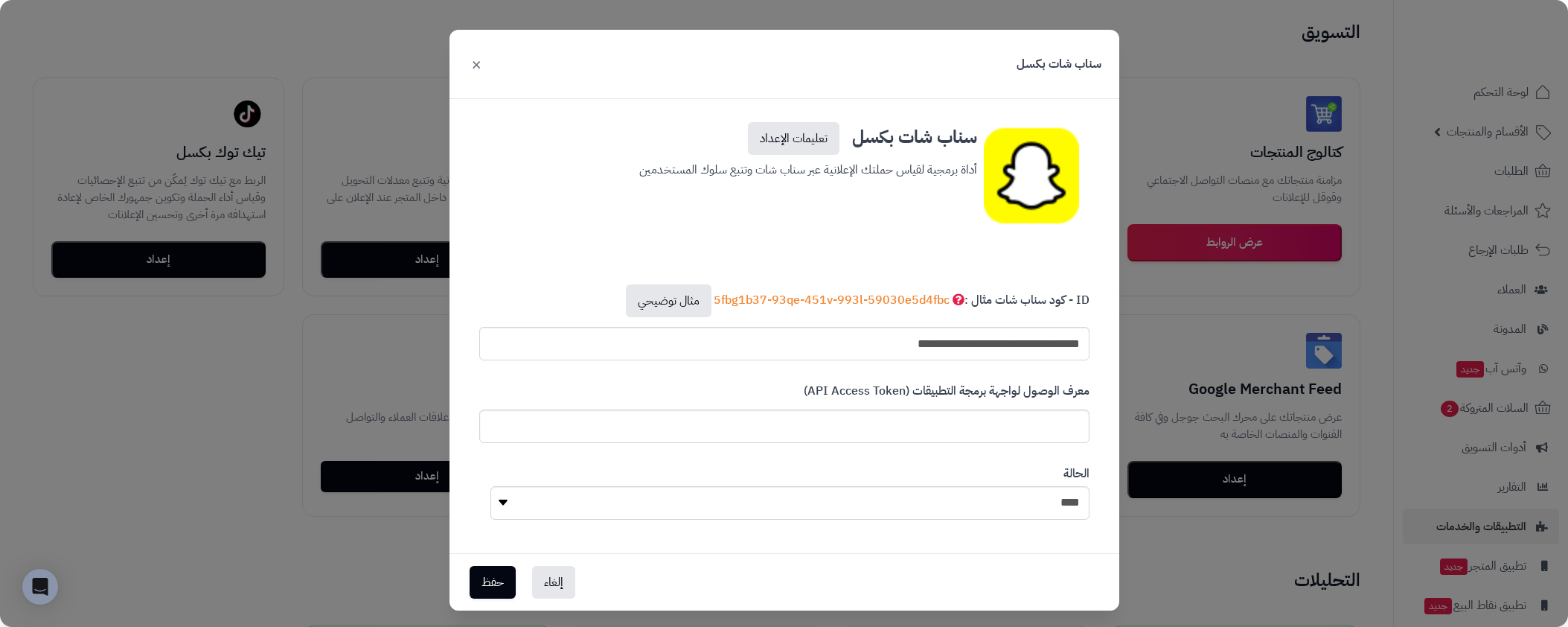
scroll to position [34, 0]
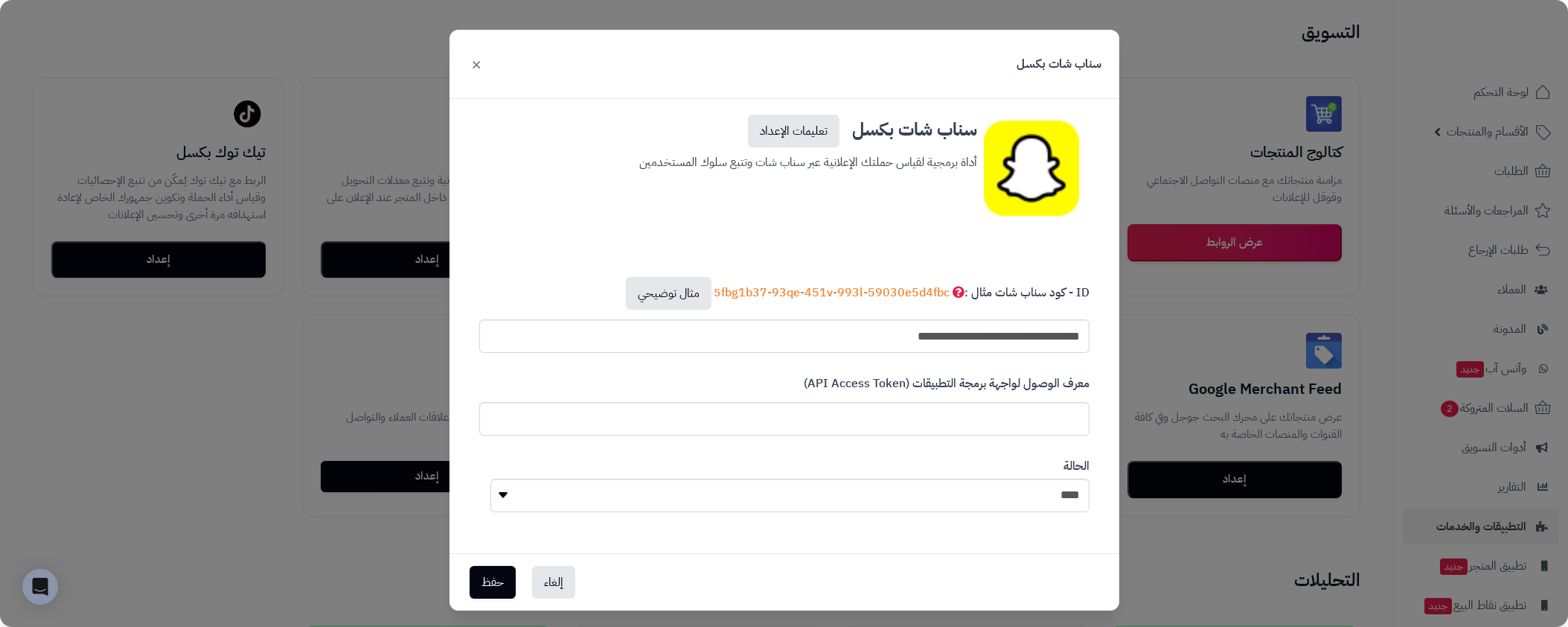
click at [1274, 268] on div "**********" at bounding box center [784, 313] width 1568 height 627
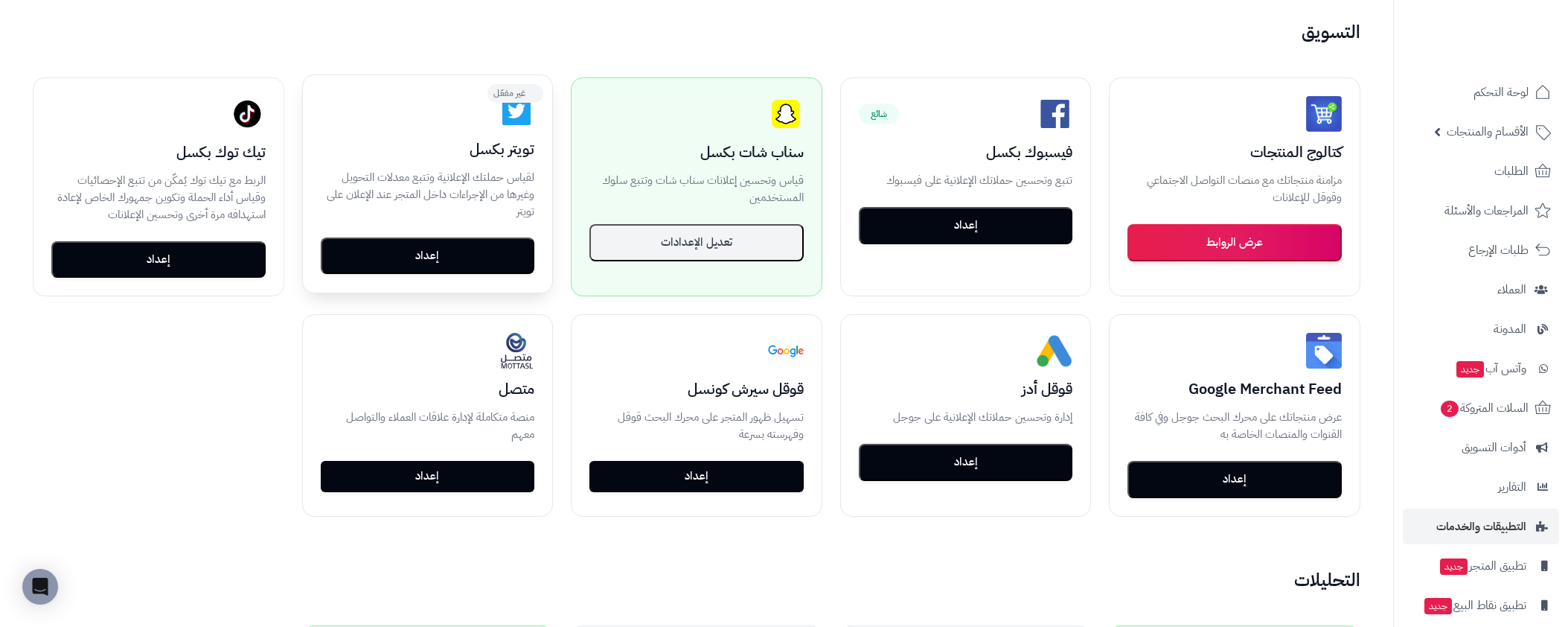
click at [410, 263] on button "إعداد" at bounding box center [428, 255] width 214 height 37
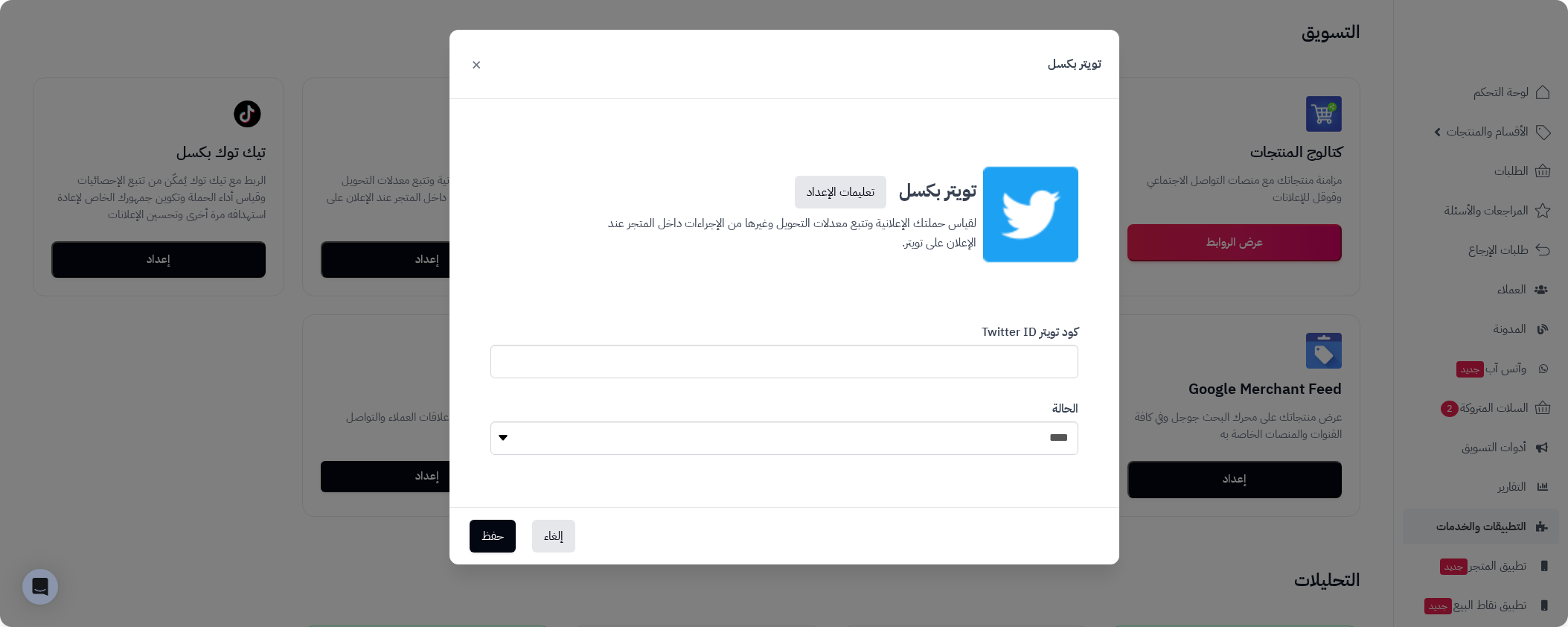
click at [250, 352] on div "تويتر بكسل × تويتر بكسل تعليمات الإعداد لقياس حملتك الإعلانية وتتبع معدلات التح…" at bounding box center [784, 313] width 1568 height 627
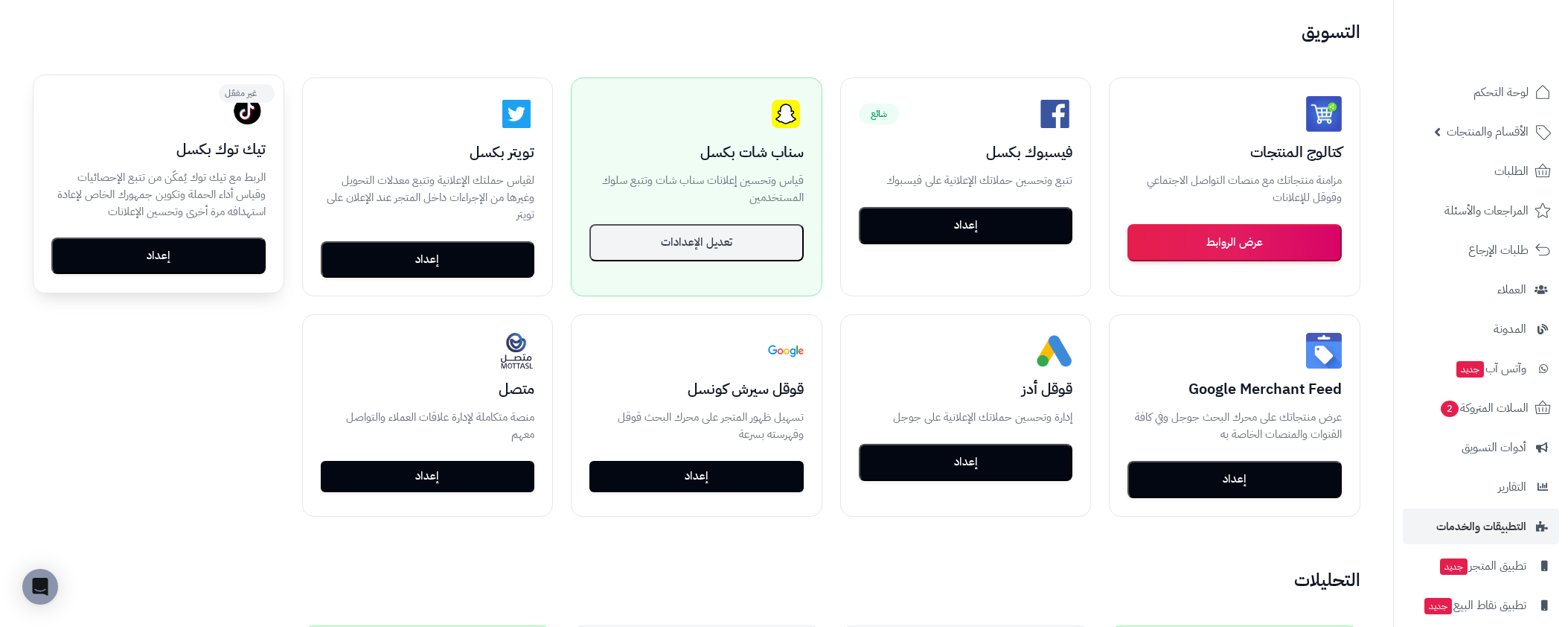
click at [217, 270] on button "إعداد" at bounding box center [158, 255] width 214 height 37
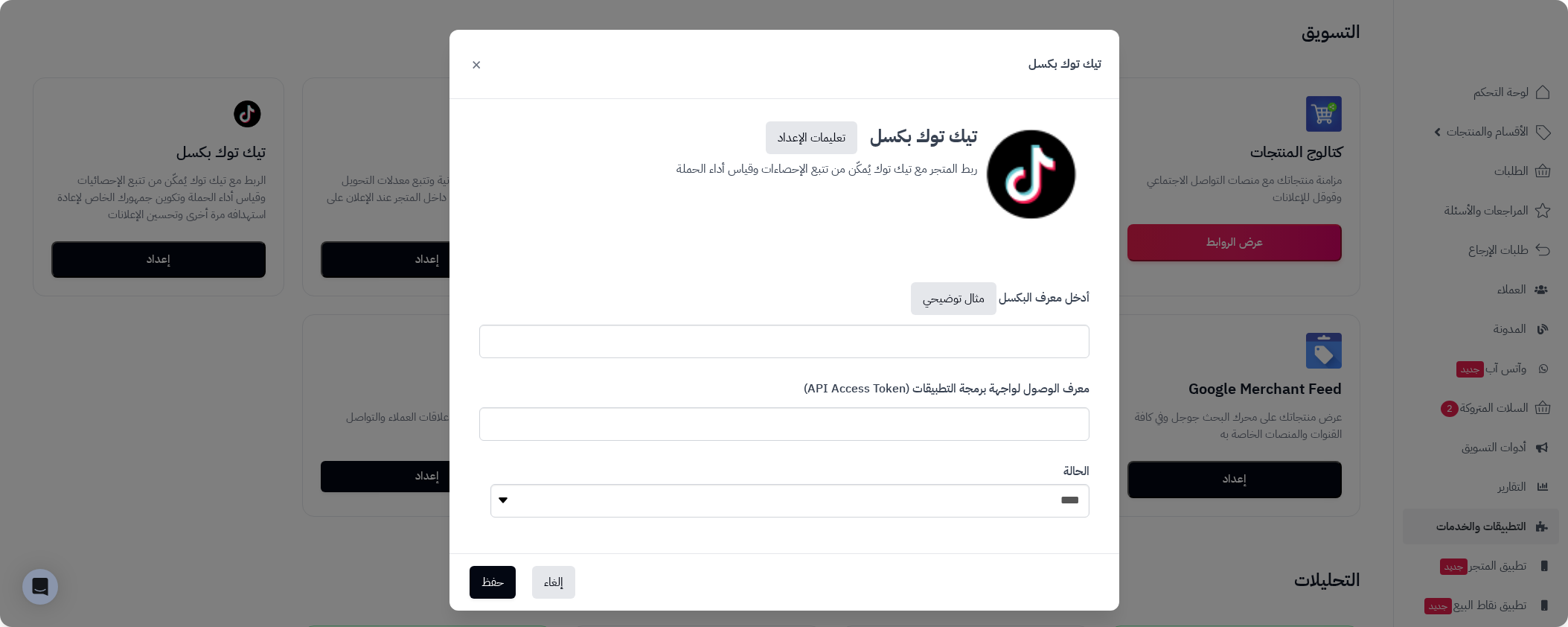
scroll to position [33, 0]
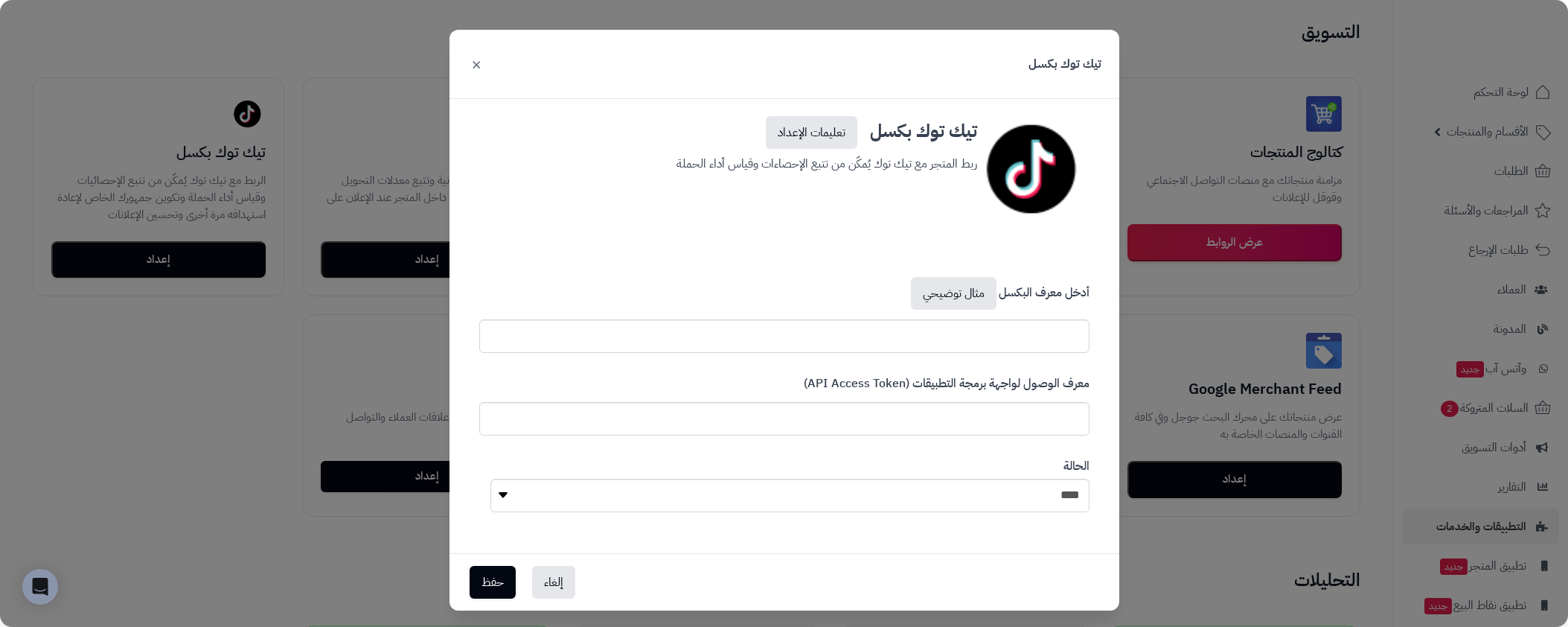
click at [1219, 301] on div "تيك توك بكسل × تيك توك بكسل تعليمات الإعداد ربط المتجر مع تيك توك يُمكّن من تتب…" at bounding box center [784, 313] width 1568 height 627
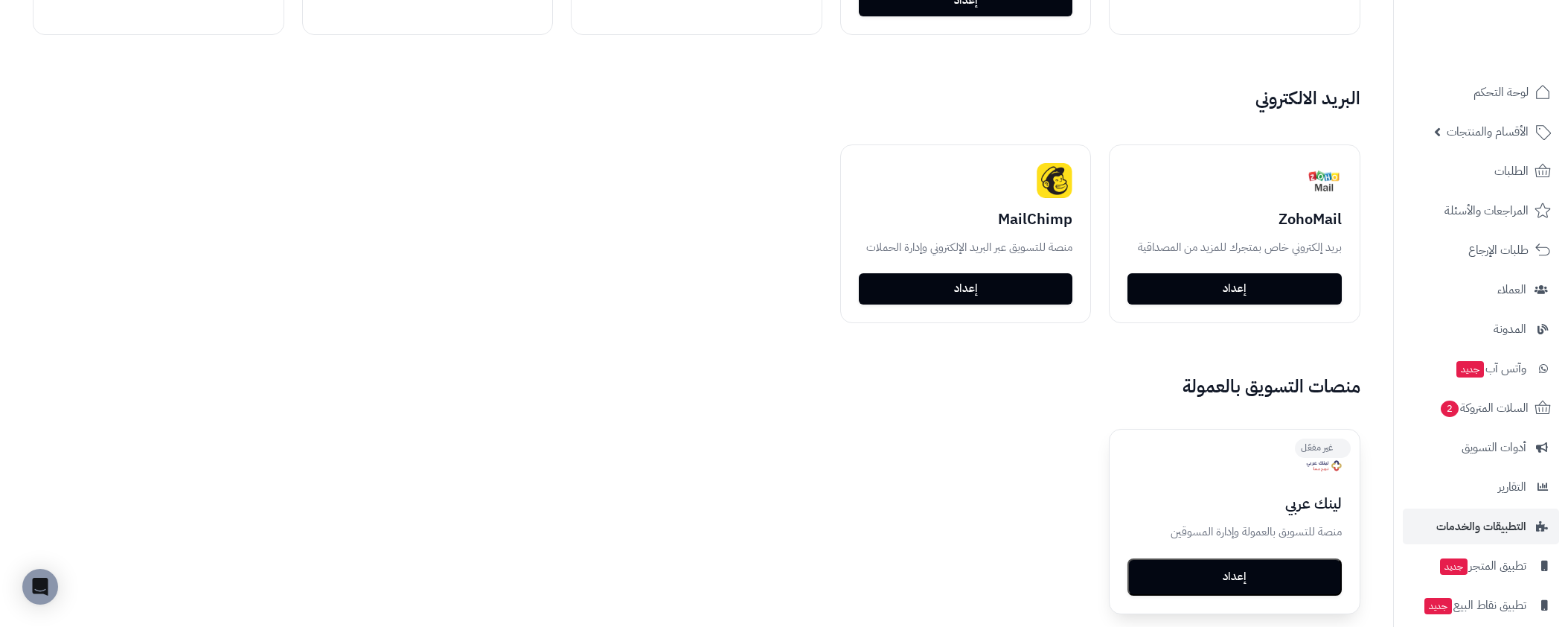
scroll to position [1820, 0]
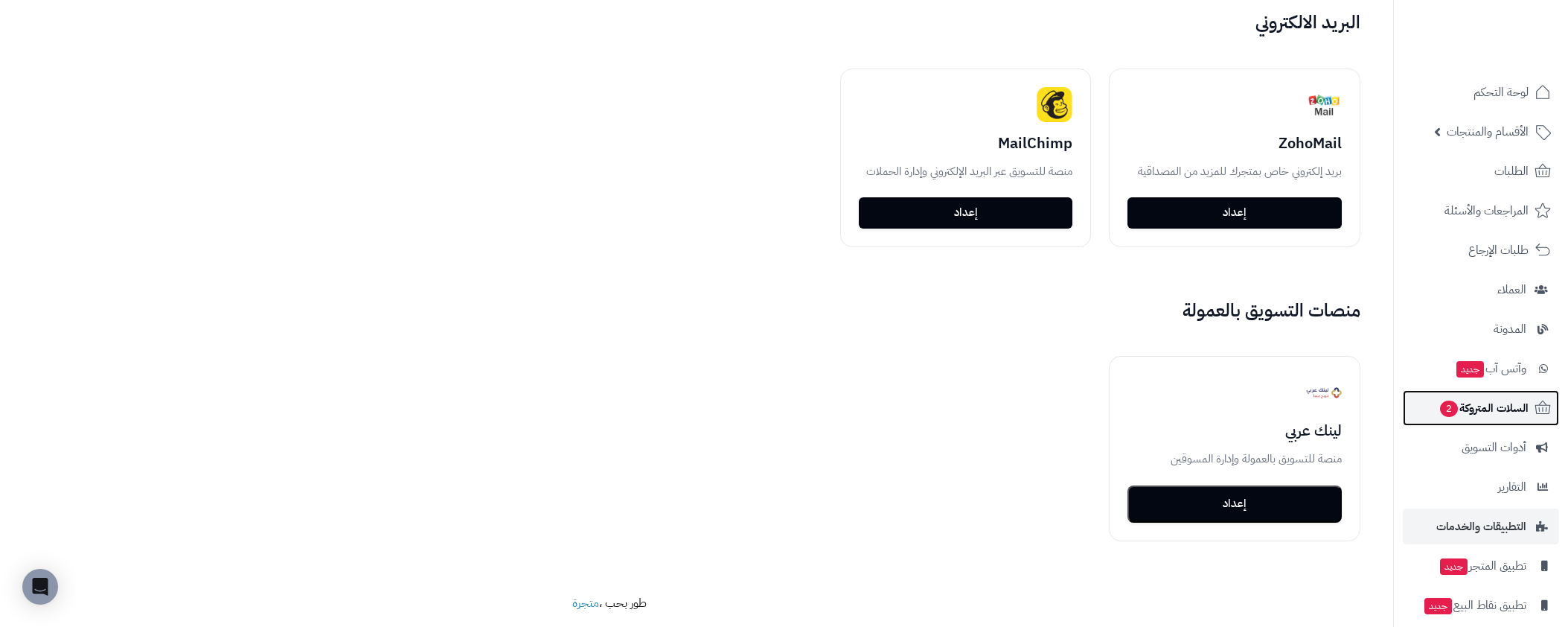
click at [1513, 407] on span "السلات المتروكة 2" at bounding box center [1483, 408] width 90 height 21
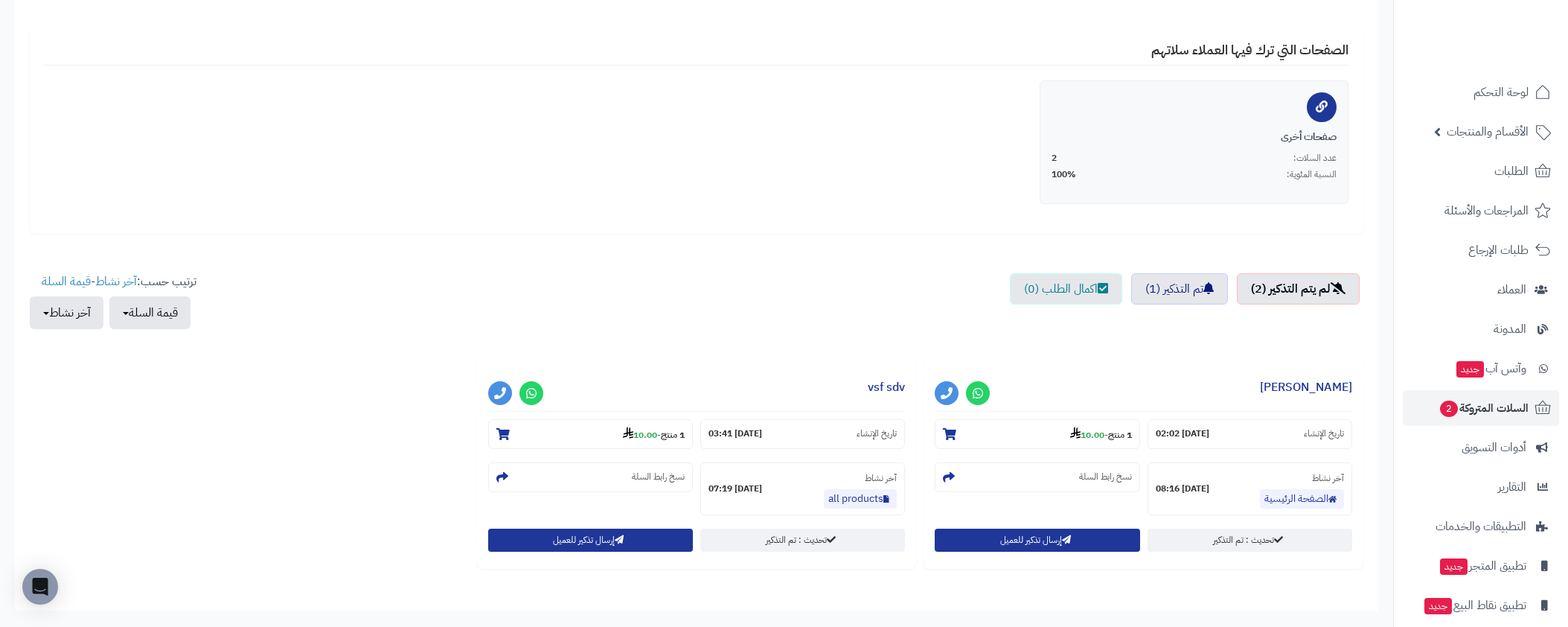
scroll to position [372, 0]
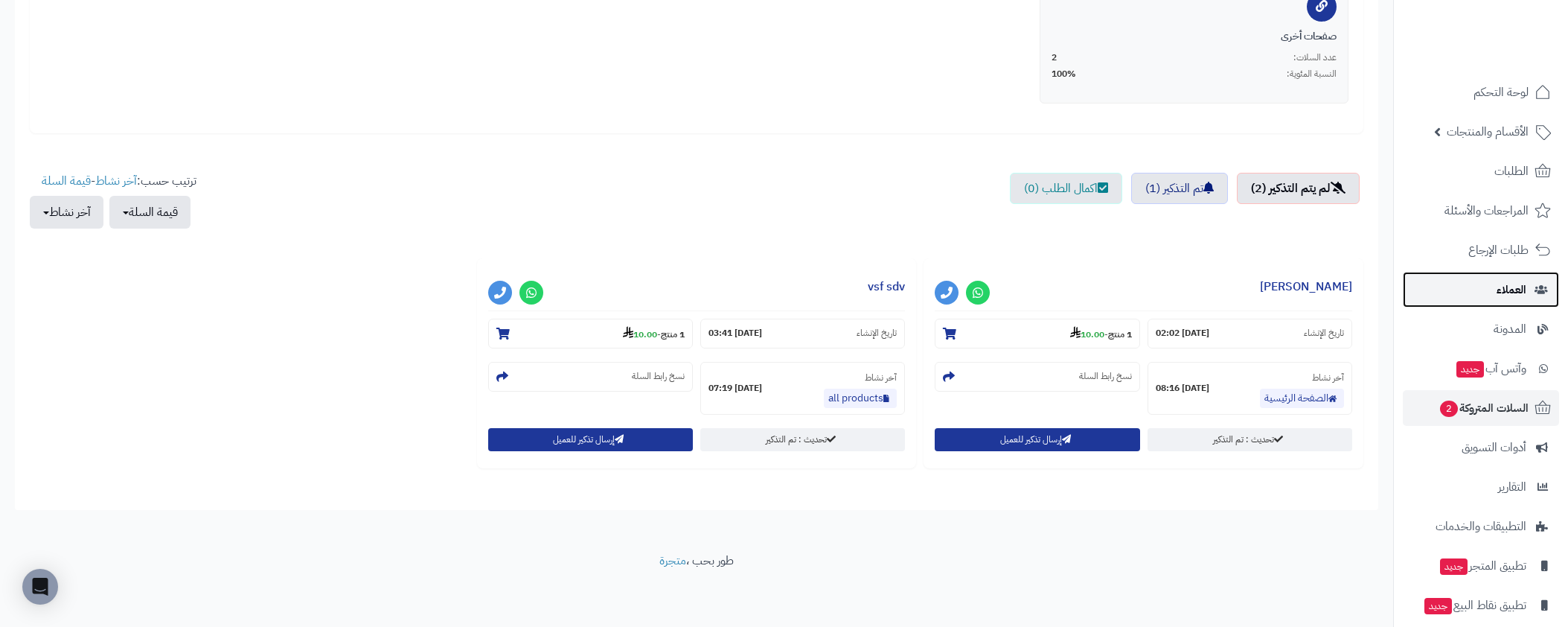
click at [1499, 291] on span "العملاء" at bounding box center [1511, 289] width 30 height 21
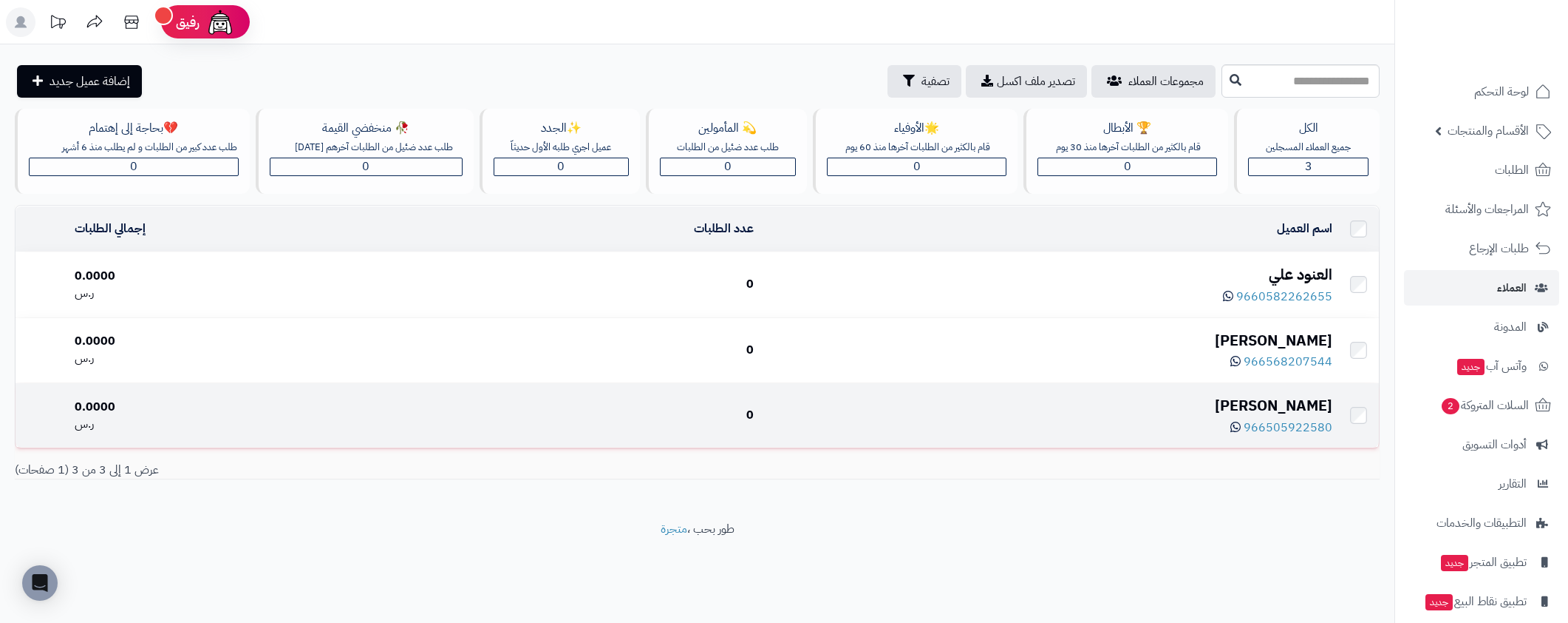
click at [1320, 411] on div "[PERSON_NAME]" at bounding box center [1048, 406] width 567 height 22
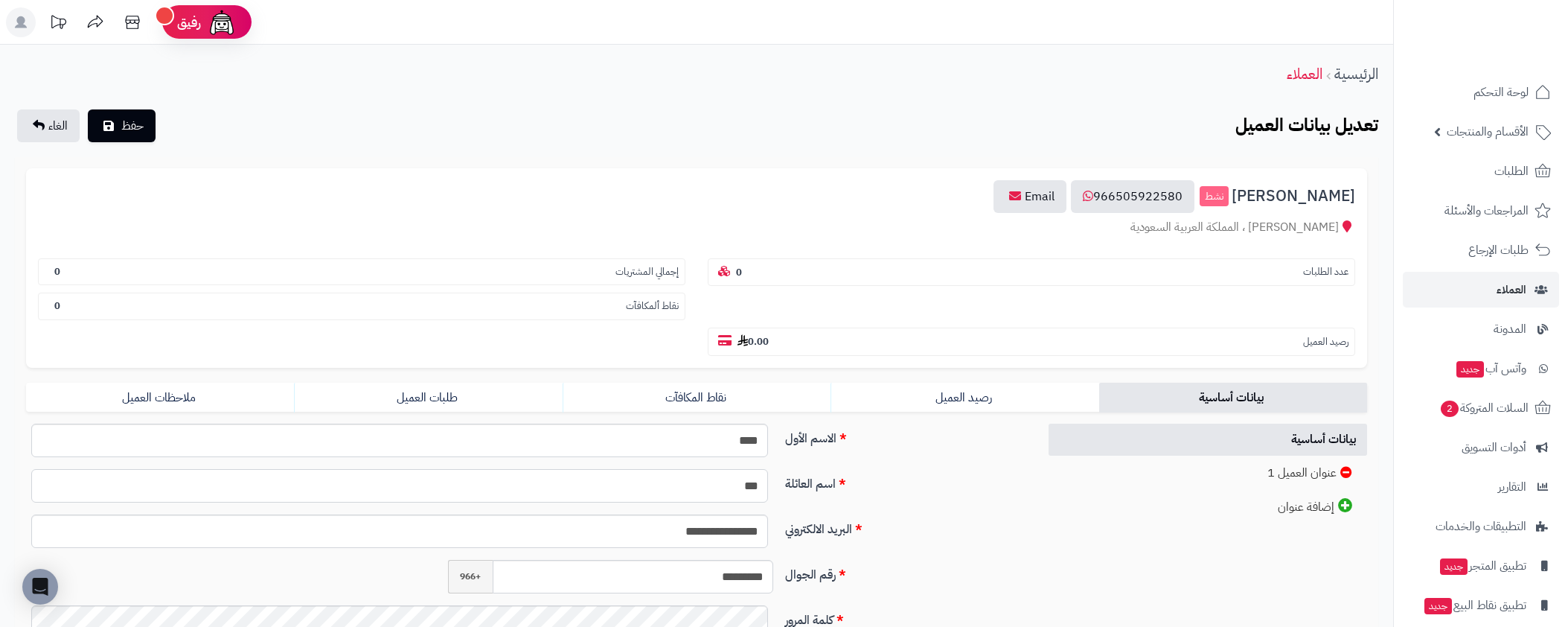
click at [762, 488] on input "***" at bounding box center [399, 485] width 737 height 34
type input "*****"
click at [1502, 339] on link "المدونة" at bounding box center [1480, 329] width 157 height 36
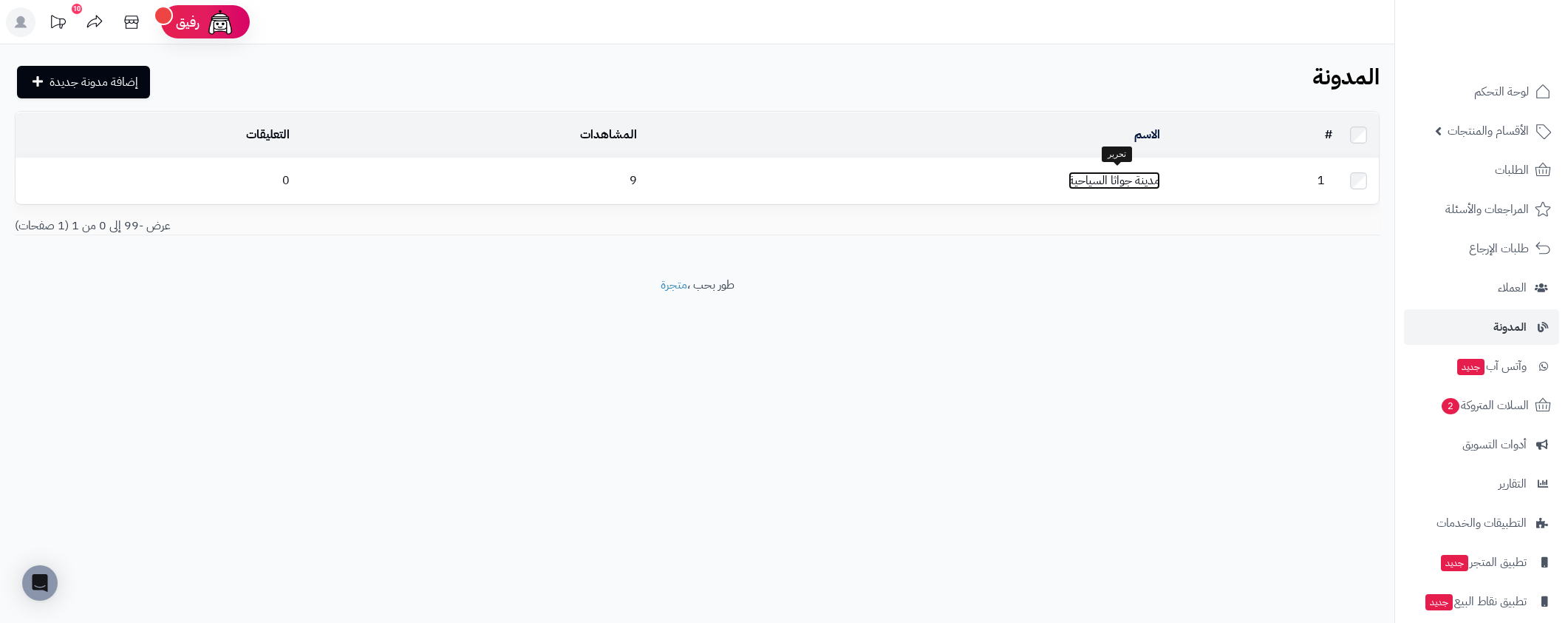
click at [1086, 182] on link "مدينة جواثا السياحية" at bounding box center [1114, 180] width 92 height 18
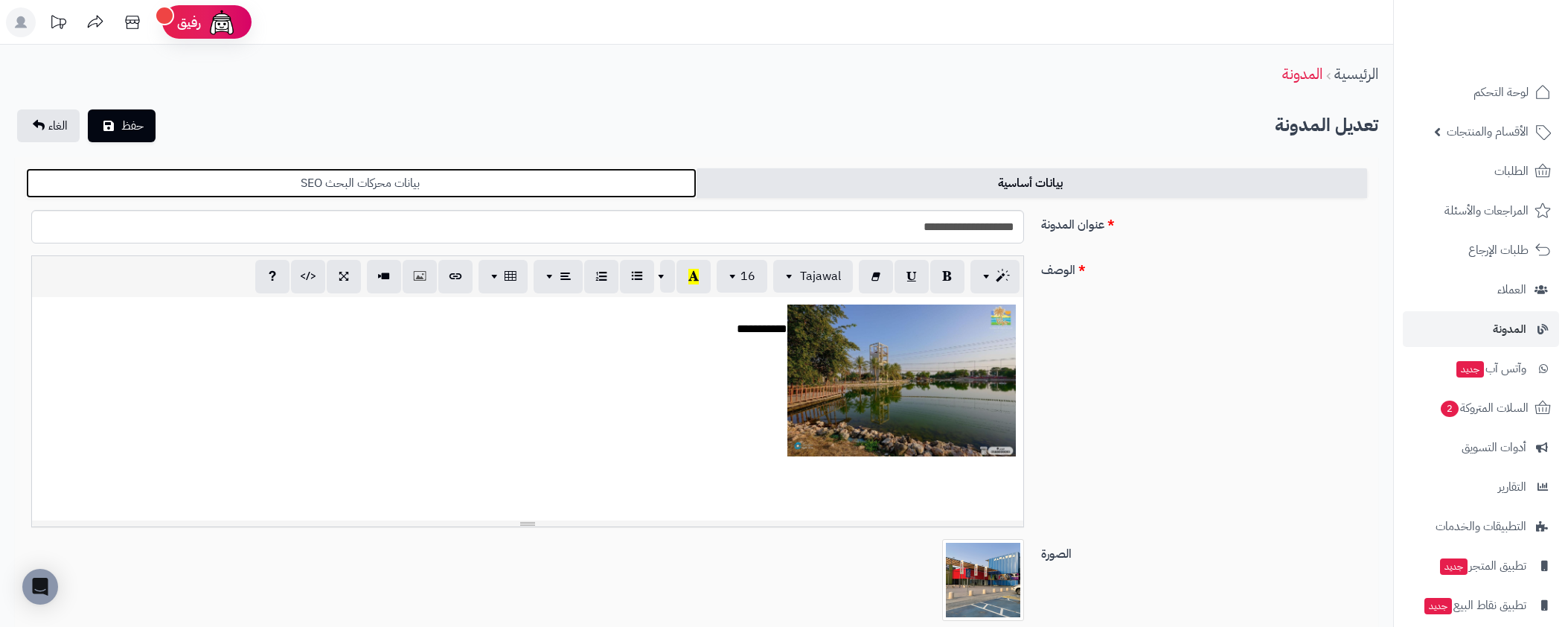
click at [402, 177] on link "بيانات محركات البحث SEO" at bounding box center [361, 183] width 671 height 30
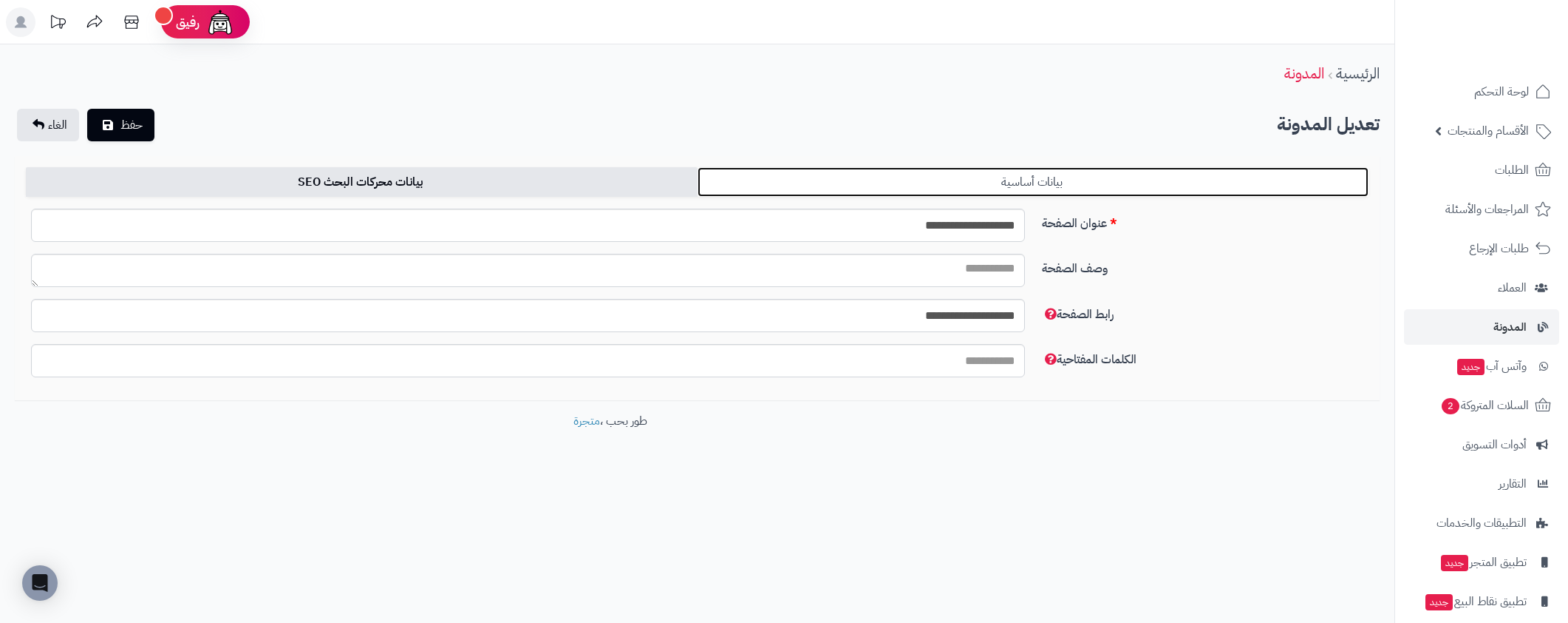
click at [1001, 182] on link "بيانات أساسية" at bounding box center [1033, 182] width 672 height 30
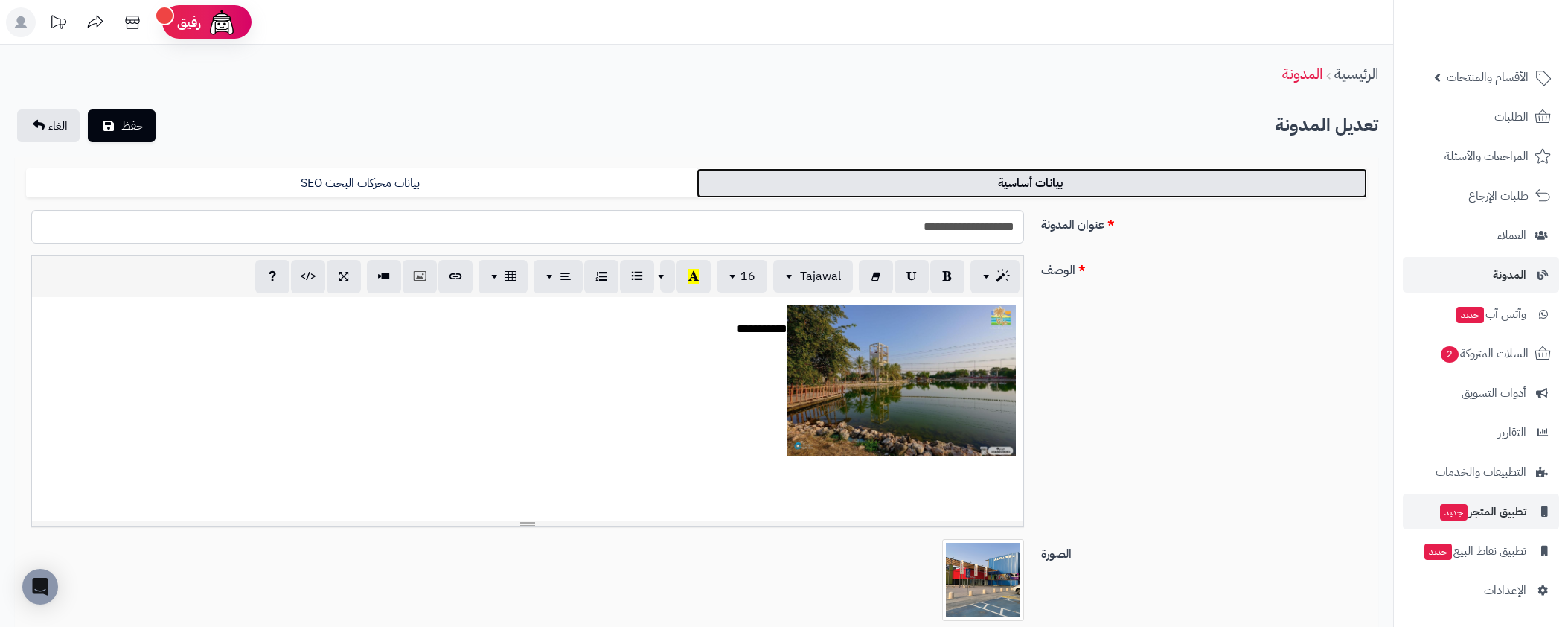
scroll to position [187, 0]
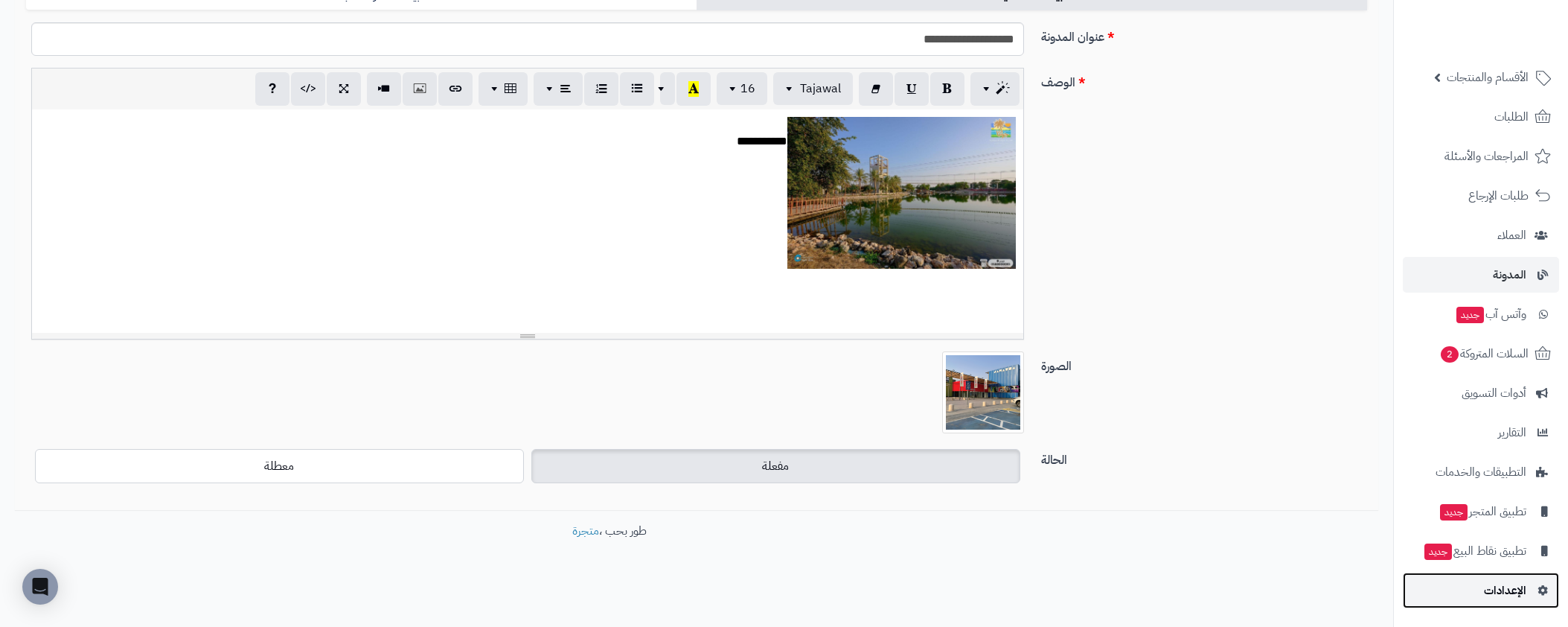
click at [1506, 575] on link "الإعدادات" at bounding box center [1480, 590] width 157 height 36
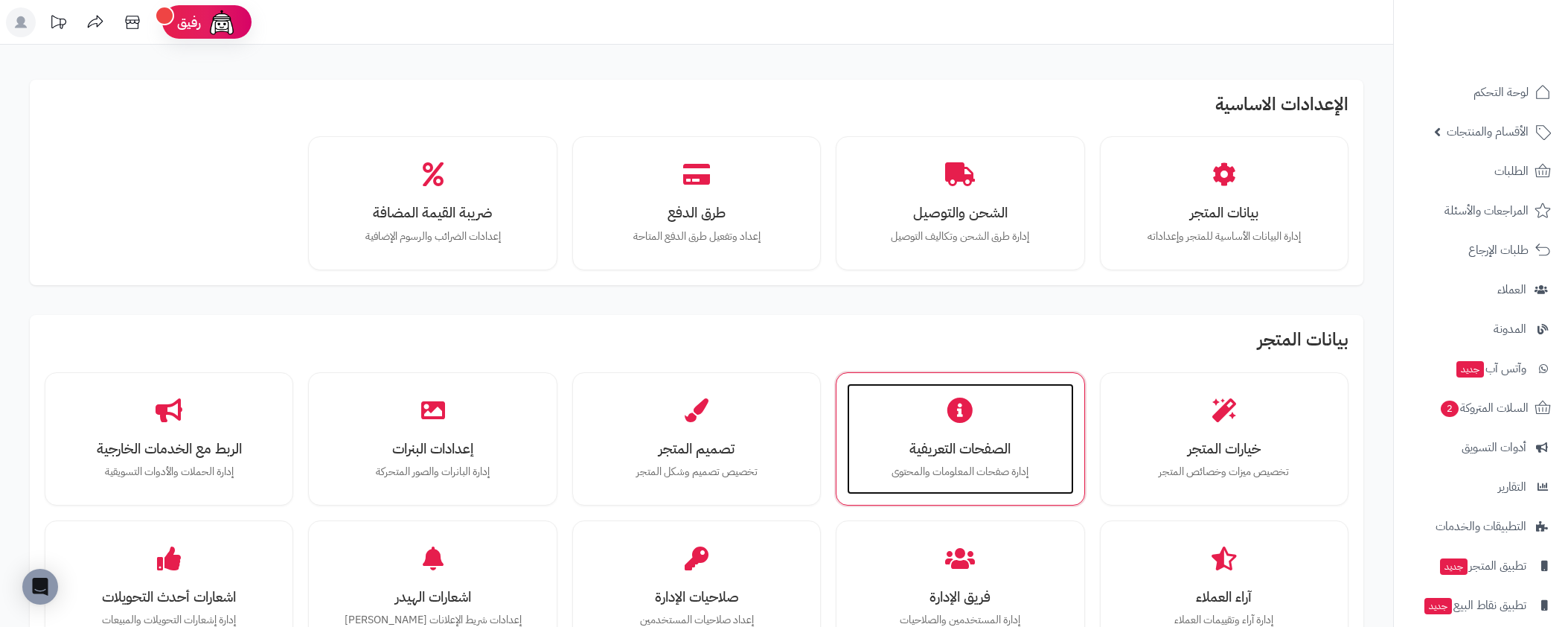
click at [987, 448] on h3 "الصفحات التعريفية" at bounding box center [959, 449] width 196 height 16
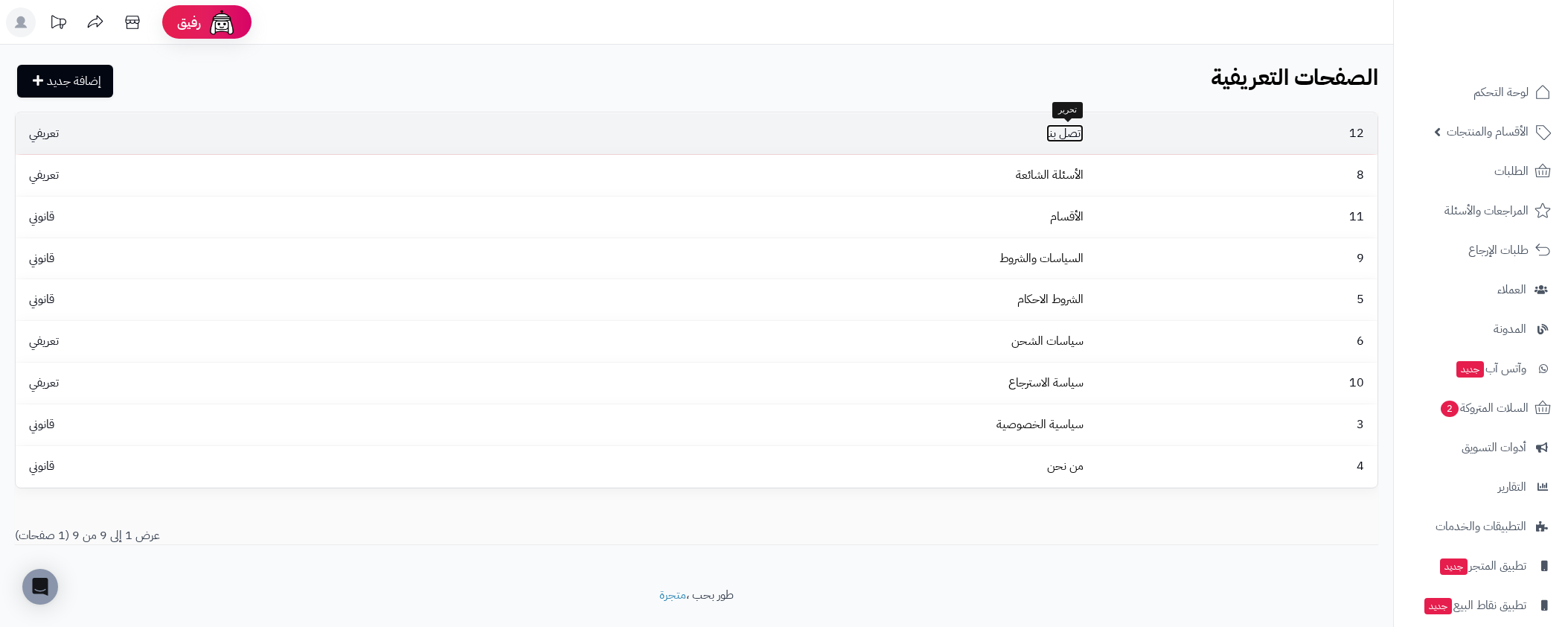
click at [1058, 138] on link "اتصل بنا" at bounding box center [1065, 134] width 37 height 18
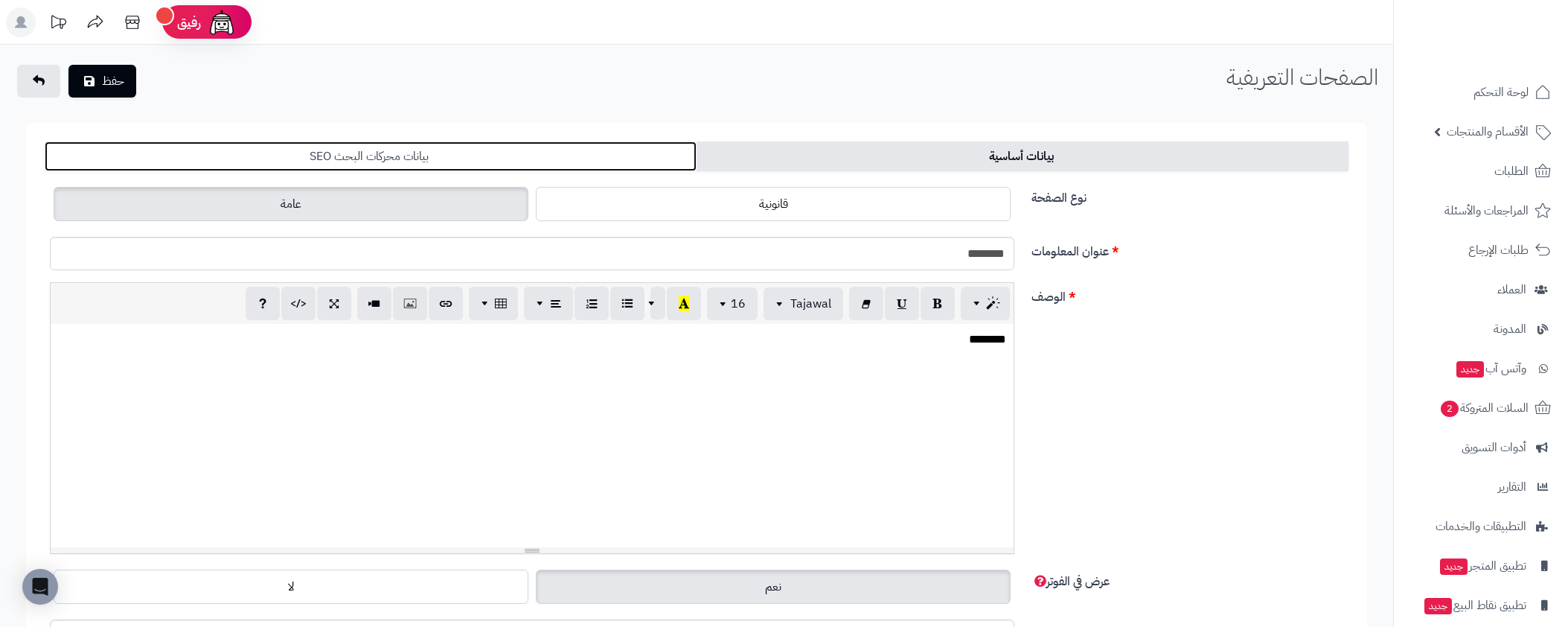
click at [466, 143] on link "بيانات محركات البحث SEO" at bounding box center [371, 157] width 652 height 30
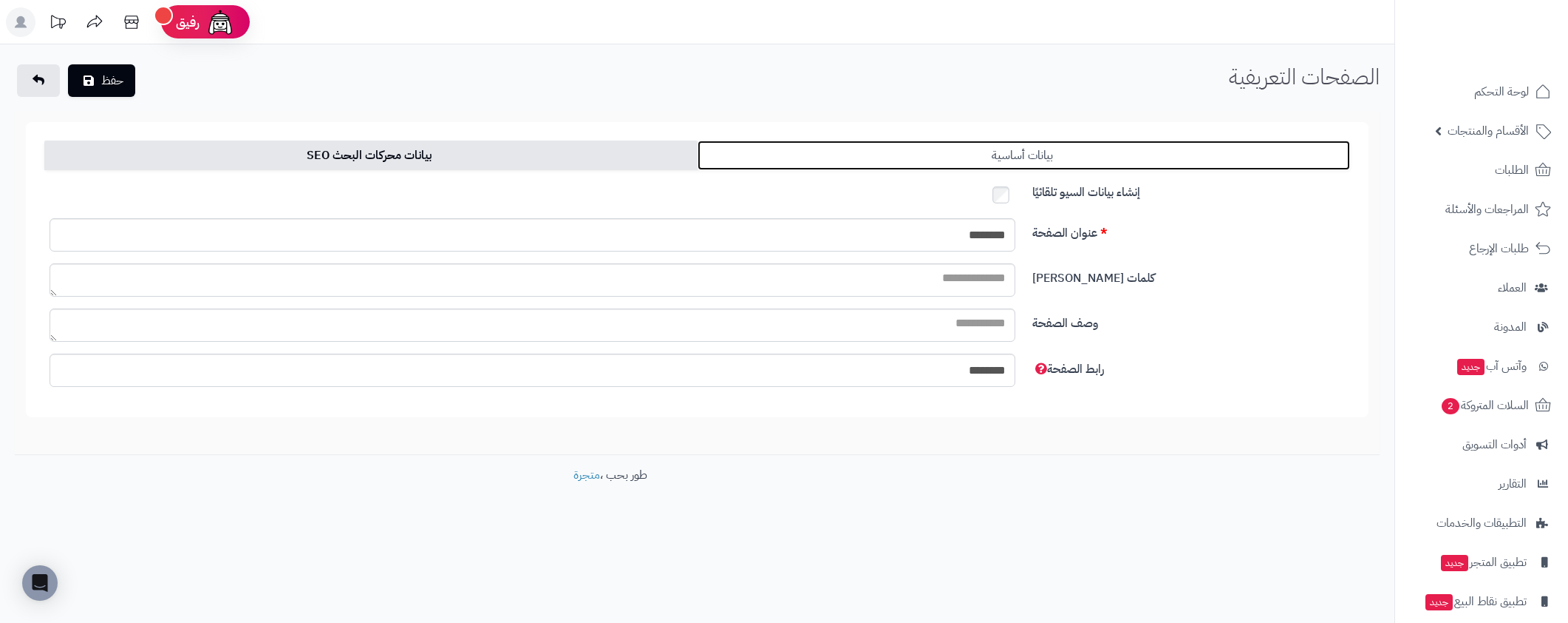
click at [1040, 160] on link "بيانات أساسية" at bounding box center [1025, 156] width 653 height 30
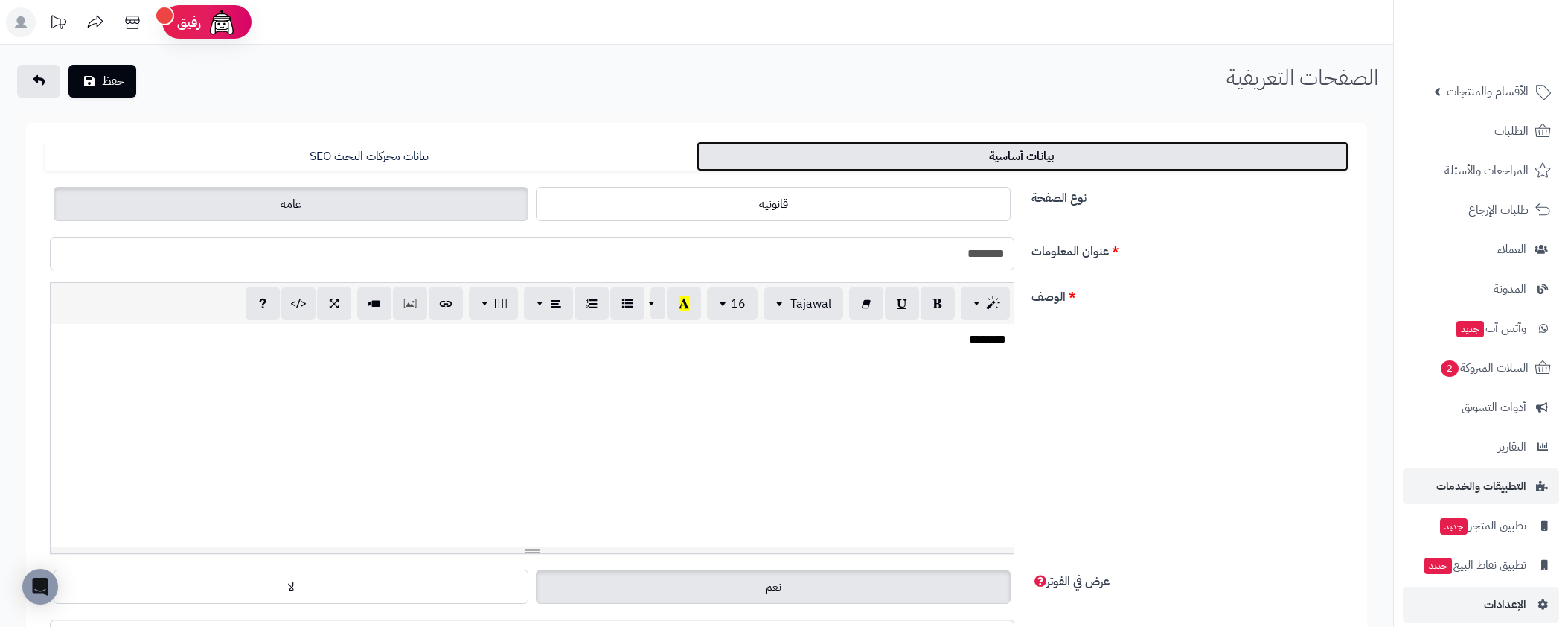
scroll to position [54, 0]
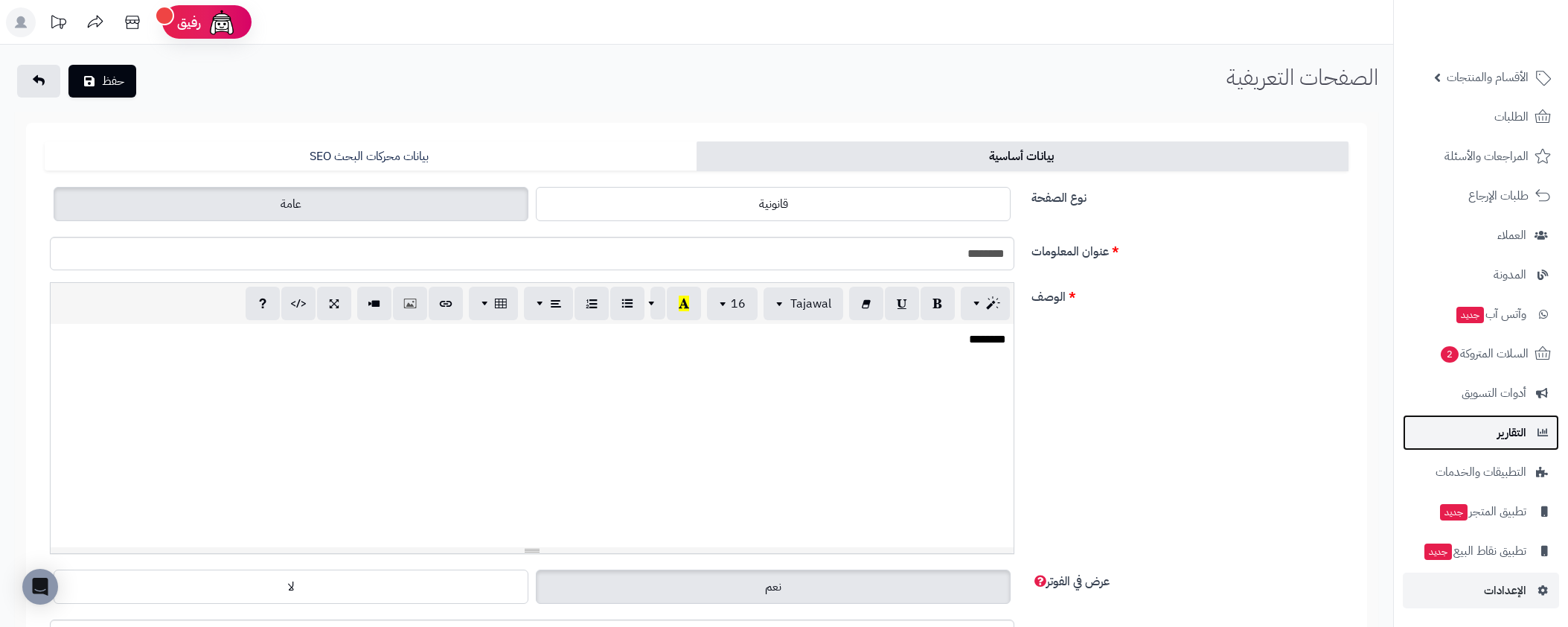
click at [1519, 423] on span "التقارير" at bounding box center [1511, 432] width 29 height 21
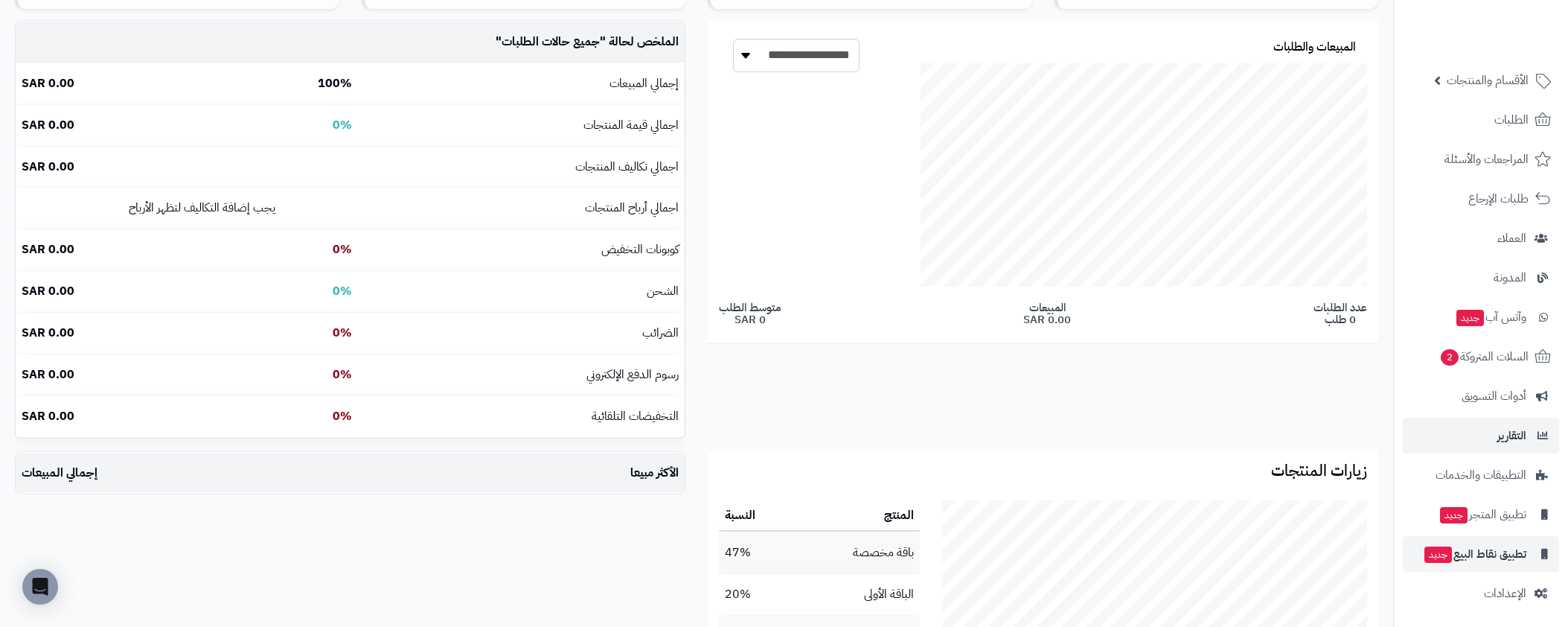
scroll to position [54, 0]
click at [1544, 591] on icon at bounding box center [1540, 590] width 13 height 10
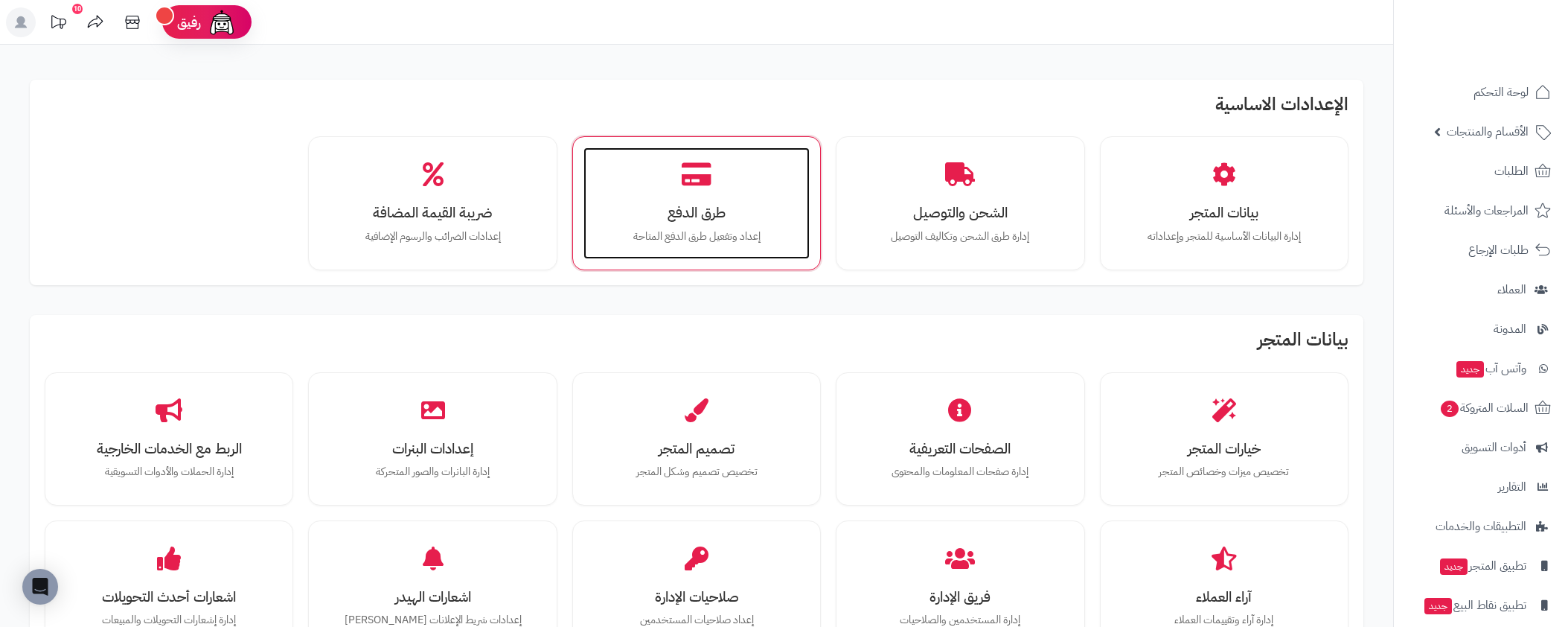
click at [724, 200] on div "طرق الدفع إعداد وتفعيل طرق الدفع المتاحة" at bounding box center [696, 203] width 226 height 112
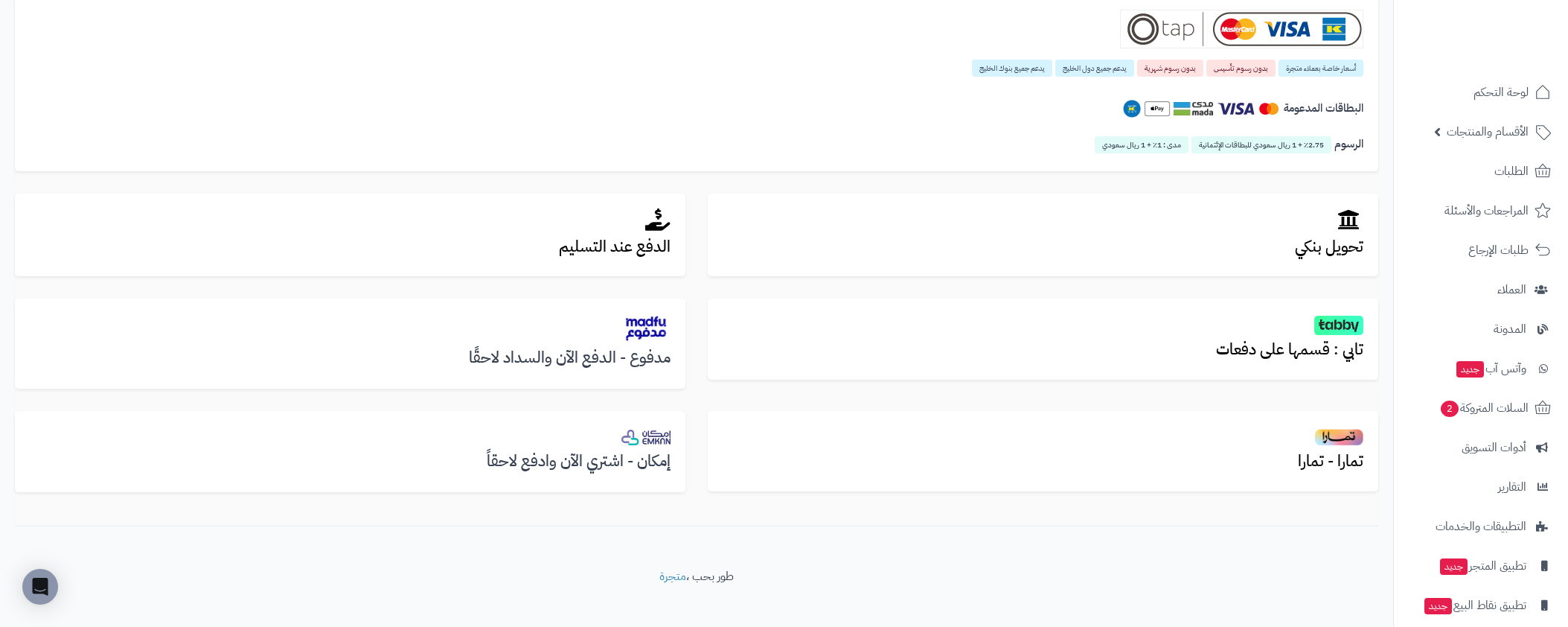
scroll to position [370, 0]
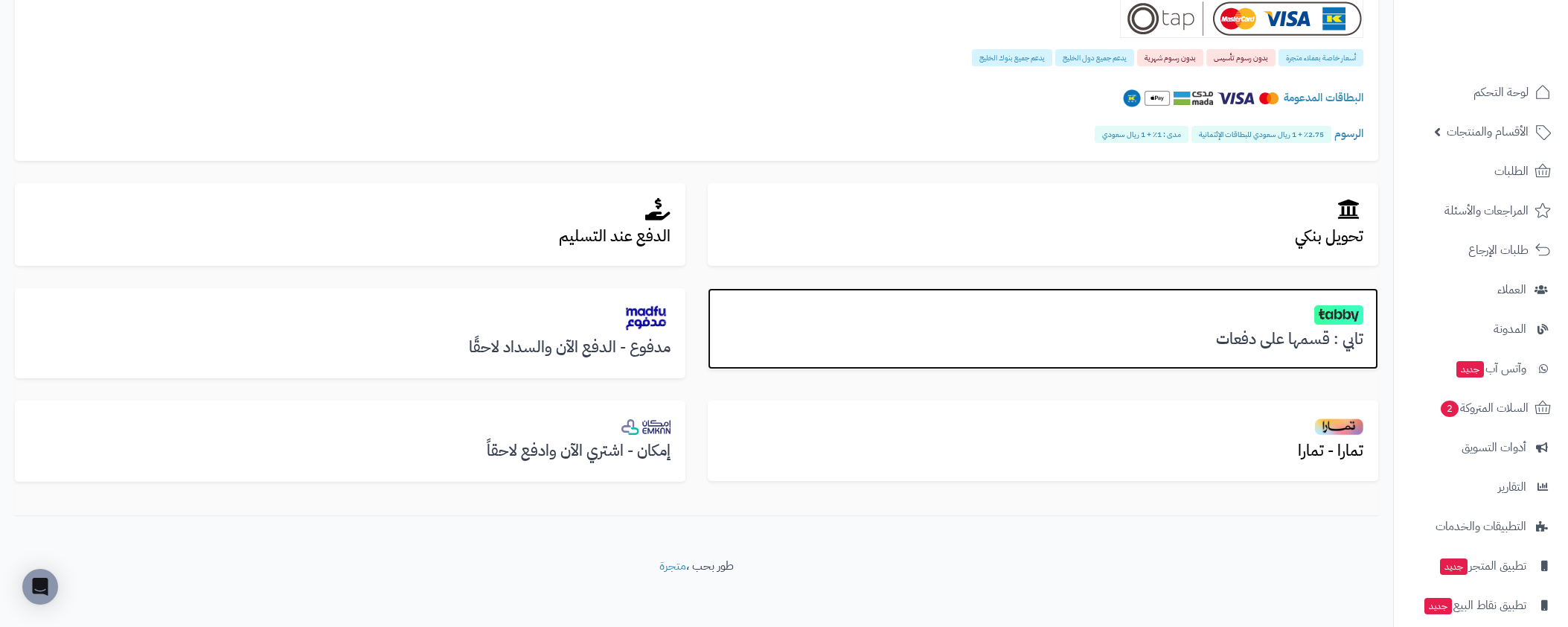
click at [1011, 310] on h2 at bounding box center [1043, 314] width 641 height 22
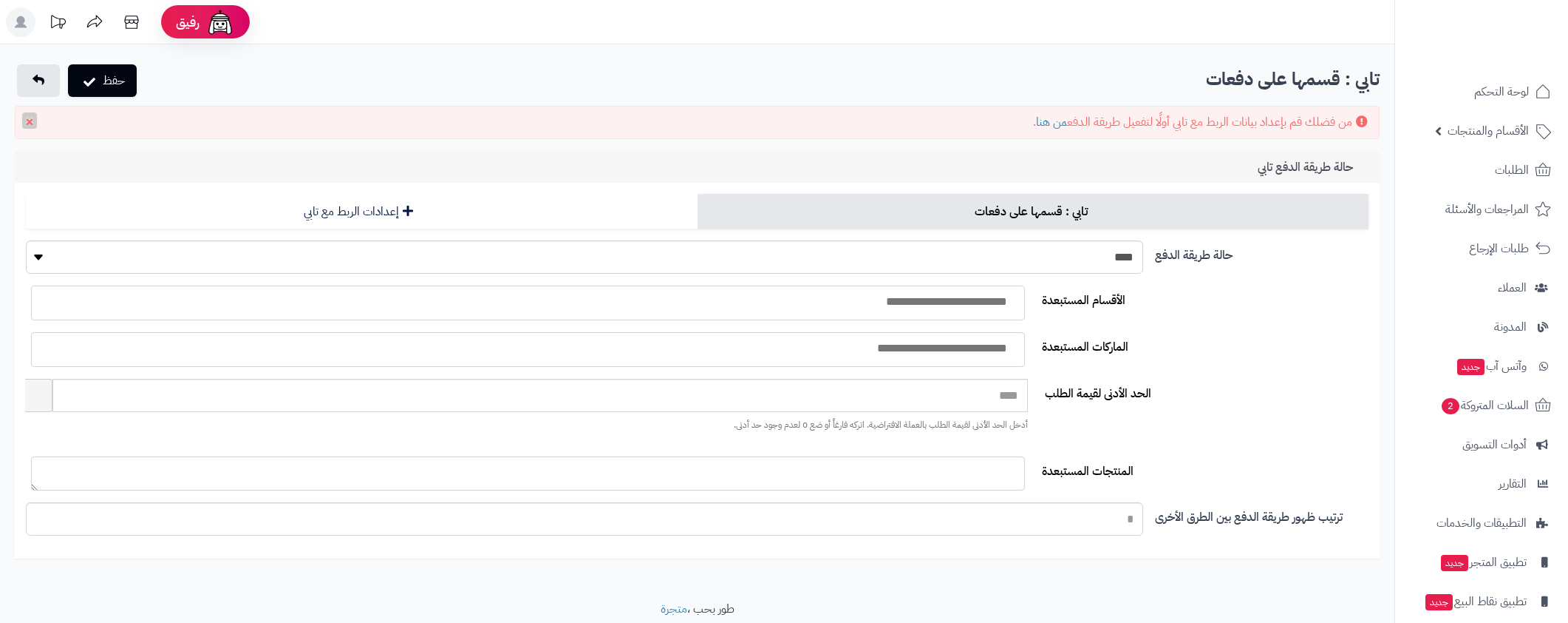
select select
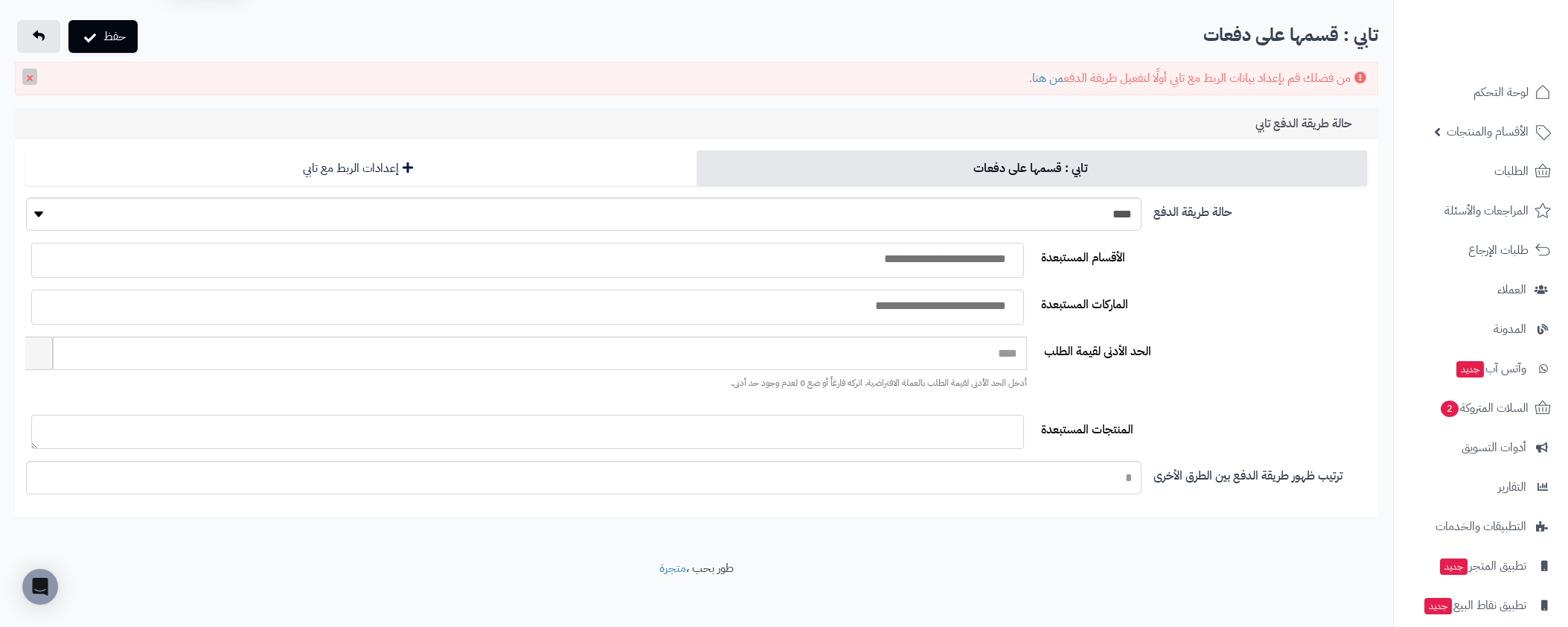
scroll to position [52, 0]
